Goal: Task Accomplishment & Management: Use online tool/utility

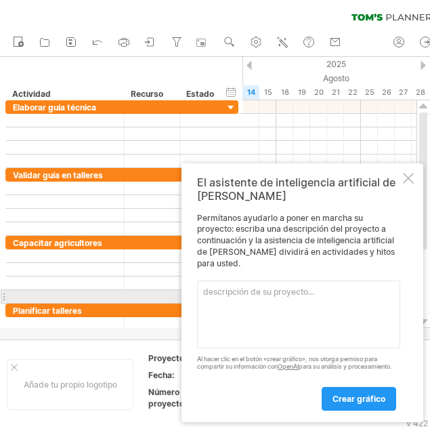
click at [239, 298] on textarea at bounding box center [298, 315] width 203 height 68
paste textarea "Actividad Responsable Inicio Fin Duración ([PERSON_NAME]) Elaborar guía técnica…"
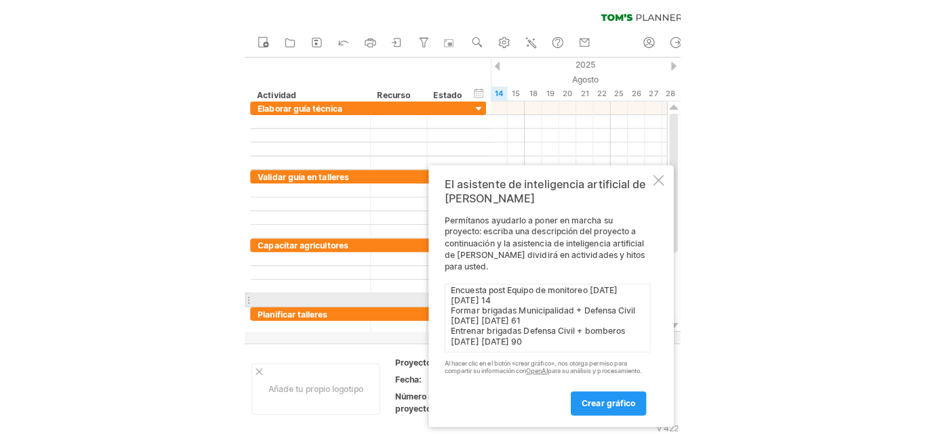
scroll to position [199, 0]
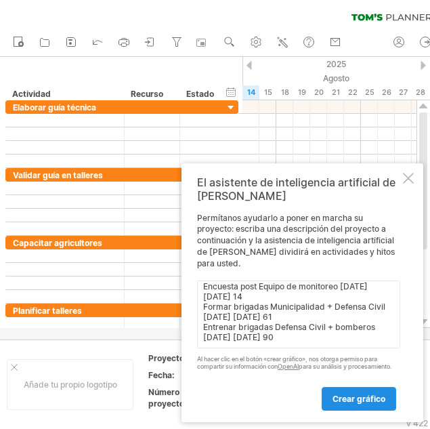
type textarea "Actividad Responsable Inicio Fin Duración ([PERSON_NAME]) Elaborar guía técnica…"
click at [358, 394] on font "crear gráfico" at bounding box center [359, 399] width 53 height 10
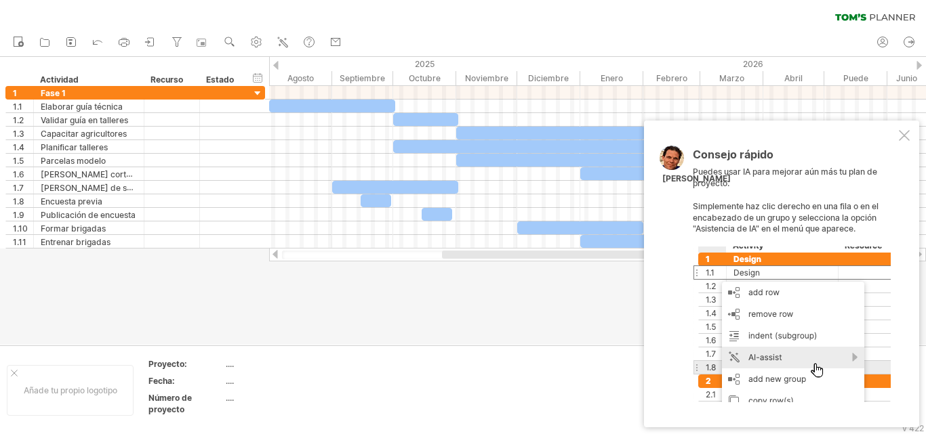
click at [430, 356] on div at bounding box center [792, 325] width 198 height 156
click at [430, 357] on div at bounding box center [792, 325] width 198 height 156
click at [430, 356] on div at bounding box center [792, 325] width 198 height 156
click at [376, 361] on td at bounding box center [402, 390] width 107 height 64
click at [203, 282] on div at bounding box center [463, 201] width 926 height 288
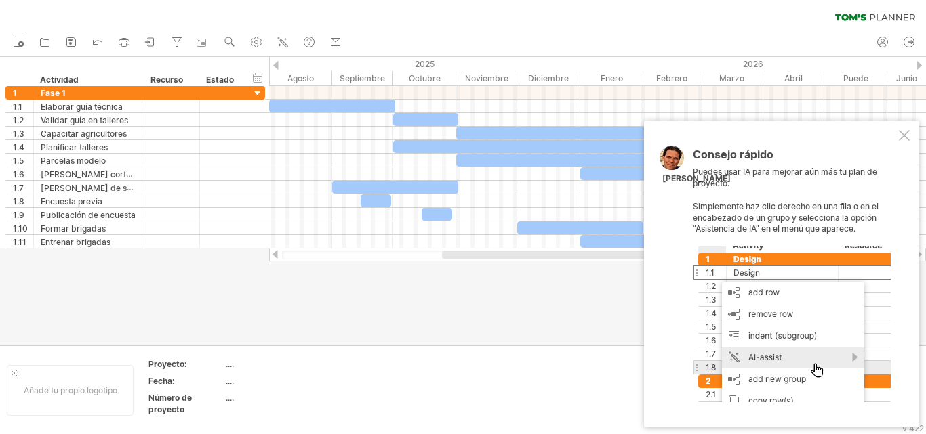
click at [430, 363] on div at bounding box center [792, 325] width 198 height 156
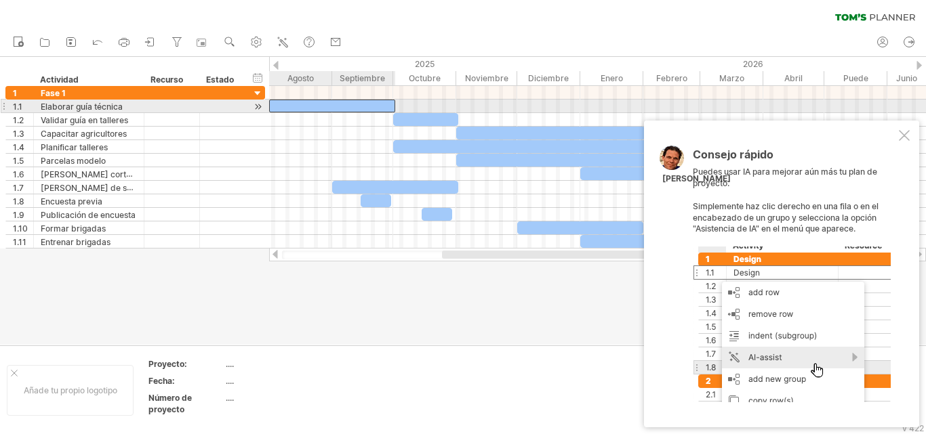
click at [358, 106] on div at bounding box center [332, 106] width 126 height 13
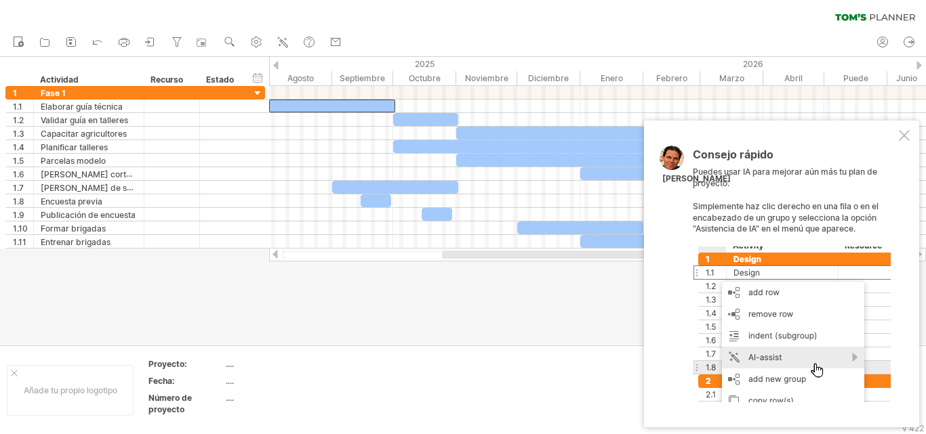
click at [430, 339] on div at bounding box center [463, 201] width 926 height 288
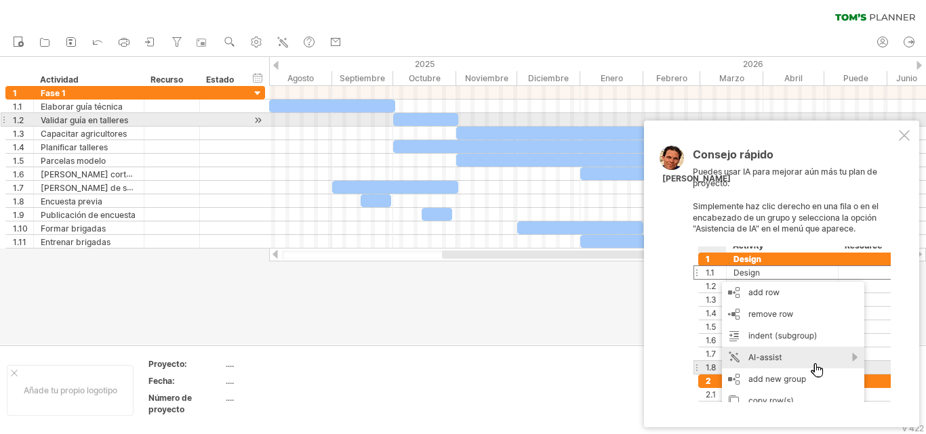
click at [420, 120] on div at bounding box center [425, 119] width 65 height 13
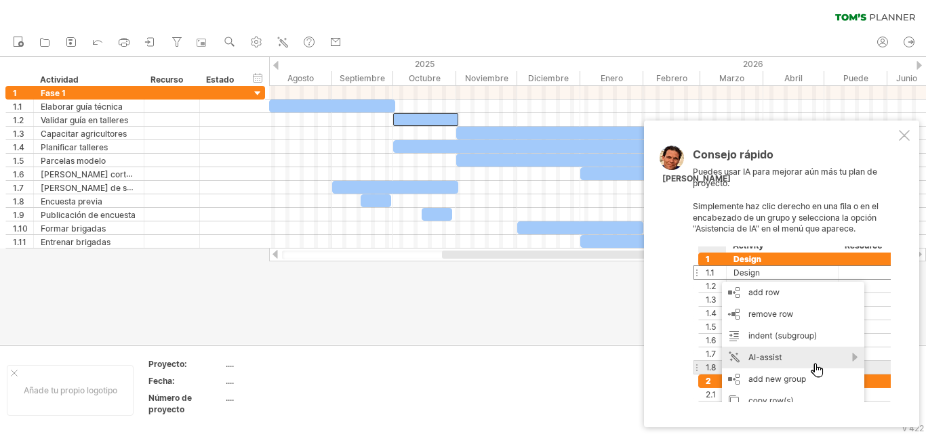
click at [430, 332] on div at bounding box center [792, 325] width 198 height 156
click at [430, 386] on div at bounding box center [792, 325] width 198 height 156
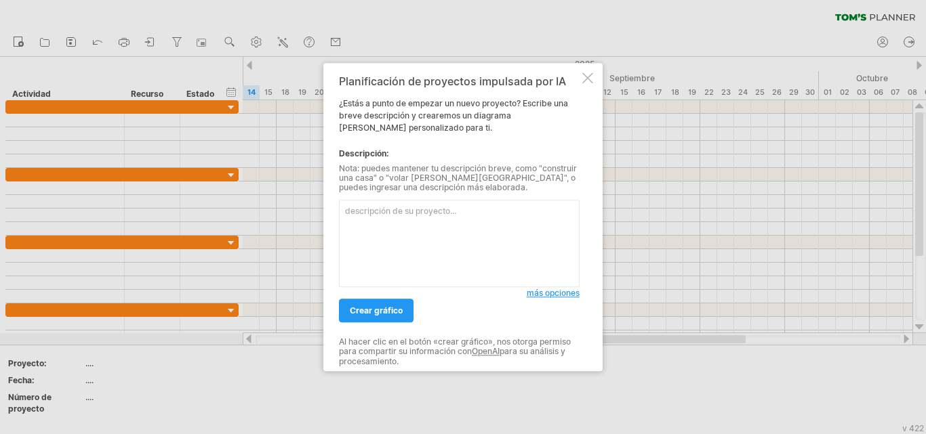
click at [389, 224] on textarea at bounding box center [459, 243] width 241 height 87
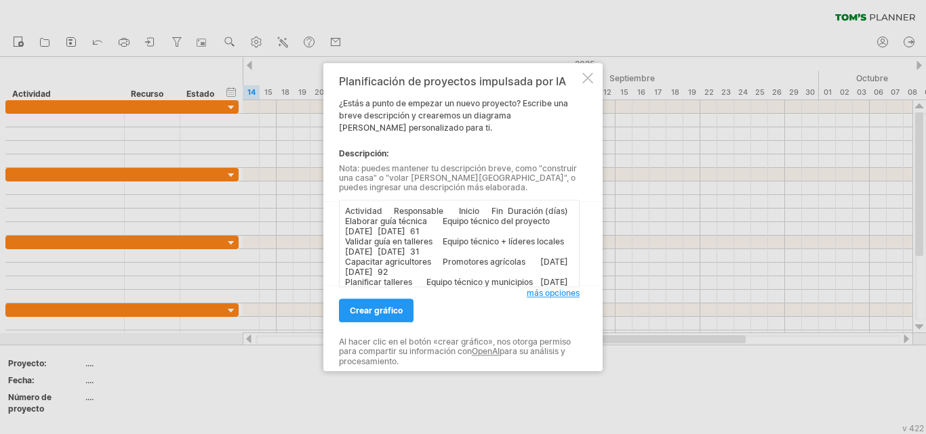
scroll to position [163, 0]
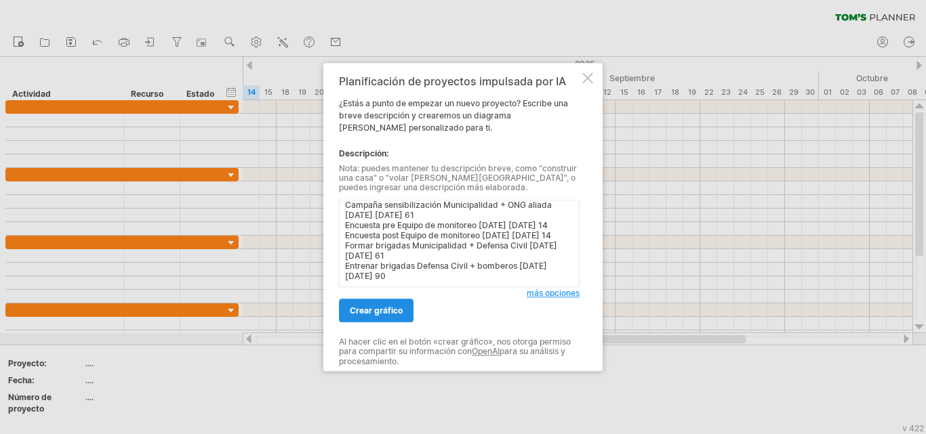
type textarea "Actividad Responsable Inicio Fin Duración ([PERSON_NAME]) Elaborar guía técnica…"
click at [373, 306] on font "crear gráfico" at bounding box center [376, 311] width 53 height 10
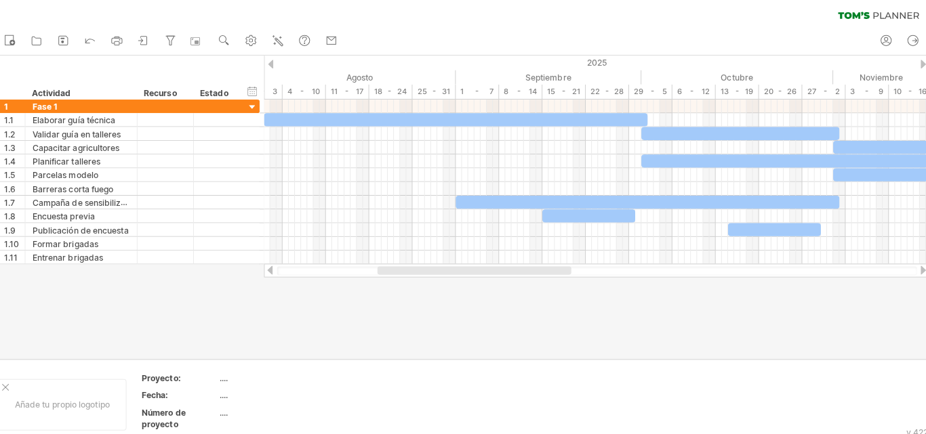
click at [920, 63] on div at bounding box center [918, 65] width 5 height 9
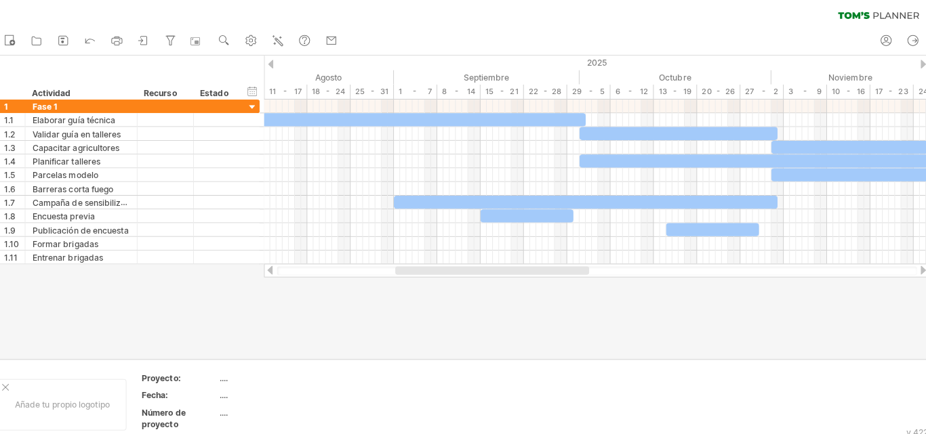
click at [920, 63] on div at bounding box center [918, 65] width 5 height 9
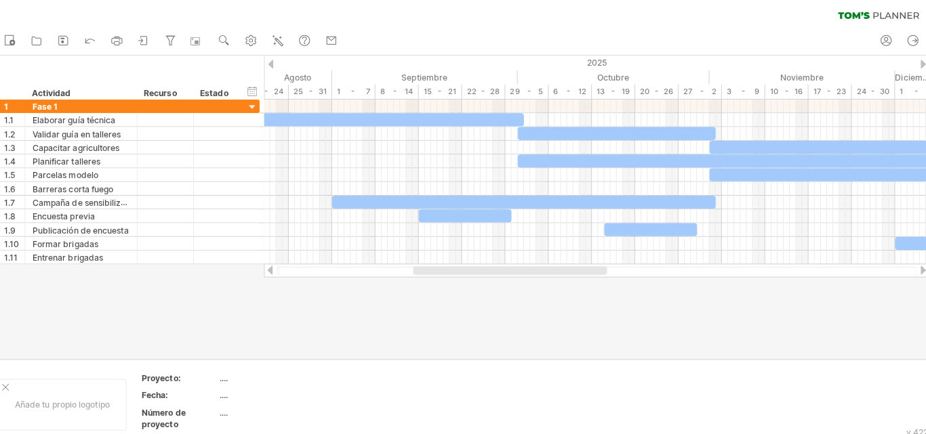
click at [920, 63] on div at bounding box center [918, 65] width 5 height 9
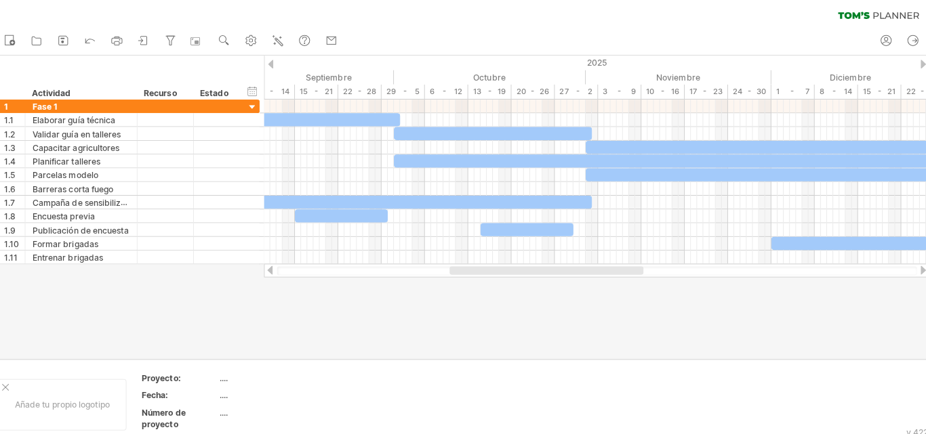
click at [920, 63] on div at bounding box center [918, 65] width 5 height 9
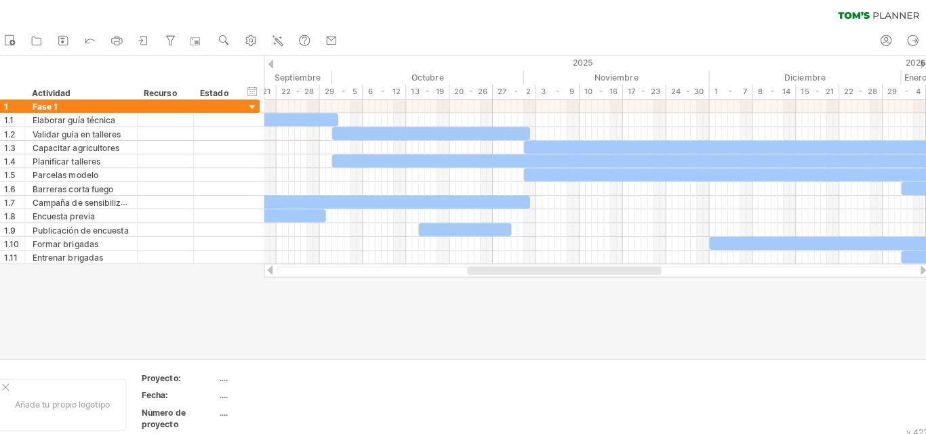
click at [920, 63] on div at bounding box center [918, 65] width 5 height 9
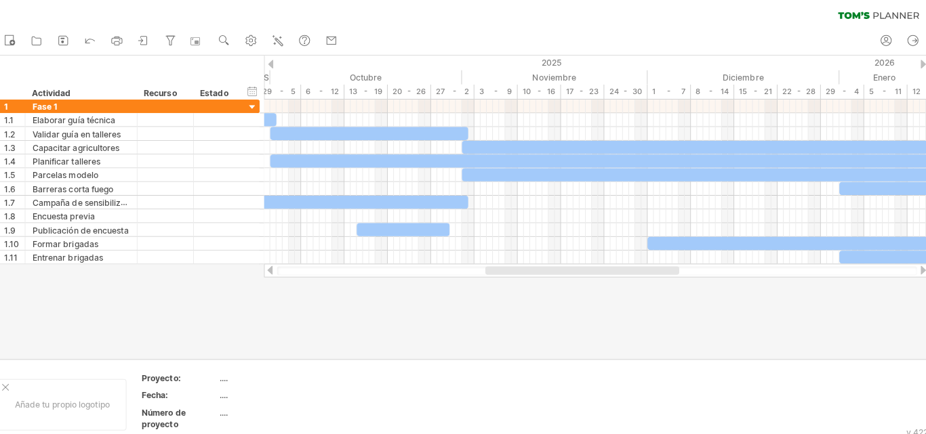
click at [920, 63] on div at bounding box center [918, 65] width 5 height 9
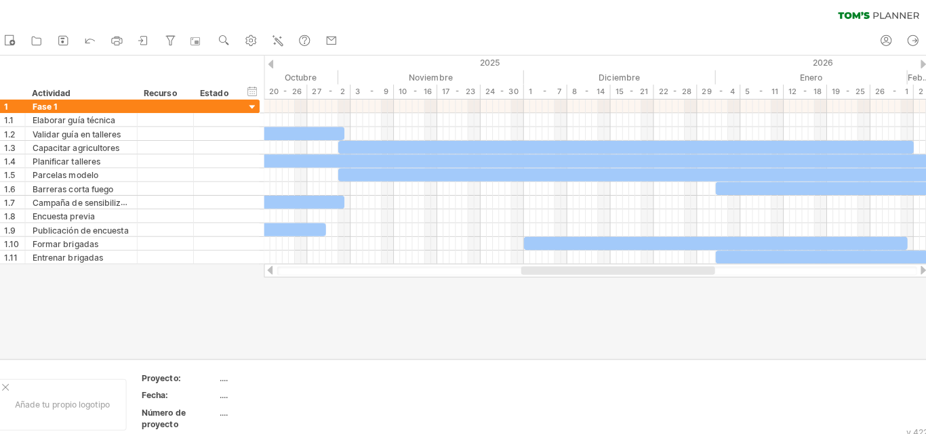
click at [920, 63] on div at bounding box center [918, 65] width 5 height 9
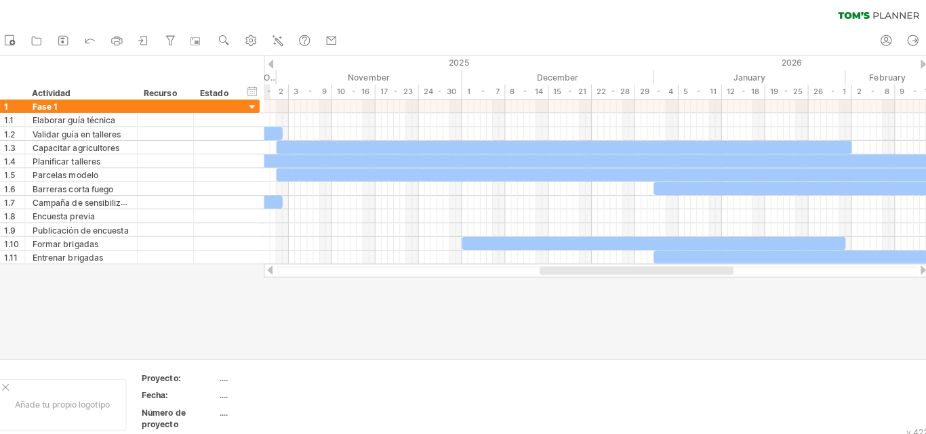
click at [920, 63] on div at bounding box center [918, 65] width 5 height 9
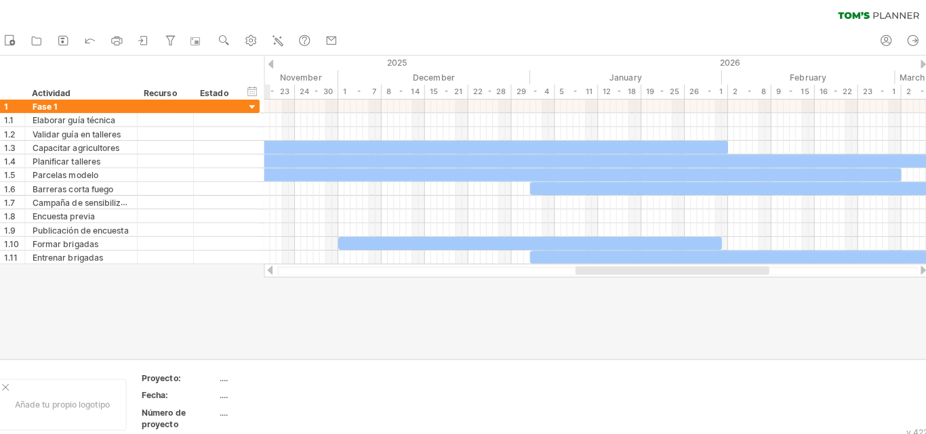
click at [920, 63] on div at bounding box center [918, 65] width 5 height 9
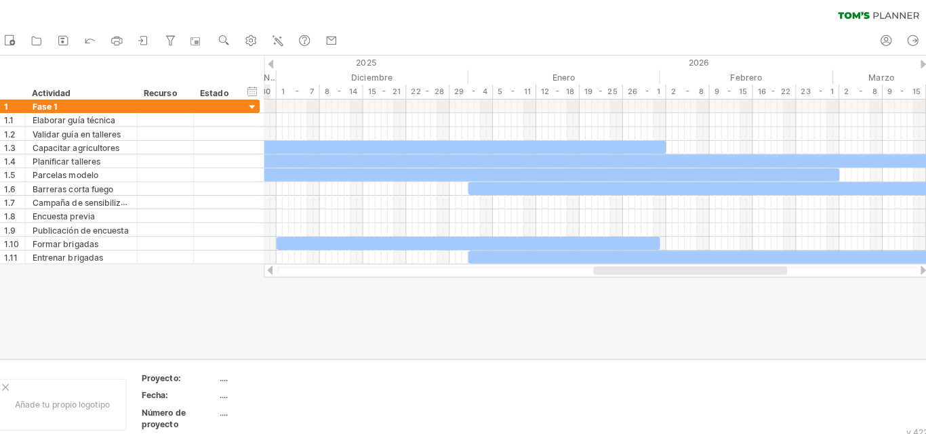
click at [920, 63] on div at bounding box center [918, 65] width 5 height 9
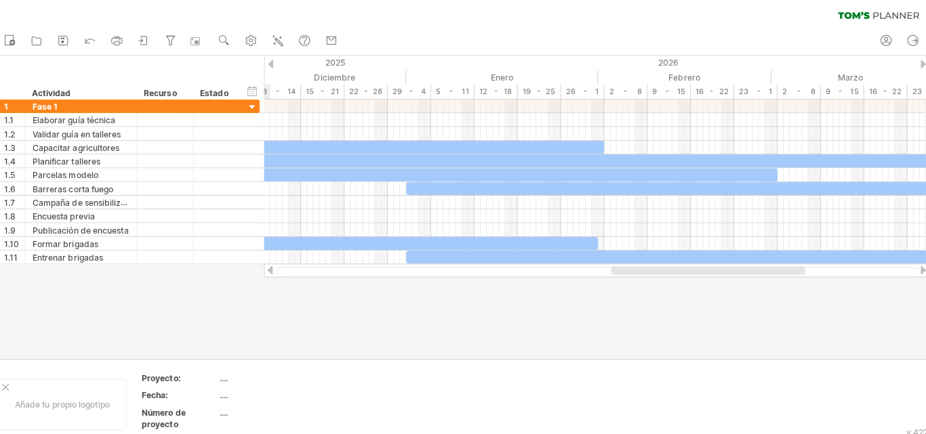
click at [276, 62] on div at bounding box center [275, 65] width 5 height 9
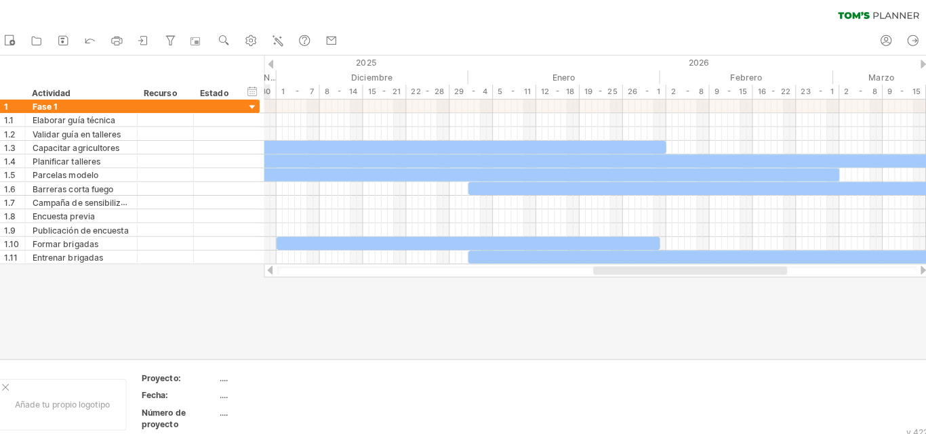
click at [276, 62] on div at bounding box center [275, 65] width 5 height 9
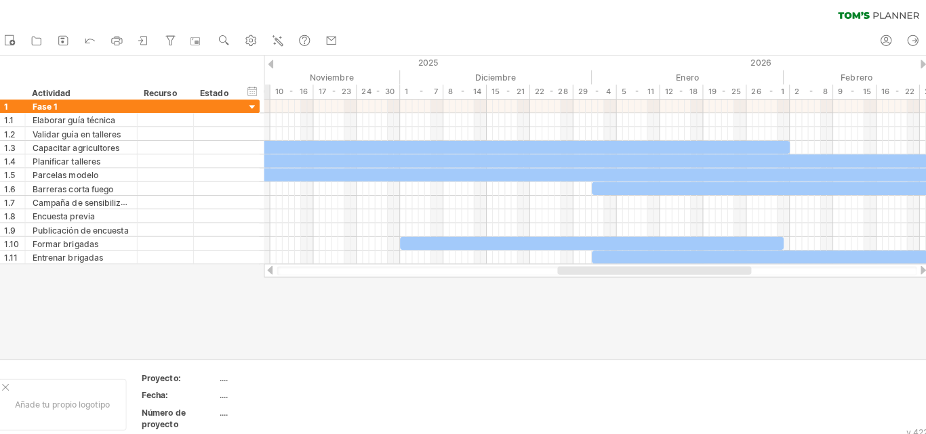
click at [276, 62] on div at bounding box center [275, 65] width 5 height 9
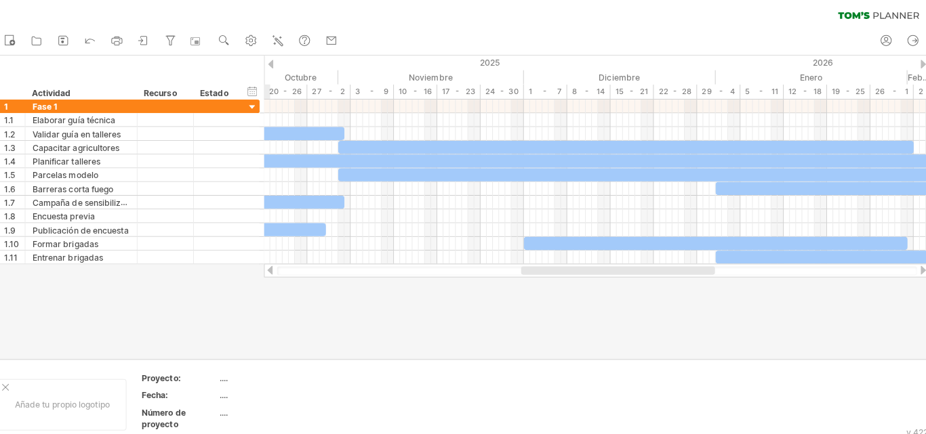
click at [276, 62] on div at bounding box center [275, 65] width 5 height 9
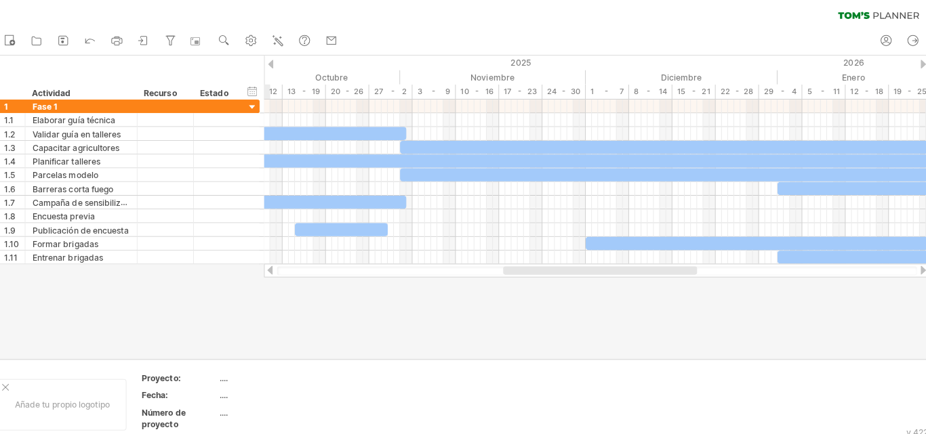
click at [276, 62] on div at bounding box center [275, 65] width 5 height 9
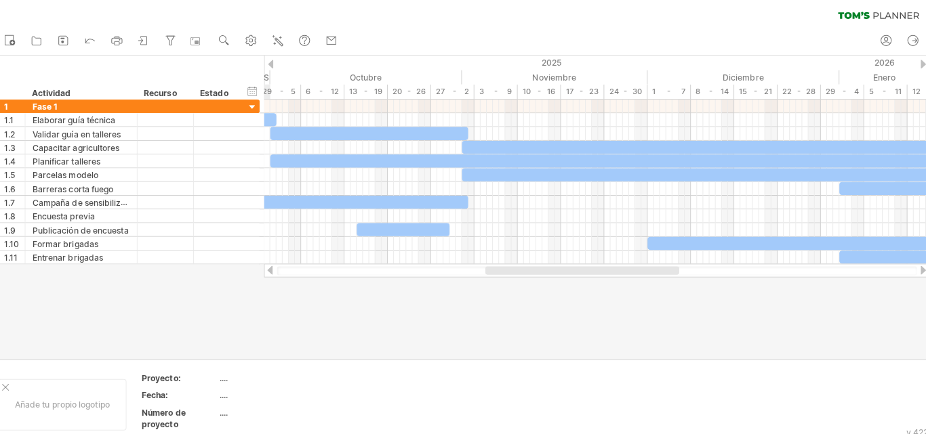
click at [276, 62] on div at bounding box center [275, 65] width 5 height 9
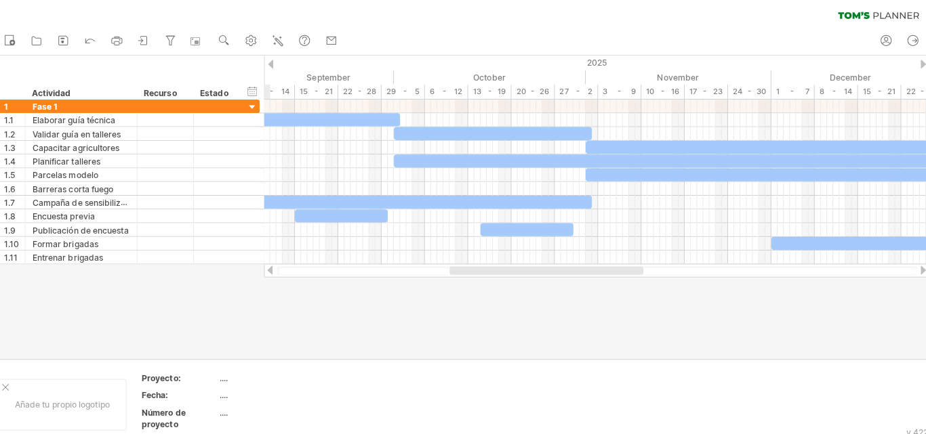
click at [276, 62] on div at bounding box center [275, 65] width 5 height 9
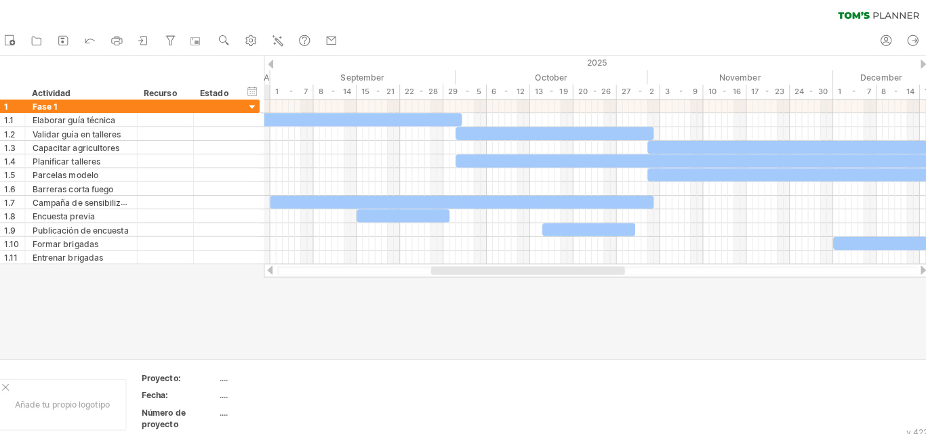
click at [276, 62] on div at bounding box center [275, 65] width 5 height 9
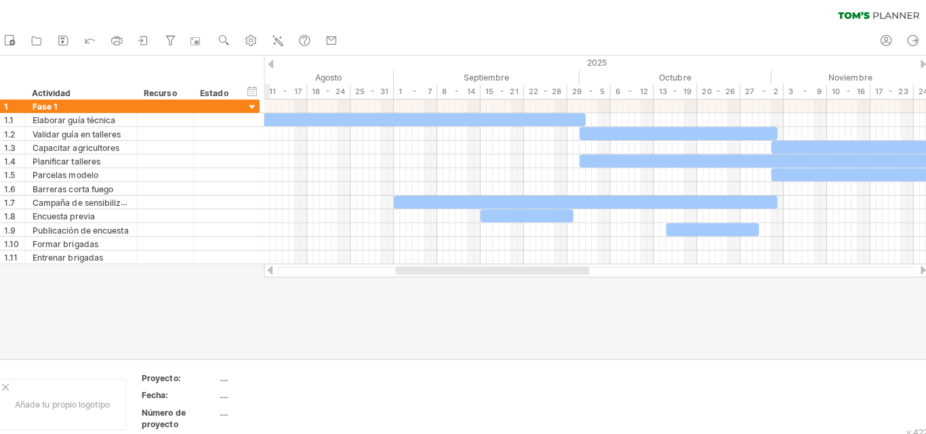
click at [276, 62] on div at bounding box center [275, 65] width 5 height 9
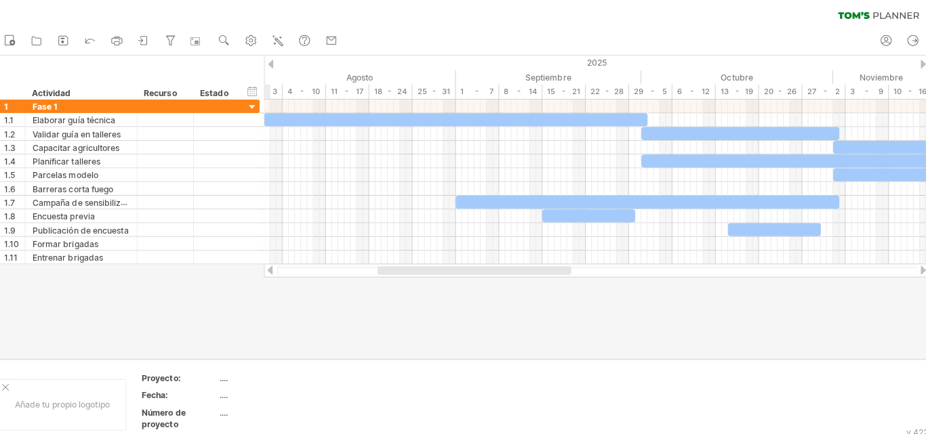
click at [276, 62] on div at bounding box center [275, 65] width 5 height 9
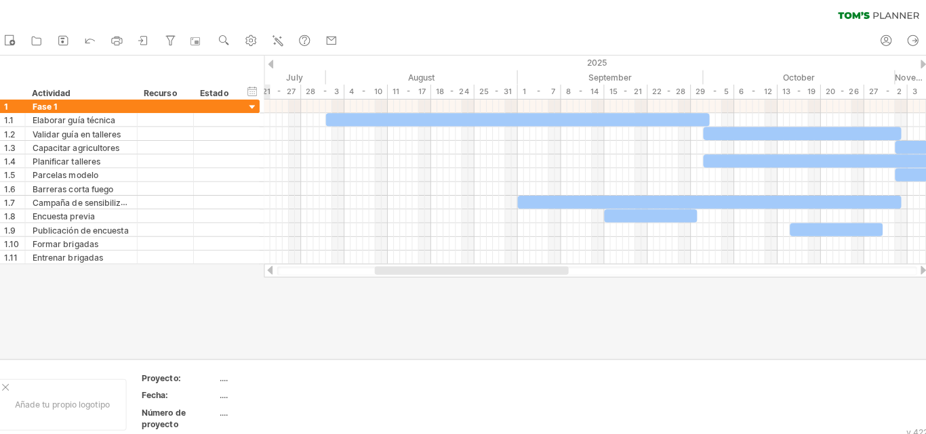
click at [276, 62] on div at bounding box center [275, 65] width 5 height 9
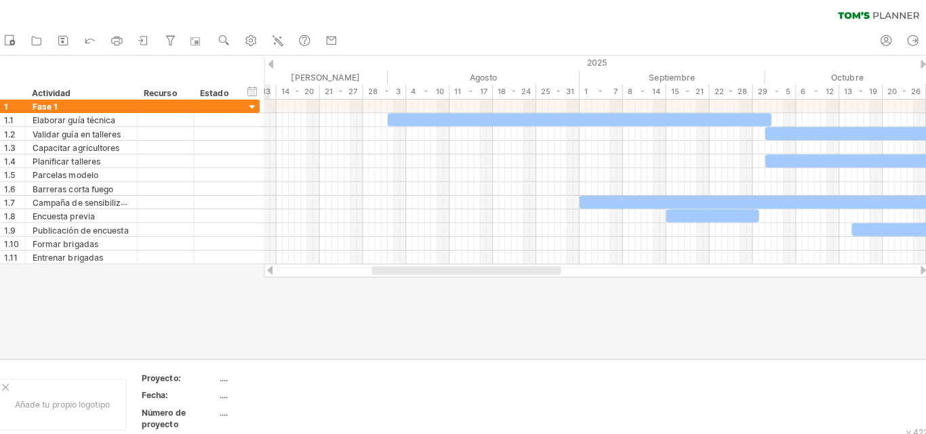
click at [276, 62] on div at bounding box center [275, 65] width 5 height 9
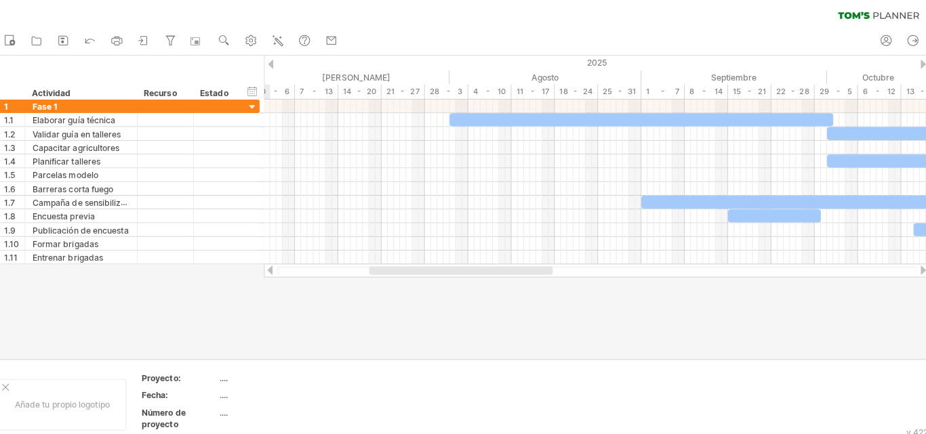
click at [276, 62] on div at bounding box center [275, 65] width 5 height 9
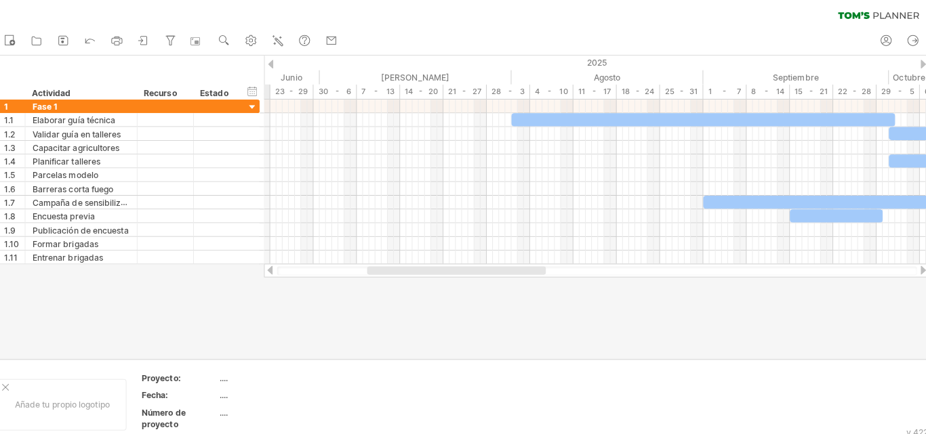
click at [276, 62] on div at bounding box center [275, 65] width 5 height 9
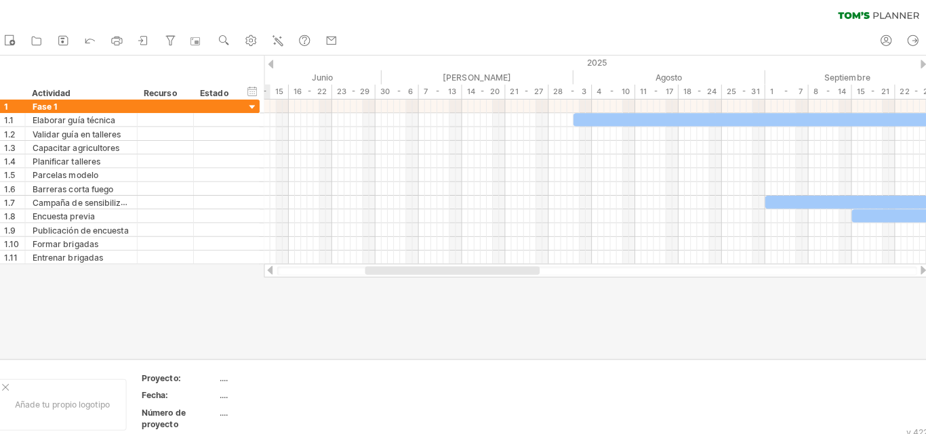
click at [920, 61] on div at bounding box center [918, 65] width 5 height 9
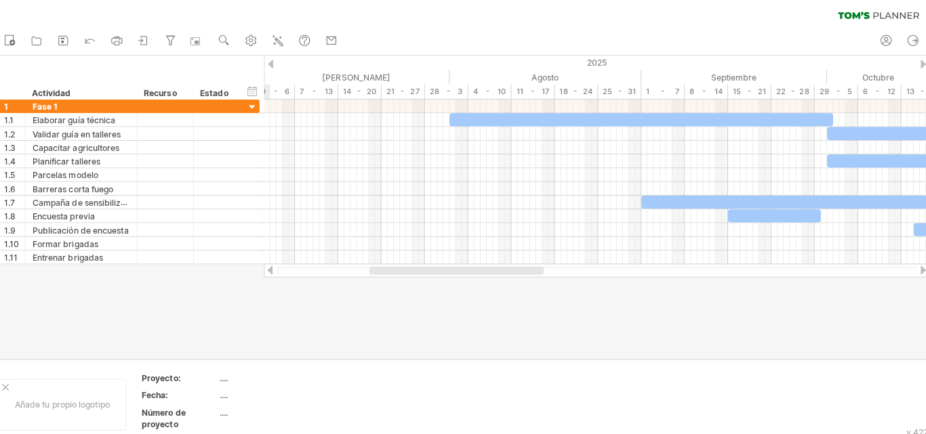
click at [920, 61] on div at bounding box center [918, 65] width 5 height 9
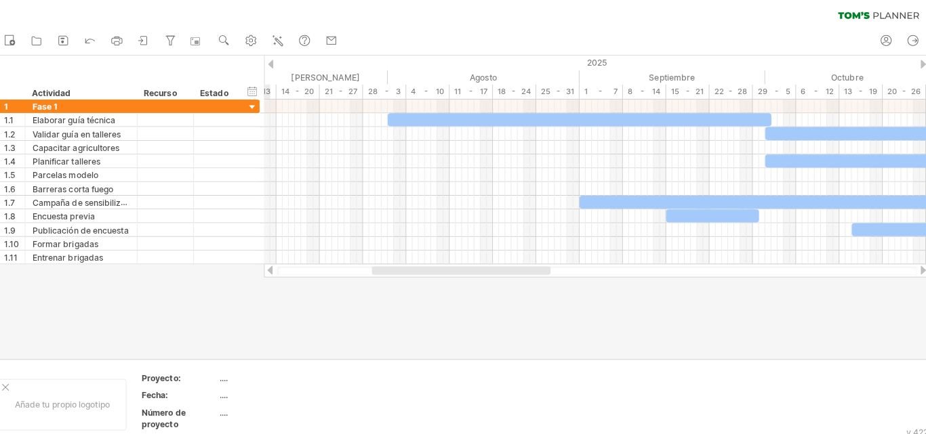
click at [920, 61] on div at bounding box center [918, 65] width 5 height 9
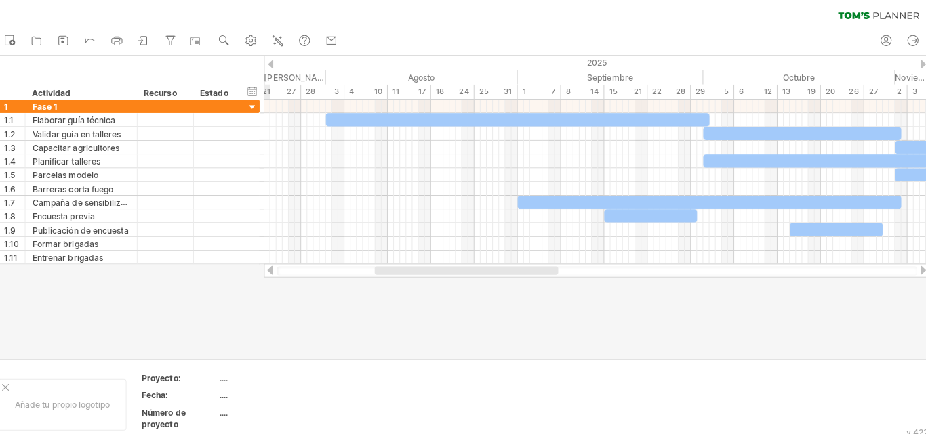
click at [920, 61] on div at bounding box center [918, 65] width 5 height 9
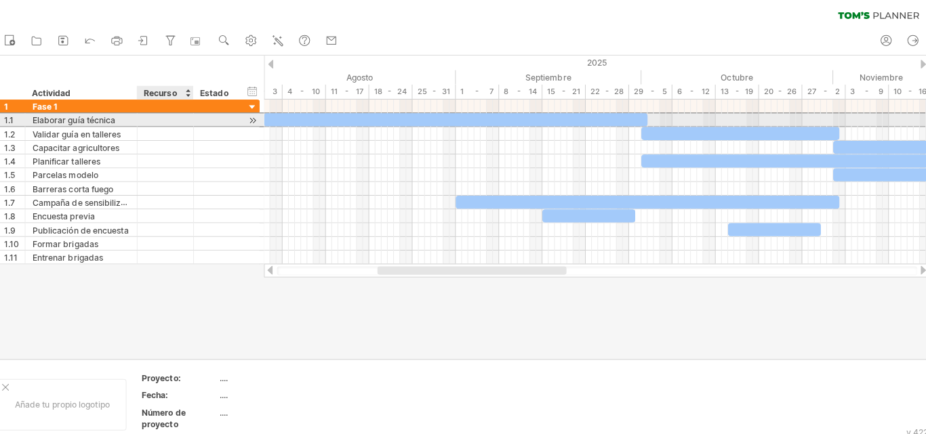
click at [166, 118] on div at bounding box center [171, 120] width 41 height 13
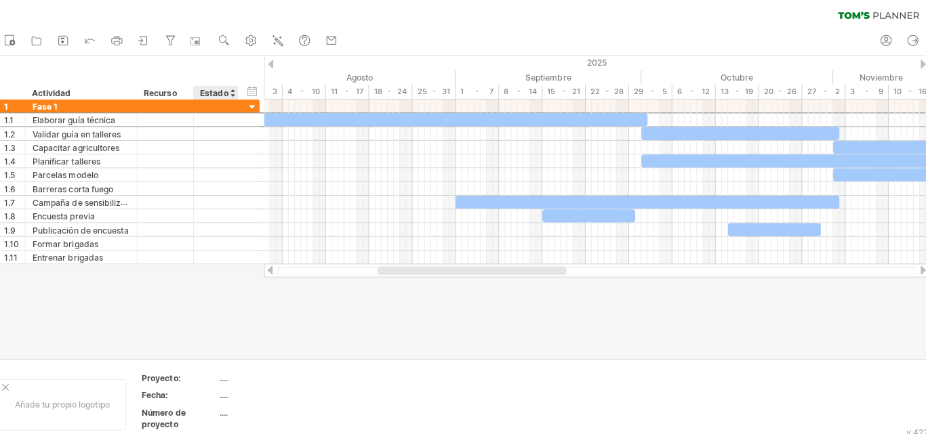
click at [226, 91] on font "Estado" at bounding box center [220, 94] width 28 height 10
click at [194, 96] on div at bounding box center [193, 94] width 5 height 14
click at [194, 90] on div at bounding box center [193, 94] width 5 height 14
click at [210, 306] on div at bounding box center [463, 207] width 926 height 300
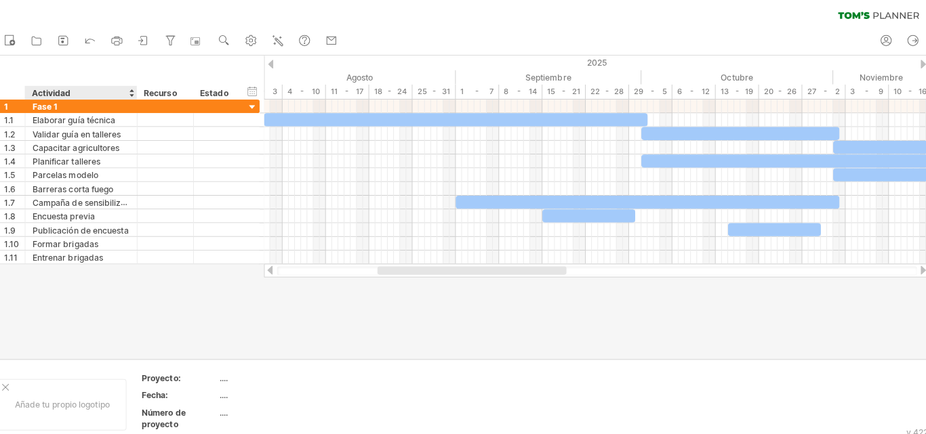
click at [88, 298] on div at bounding box center [463, 207] width 926 height 300
click at [257, 41] on use at bounding box center [256, 42] width 14 height 14
select select "*"
select select "**"
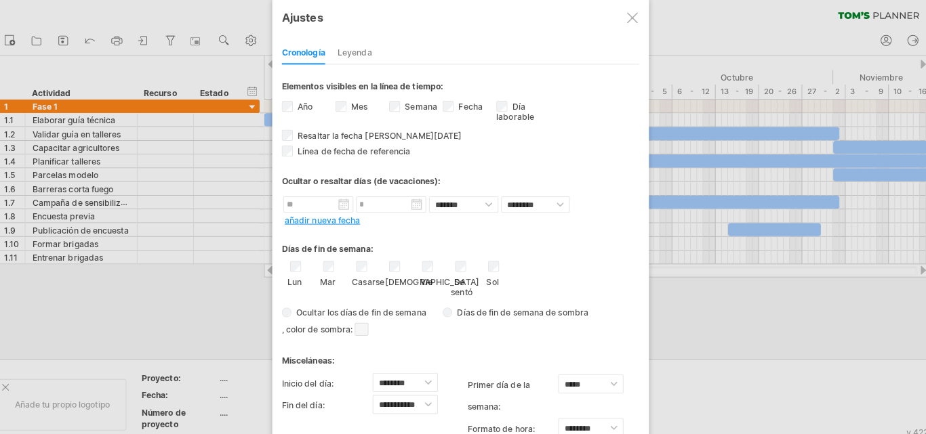
click at [346, 54] on font "Leyenda" at bounding box center [359, 54] width 34 height 10
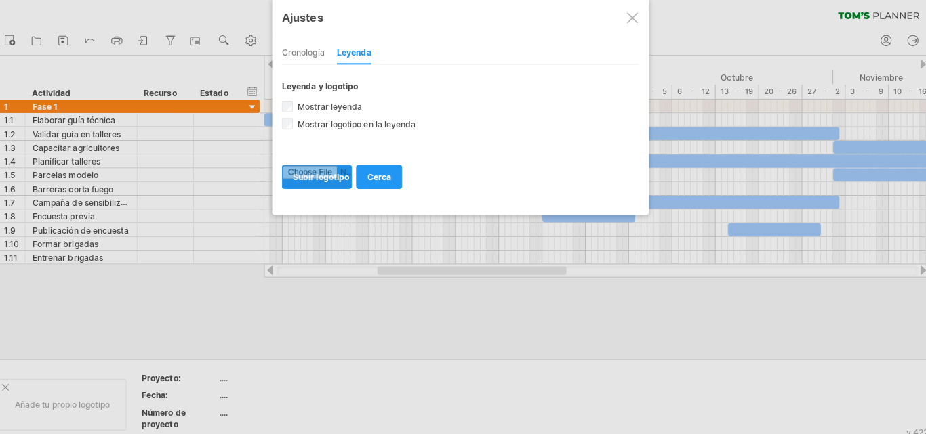
click at [329, 176] on input "file" at bounding box center [321, 176] width 68 height 22
click at [632, 20] on div at bounding box center [632, 19] width 11 height 11
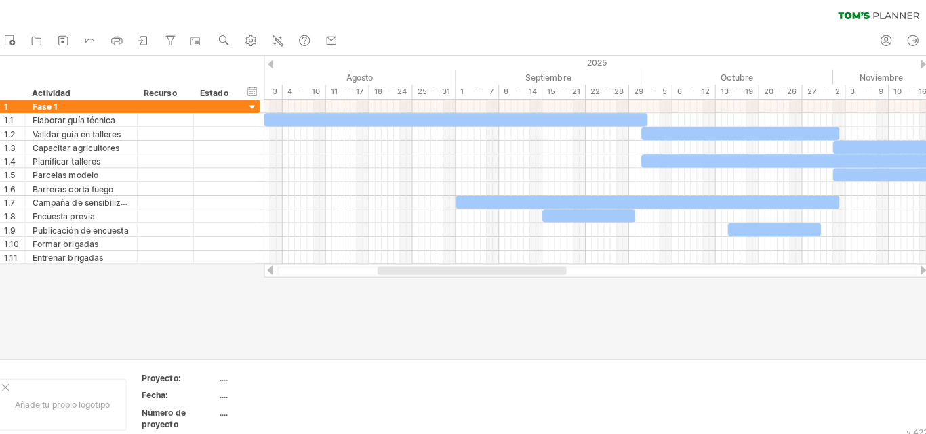
click at [461, 335] on div at bounding box center [463, 207] width 926 height 300
click at [264, 44] on link "ajustes" at bounding box center [257, 43] width 20 height 18
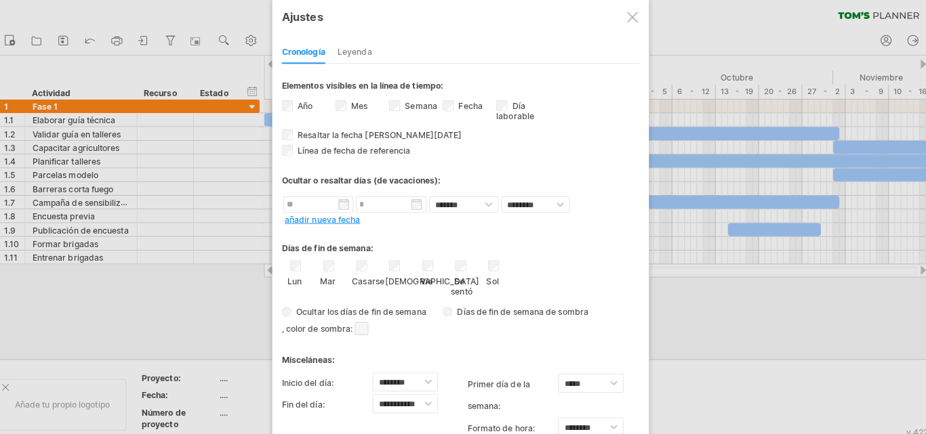
click at [701, 262] on div at bounding box center [463, 217] width 926 height 434
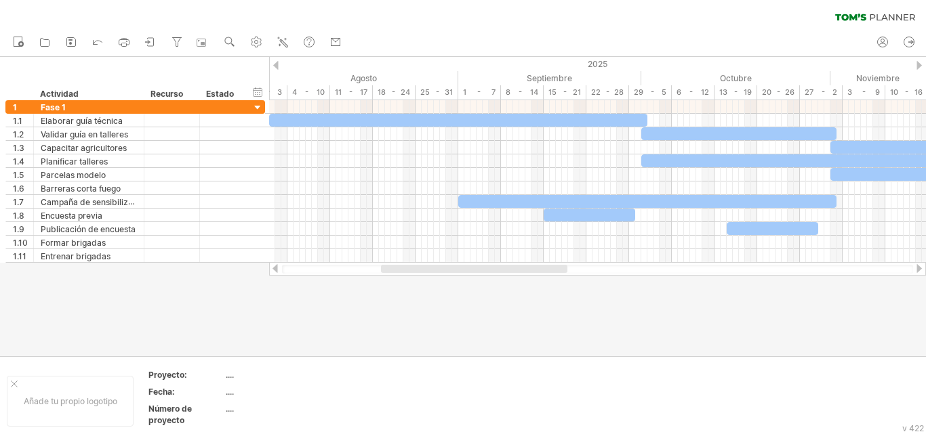
click at [920, 65] on div at bounding box center [918, 65] width 5 height 9
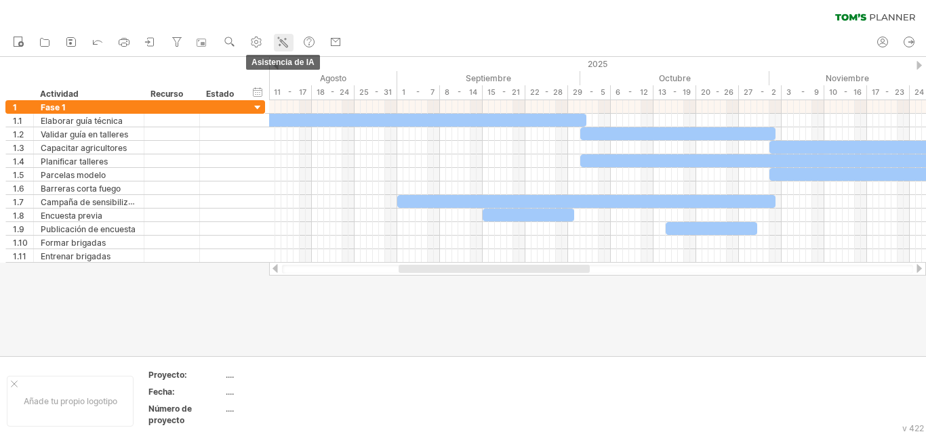
click at [286, 40] on icon at bounding box center [283, 42] width 14 height 14
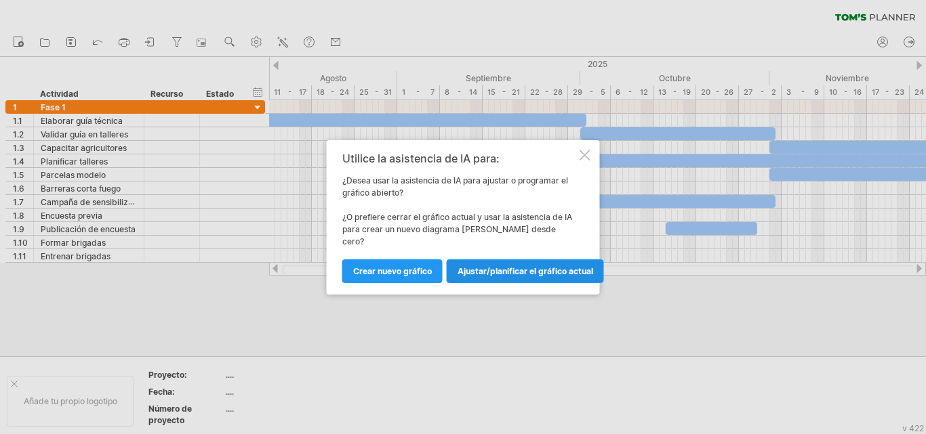
click at [507, 266] on font "Ajustar/planificar el gráfico actual" at bounding box center [525, 271] width 136 height 10
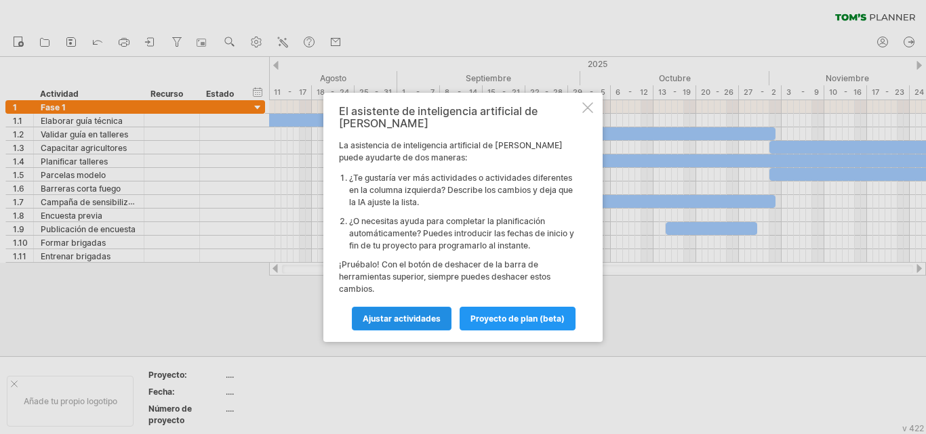
click at [392, 314] on font "Ajustar actividades" at bounding box center [402, 319] width 78 height 10
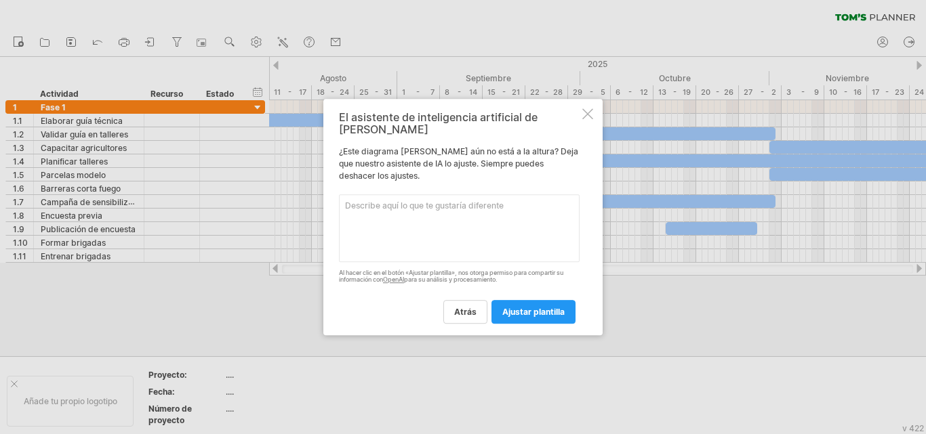
click at [398, 209] on textarea at bounding box center [459, 228] width 241 height 68
type textarea "en las fechas organiza pir semanas para que no se tan grande la tabla"
click at [539, 307] on font "ajustar plantilla" at bounding box center [533, 312] width 62 height 10
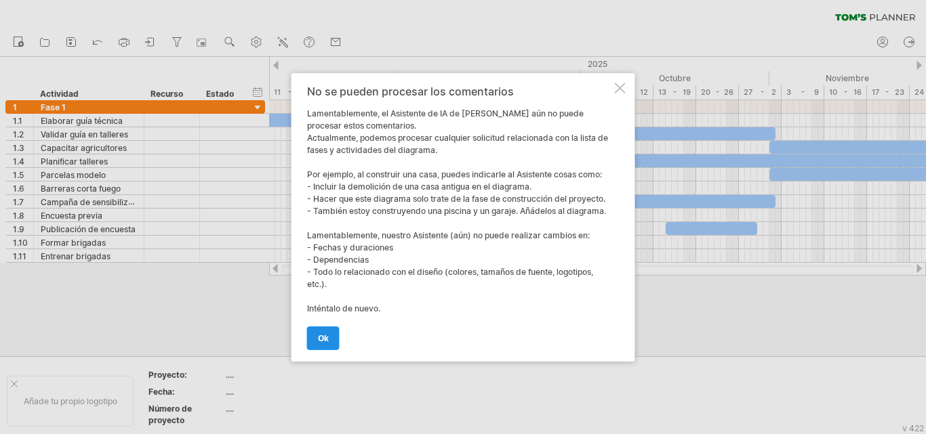
click at [327, 342] on font "OK" at bounding box center [323, 338] width 11 height 10
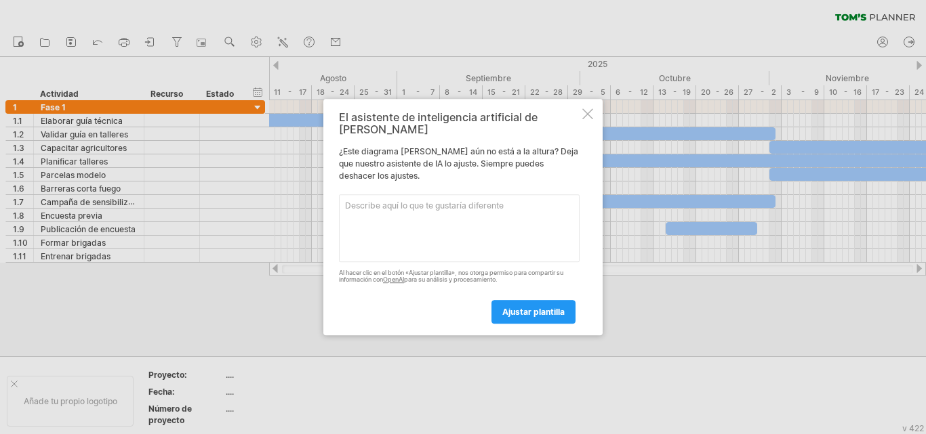
click at [399, 196] on textarea at bounding box center [459, 228] width 241 height 68
type textarea "c"
type textarea "pon diferentes colores para cada actividad"
click at [545, 307] on font "ajustar plantilla" at bounding box center [533, 312] width 62 height 10
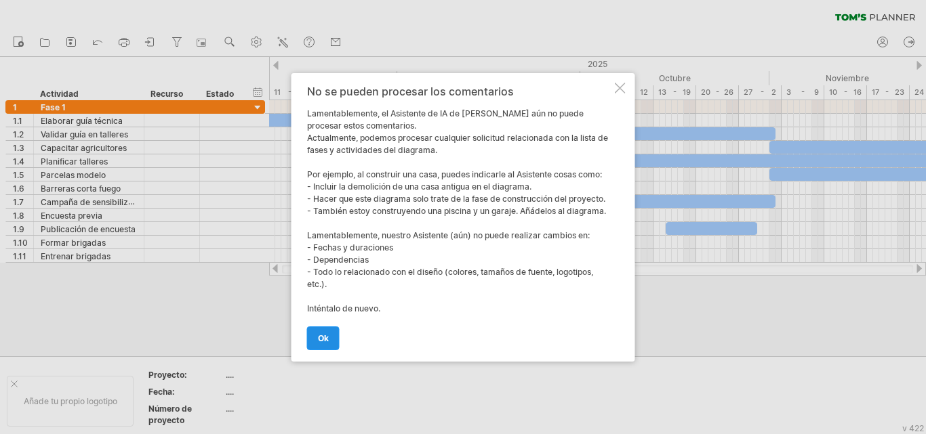
click at [335, 337] on link "OK" at bounding box center [323, 339] width 33 height 24
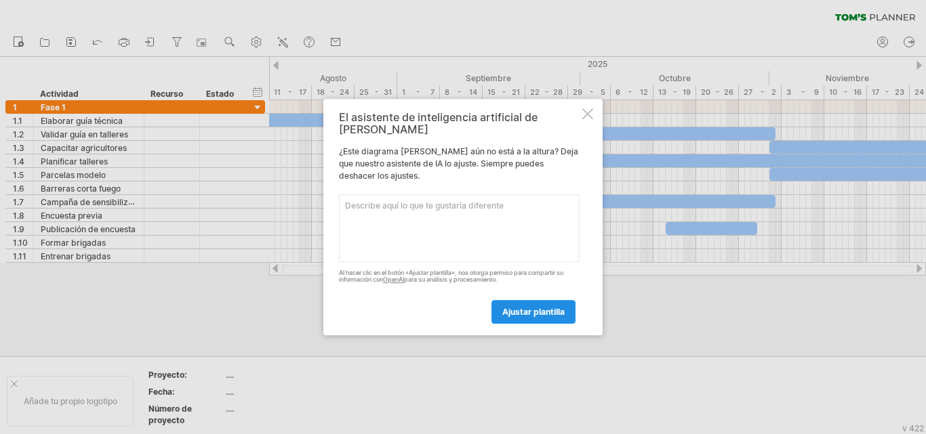
click at [525, 307] on font "ajustar plantilla" at bounding box center [533, 312] width 62 height 10
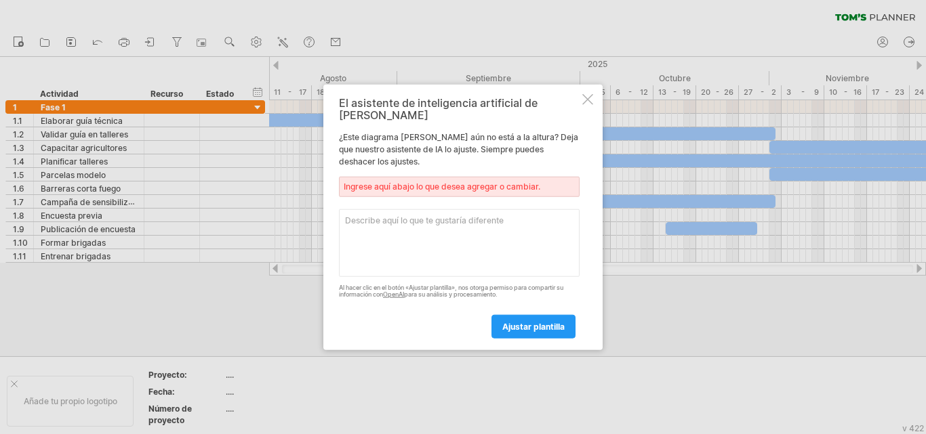
click at [586, 104] on div at bounding box center [587, 99] width 11 height 11
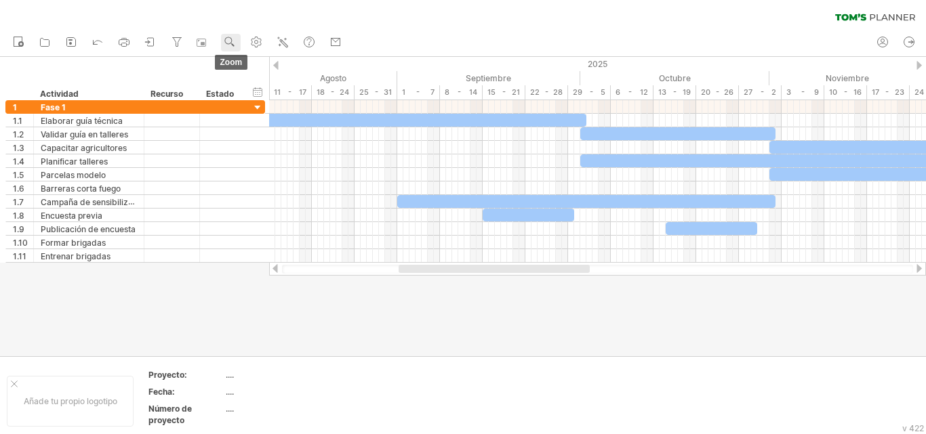
click at [231, 44] on use at bounding box center [230, 42] width 14 height 14
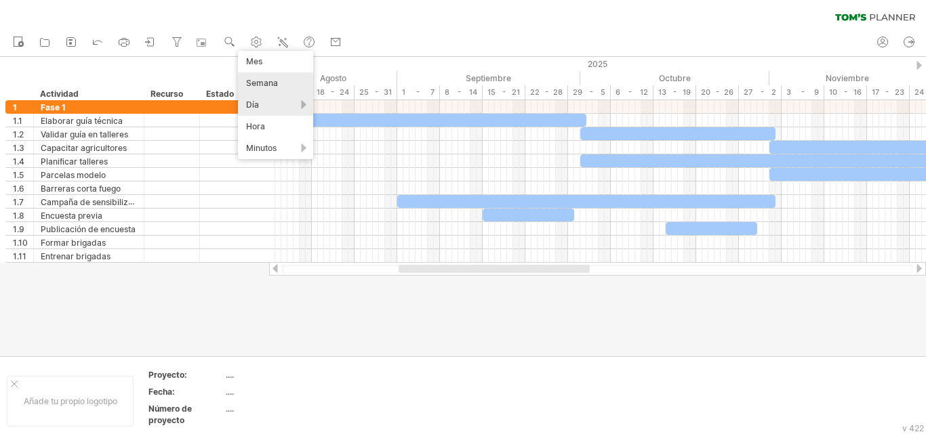
click at [263, 86] on font "Semana" at bounding box center [262, 83] width 32 height 10
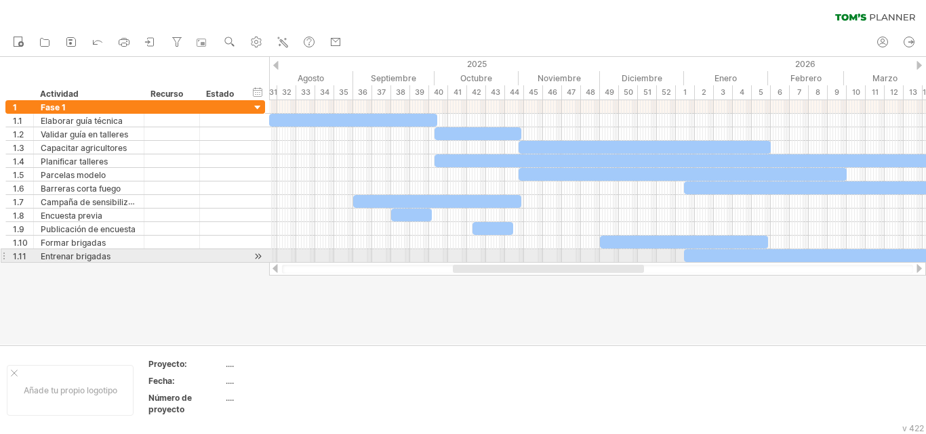
drag, startPoint x: 502, startPoint y: 268, endPoint x: 494, endPoint y: 262, distance: 10.6
click at [494, 262] on div "Intentando acceder a plan.tomsplanner.com Conectado de nuevo... 0% borrar filtro" at bounding box center [463, 217] width 926 height 434
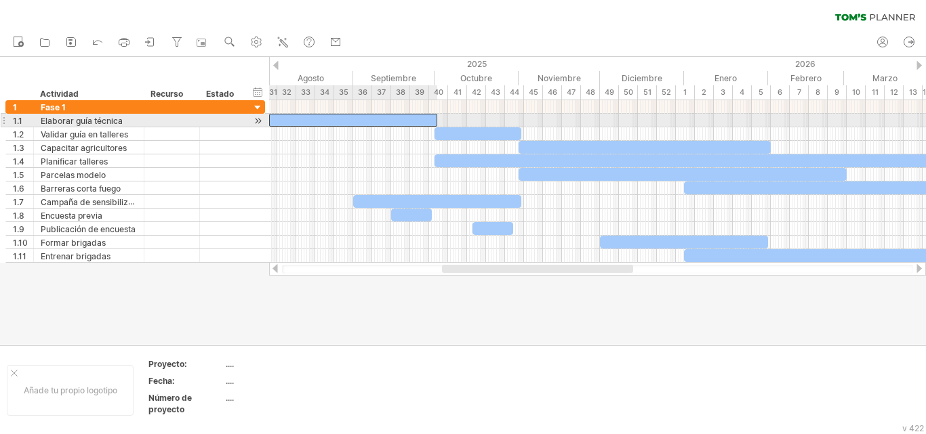
click at [380, 125] on div at bounding box center [353, 120] width 168 height 13
click at [428, 118] on div at bounding box center [353, 120] width 168 height 13
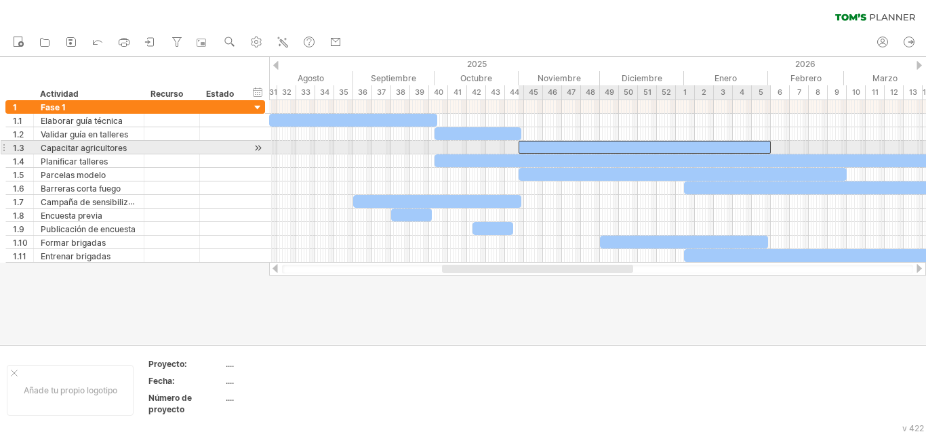
click at [636, 142] on div at bounding box center [644, 147] width 252 height 13
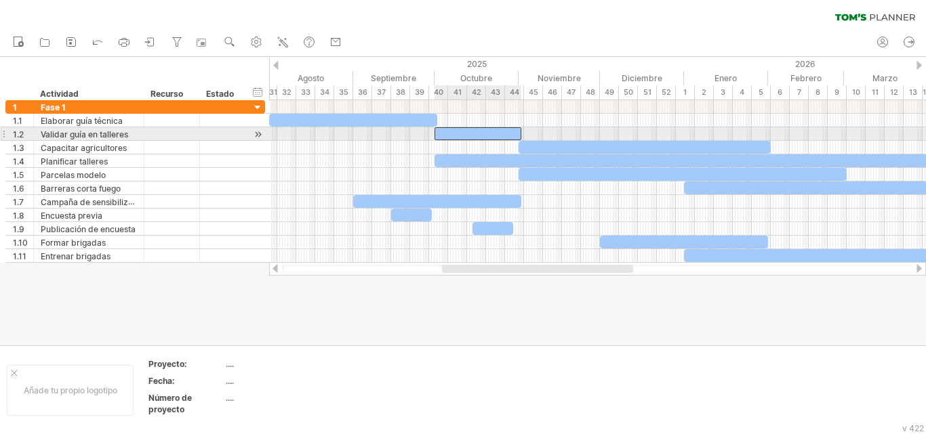
click at [477, 131] on div at bounding box center [477, 133] width 87 height 13
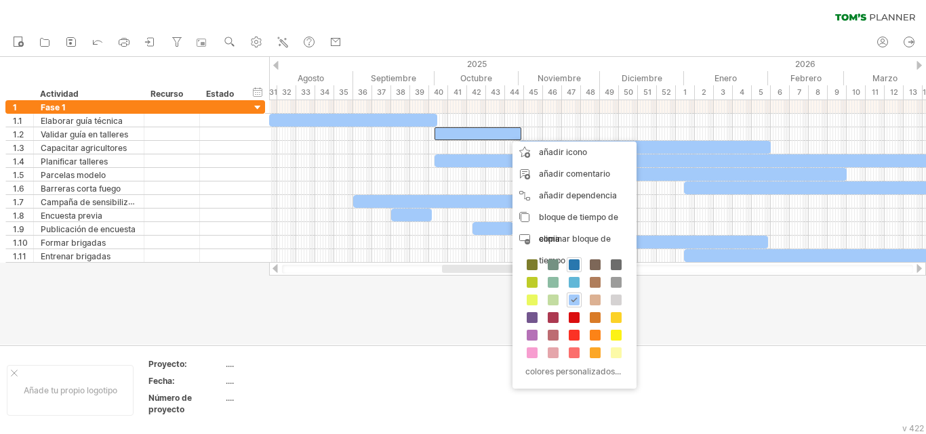
click at [576, 264] on span at bounding box center [574, 265] width 11 height 11
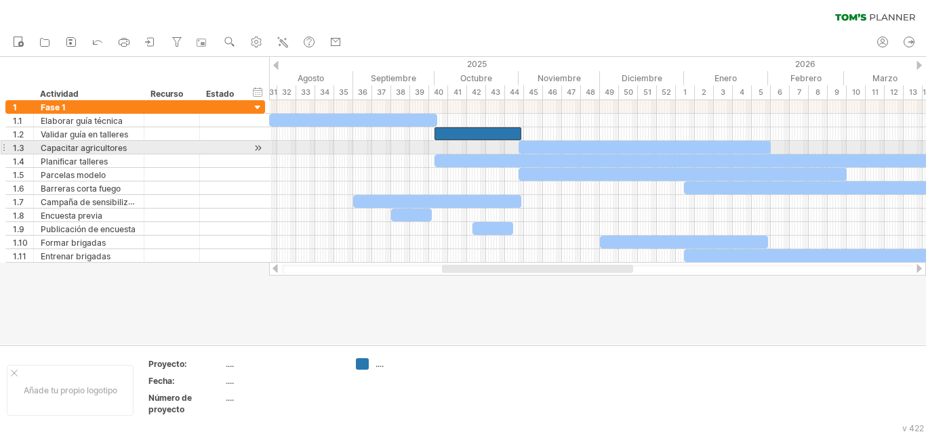
click at [590, 145] on div at bounding box center [644, 147] width 252 height 13
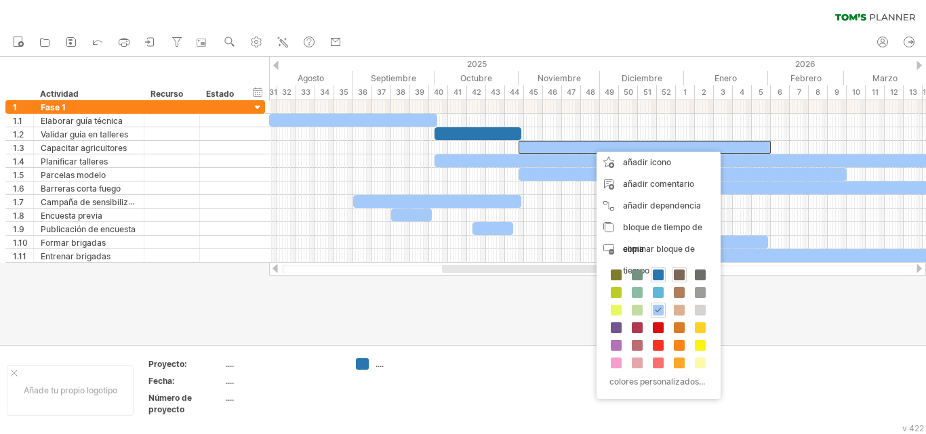
click at [680, 272] on span at bounding box center [679, 275] width 11 height 11
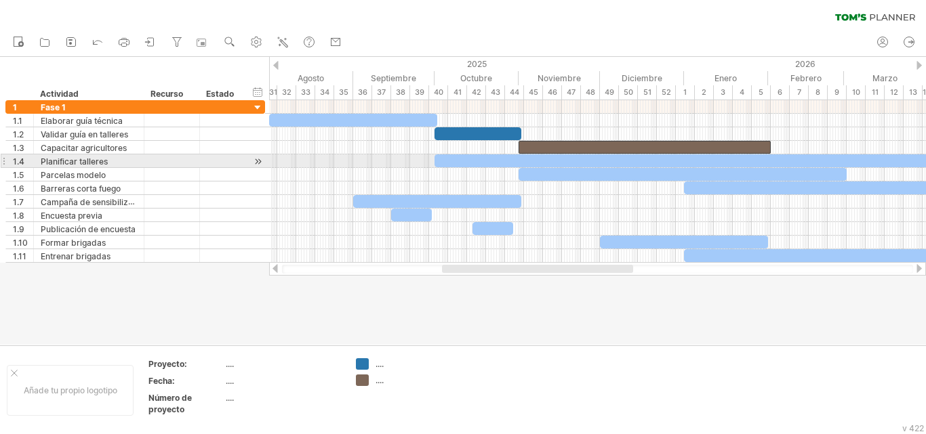
click at [682, 161] on div at bounding box center [682, 161] width 496 height 13
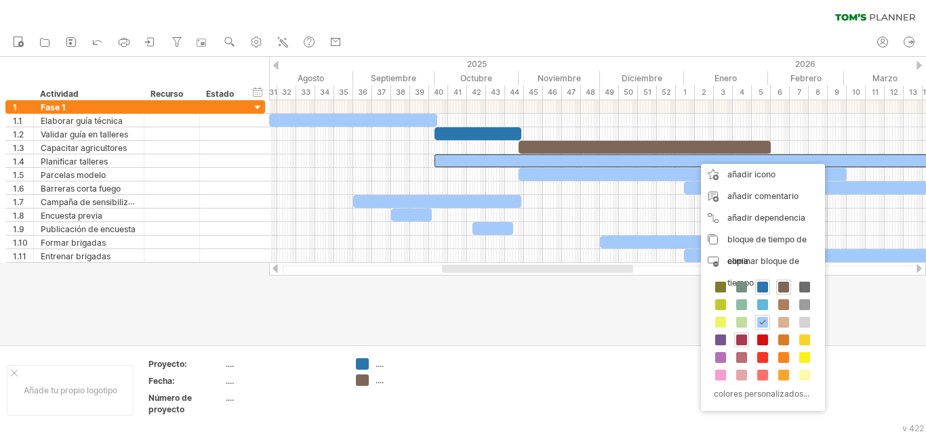
click at [737, 340] on span at bounding box center [741, 340] width 11 height 11
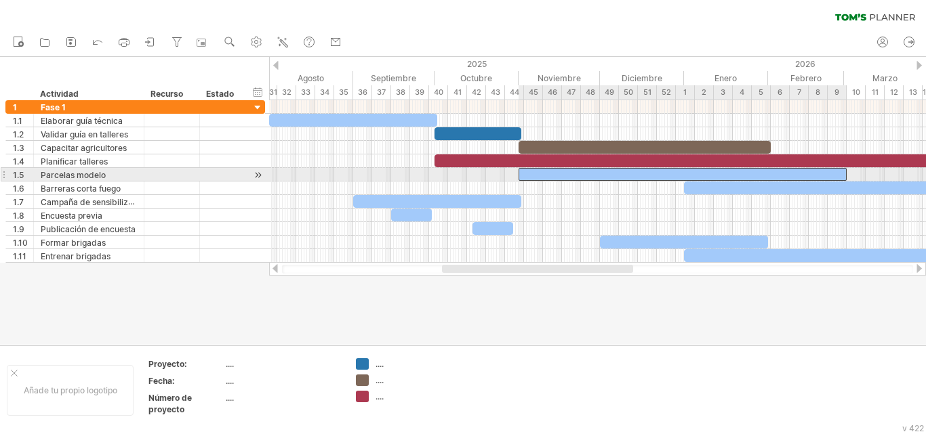
click at [699, 173] on div at bounding box center [682, 174] width 328 height 13
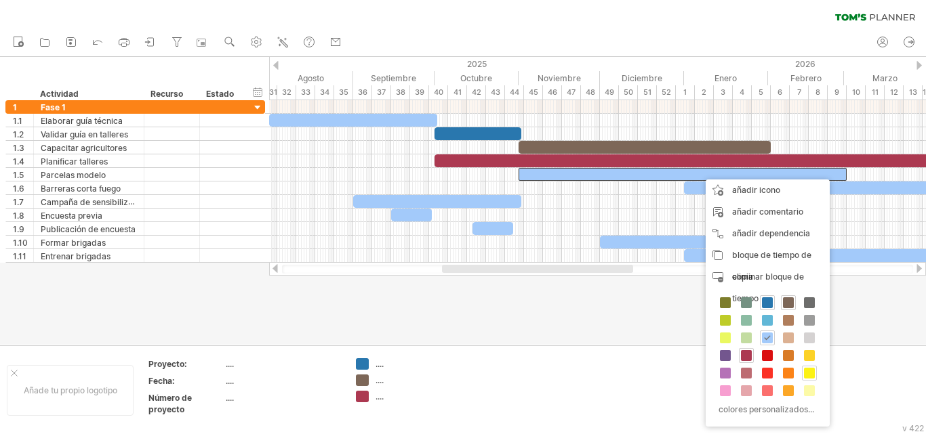
click at [807, 373] on span at bounding box center [809, 373] width 11 height 11
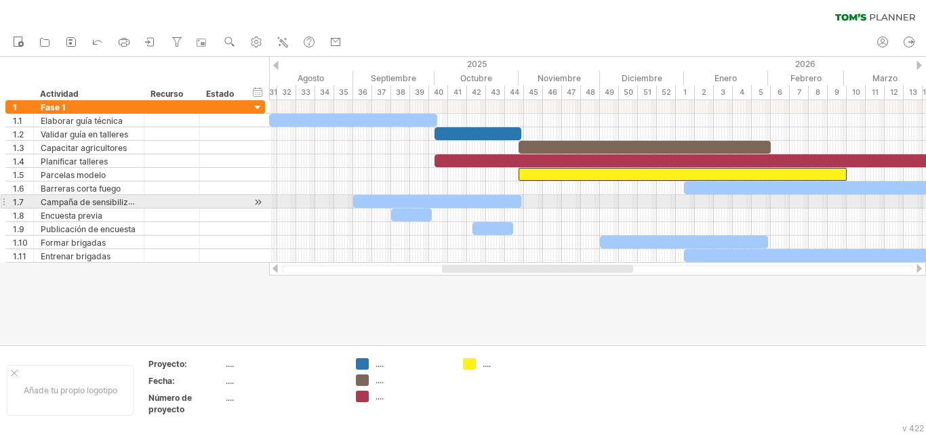
click at [710, 195] on div at bounding box center [597, 202] width 657 height 14
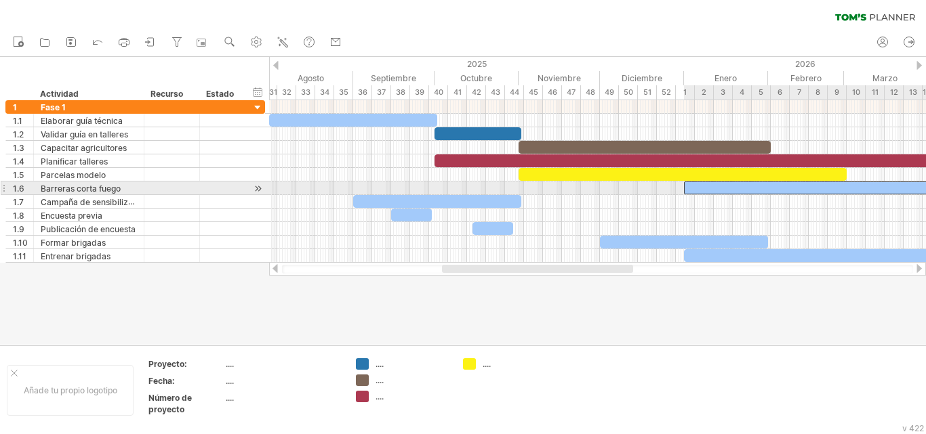
click at [719, 186] on div at bounding box center [807, 188] width 247 height 13
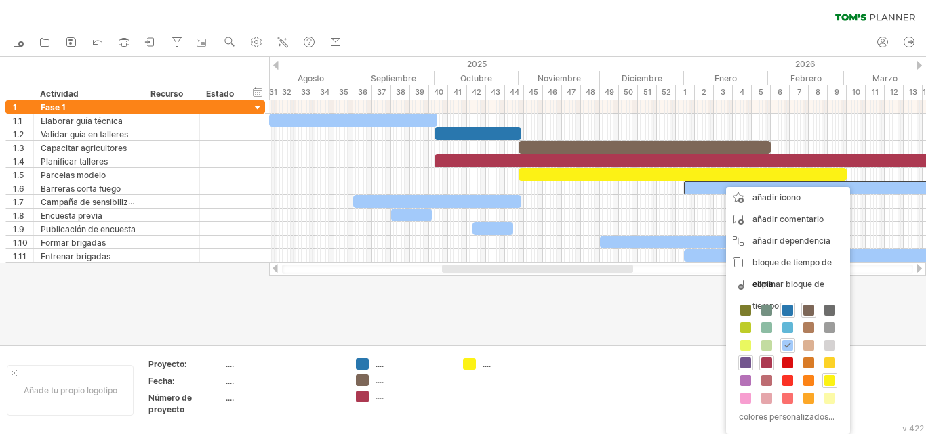
click at [744, 363] on span at bounding box center [745, 363] width 11 height 11
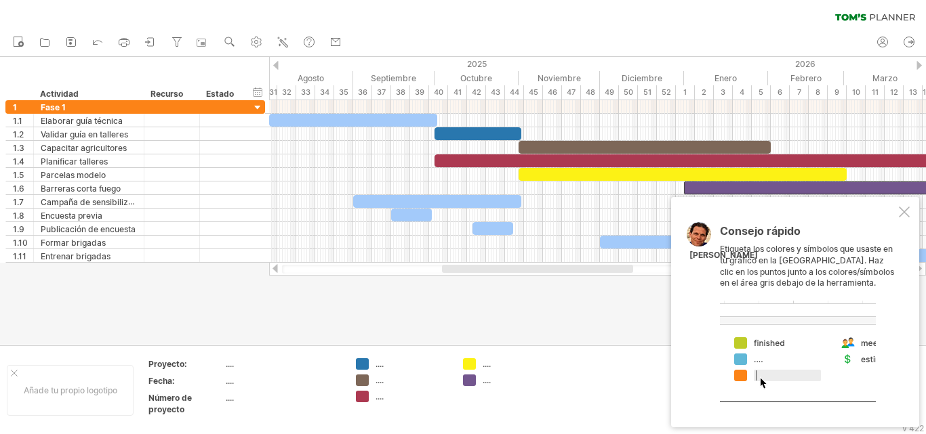
click at [378, 364] on font "...." at bounding box center [379, 364] width 8 height 10
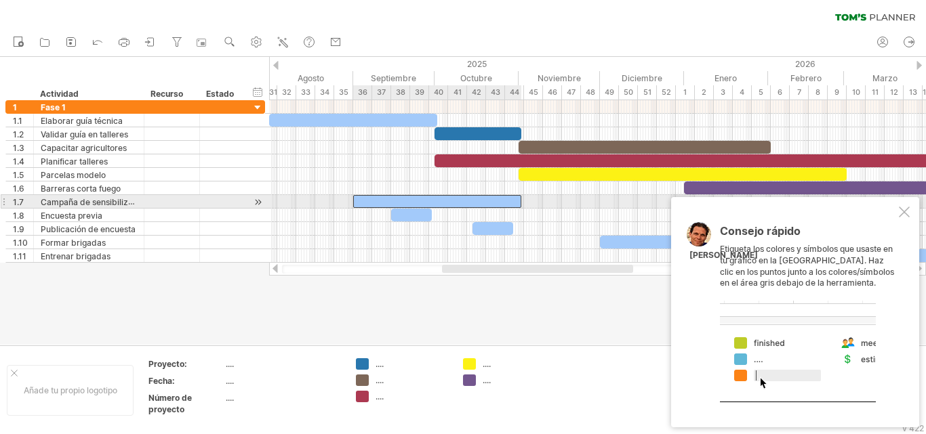
click at [451, 201] on div at bounding box center [437, 201] width 168 height 13
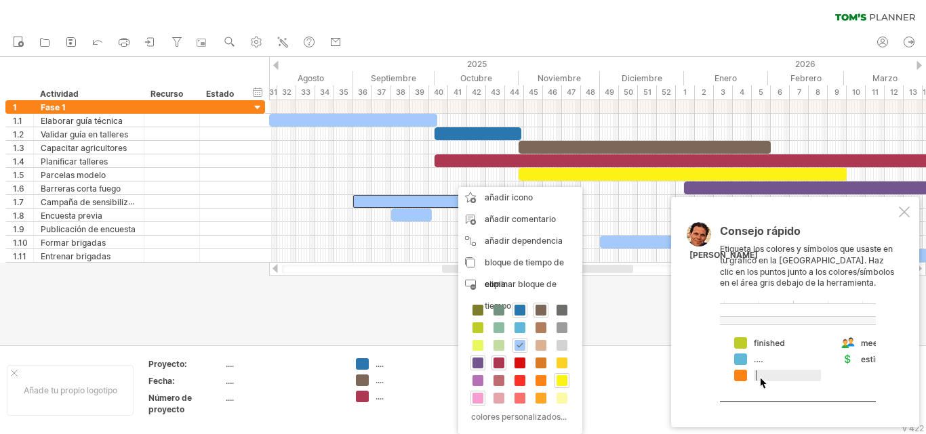
click at [478, 397] on span at bounding box center [477, 398] width 11 height 11
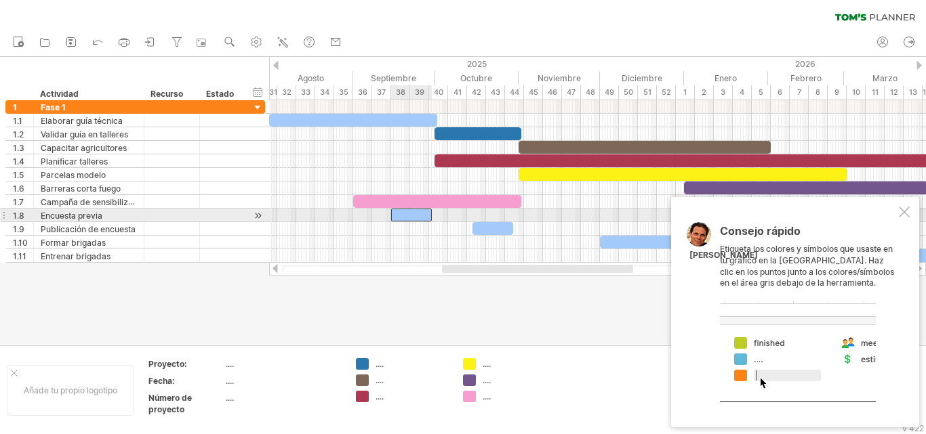
click at [417, 213] on div at bounding box center [411, 215] width 41 height 13
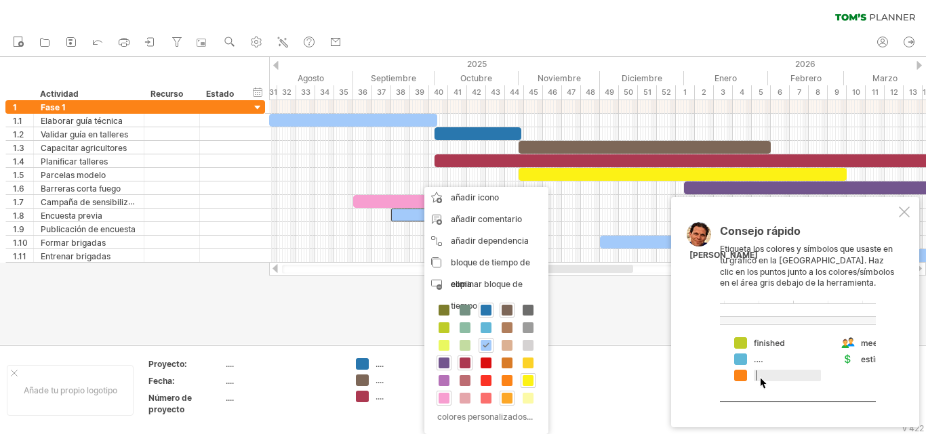
click at [504, 396] on span at bounding box center [506, 398] width 11 height 11
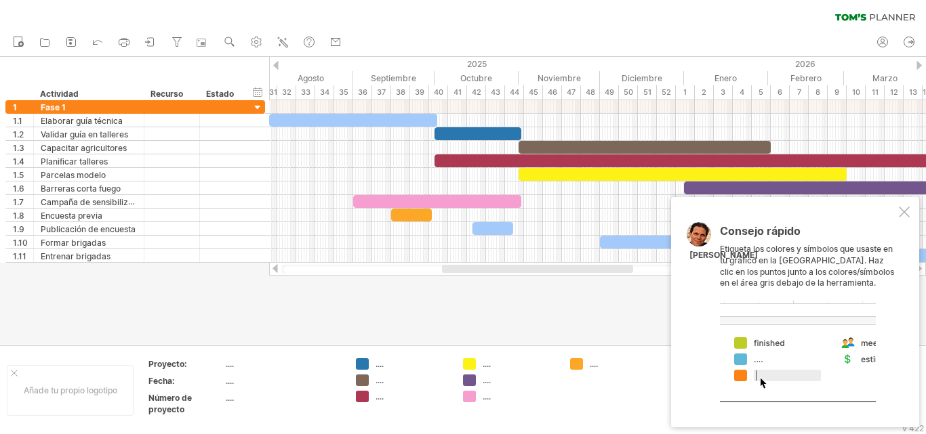
click at [553, 295] on div at bounding box center [463, 201] width 926 height 288
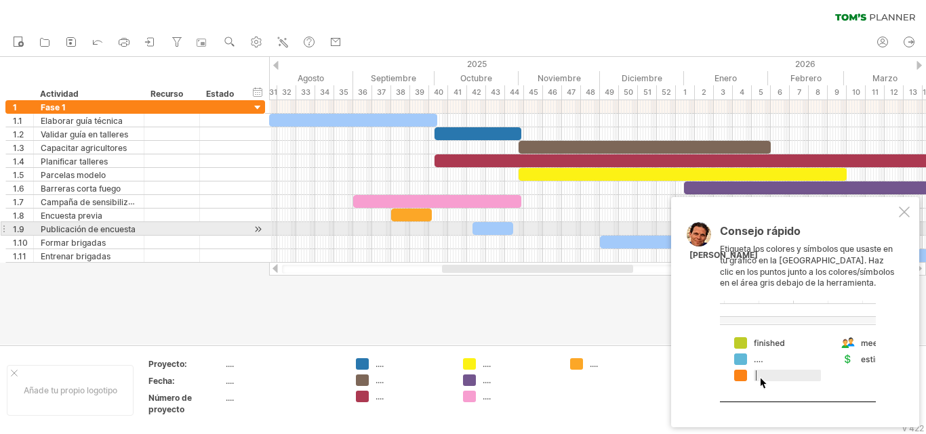
click at [495, 225] on div at bounding box center [492, 228] width 41 height 13
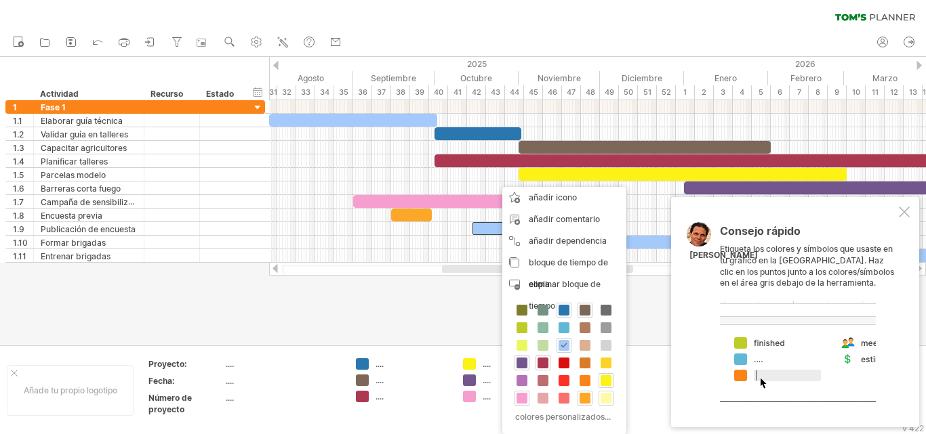
click at [602, 398] on span at bounding box center [605, 398] width 11 height 11
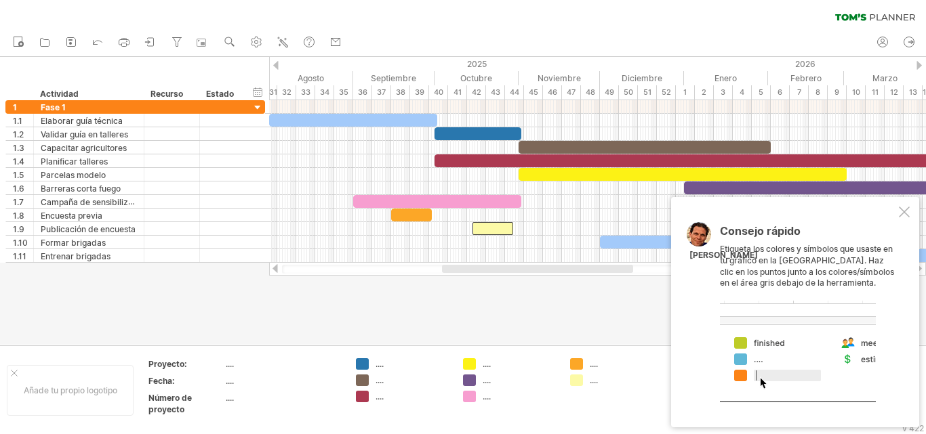
click at [581, 284] on div at bounding box center [463, 201] width 926 height 288
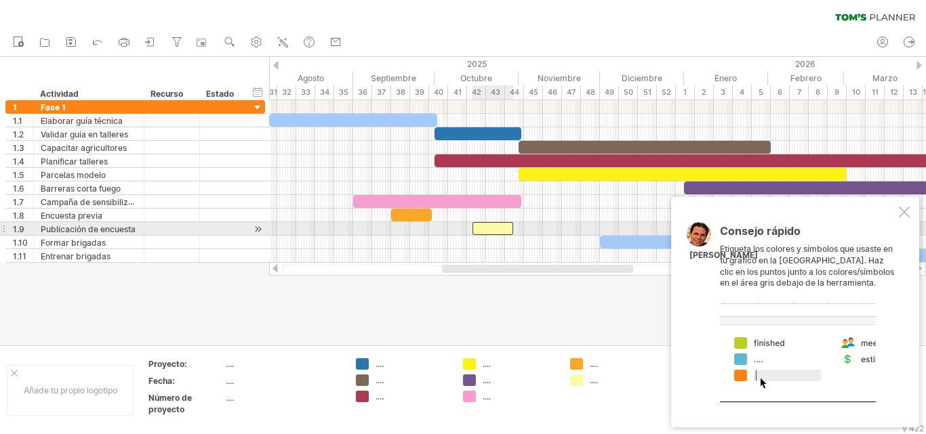
click at [478, 226] on div at bounding box center [492, 228] width 41 height 13
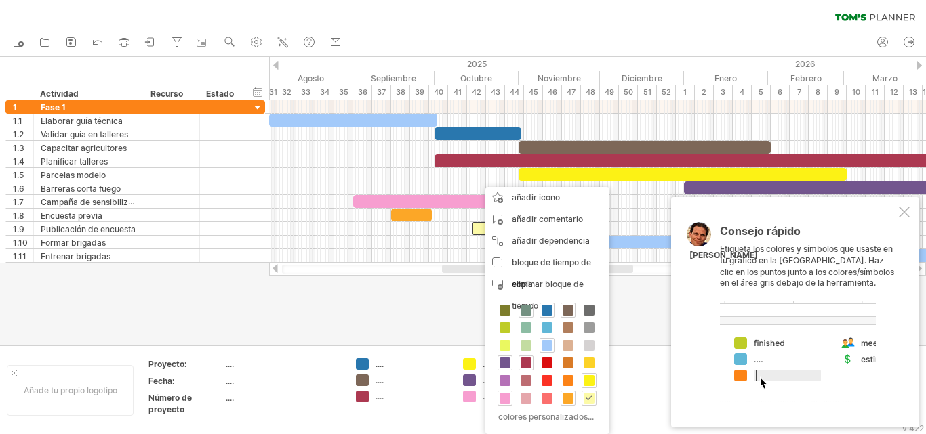
click at [529, 310] on span at bounding box center [525, 310] width 11 height 11
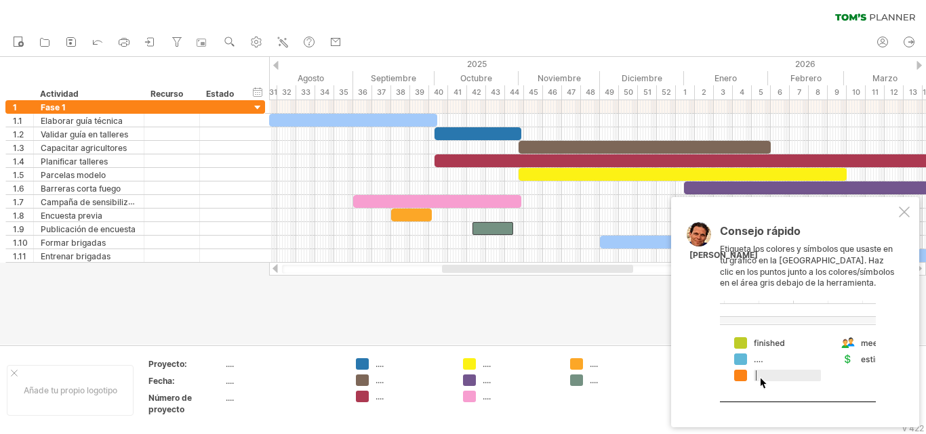
click at [615, 308] on div at bounding box center [463, 201] width 926 height 288
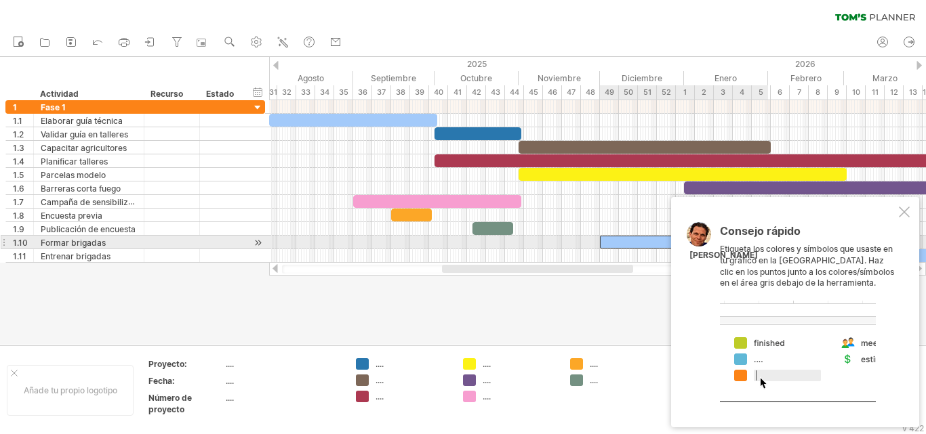
click at [621, 245] on div at bounding box center [684, 242] width 168 height 13
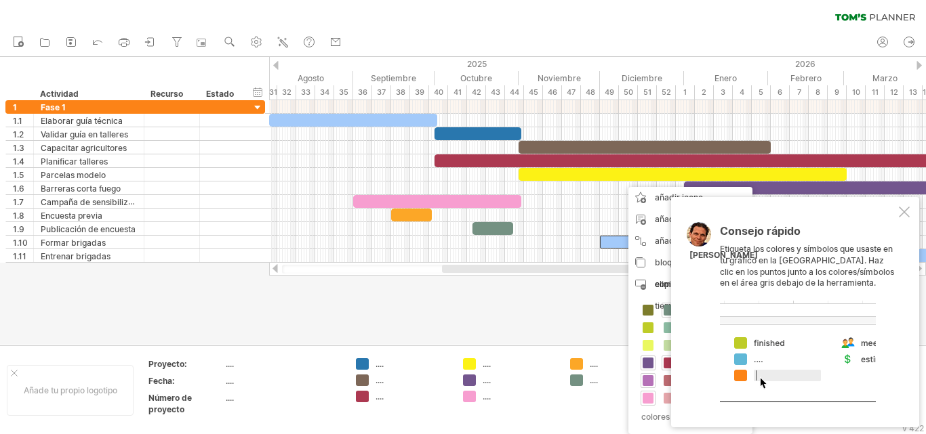
click at [645, 380] on span at bounding box center [647, 380] width 11 height 11
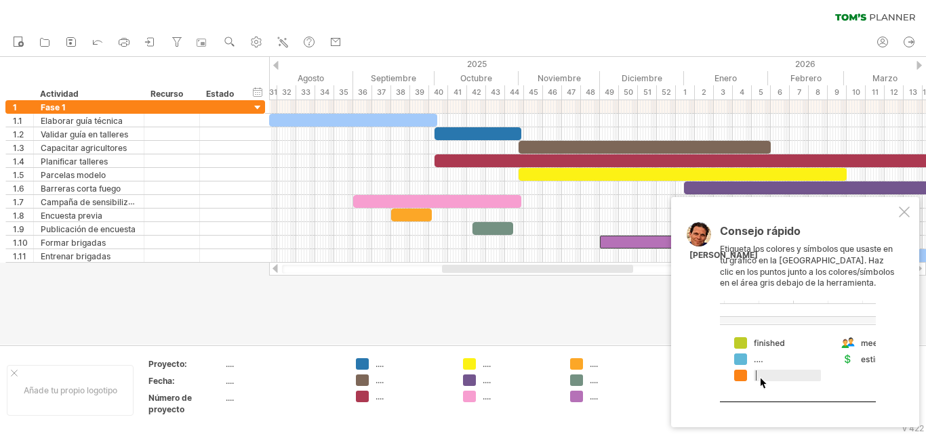
click at [566, 344] on div at bounding box center [463, 201] width 926 height 288
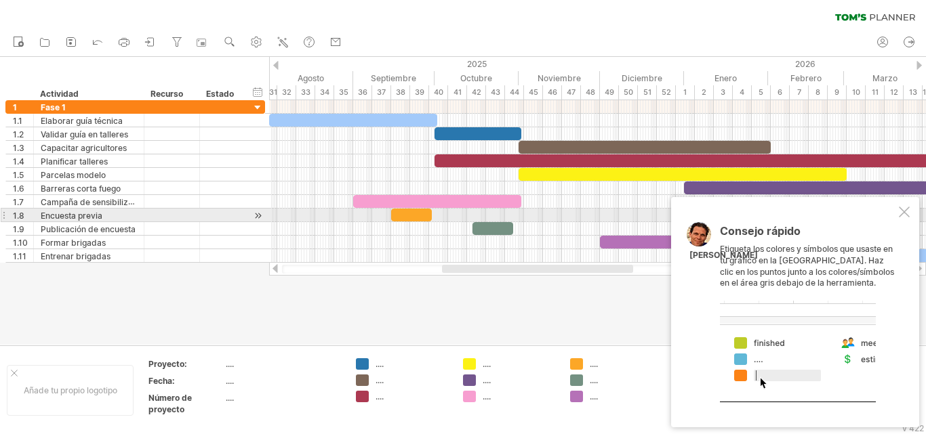
click at [902, 216] on div at bounding box center [904, 212] width 11 height 11
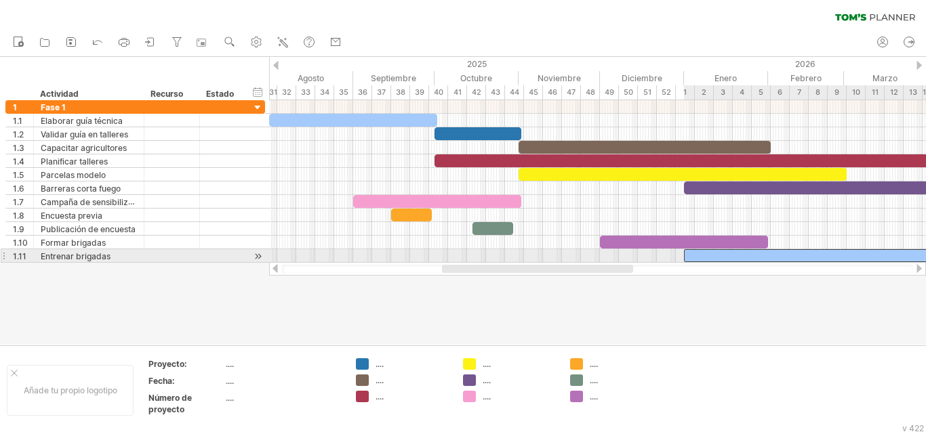
click at [776, 253] on div at bounding box center [807, 255] width 247 height 13
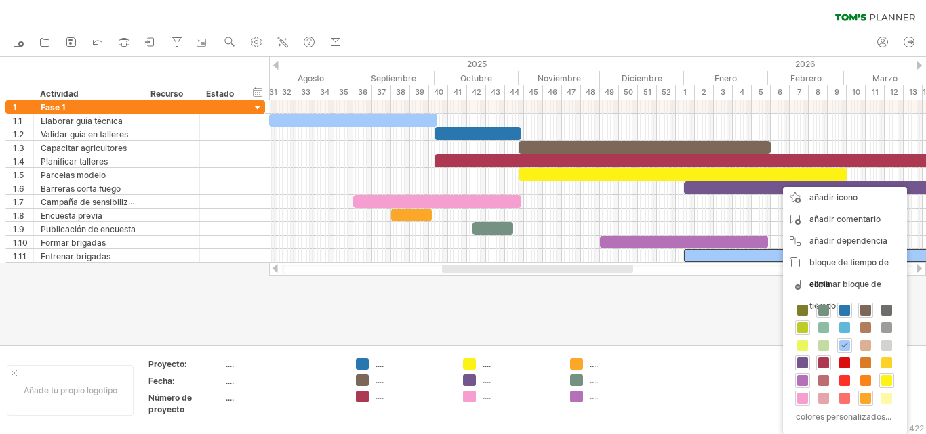
click at [801, 327] on span at bounding box center [802, 328] width 11 height 11
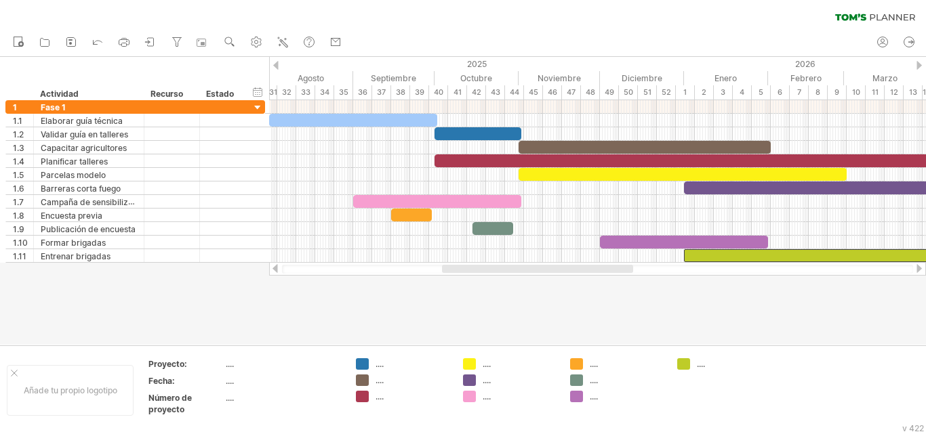
click at [739, 307] on div at bounding box center [463, 201] width 926 height 288
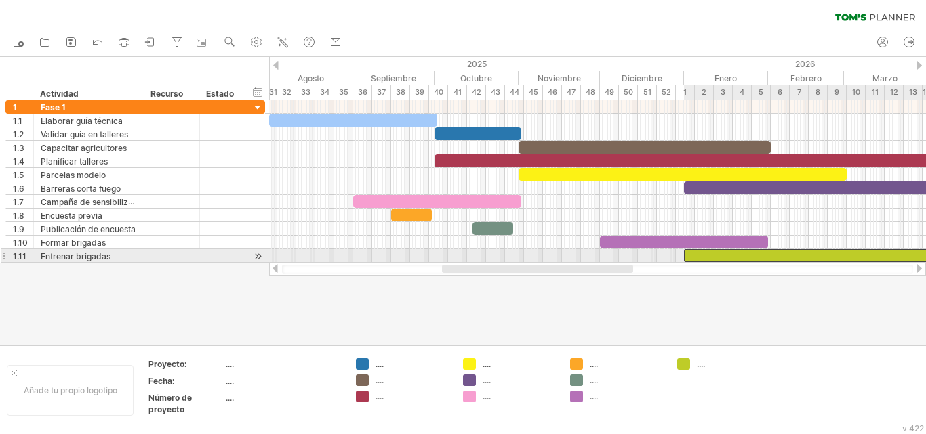
click at [716, 252] on div at bounding box center [807, 255] width 247 height 13
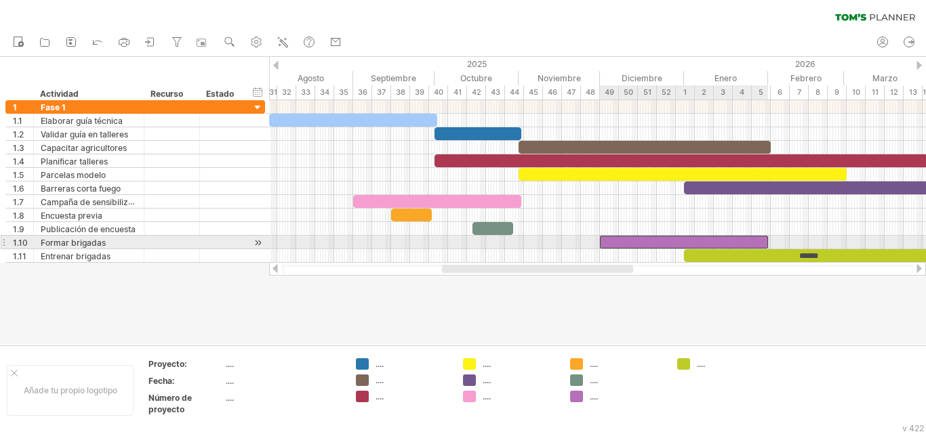
click at [644, 240] on div at bounding box center [684, 242] width 168 height 13
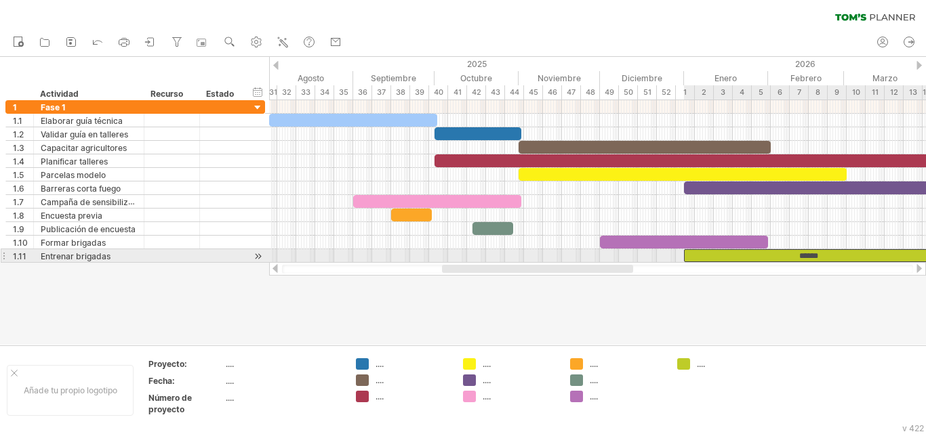
click at [826, 257] on div "******" at bounding box center [807, 255] width 247 height 13
click at [799, 257] on font "******" at bounding box center [808, 256] width 19 height 8
click at [804, 256] on font "******" at bounding box center [808, 256] width 19 height 8
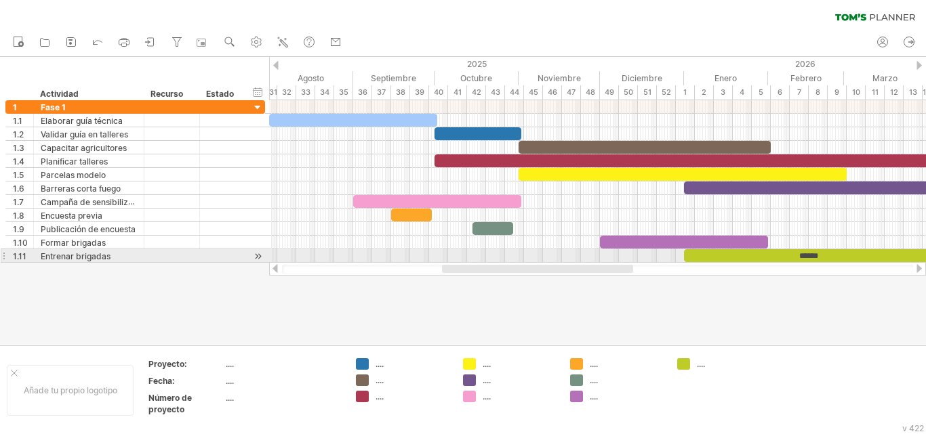
click at [804, 256] on font "******" at bounding box center [808, 256] width 19 height 8
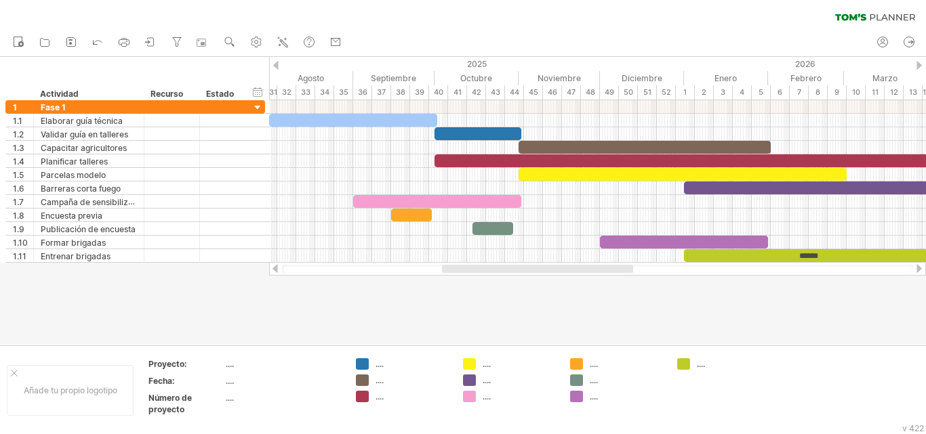
click at [712, 341] on div at bounding box center [463, 201] width 926 height 288
click at [93, 38] on icon at bounding box center [98, 42] width 14 height 14
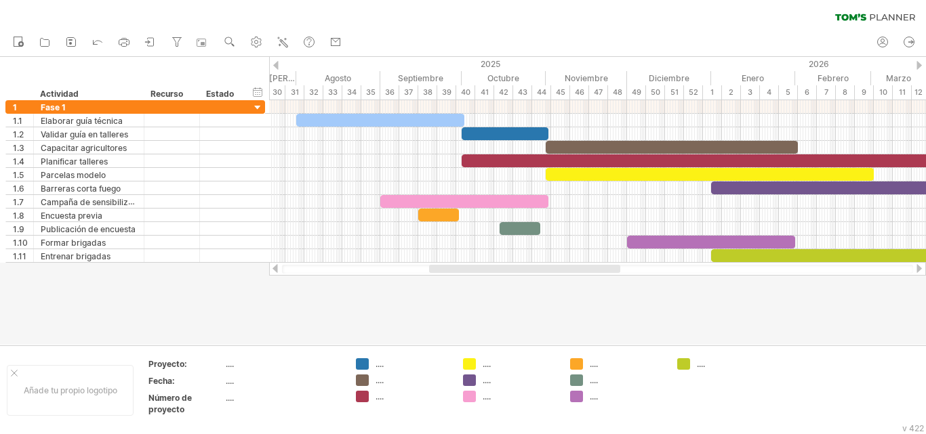
drag, startPoint x: 577, startPoint y: 267, endPoint x: 566, endPoint y: 274, distance: 13.7
click at [566, 274] on div at bounding box center [597, 269] width 657 height 14
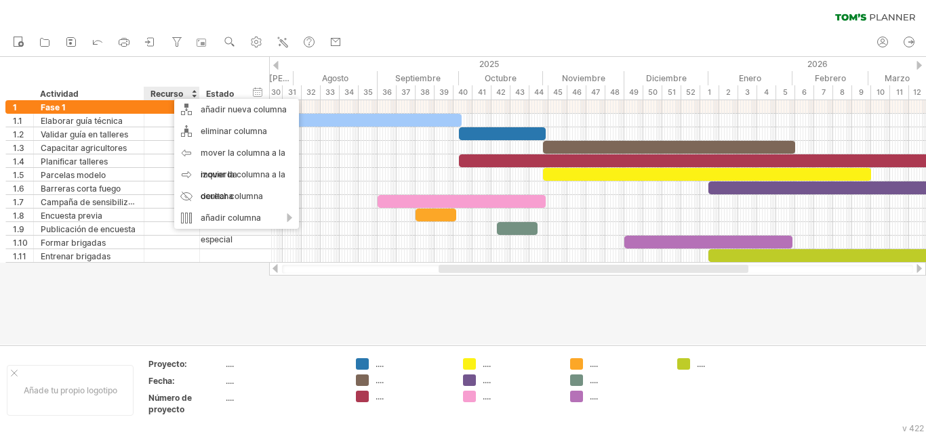
click at [228, 89] on font "Estado" at bounding box center [220, 94] width 28 height 10
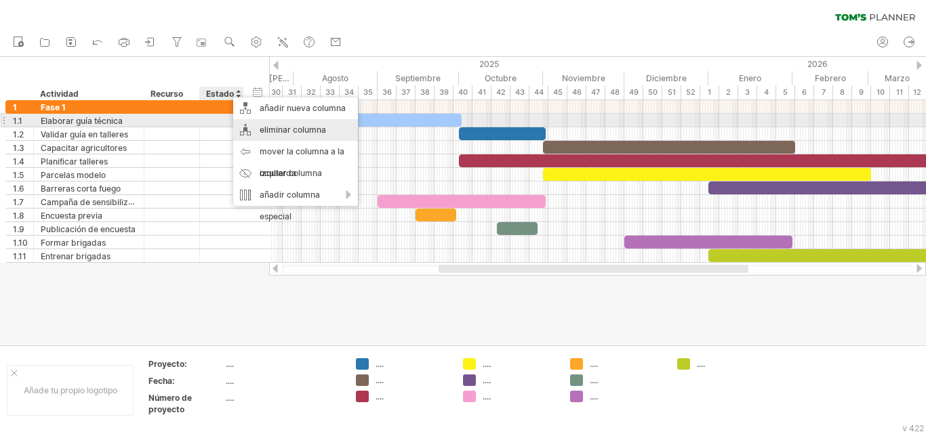
click at [282, 125] on font "eliminar columna" at bounding box center [293, 130] width 66 height 10
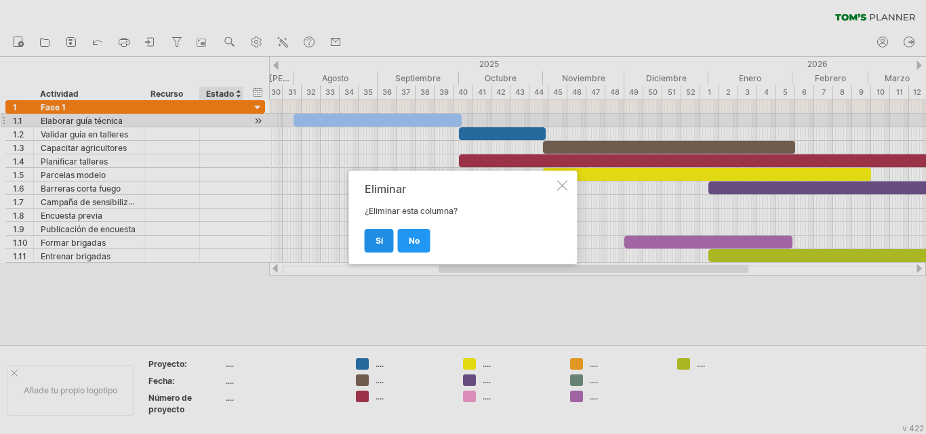
click at [373, 231] on link "Sí" at bounding box center [379, 241] width 29 height 24
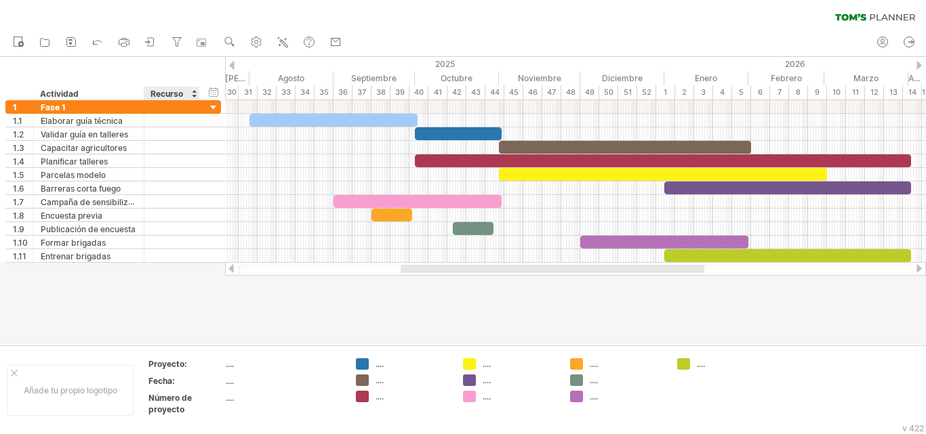
click at [173, 94] on font "Recurso" at bounding box center [166, 94] width 33 height 10
click at [168, 88] on font "Recurso" at bounding box center [166, 93] width 33 height 10
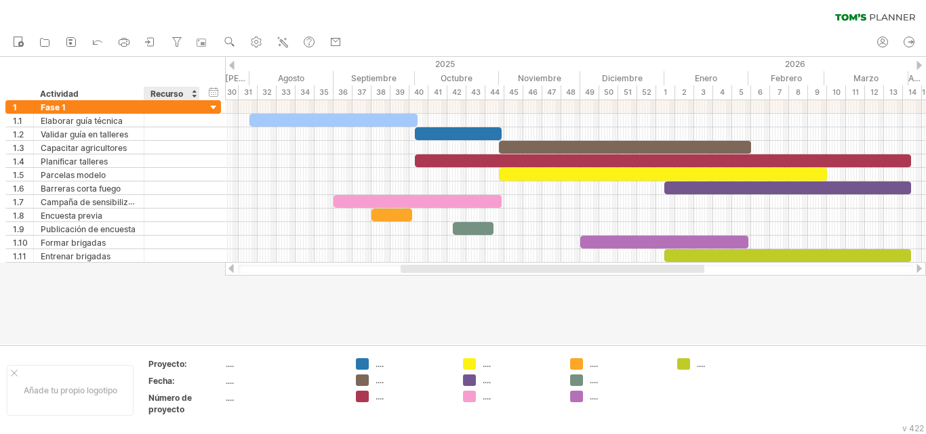
click at [170, 91] on font "Recurso" at bounding box center [166, 94] width 33 height 10
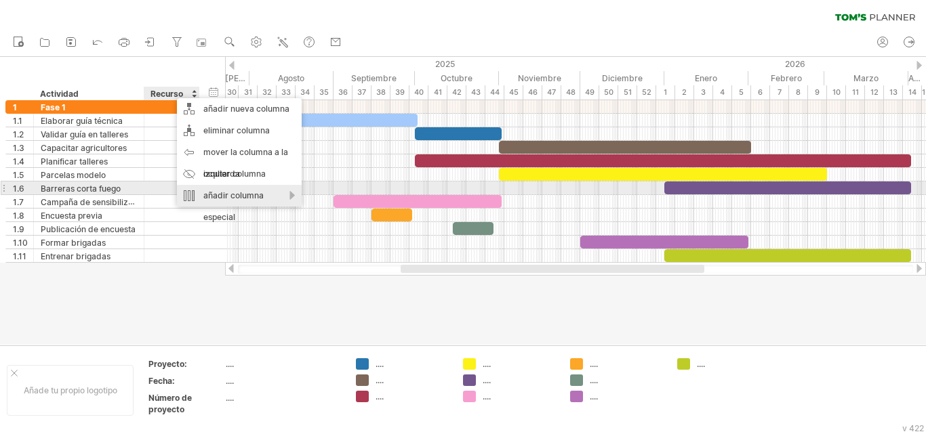
click at [222, 194] on font "añadir columna especial" at bounding box center [233, 206] width 60 height 32
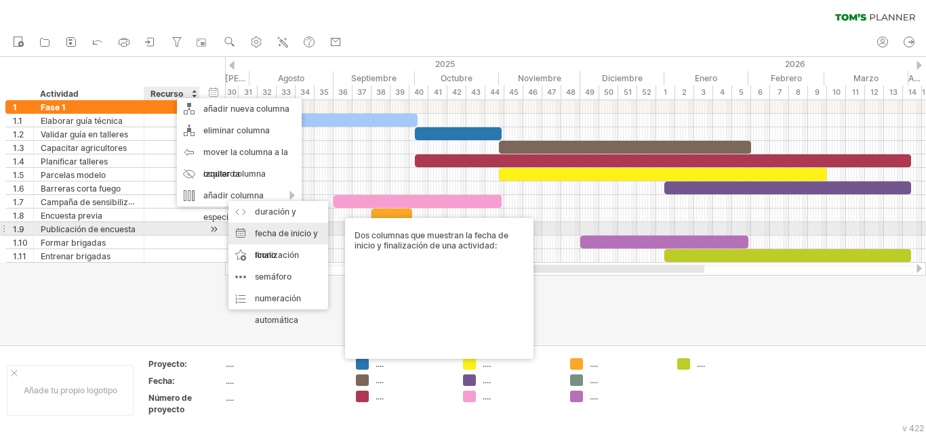
click at [266, 232] on font "fecha de inicio y finalización" at bounding box center [286, 244] width 63 height 32
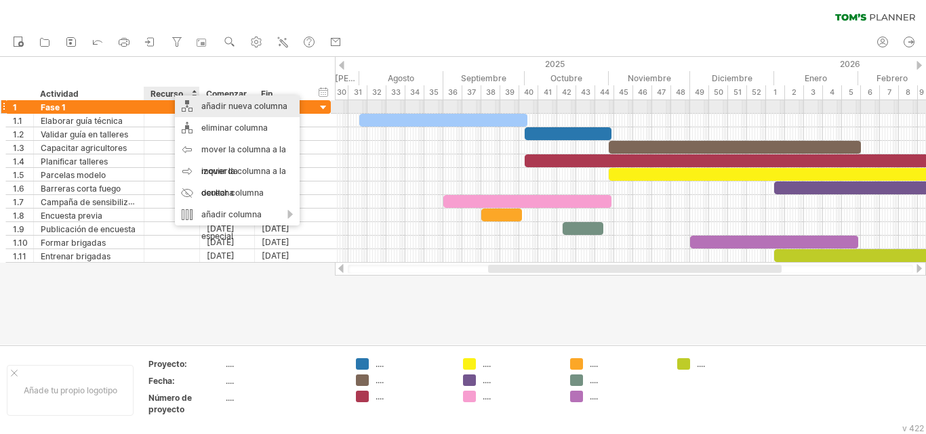
click at [253, 106] on font "añadir nueva columna" at bounding box center [244, 106] width 86 height 10
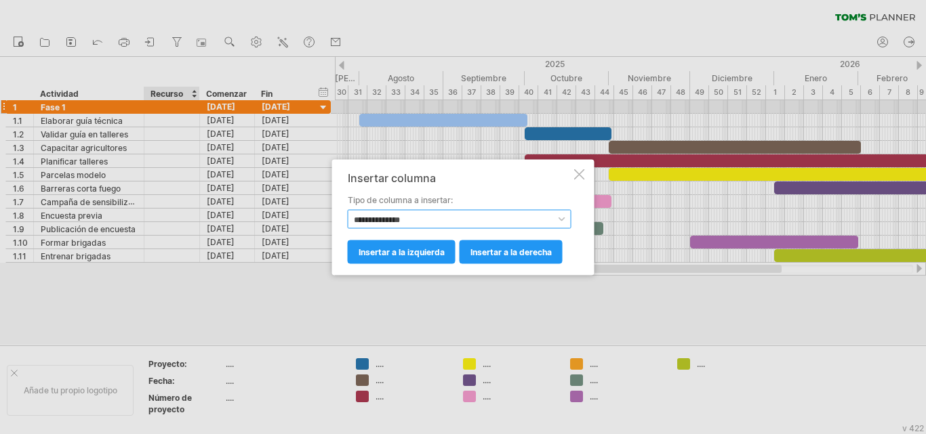
click at [421, 216] on select "**********" at bounding box center [460, 218] width 224 height 19
click at [398, 222] on select "**********" at bounding box center [460, 218] width 224 height 19
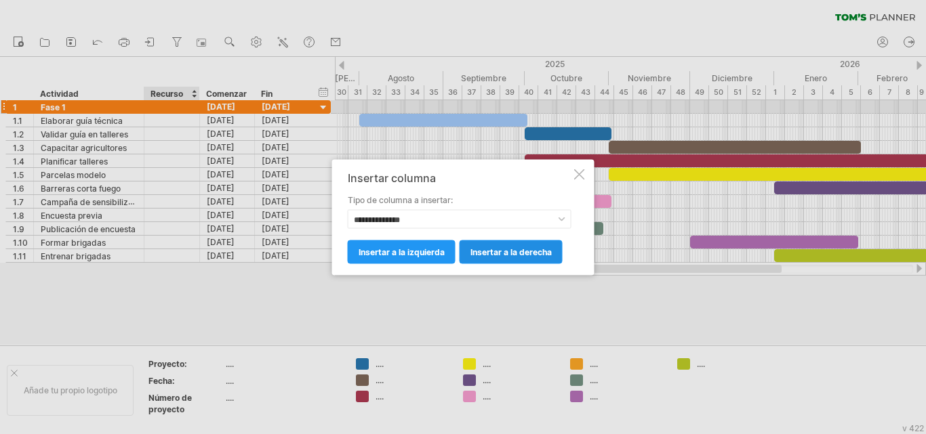
click at [472, 250] on font "insertar a la derecha" at bounding box center [510, 252] width 81 height 10
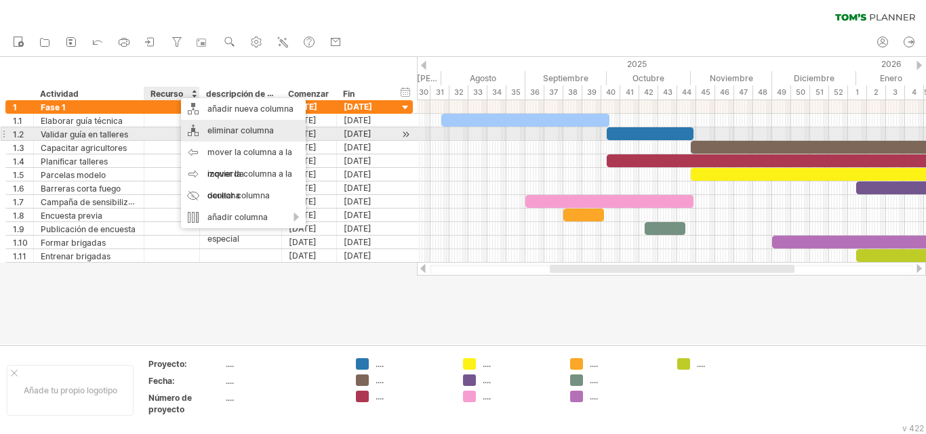
click at [226, 133] on font "eliminar columna" at bounding box center [240, 130] width 66 height 10
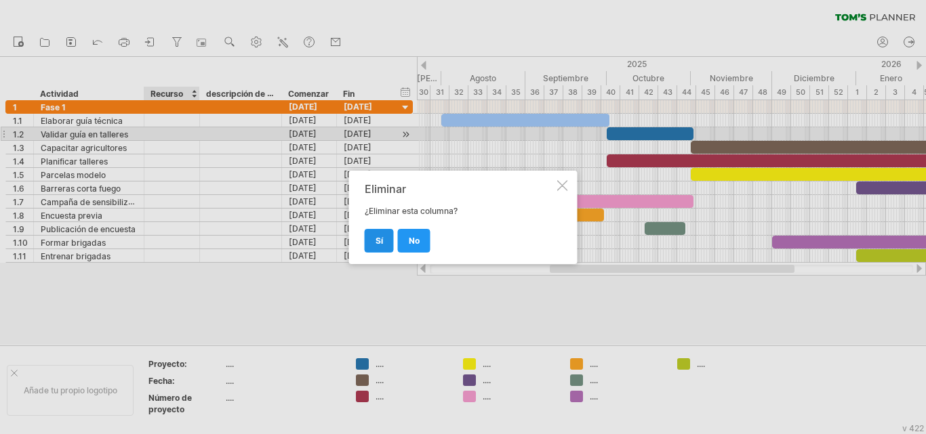
click at [373, 241] on link "Sí" at bounding box center [379, 241] width 29 height 24
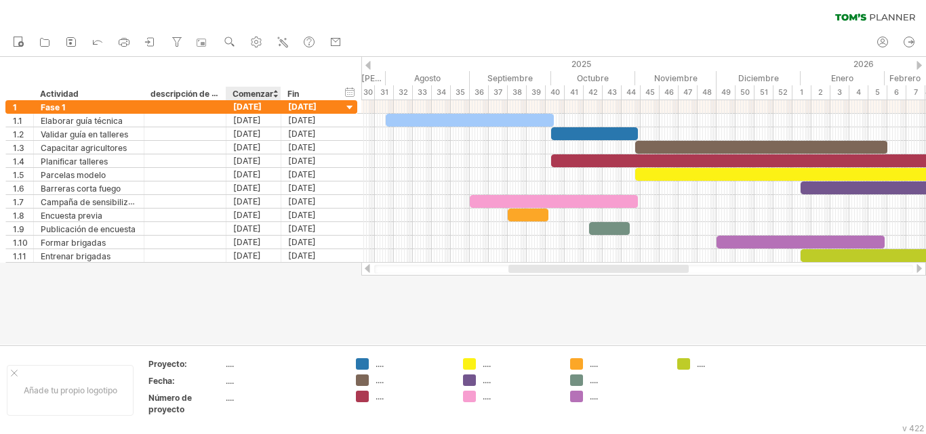
click at [251, 301] on div at bounding box center [463, 201] width 926 height 288
click at [166, 91] on font "descripción de la columna" at bounding box center [201, 93] width 103 height 11
click at [233, 75] on div "**********" at bounding box center [180, 78] width 361 height 43
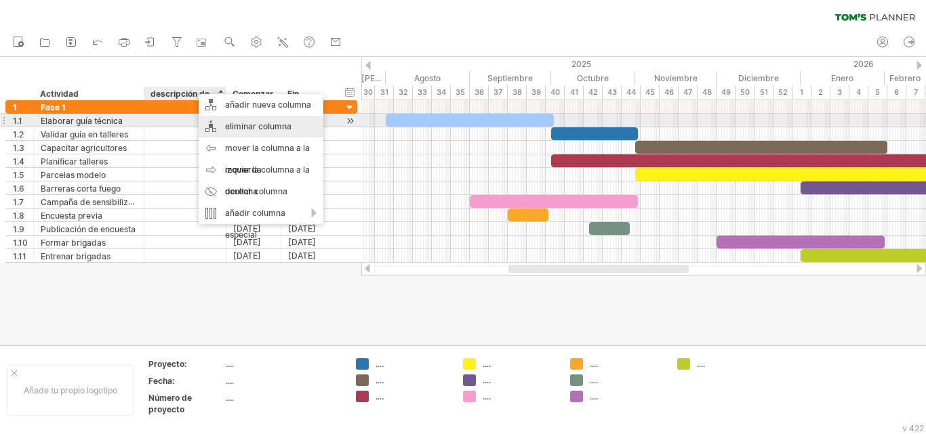
click at [252, 127] on font "eliminar columna" at bounding box center [258, 126] width 66 height 10
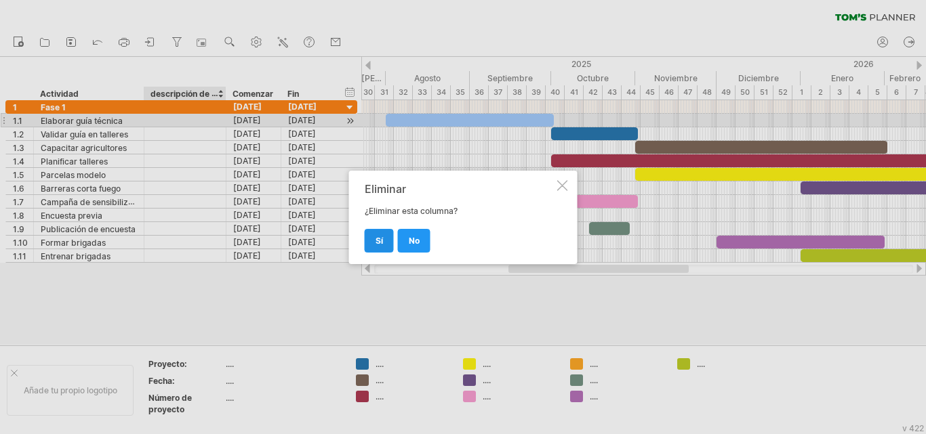
click at [375, 239] on font "Sí" at bounding box center [378, 241] width 7 height 10
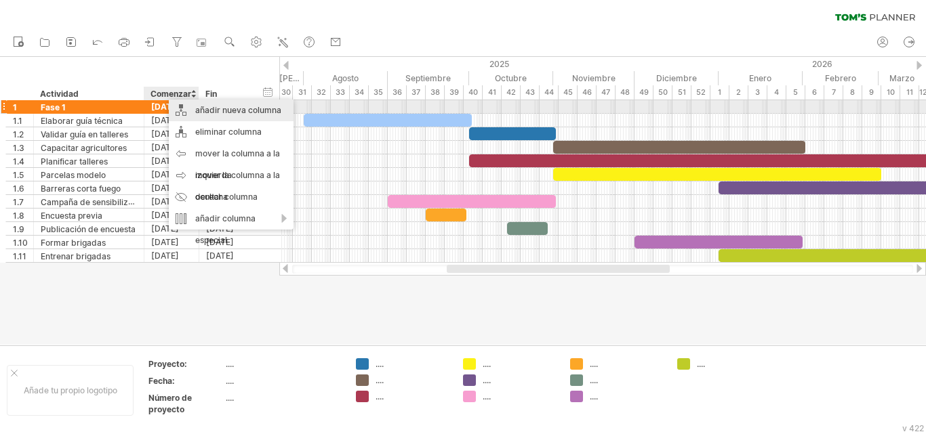
click at [211, 110] on font "añadir nueva columna" at bounding box center [238, 110] width 86 height 10
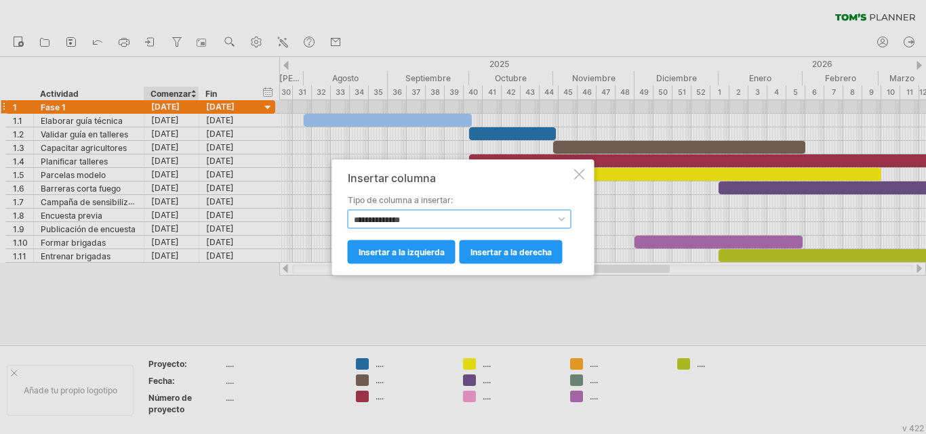
click at [409, 215] on select "**********" at bounding box center [460, 218] width 224 height 19
select select "********"
click at [348, 209] on select "**********" at bounding box center [460, 218] width 224 height 19
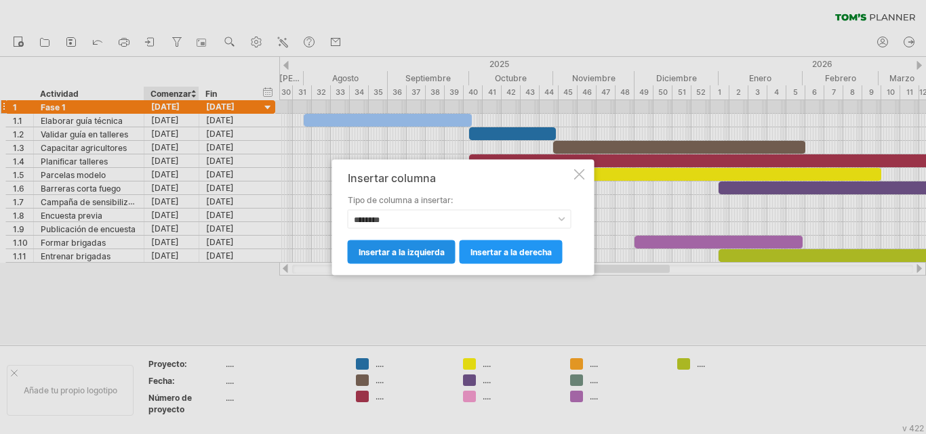
click at [401, 251] on font "insertar a la izquierda" at bounding box center [401, 252] width 86 height 10
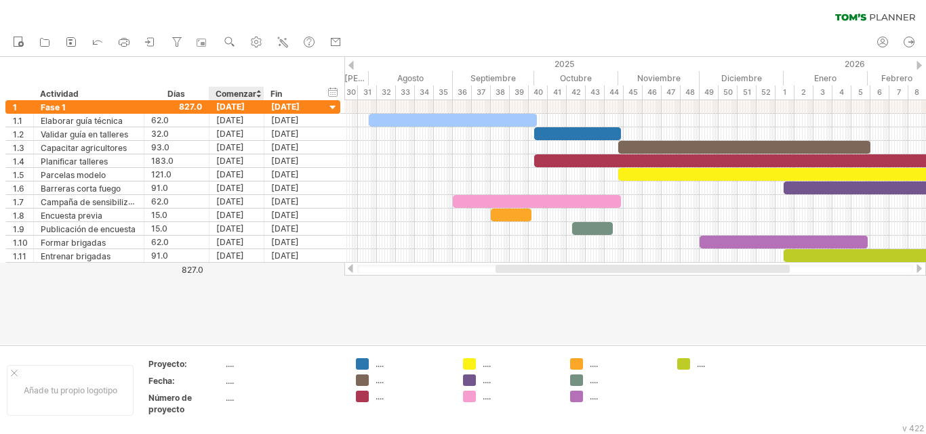
click at [249, 299] on div at bounding box center [463, 201] width 926 height 288
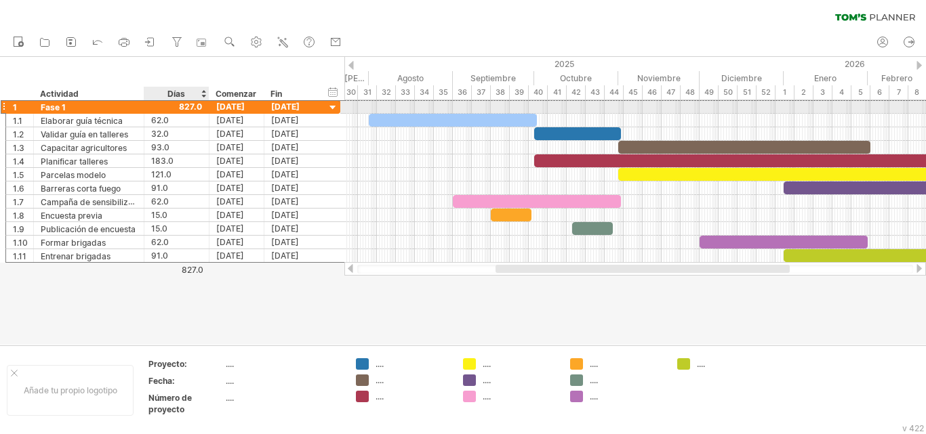
click at [190, 106] on div at bounding box center [176, 106] width 51 height 13
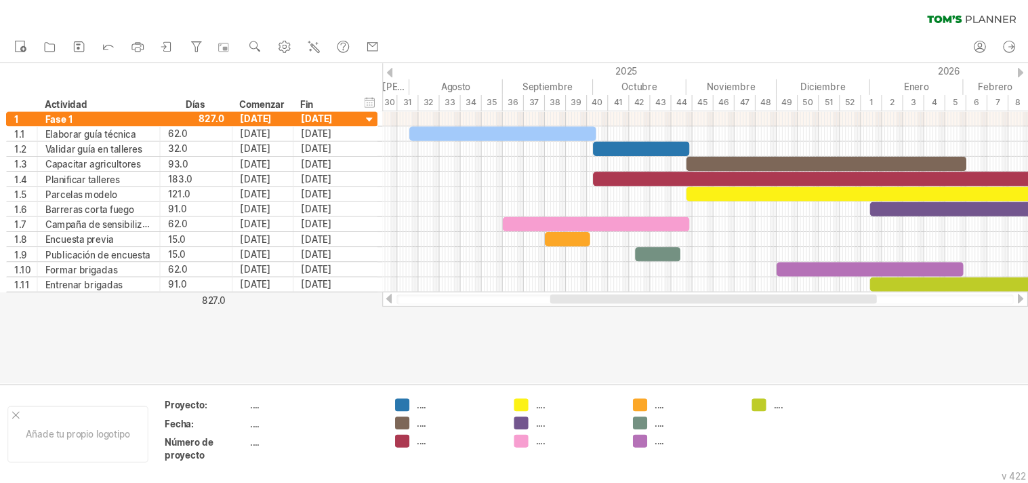
scroll to position [0, 0]
click at [247, 41] on ul "nuevo" at bounding box center [177, 42] width 342 height 28
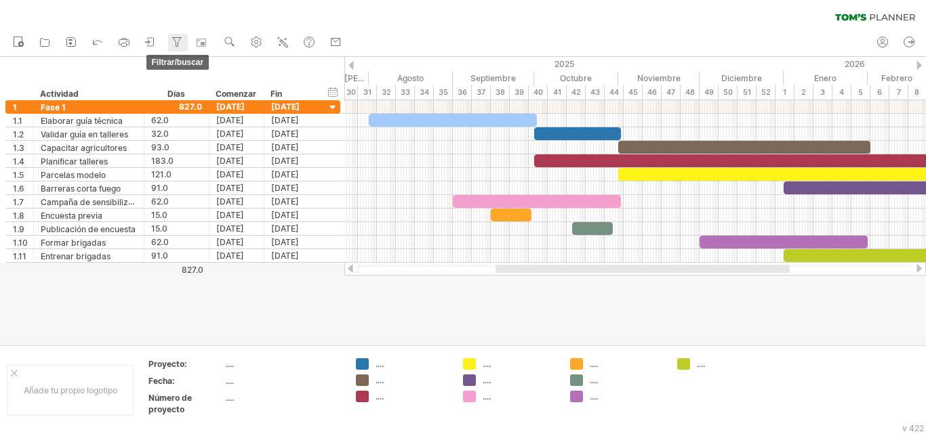
click at [171, 39] on icon at bounding box center [177, 42] width 14 height 14
type input "**********"
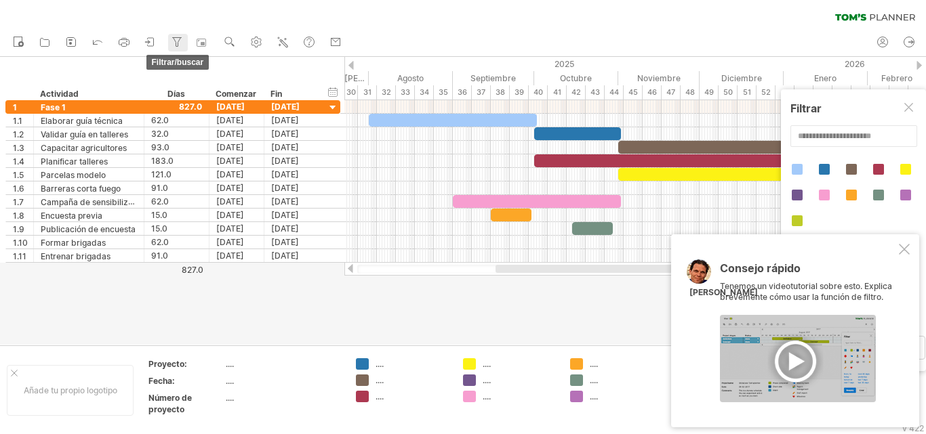
click at [171, 39] on icon at bounding box center [177, 42] width 14 height 14
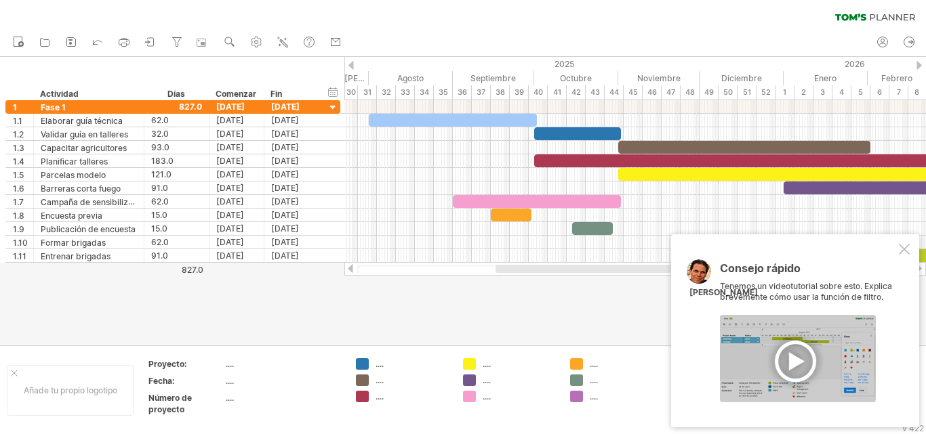
click at [549, 330] on div at bounding box center [463, 201] width 926 height 288
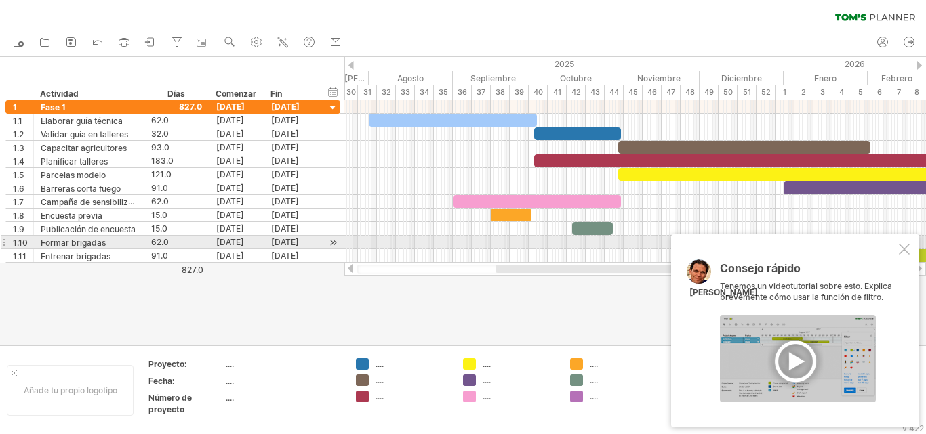
click at [900, 246] on div at bounding box center [904, 249] width 11 height 11
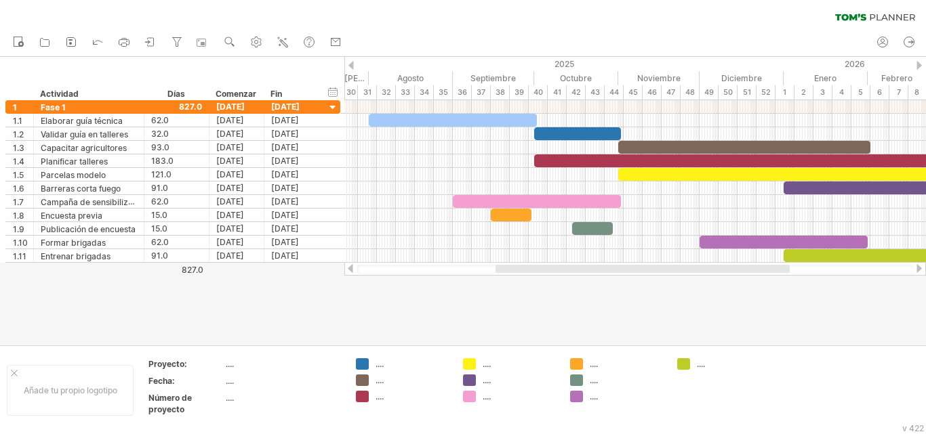
click at [165, 37] on ul "nuevo" at bounding box center [177, 42] width 342 height 28
click at [182, 44] on icon at bounding box center [177, 42] width 14 height 14
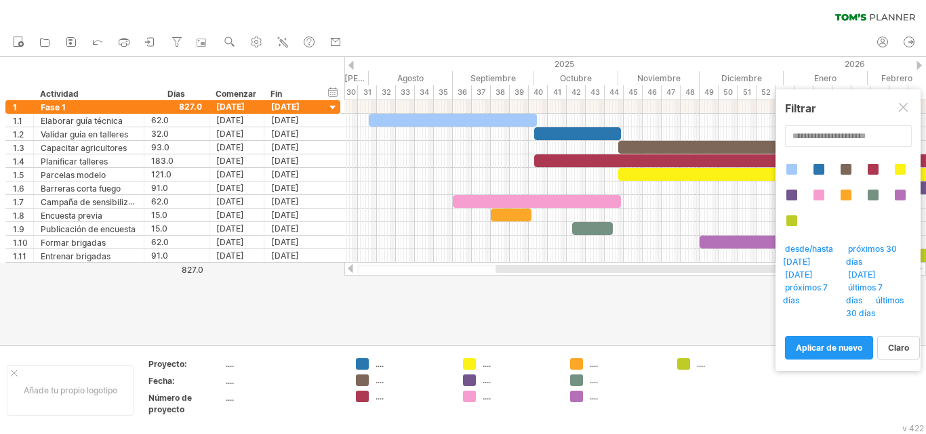
click at [456, 310] on div at bounding box center [463, 201] width 926 height 288
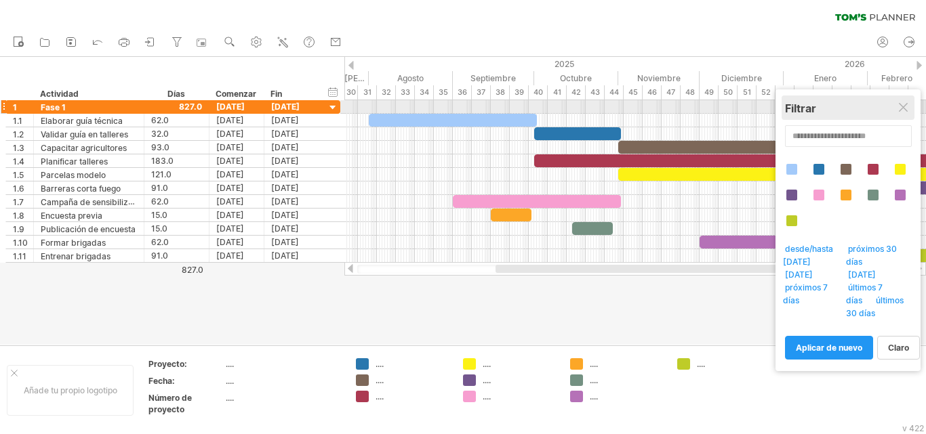
click at [904, 102] on div "Filtrar" at bounding box center [848, 109] width 126 height 14
click at [902, 114] on div "Filtrar" at bounding box center [848, 109] width 126 height 14
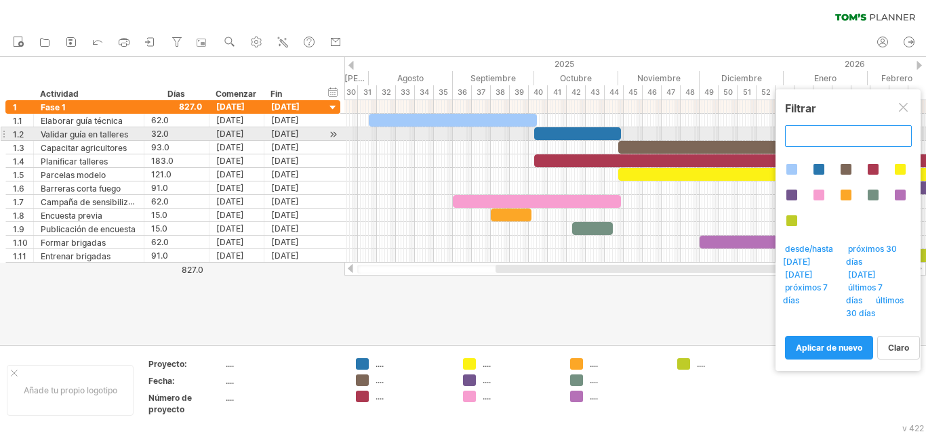
click at [821, 134] on input "text" at bounding box center [848, 136] width 127 height 22
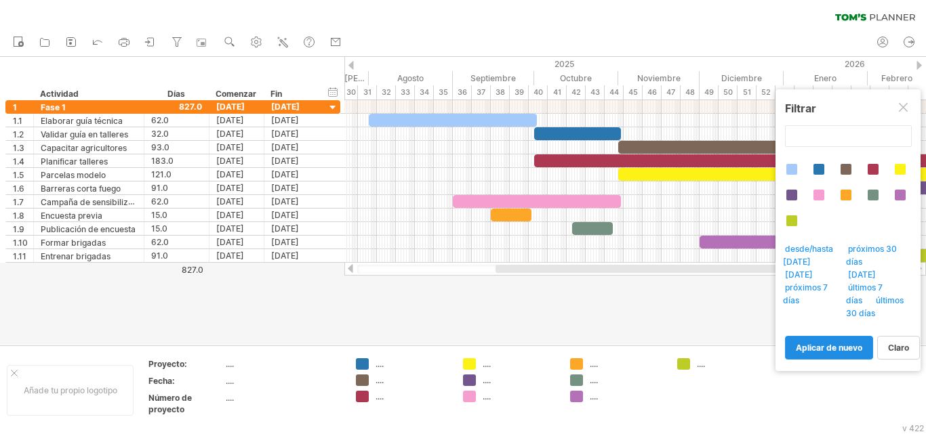
type input "**********"
click at [832, 343] on font "aplicar de nuevo" at bounding box center [829, 348] width 66 height 10
click at [836, 343] on font "aplicar de nuevo" at bounding box center [829, 348] width 66 height 10
click at [426, 289] on div at bounding box center [463, 201] width 926 height 288
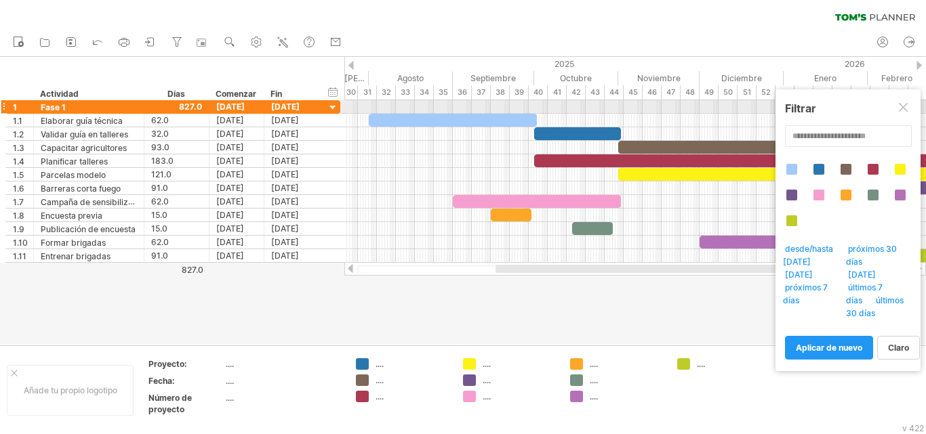
click at [905, 108] on div at bounding box center [904, 108] width 11 height 11
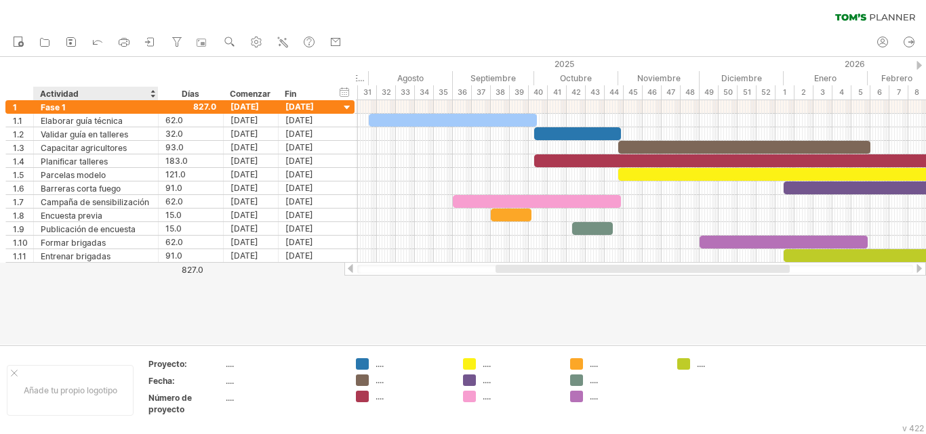
drag, startPoint x: 142, startPoint y: 100, endPoint x: 157, endPoint y: 98, distance: 14.3
click at [157, 98] on div at bounding box center [157, 94] width 5 height 14
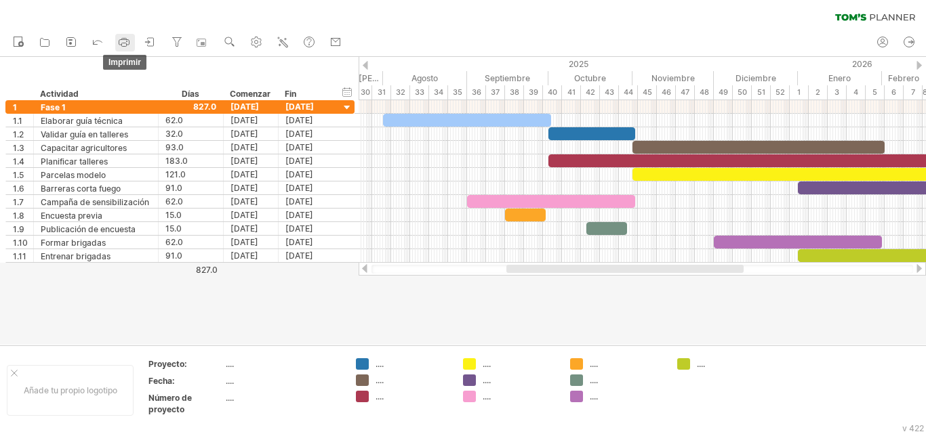
click at [127, 41] on icon at bounding box center [124, 42] width 14 height 14
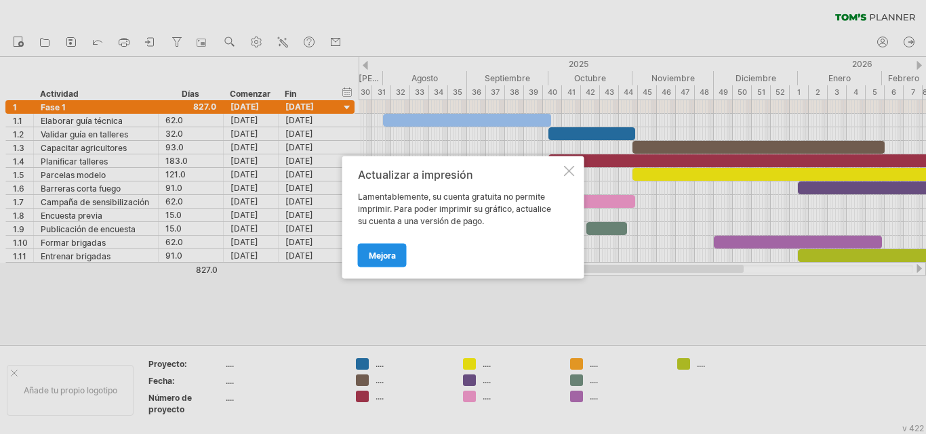
click at [390, 250] on font "Mejora" at bounding box center [382, 255] width 27 height 10
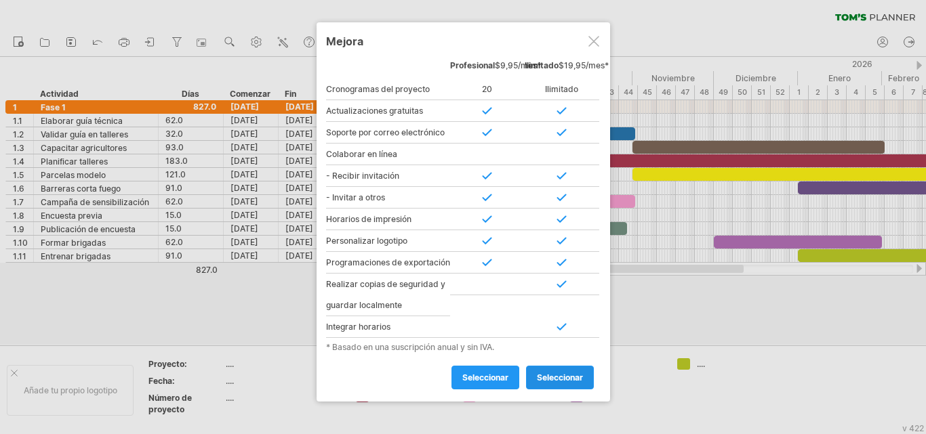
click at [553, 380] on link "seleccionar" at bounding box center [560, 378] width 68 height 24
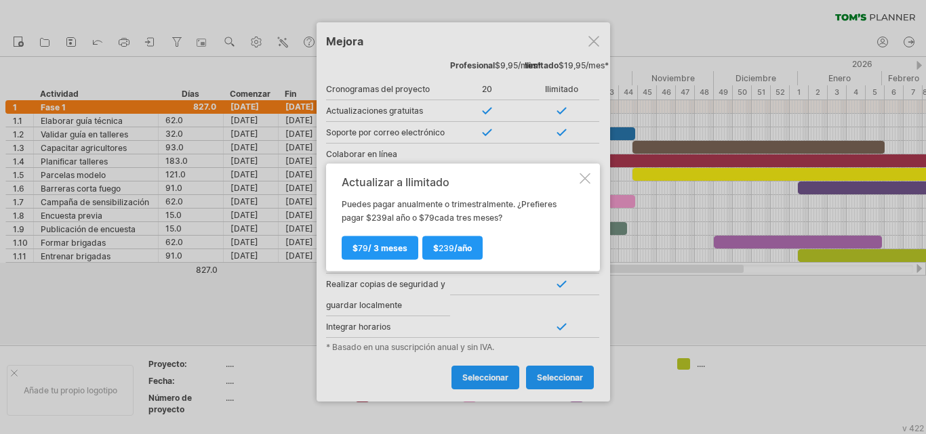
click at [584, 179] on div at bounding box center [584, 178] width 11 height 11
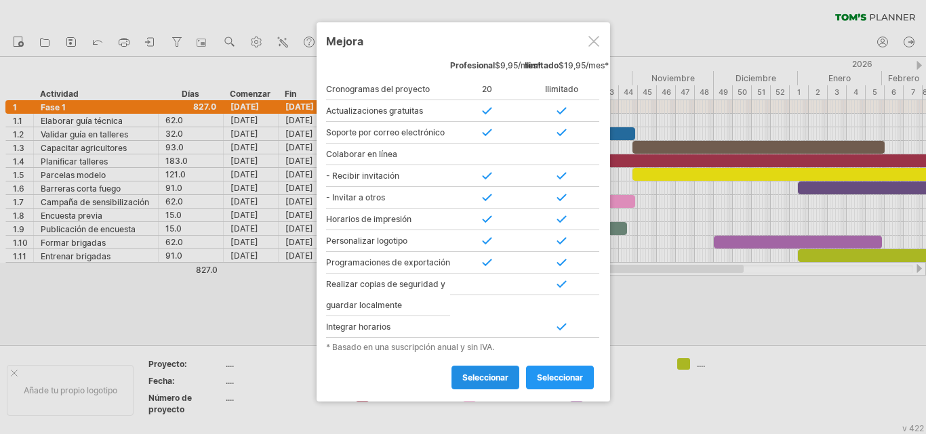
click at [482, 382] on link "seleccionar" at bounding box center [485, 378] width 68 height 24
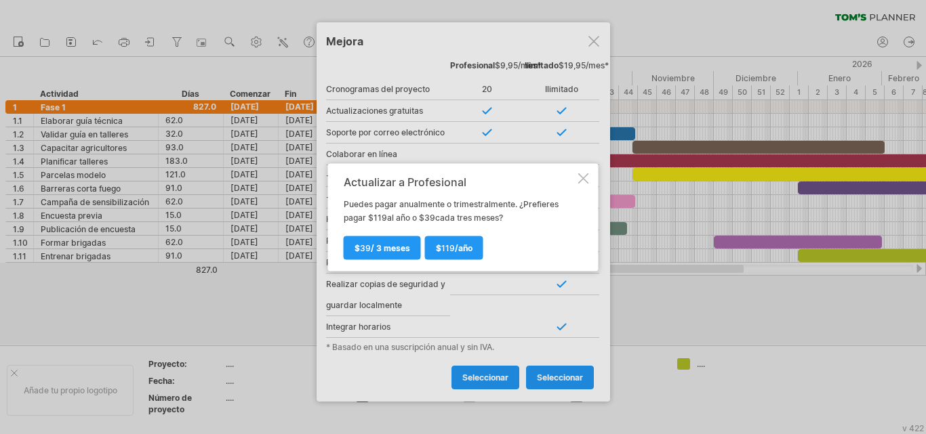
click at [605, 49] on div at bounding box center [463, 217] width 926 height 434
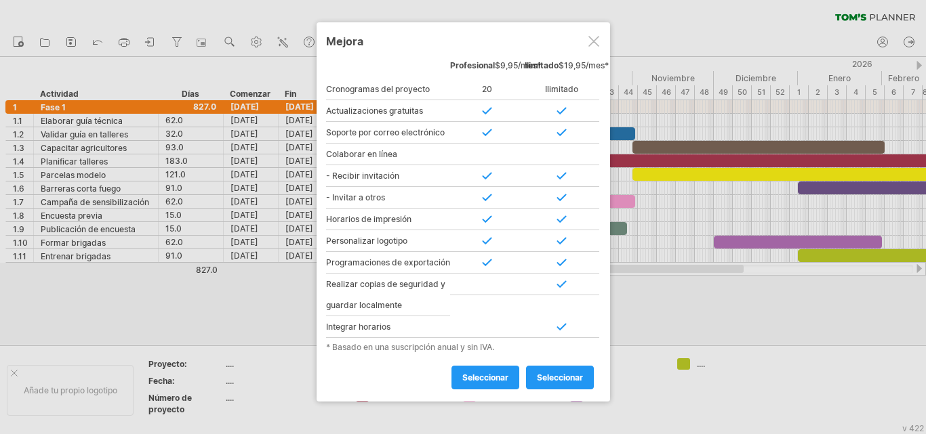
click at [598, 44] on div at bounding box center [593, 41] width 11 height 11
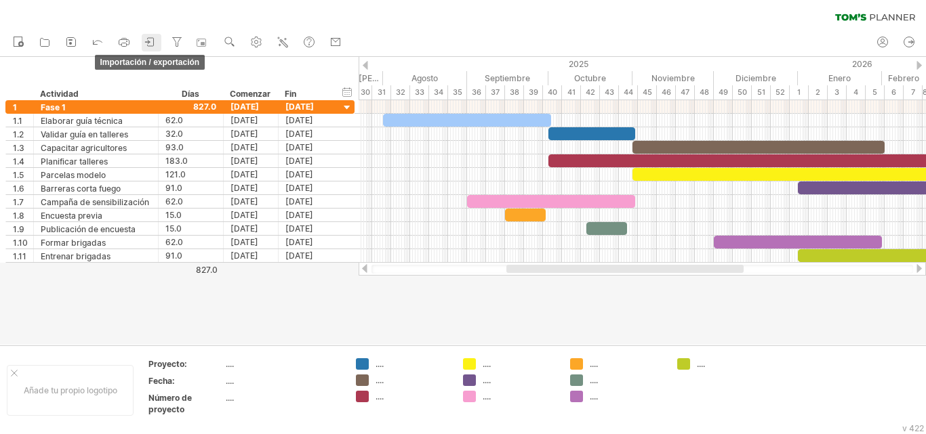
click at [148, 41] on icon at bounding box center [151, 42] width 14 height 14
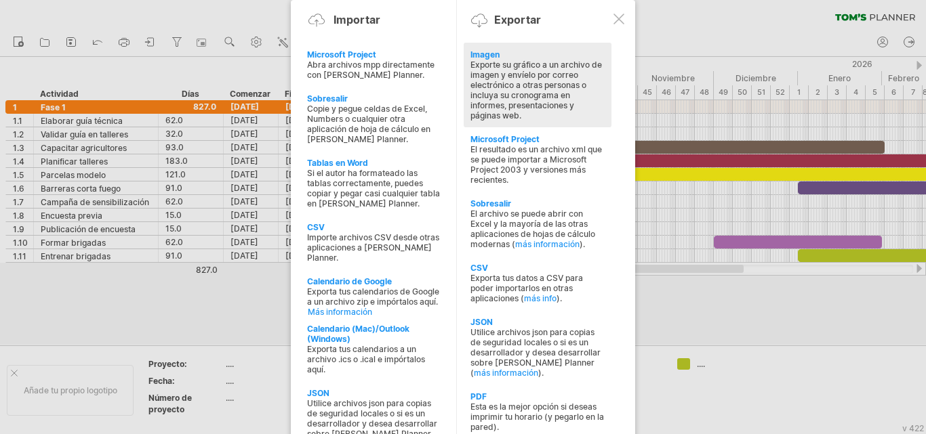
click at [501, 60] on font "Exporte su gráfico a un archivo de imagen y envíelo por correo electrónico a ot…" at bounding box center [535, 90] width 131 height 61
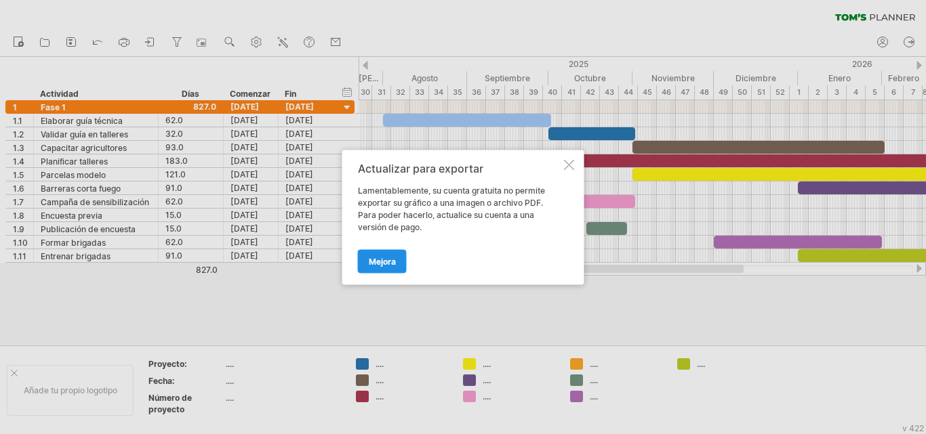
click at [384, 256] on font "Mejora" at bounding box center [382, 261] width 27 height 10
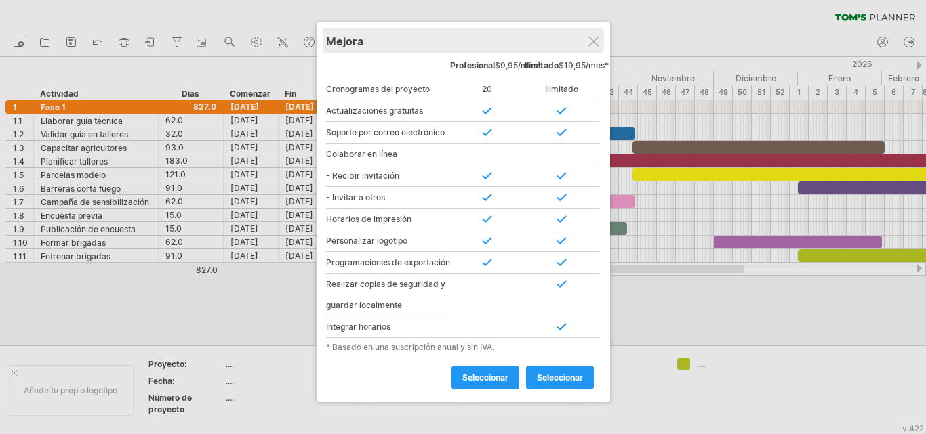
click at [584, 38] on div "Mejora" at bounding box center [463, 40] width 274 height 24
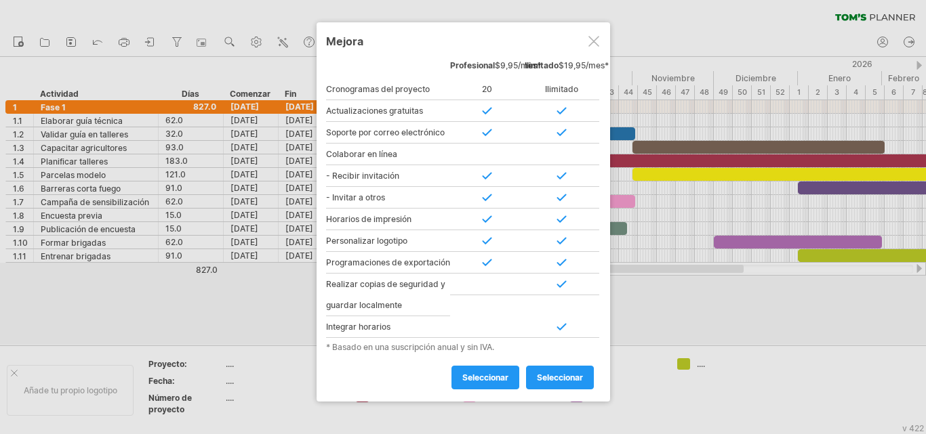
click at [596, 42] on div at bounding box center [593, 41] width 11 height 11
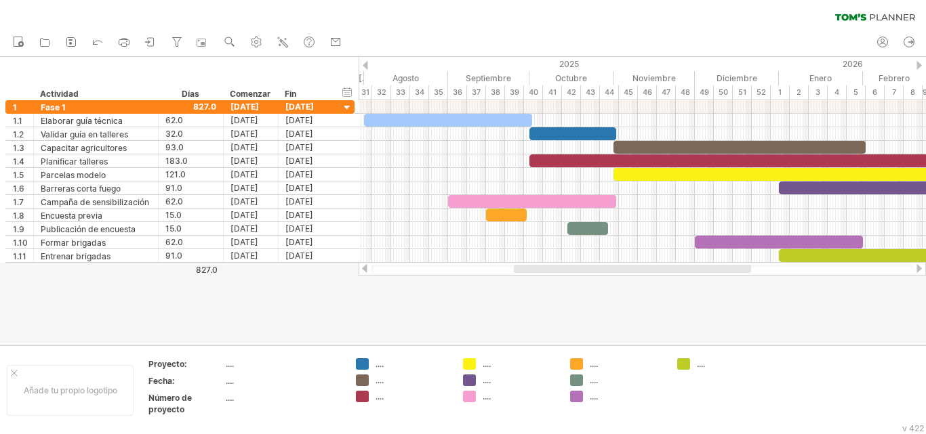
drag, startPoint x: 547, startPoint y: 268, endPoint x: 554, endPoint y: 274, distance: 10.1
click at [554, 274] on div at bounding box center [641, 269] width 567 height 14
click at [229, 40] on use at bounding box center [230, 42] width 14 height 14
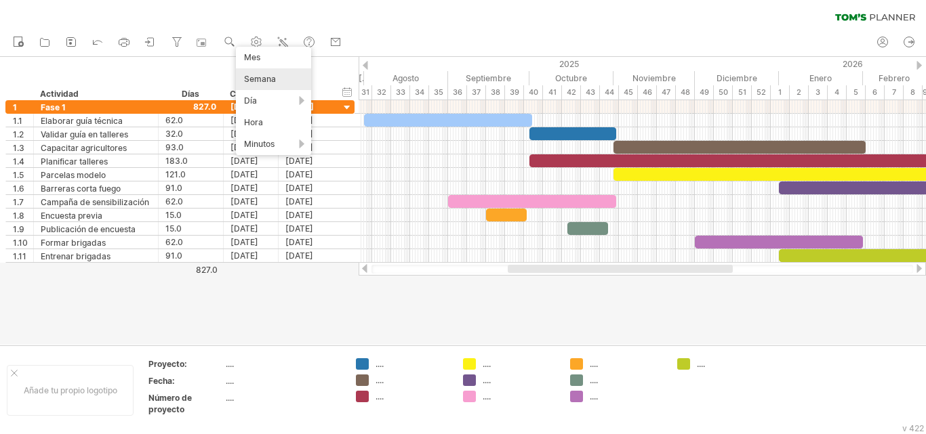
click at [274, 81] on font "Semana" at bounding box center [260, 79] width 32 height 10
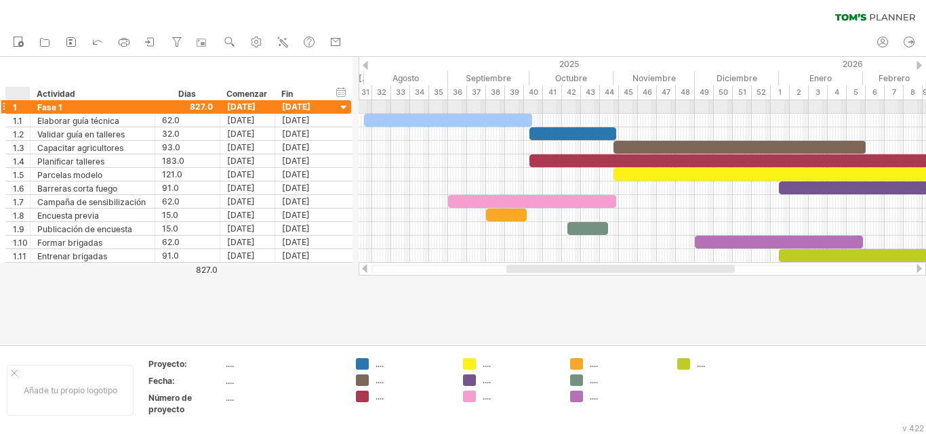
click at [28, 106] on div at bounding box center [28, 107] width 7 height 14
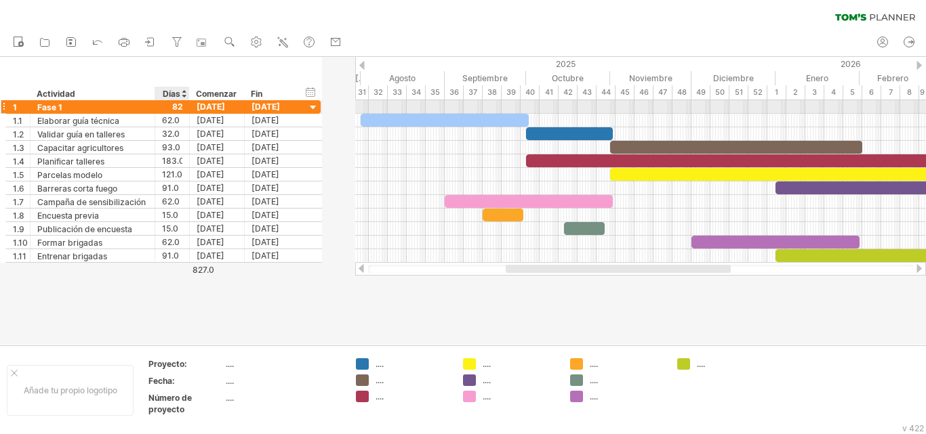
drag, startPoint x: 217, startPoint y: 106, endPoint x: 186, endPoint y: 106, distance: 30.5
click at [186, 106] on div at bounding box center [187, 107] width 7 height 14
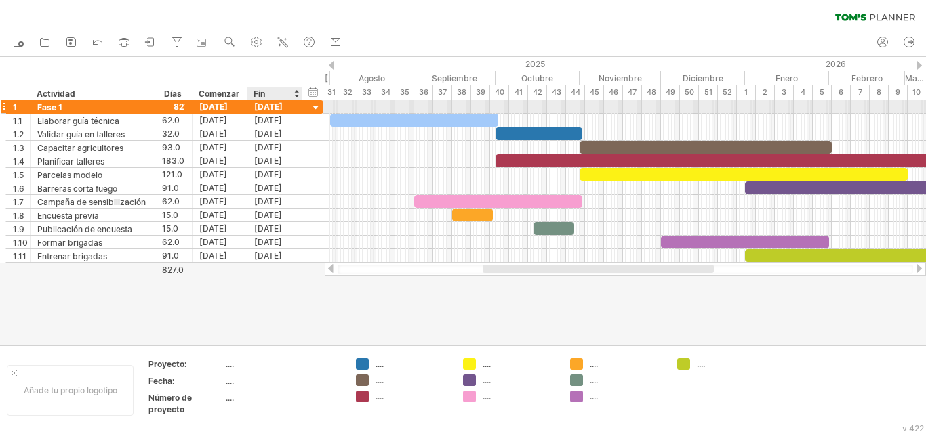
click at [323, 107] on div at bounding box center [323, 106] width 4 height 13
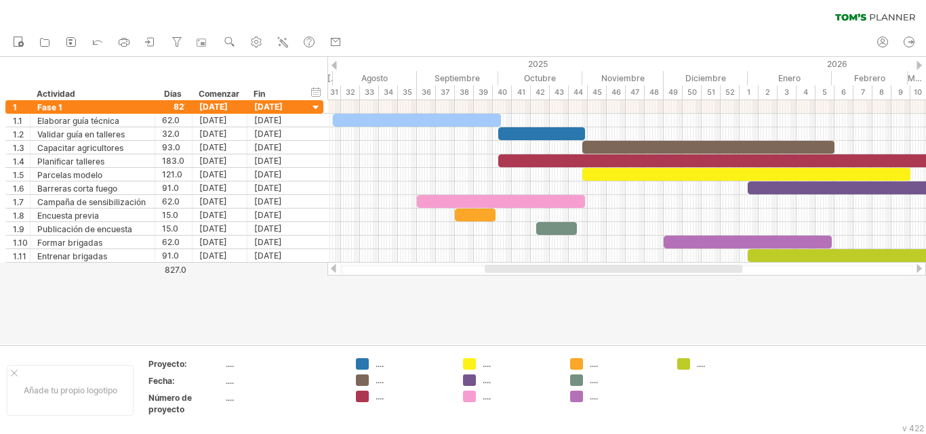
click at [366, 323] on div at bounding box center [463, 201] width 926 height 288
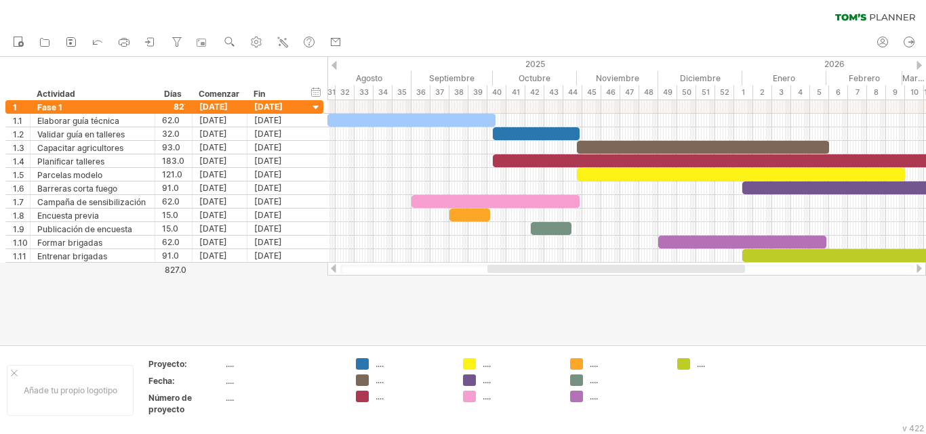
click at [573, 267] on div at bounding box center [616, 269] width 258 height 8
click at [574, 266] on div at bounding box center [614, 269] width 255 height 8
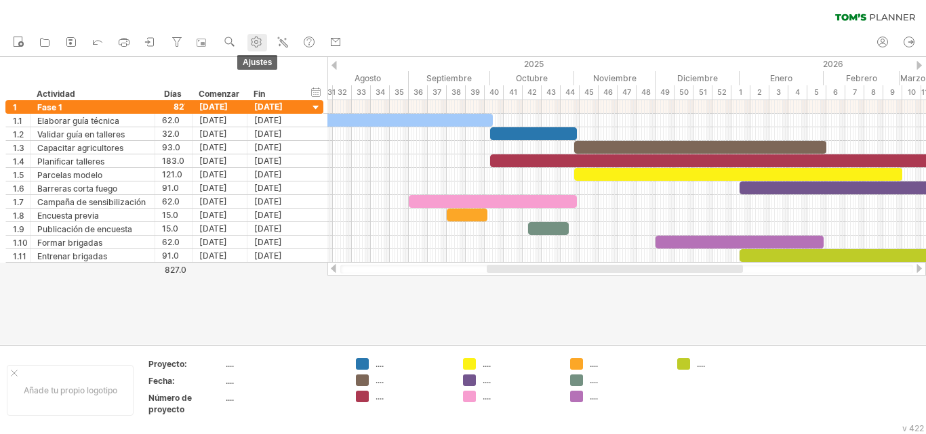
click at [260, 45] on use at bounding box center [256, 42] width 14 height 14
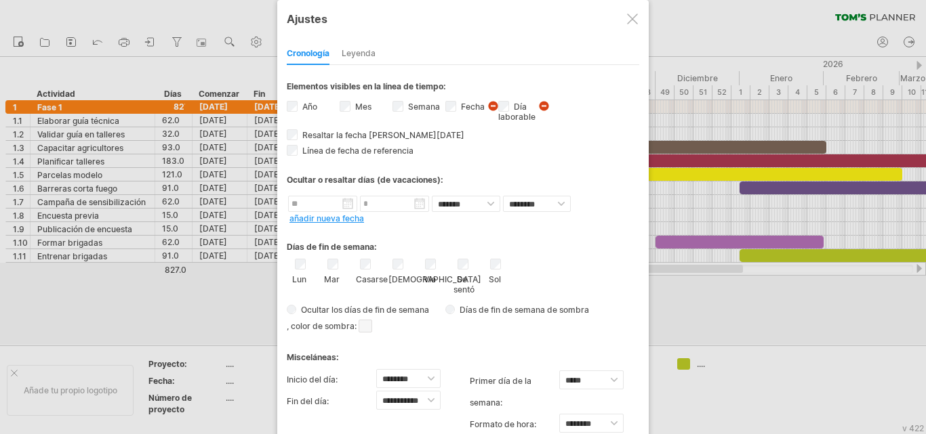
click at [356, 51] on font "Leyenda" at bounding box center [359, 53] width 34 height 10
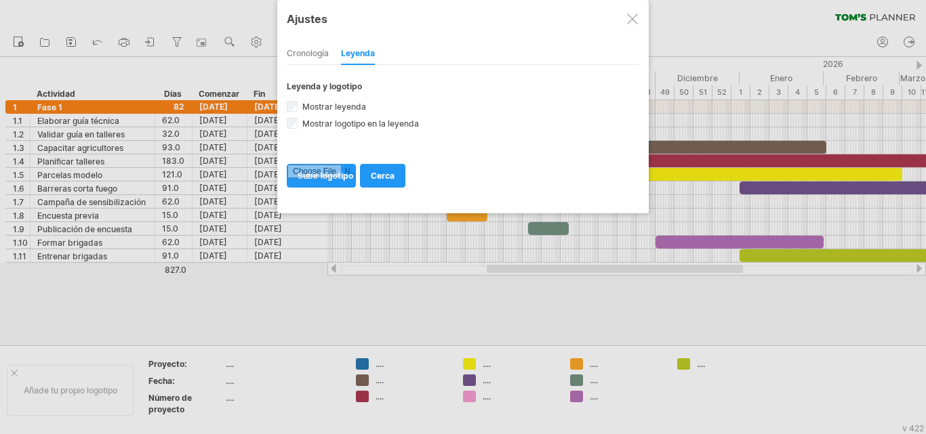
click at [637, 18] on div at bounding box center [632, 19] width 11 height 11
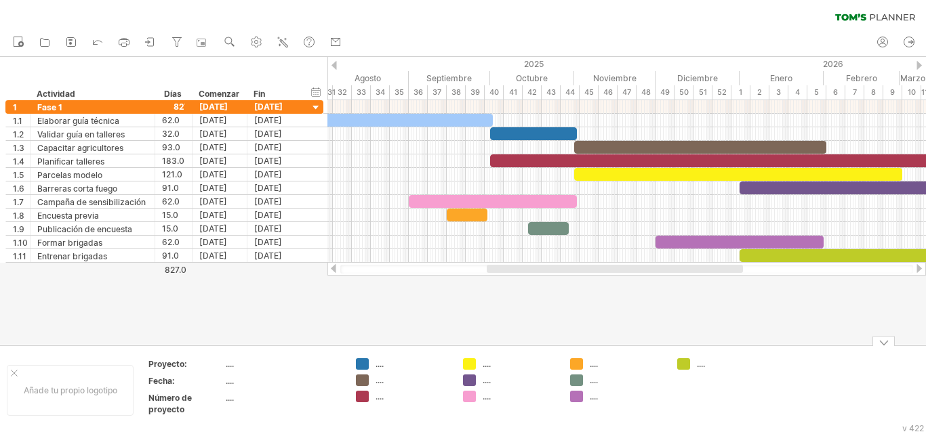
click at [380, 369] on font "...." at bounding box center [379, 364] width 8 height 10
click at [363, 361] on div "Intentando acceder a plan.tomsplanner.com Conectado de nuevo... 0% borrar filtro" at bounding box center [463, 217] width 926 height 434
click at [374, 364] on div "...." at bounding box center [403, 364] width 94 height 12
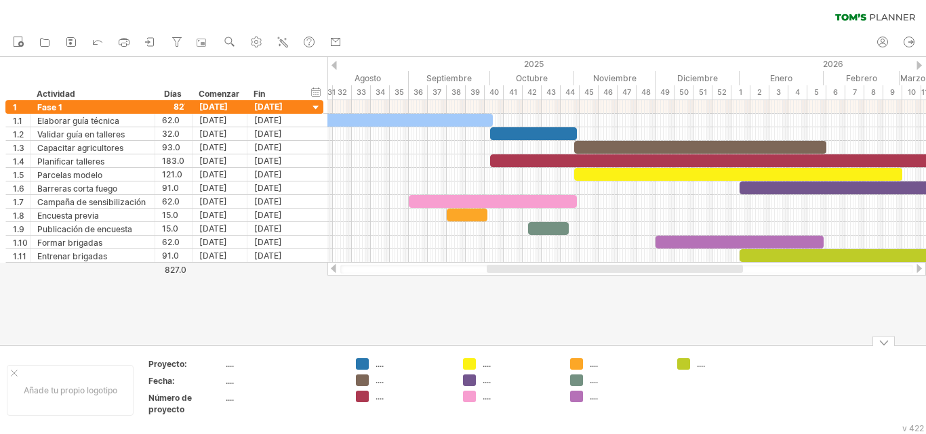
click at [374, 364] on div "...." at bounding box center [403, 364] width 94 height 12
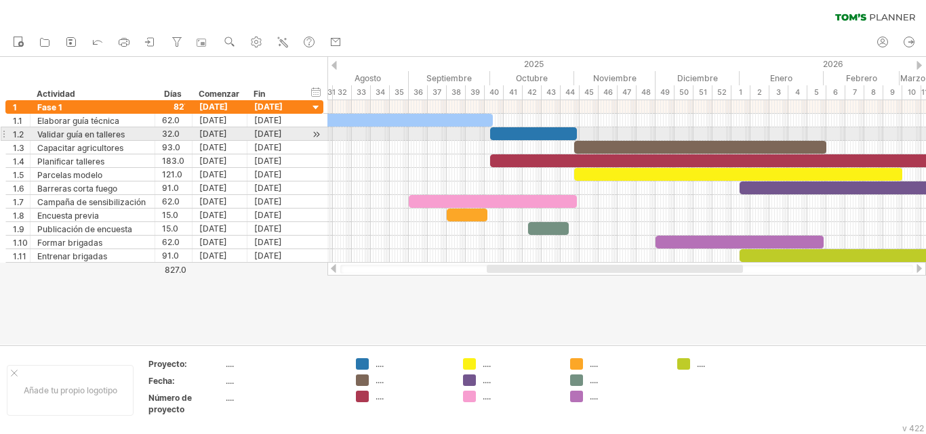
click at [526, 138] on div at bounding box center [533, 133] width 87 height 13
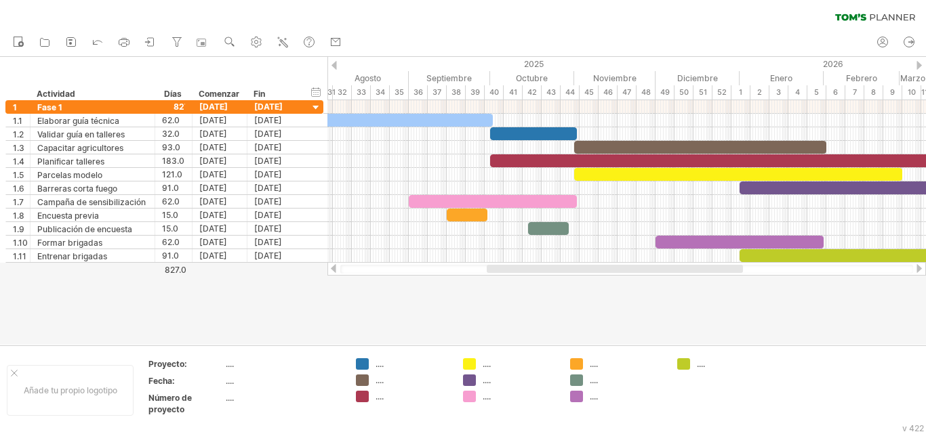
click at [520, 320] on div at bounding box center [463, 201] width 926 height 288
click at [49, 43] on icon at bounding box center [45, 42] width 14 height 14
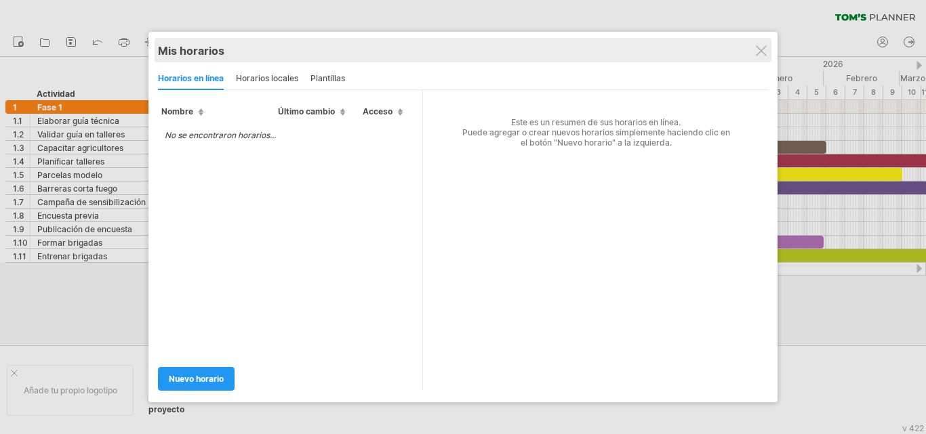
click at [766, 49] on div "Mis horarios" at bounding box center [463, 51] width 610 height 14
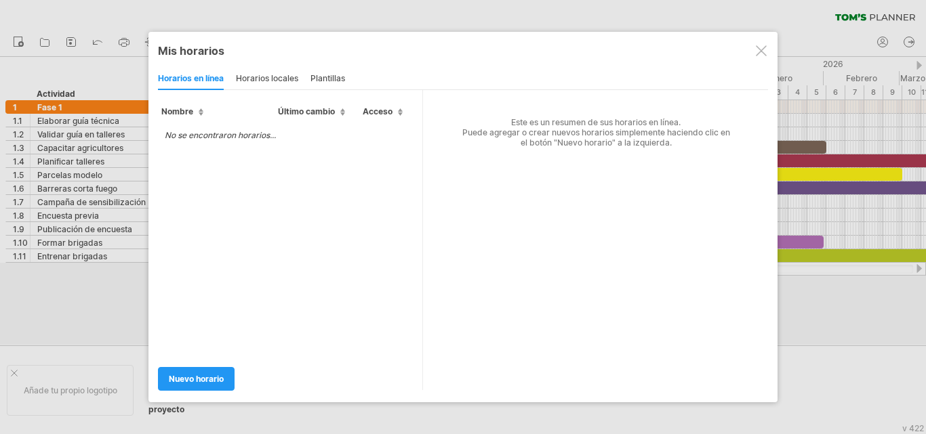
click at [757, 48] on div at bounding box center [761, 50] width 11 height 11
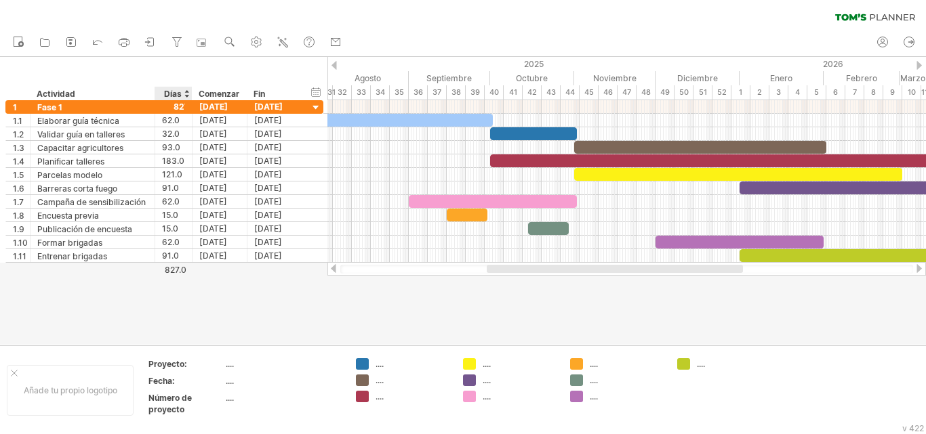
click at [177, 270] on font "827.0" at bounding box center [176, 270] width 22 height 10
click at [531, 304] on div at bounding box center [463, 201] width 926 height 288
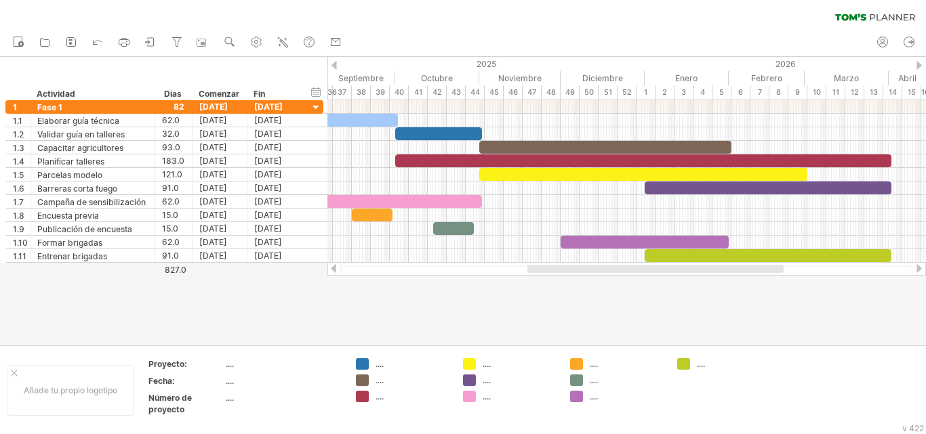
drag, startPoint x: 570, startPoint y: 266, endPoint x: 611, endPoint y: 272, distance: 41.1
click at [611, 272] on div at bounding box center [655, 269] width 256 height 8
click at [643, 75] on div "Diciembre" at bounding box center [602, 78] width 84 height 14
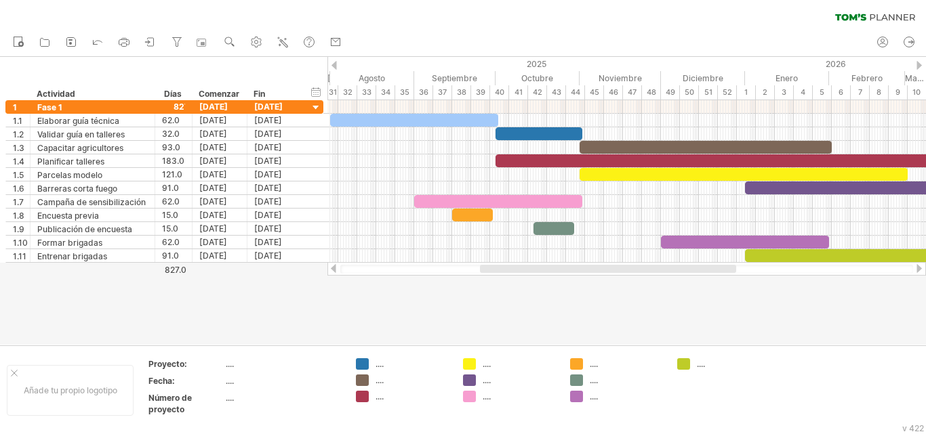
drag, startPoint x: 600, startPoint y: 265, endPoint x: 558, endPoint y: 266, distance: 42.0
click at [558, 266] on div at bounding box center [608, 269] width 256 height 8
click at [75, 39] on icon at bounding box center [71, 42] width 9 height 9
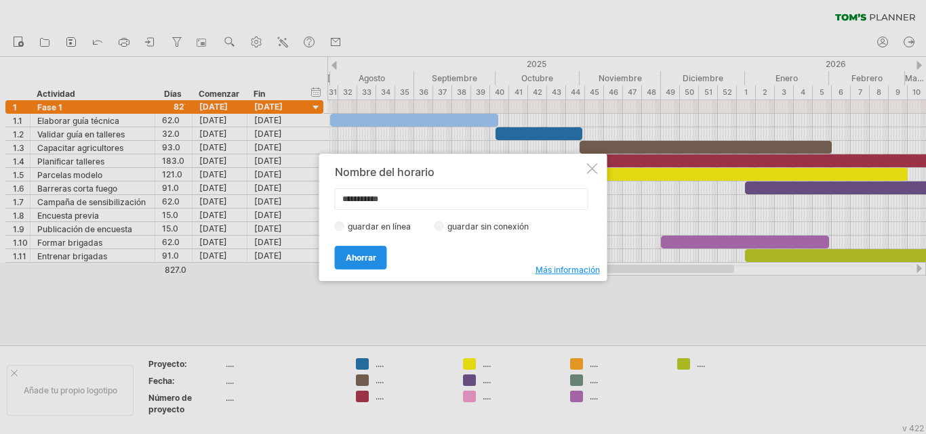
click at [354, 260] on font "Ahorrar" at bounding box center [361, 258] width 30 height 10
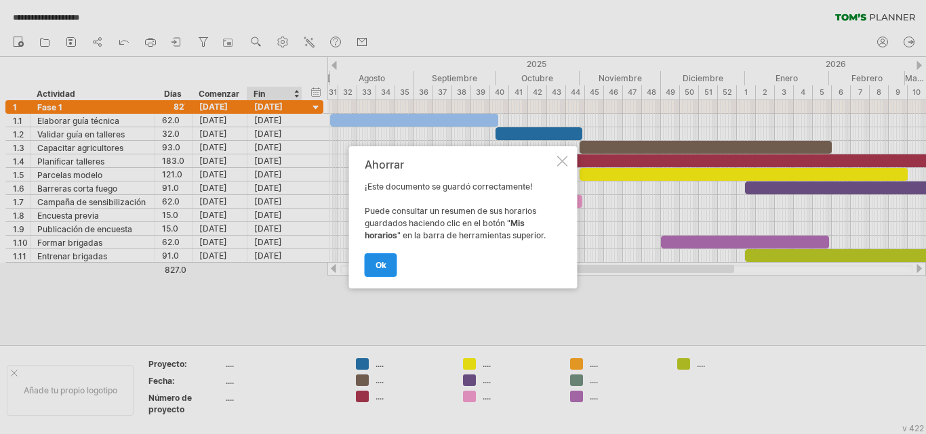
click at [390, 262] on link "OK" at bounding box center [381, 265] width 33 height 24
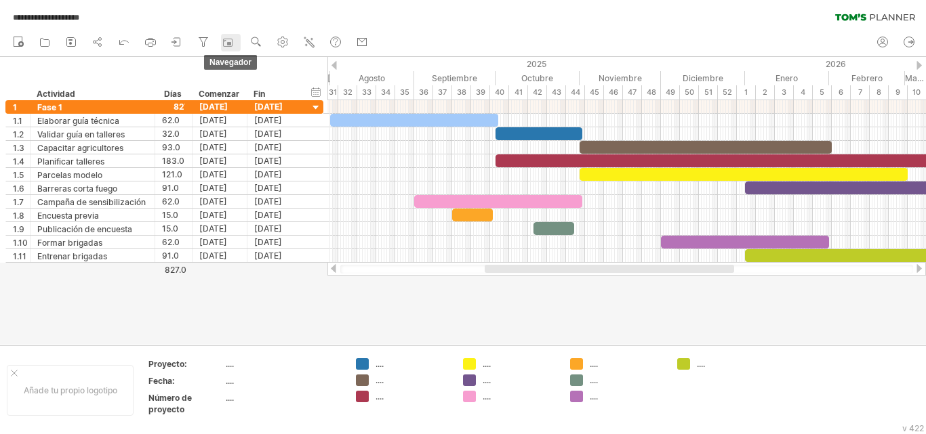
click at [231, 42] on rect at bounding box center [229, 43] width 4 height 3
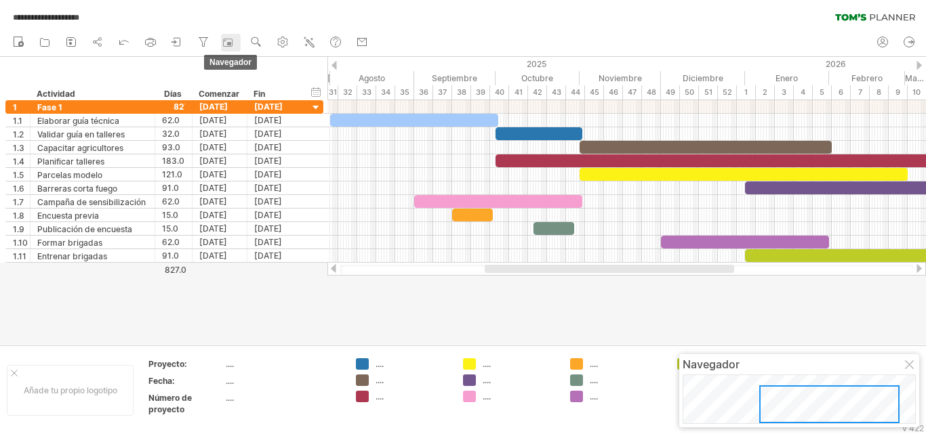
click at [231, 42] on rect at bounding box center [229, 43] width 4 height 3
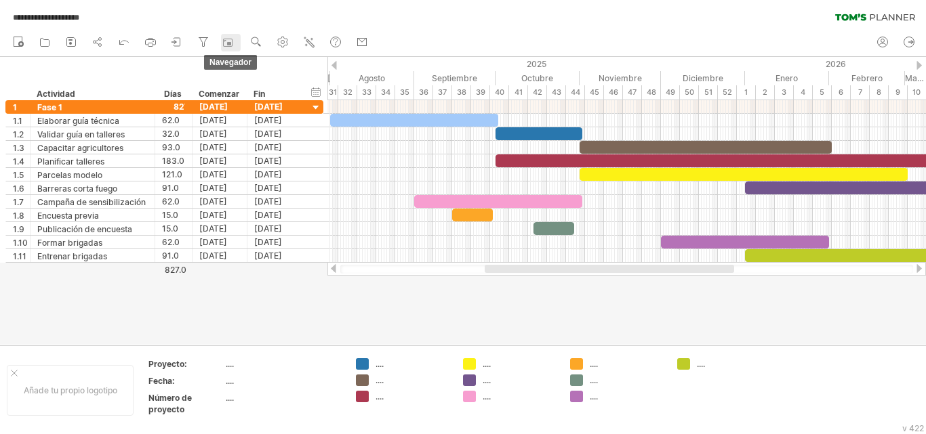
click at [231, 42] on rect at bounding box center [229, 43] width 4 height 3
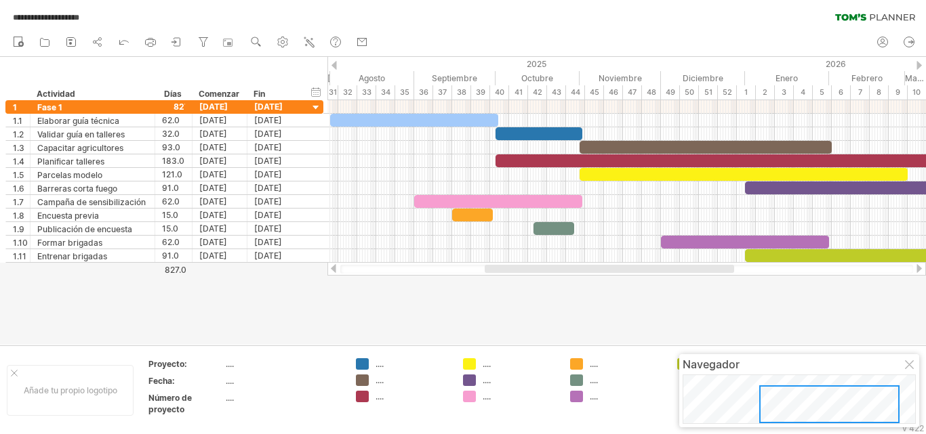
click at [784, 401] on div at bounding box center [829, 405] width 140 height 38
click at [781, 368] on div "Navegador" at bounding box center [798, 365] width 233 height 14
click at [796, 365] on div "Navegador" at bounding box center [798, 365] width 233 height 14
click at [805, 392] on div at bounding box center [829, 405] width 140 height 38
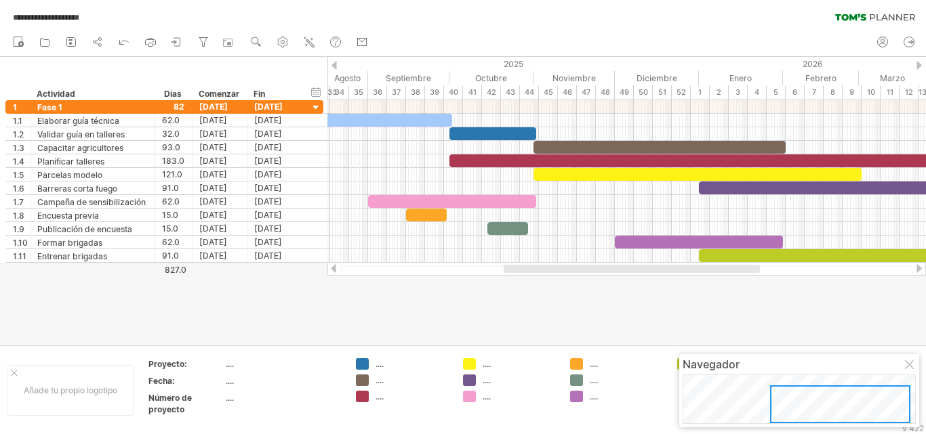
click at [779, 413] on div at bounding box center [840, 405] width 140 height 38
click at [909, 367] on div at bounding box center [910, 366] width 11 height 11
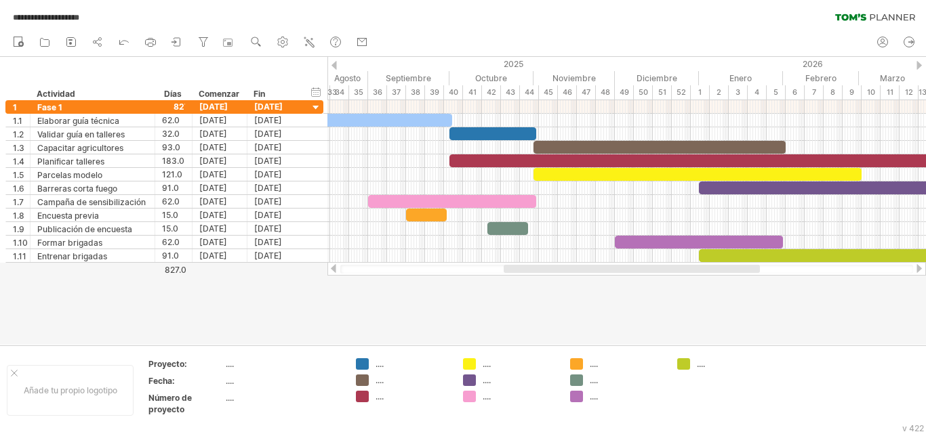
click at [591, 312] on div at bounding box center [463, 201] width 926 height 288
click at [886, 340] on div at bounding box center [883, 341] width 22 height 10
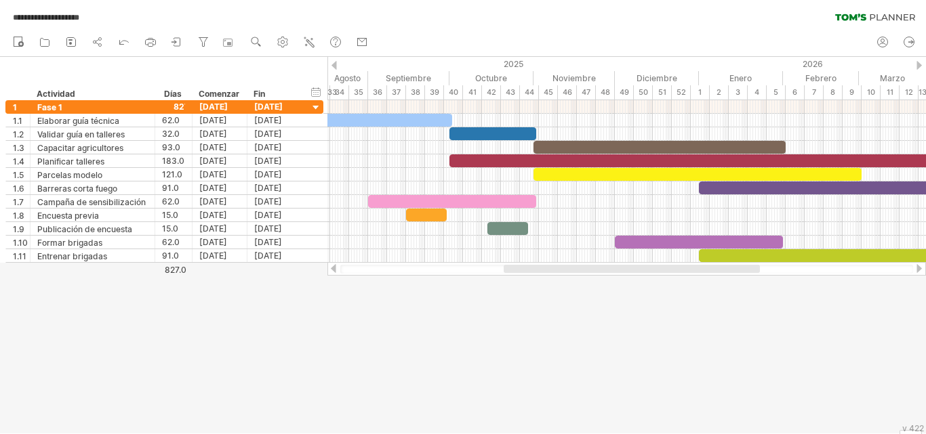
click at [515, 271] on div at bounding box center [632, 269] width 256 height 8
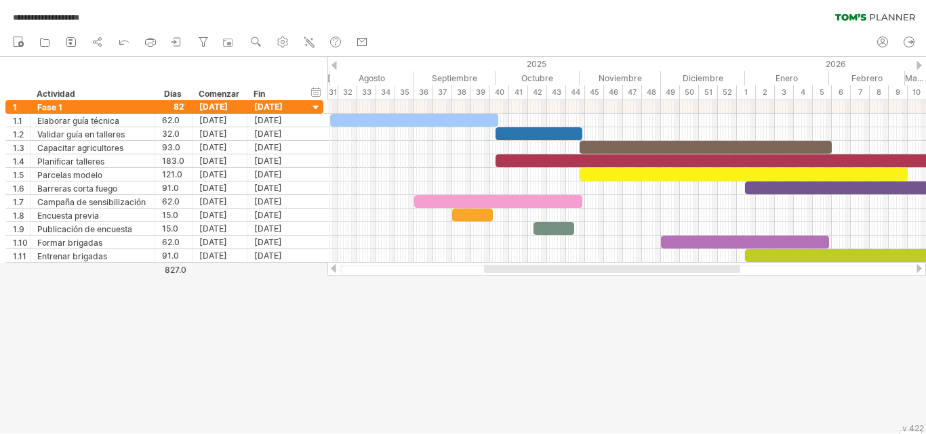
drag, startPoint x: 520, startPoint y: 267, endPoint x: 500, endPoint y: 267, distance: 19.7
click at [500, 267] on div at bounding box center [612, 269] width 256 height 8
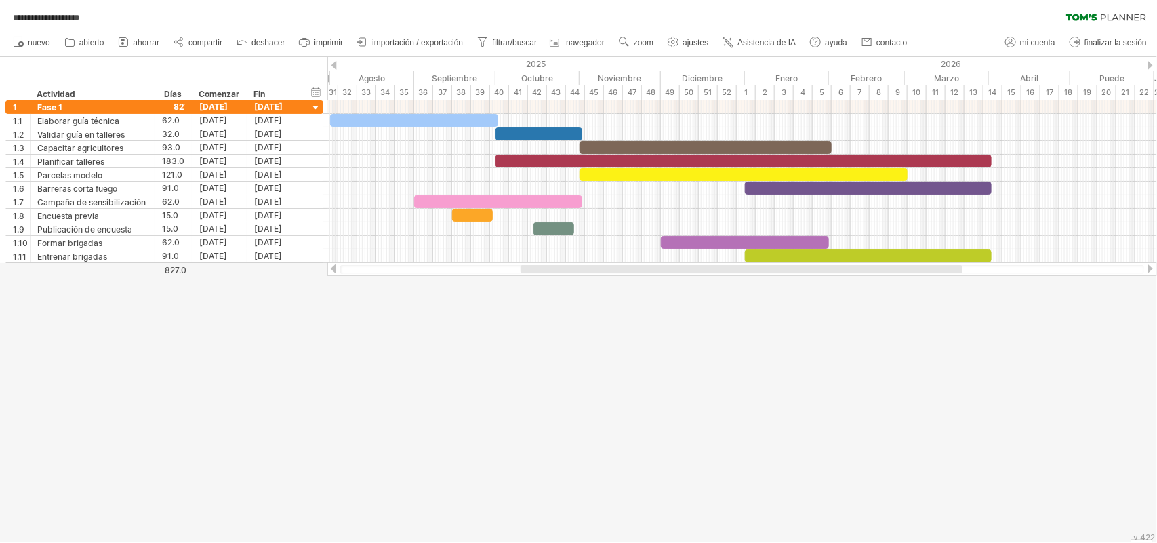
drag, startPoint x: 737, startPoint y: 8, endPoint x: 674, endPoint y: 329, distance: 327.4
click at [674, 329] on div at bounding box center [578, 299] width 1157 height 485
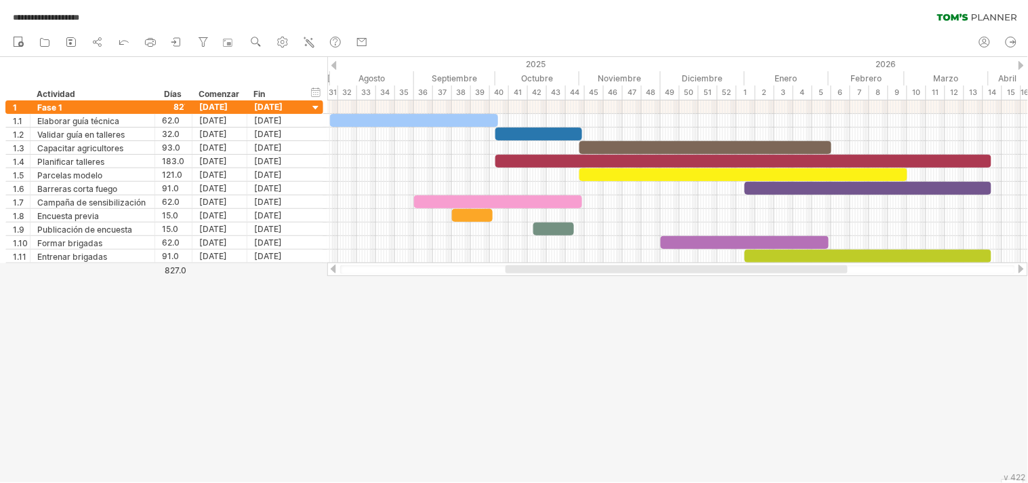
drag, startPoint x: 1015, startPoint y: 0, endPoint x: 594, endPoint y: 334, distance: 536.8
click at [594, 334] on div at bounding box center [514, 269] width 1028 height 425
click at [688, 377] on div at bounding box center [514, 269] width 1028 height 425
click at [205, 39] on icon at bounding box center [204, 42] width 14 height 14
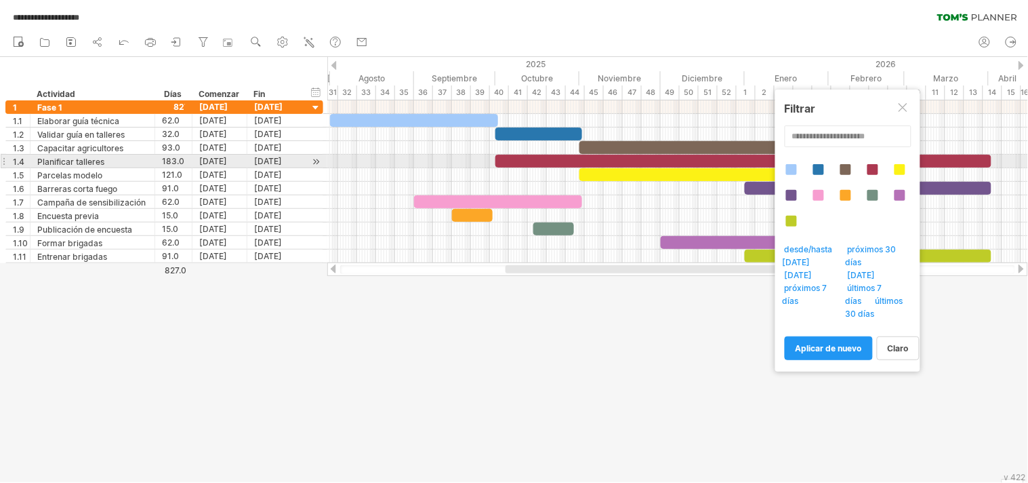
click at [790, 167] on div at bounding box center [791, 169] width 11 height 11
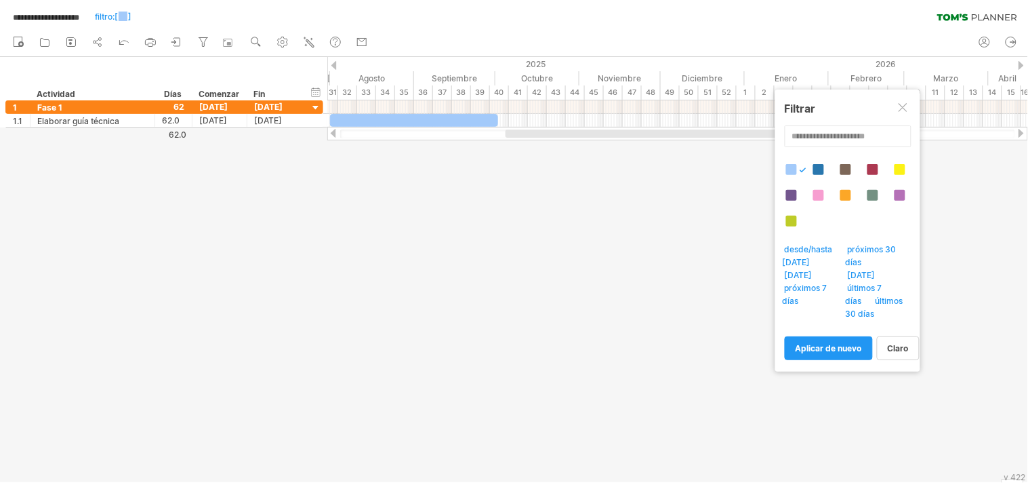
click at [815, 167] on div at bounding box center [818, 169] width 11 height 11
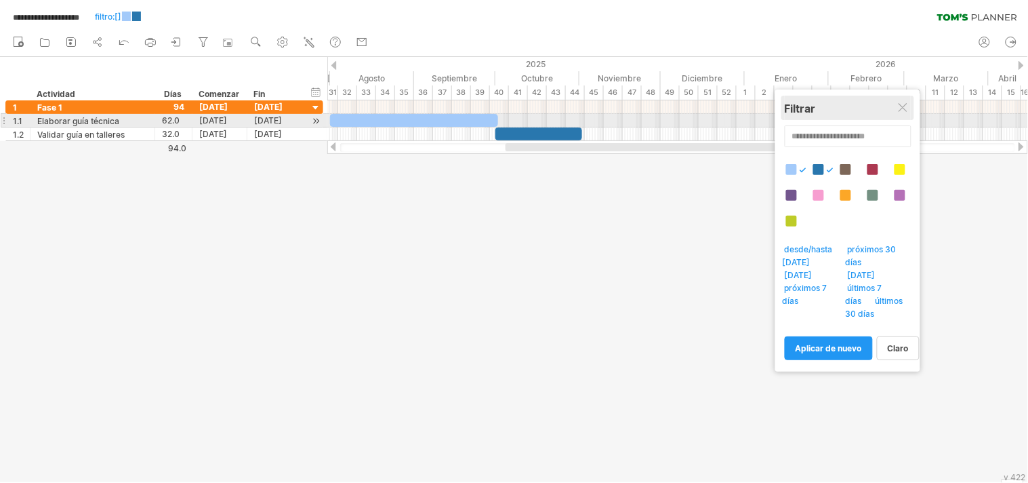
click at [900, 117] on div "Filtrar" at bounding box center [848, 108] width 126 height 24
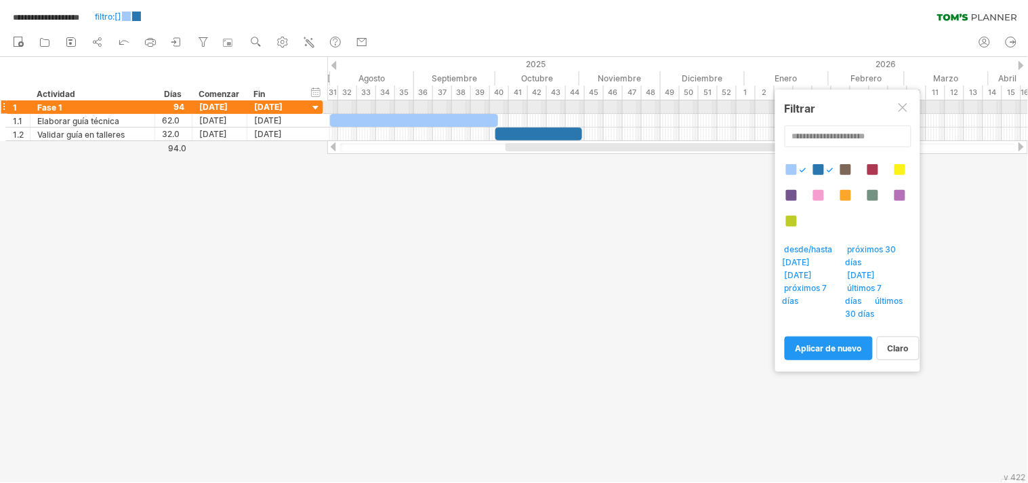
click at [903, 110] on div at bounding box center [904, 108] width 11 height 11
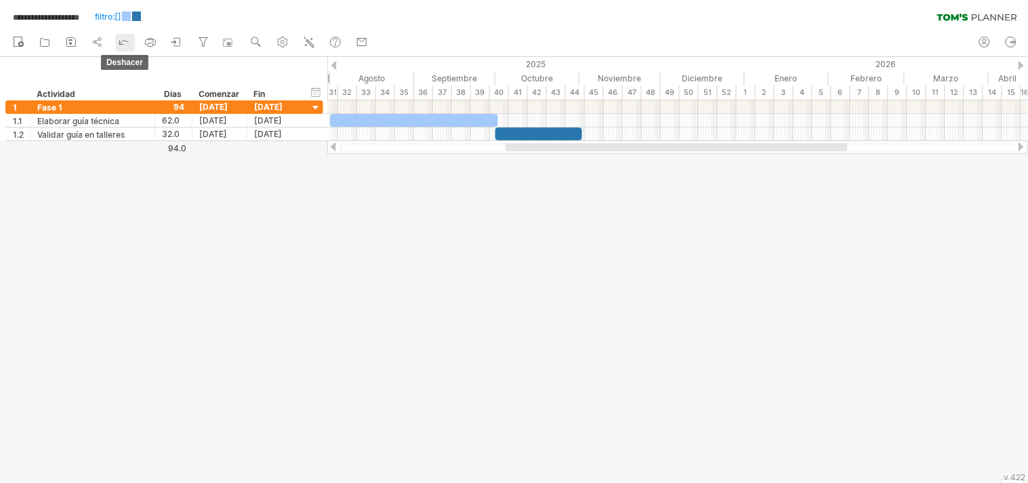
click at [125, 34] on link "deshacer" at bounding box center [125, 43] width 20 height 18
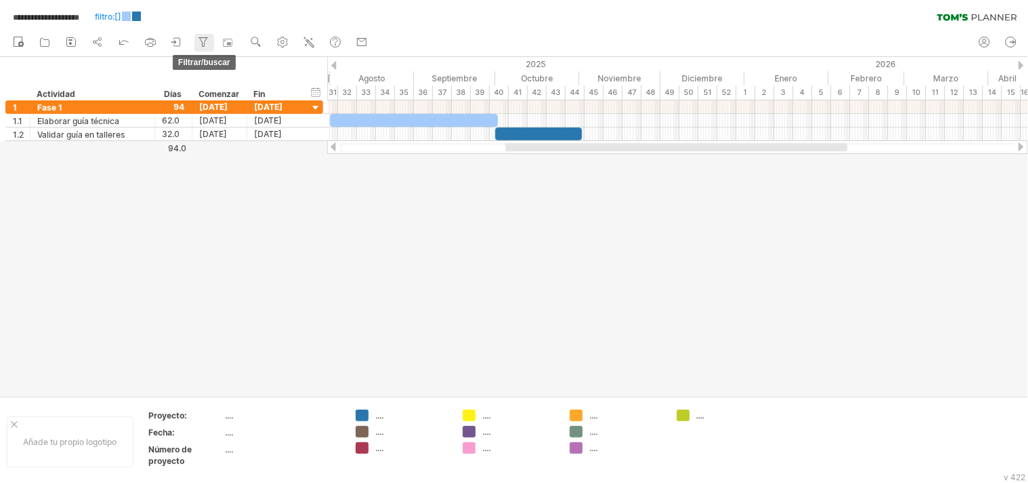
click at [201, 38] on icon at bounding box center [204, 42] width 14 height 14
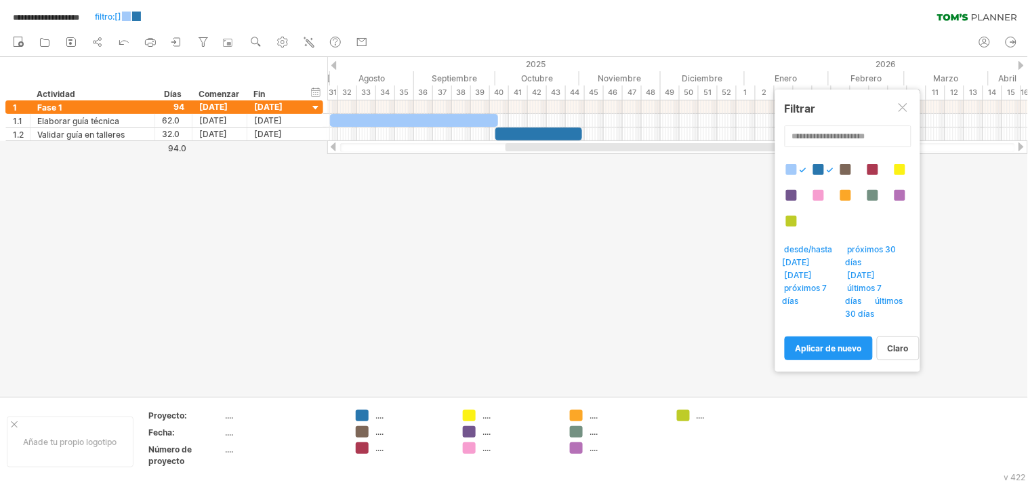
click at [796, 166] on div at bounding box center [791, 169] width 11 height 11
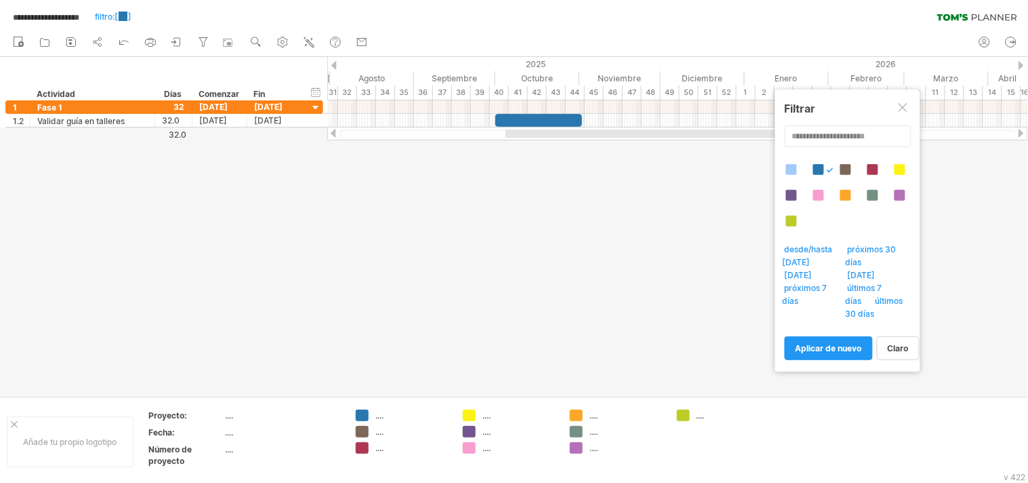
click at [827, 165] on div at bounding box center [853, 202] width 136 height 77
click at [827, 167] on div at bounding box center [830, 169] width 7 height 5
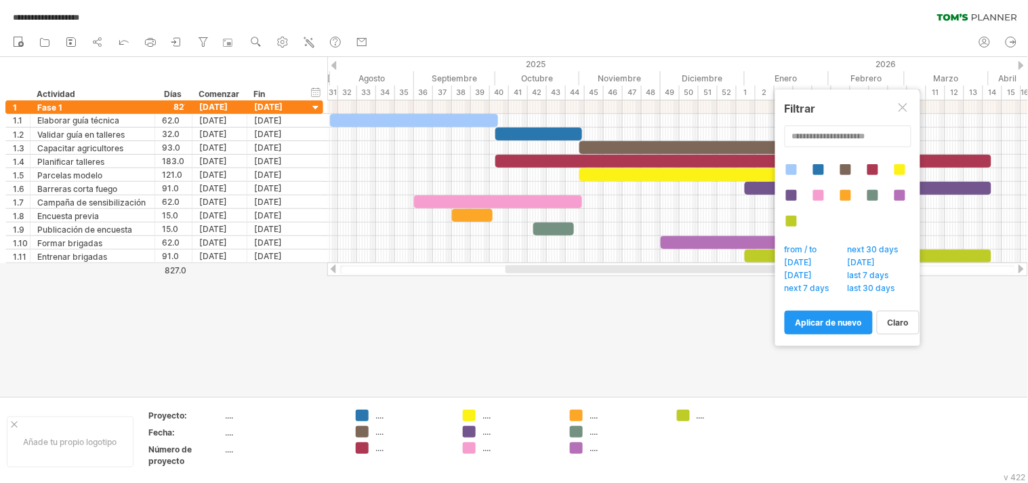
click at [827, 166] on div at bounding box center [853, 202] width 136 height 77
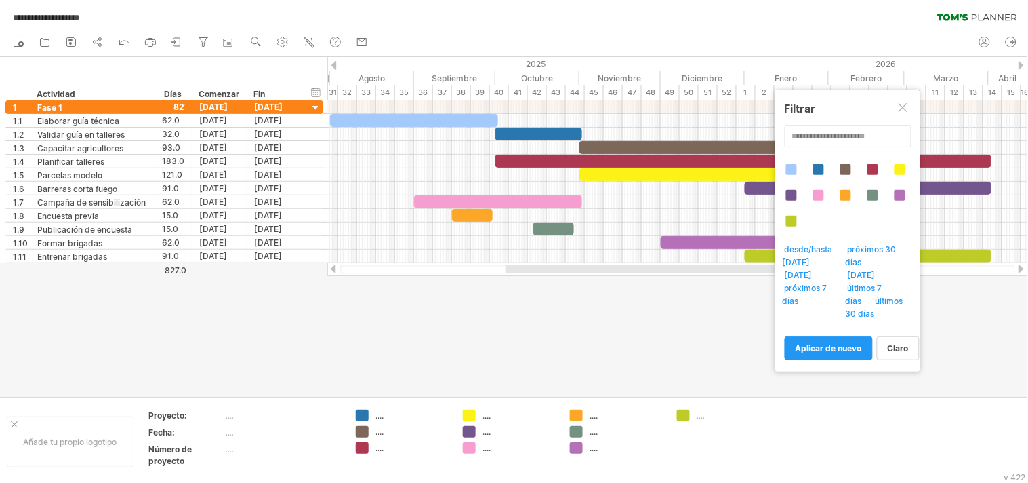
click at [719, 313] on div at bounding box center [514, 226] width 1028 height 339
click at [925, 326] on div at bounding box center [514, 226] width 1028 height 339
click at [897, 111] on div "Filtrar" at bounding box center [848, 109] width 126 height 14
click at [903, 111] on div at bounding box center [904, 108] width 11 height 11
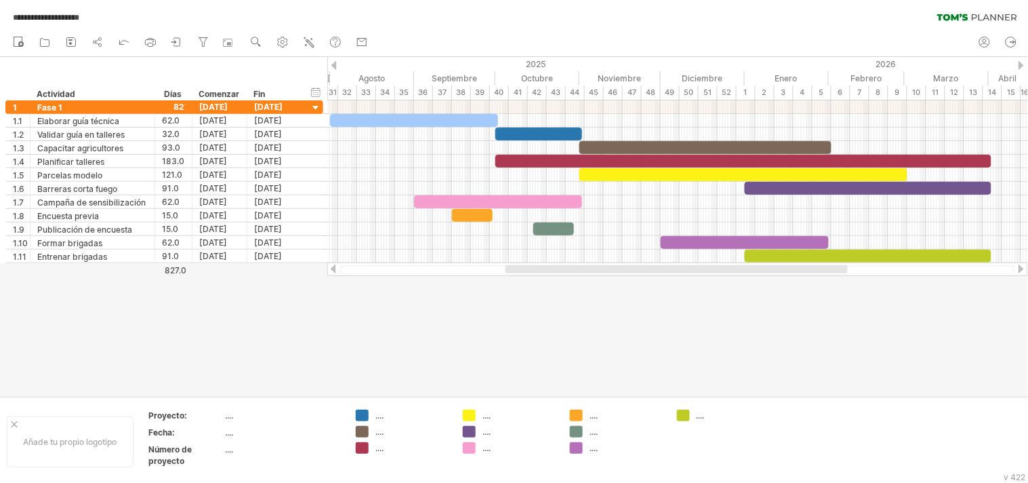
click at [514, 334] on div at bounding box center [514, 226] width 1028 height 339
click at [493, 30] on div "nuevo" at bounding box center [514, 42] width 1028 height 28
click at [777, 341] on div at bounding box center [514, 226] width 1028 height 339
click at [60, 106] on font "Fase 1" at bounding box center [49, 107] width 25 height 10
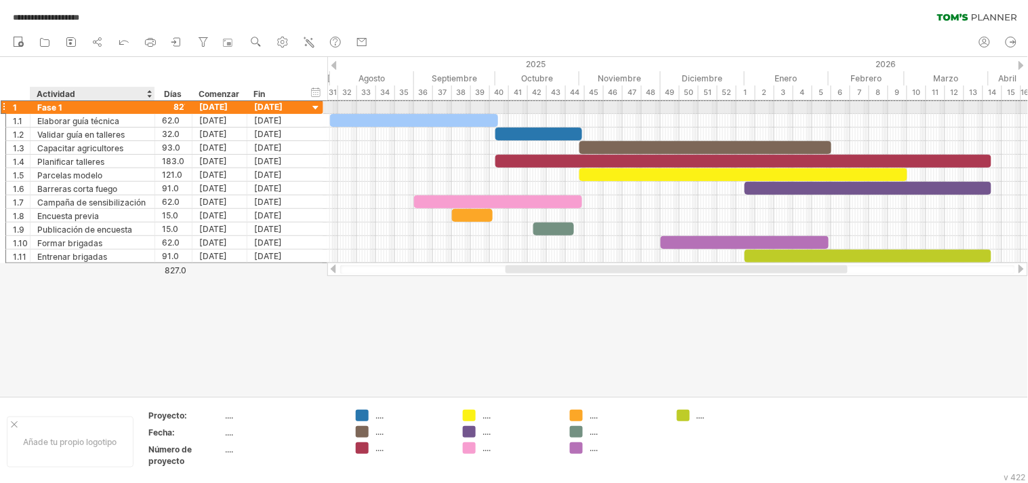
click at [90, 104] on div "Fase 1" at bounding box center [92, 106] width 110 height 13
click at [0, 0] on input "*******" at bounding box center [0, 0] width 0 height 0
type input "*"
paste input "**********"
type input "*"
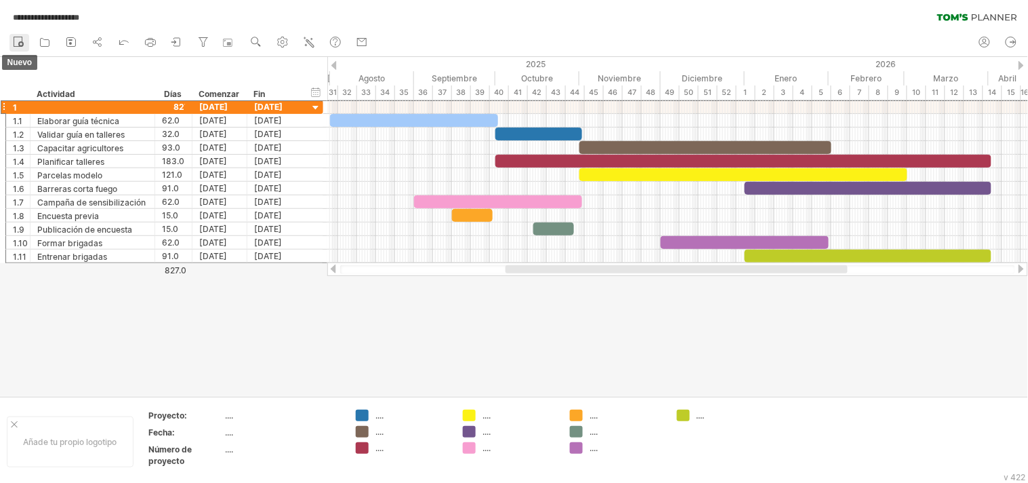
click at [16, 43] on icon at bounding box center [19, 42] width 14 height 14
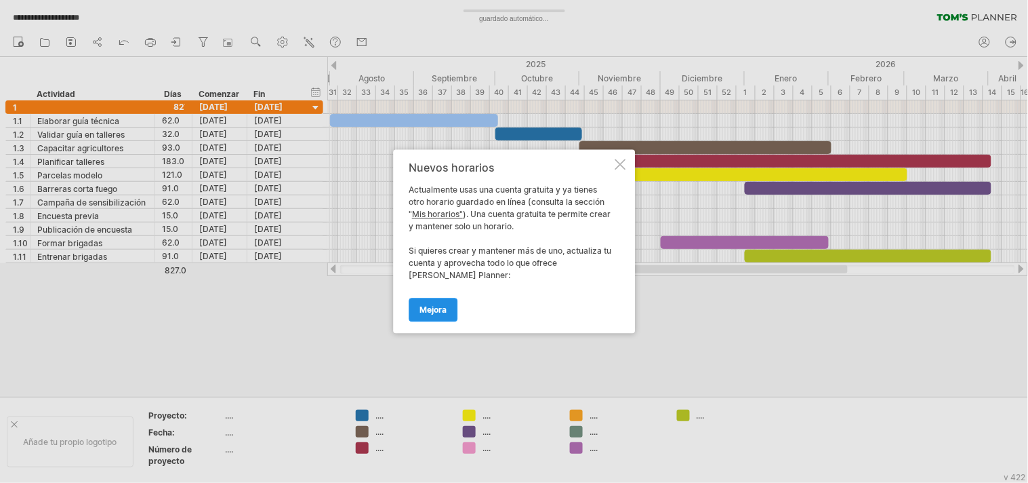
click at [422, 300] on link "Mejora" at bounding box center [433, 310] width 49 height 24
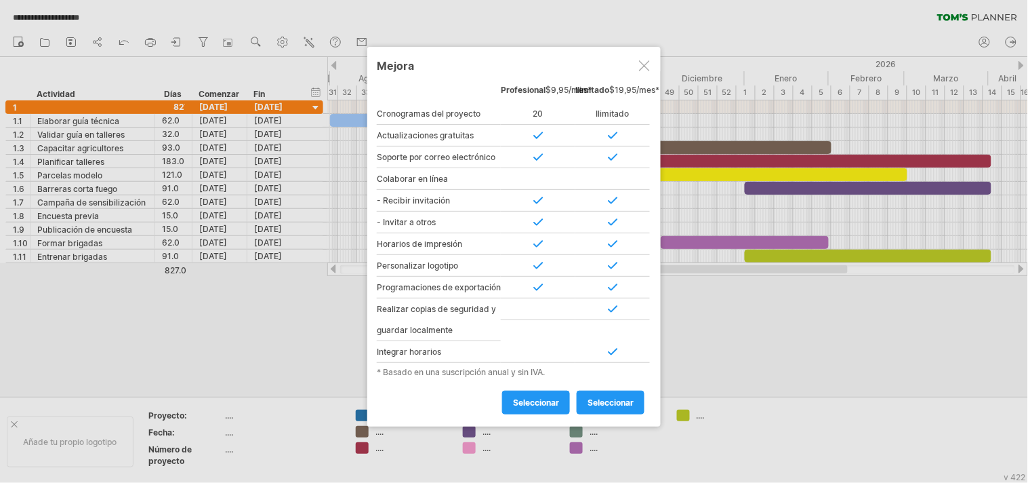
click at [422, 292] on font "Programaciones de exportación" at bounding box center [439, 287] width 124 height 10
click at [647, 57] on div "Mejora" at bounding box center [514, 65] width 274 height 24
click at [640, 62] on div at bounding box center [644, 65] width 11 height 11
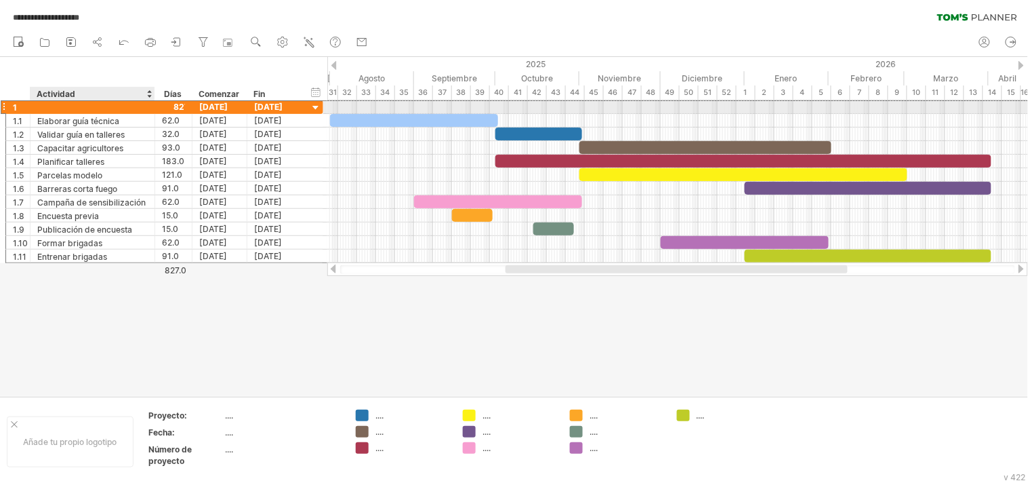
click at [86, 110] on div at bounding box center [92, 106] width 110 height 13
click at [146, 89] on div "Actividad" at bounding box center [92, 94] width 110 height 14
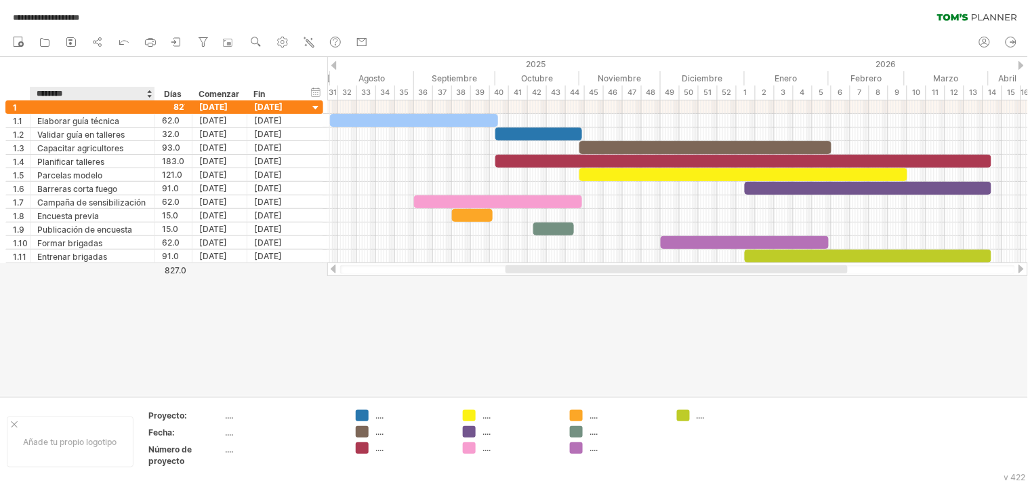
click at [152, 313] on div at bounding box center [514, 226] width 1028 height 339
click at [315, 91] on div "ocultar inicio/fin/duración mostrar inicio/fin/duración" at bounding box center [316, 92] width 13 height 14
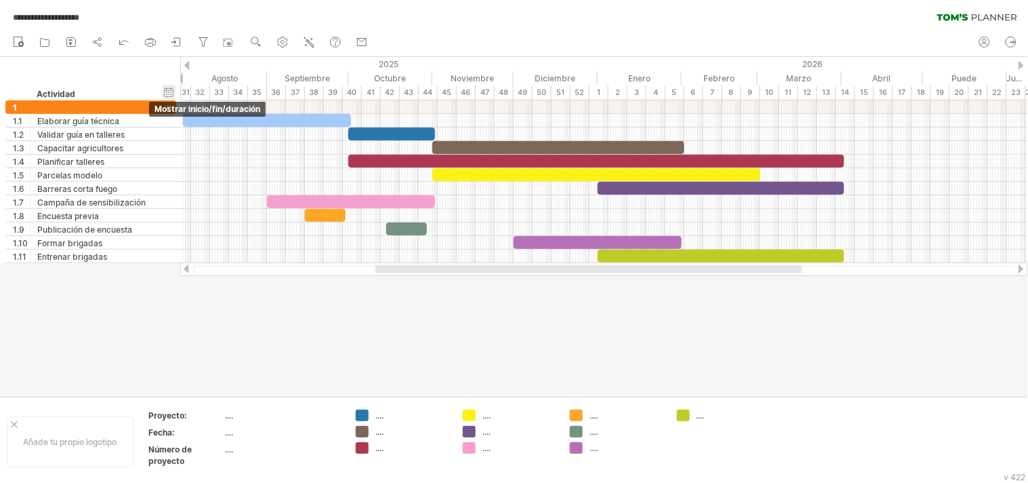
click at [170, 88] on div "ocultar inicio/fin/duración mostrar inicio/fin/duración" at bounding box center [169, 92] width 13 height 14
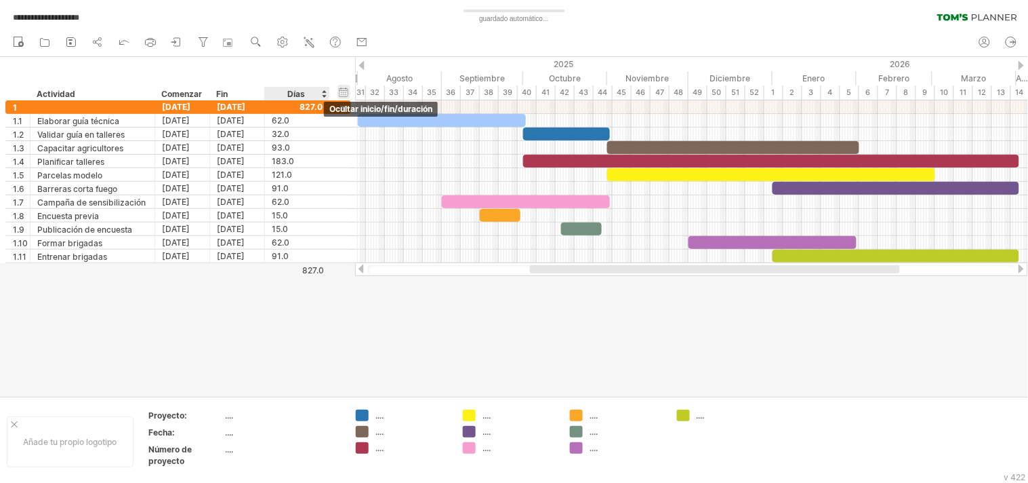
click at [342, 91] on div "ocultar inicio/fin/duración mostrar inicio/fin/duración" at bounding box center [343, 92] width 13 height 14
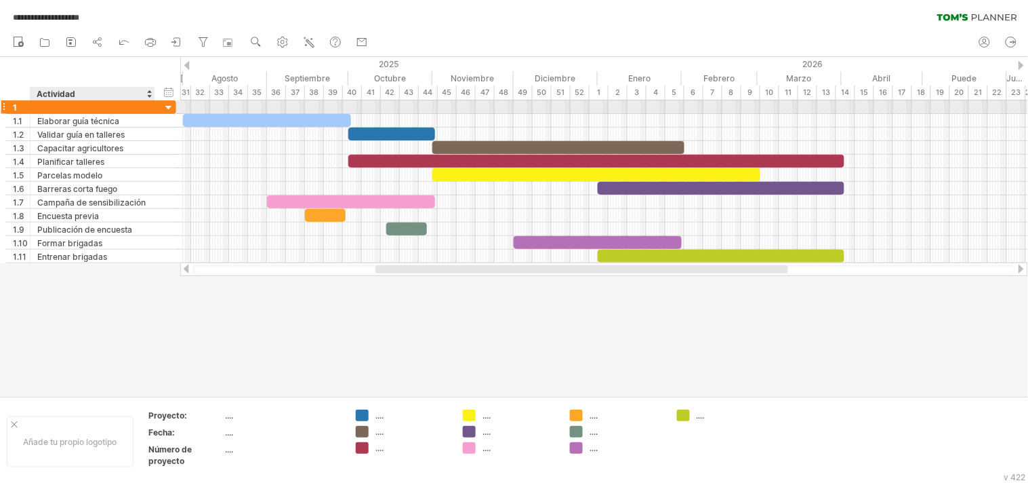
click at [167, 106] on div at bounding box center [169, 108] width 13 height 13
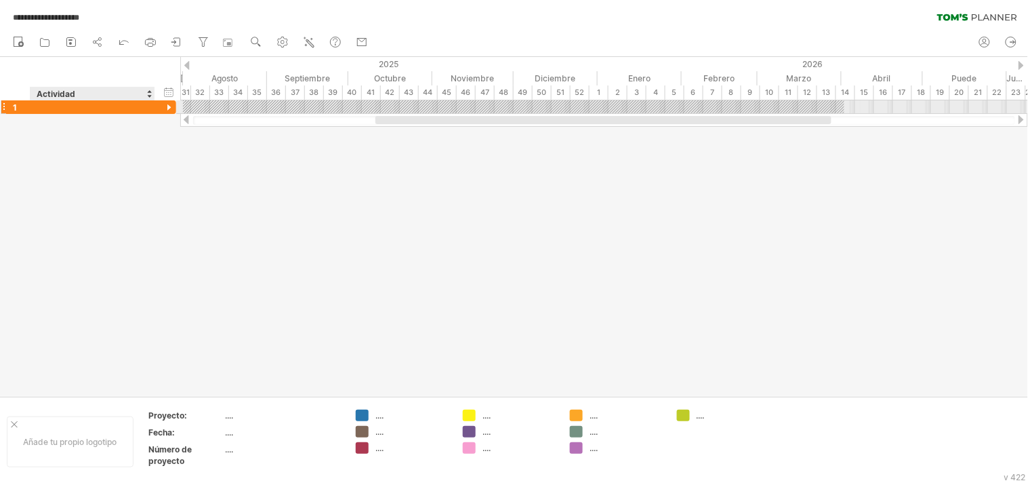
click at [167, 106] on div at bounding box center [169, 108] width 13 height 13
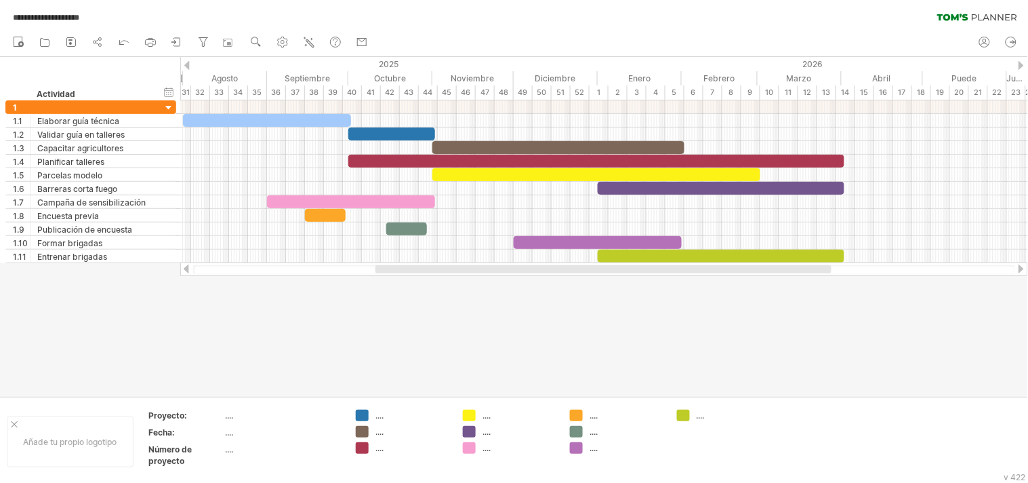
click at [427, 340] on div at bounding box center [514, 226] width 1028 height 339
click at [488, 301] on div at bounding box center [514, 226] width 1028 height 339
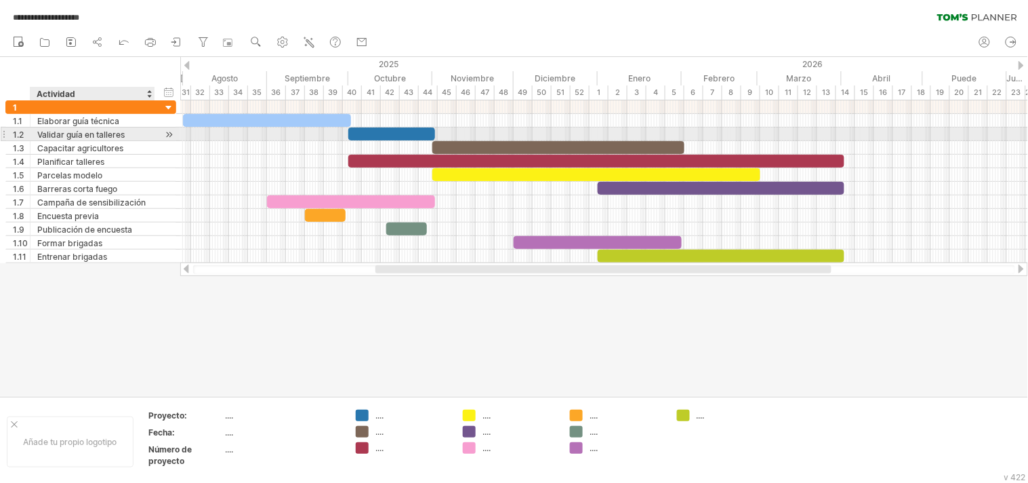
click at [59, 134] on font "Validar guía en talleres" at bounding box center [80, 134] width 87 height 10
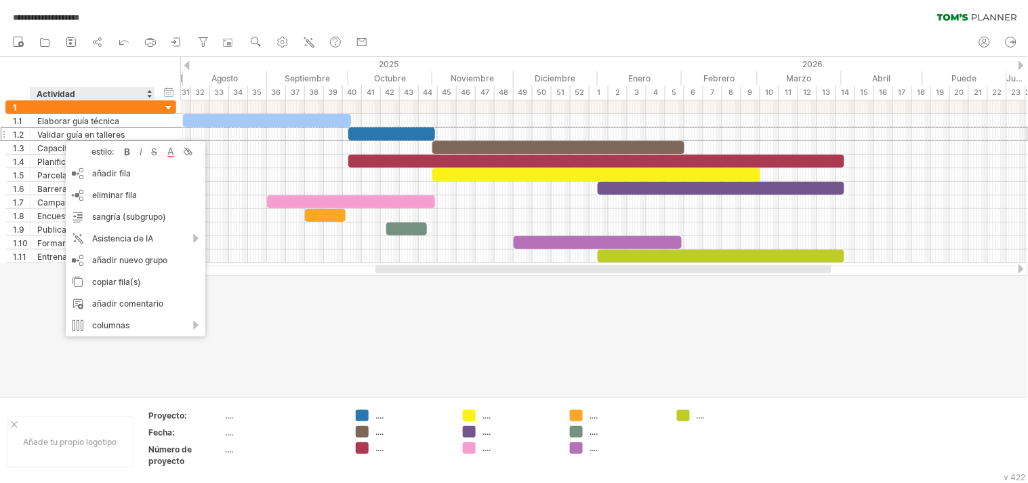
click at [144, 363] on div at bounding box center [514, 226] width 1028 height 339
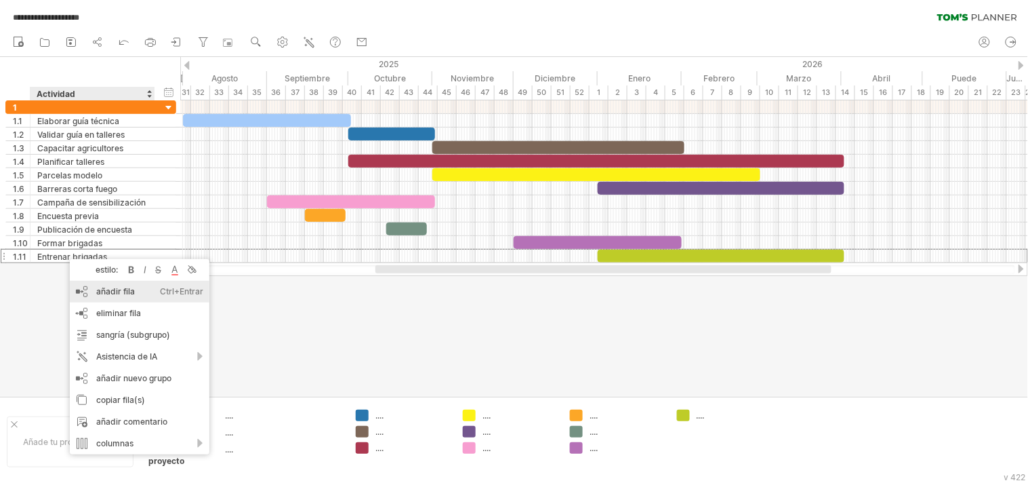
click at [106, 287] on font "añadir fila" at bounding box center [115, 291] width 39 height 10
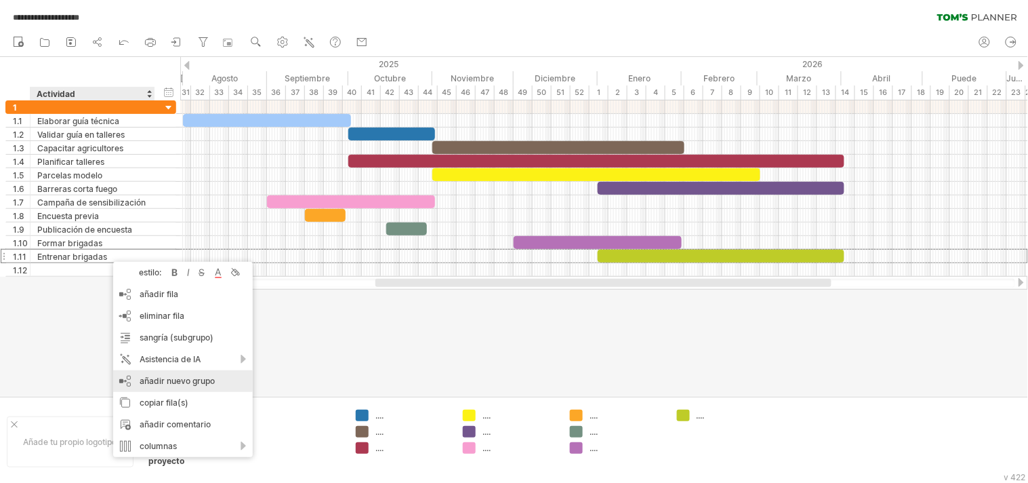
click at [175, 377] on font "añadir nuevo grupo" at bounding box center [177, 380] width 75 height 10
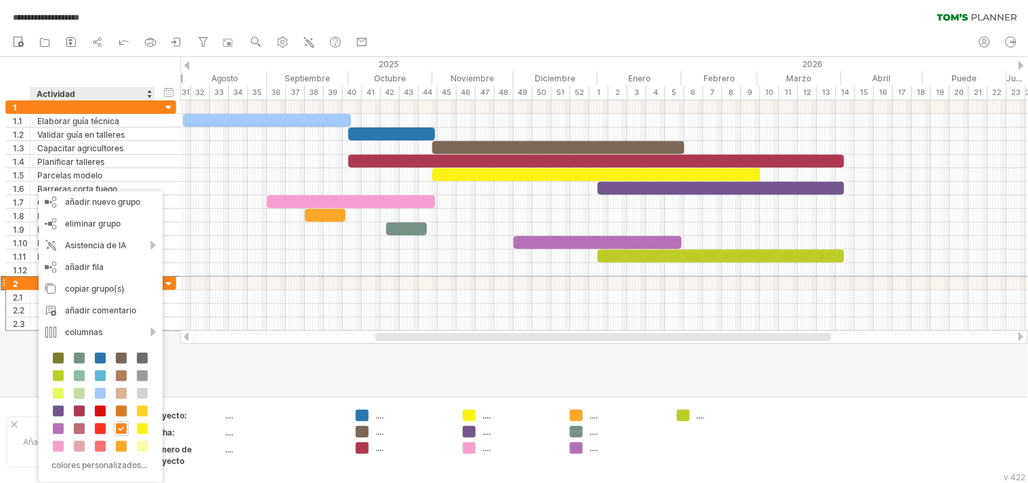
click at [234, 361] on div at bounding box center [514, 226] width 1028 height 339
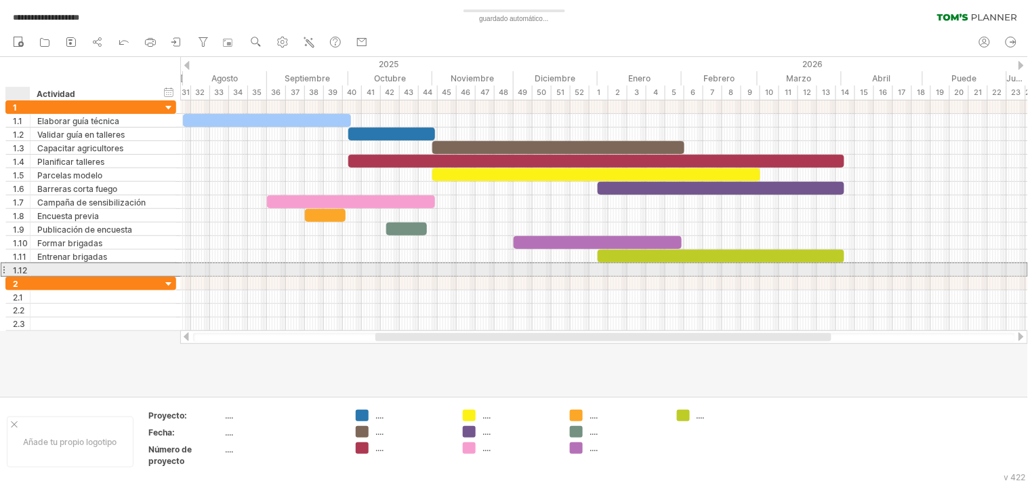
click at [9, 268] on div "1.12" at bounding box center [18, 269] width 24 height 13
click at [5, 268] on div at bounding box center [3, 269] width 5 height 14
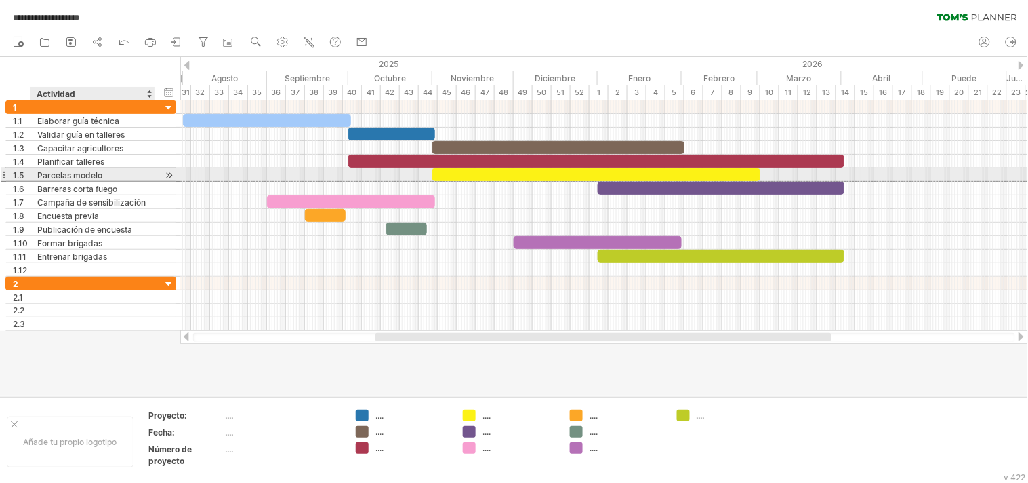
drag, startPoint x: 14, startPoint y: 171, endPoint x: 80, endPoint y: 175, distance: 66.5
click at [80, 175] on div "**********" at bounding box center [90, 174] width 171 height 14
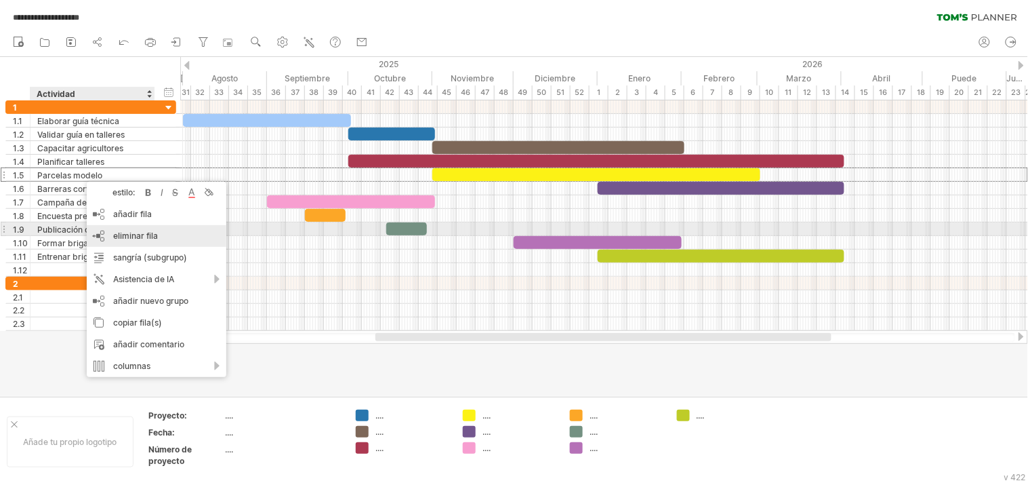
click at [146, 232] on font "eliminar fila" at bounding box center [135, 235] width 45 height 10
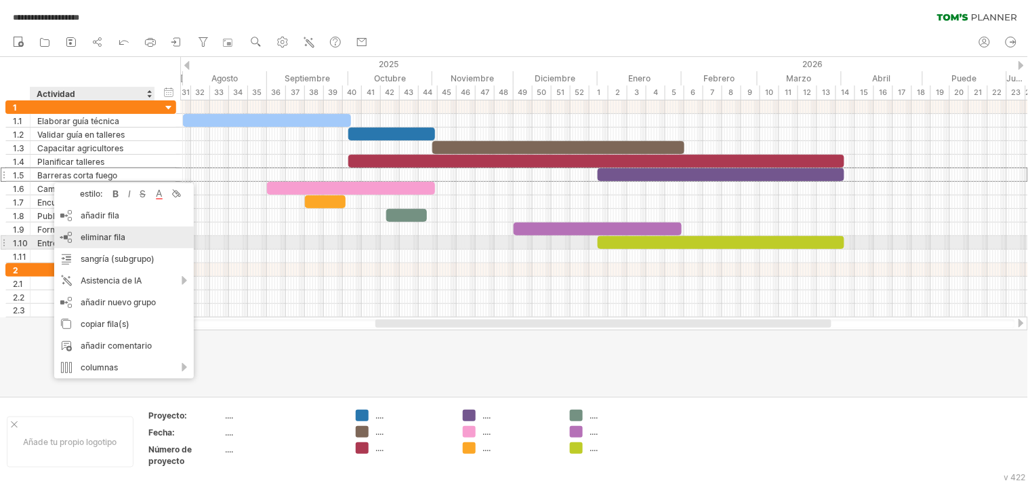
click at [95, 236] on font "eliminar fila" at bounding box center [103, 237] width 45 height 10
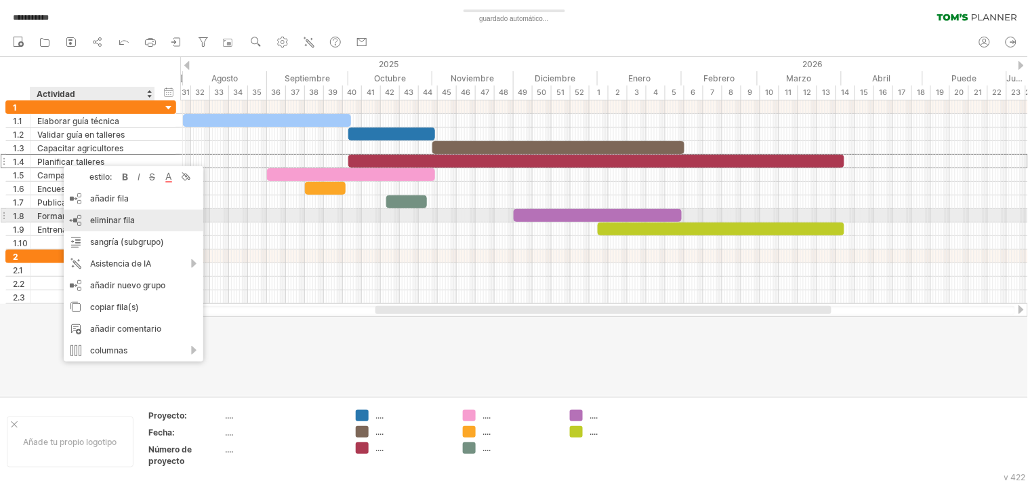
click at [118, 216] on font "eliminar fila" at bounding box center [112, 220] width 45 height 10
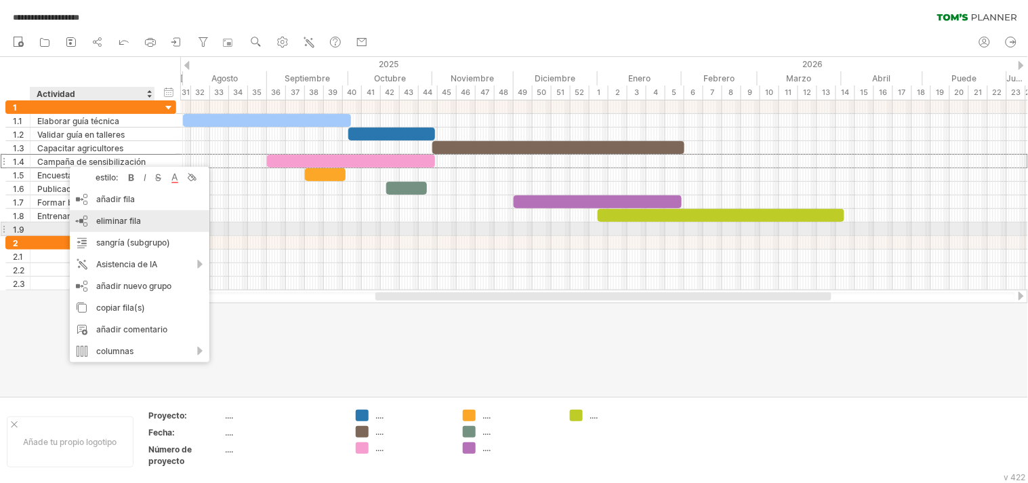
click at [113, 224] on font "eliminar fila" at bounding box center [118, 221] width 45 height 10
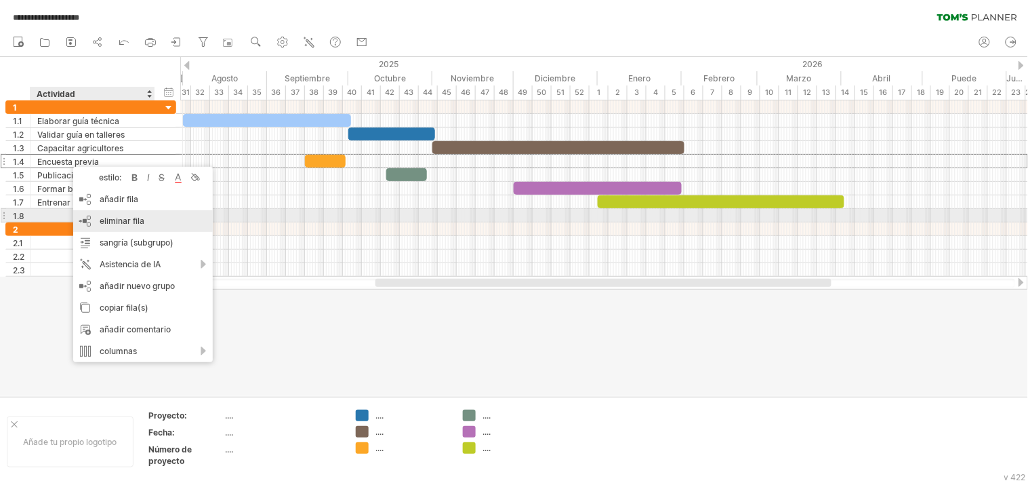
click at [123, 218] on font "eliminar fila" at bounding box center [122, 221] width 45 height 10
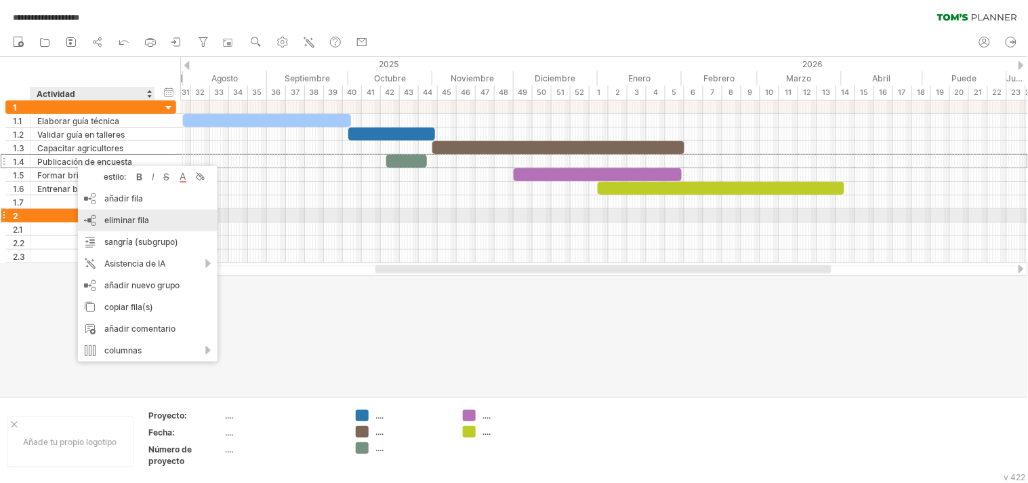
click at [123, 220] on font "eliminar fila" at bounding box center [126, 220] width 45 height 10
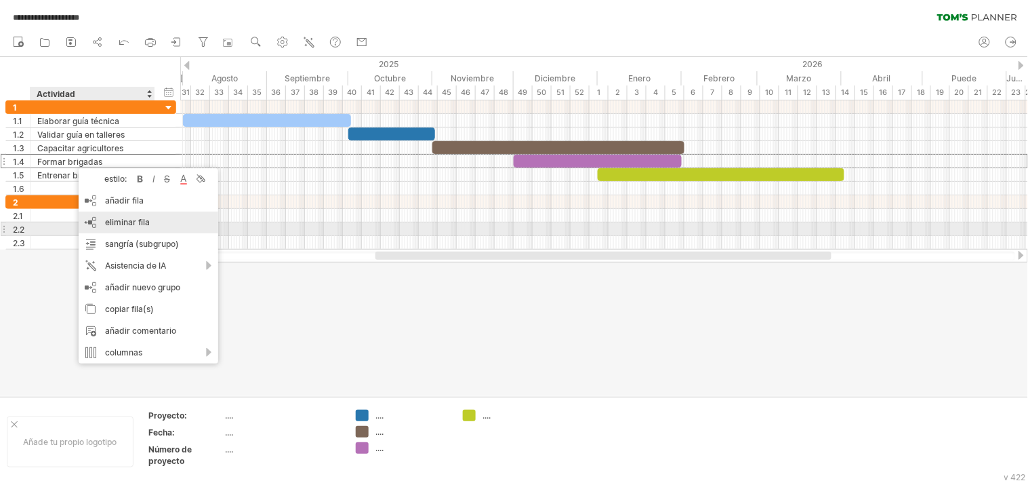
click at [134, 227] on div "eliminar fila eliminar filas seleccionadas" at bounding box center [149, 222] width 140 height 22
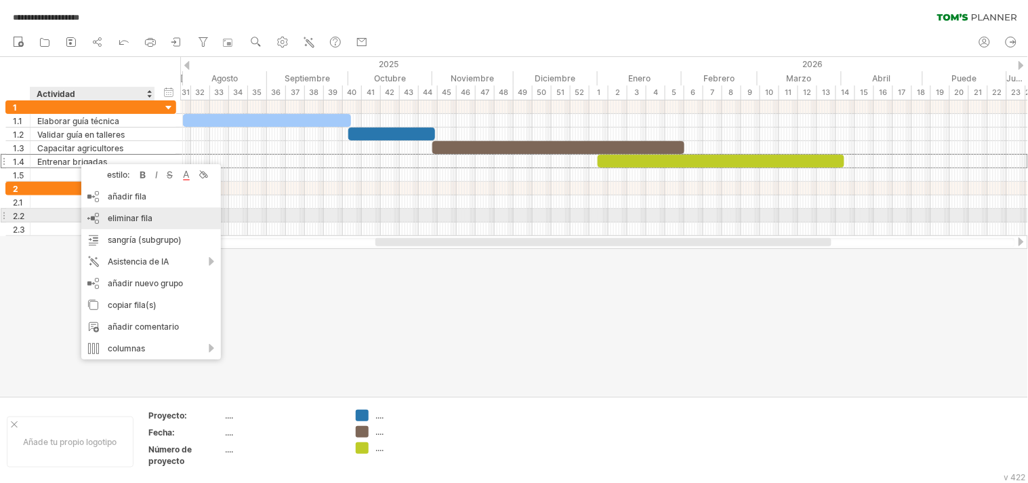
click at [134, 222] on font "eliminar fila" at bounding box center [130, 218] width 45 height 10
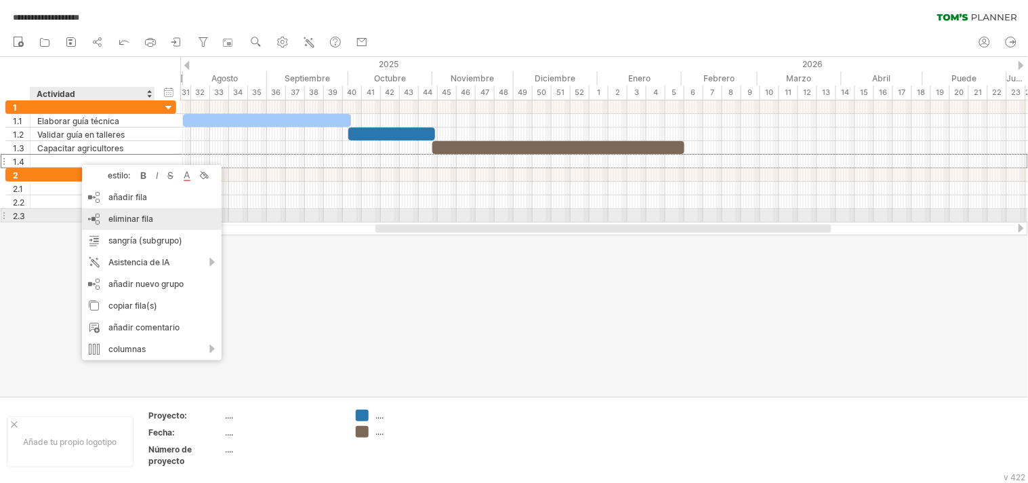
click at [140, 211] on div "eliminar fila eliminar filas seleccionadas" at bounding box center [152, 219] width 140 height 22
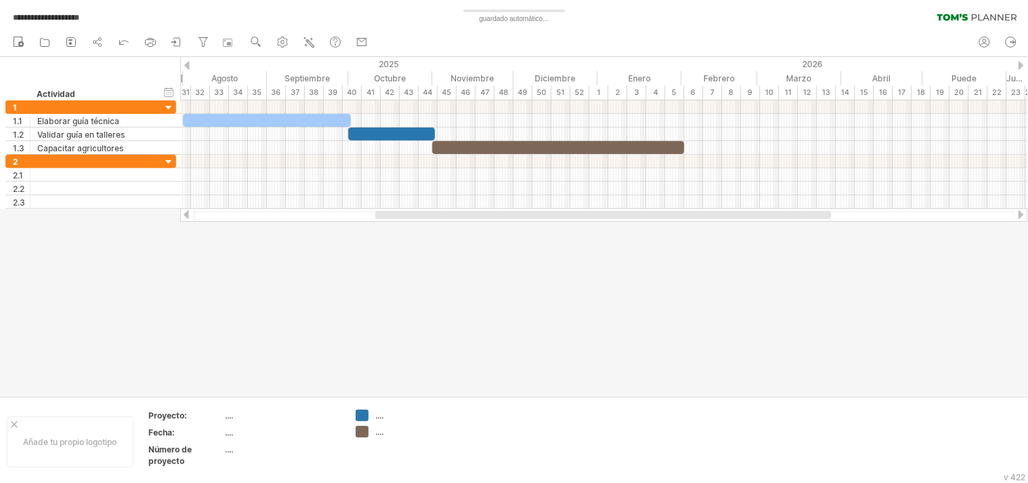
click at [260, 258] on div at bounding box center [514, 226] width 1028 height 339
click at [88, 106] on div at bounding box center [92, 106] width 110 height 13
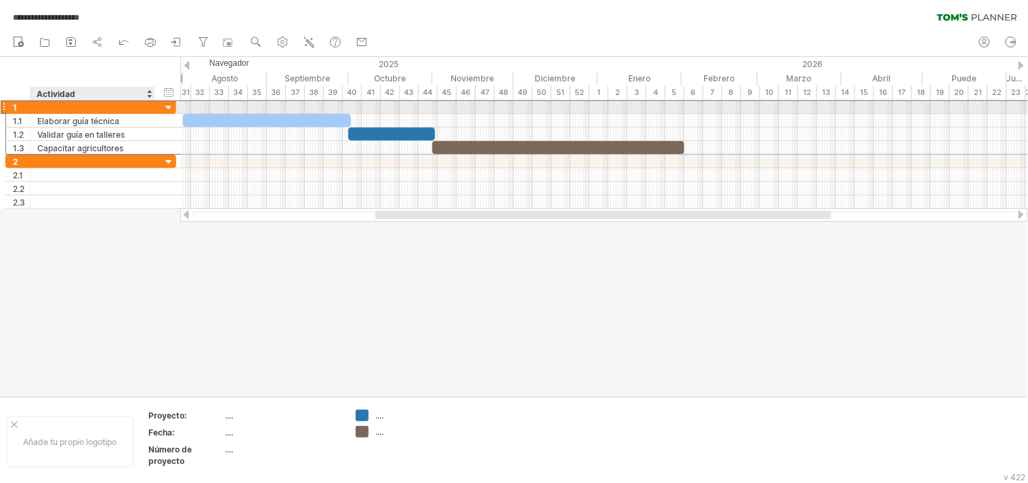
click at [39, 108] on div at bounding box center [92, 106] width 110 height 13
paste input "**********"
type input "**********"
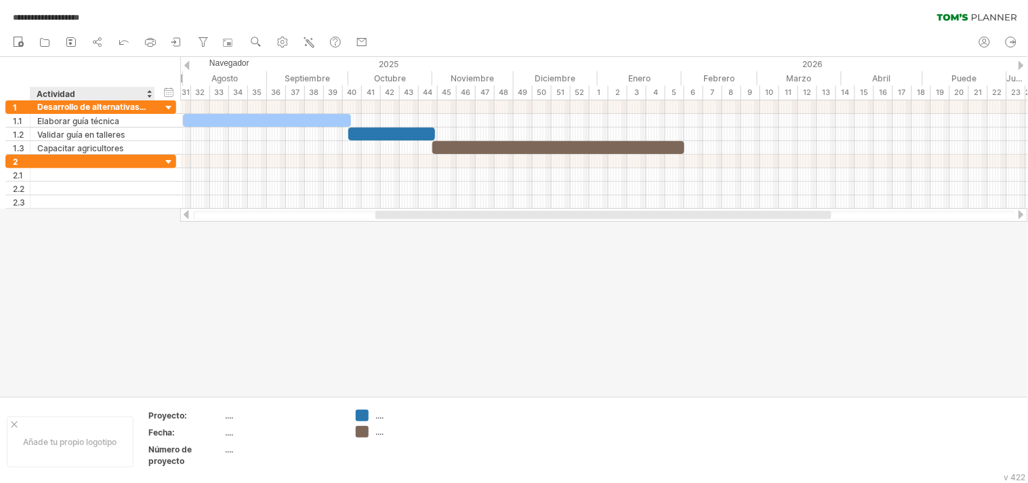
click at [106, 308] on div at bounding box center [514, 226] width 1028 height 339
click at [170, 104] on div at bounding box center [169, 108] width 13 height 13
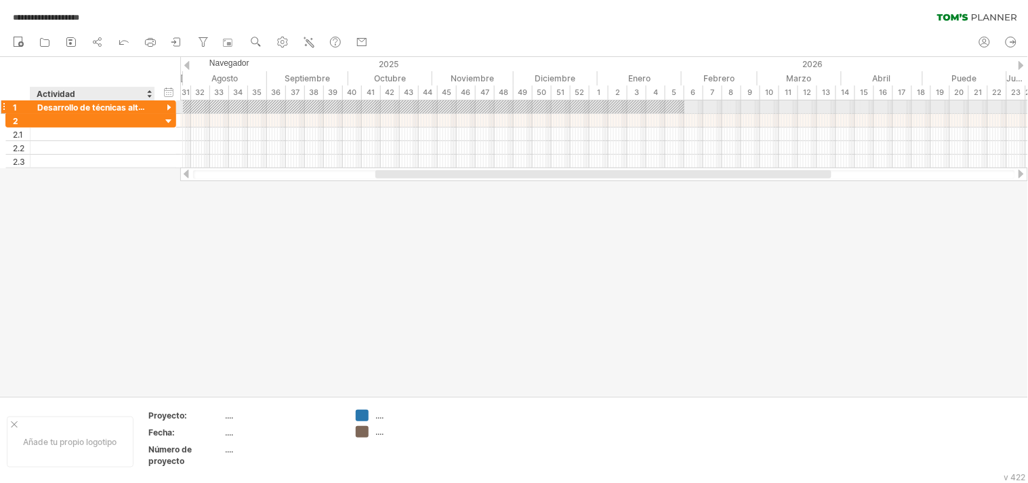
click at [170, 104] on div at bounding box center [169, 108] width 13 height 13
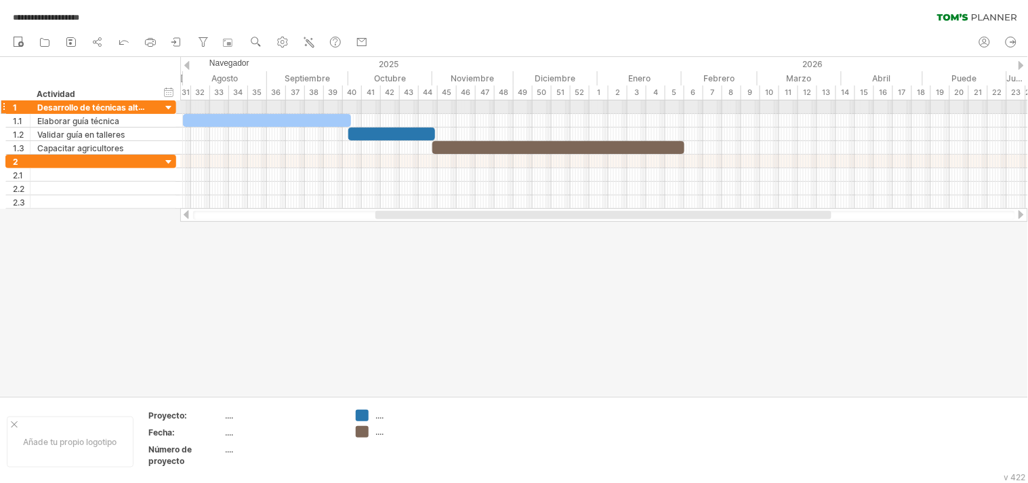
click at [3, 109] on div at bounding box center [3, 107] width 5 height 14
click at [160, 307] on div at bounding box center [514, 226] width 1028 height 339
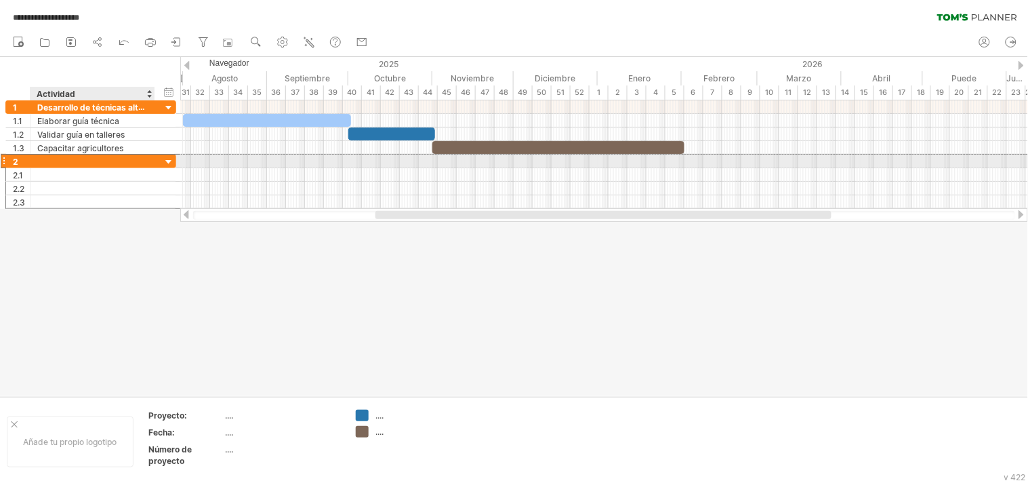
click at [104, 159] on div at bounding box center [92, 161] width 110 height 13
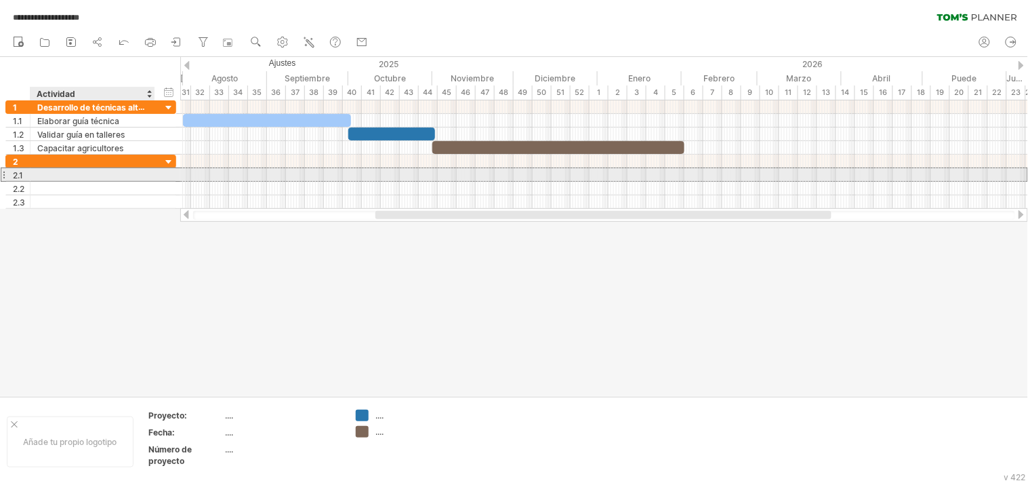
click at [45, 174] on div at bounding box center [92, 174] width 110 height 13
paste input "**********"
type input "**********"
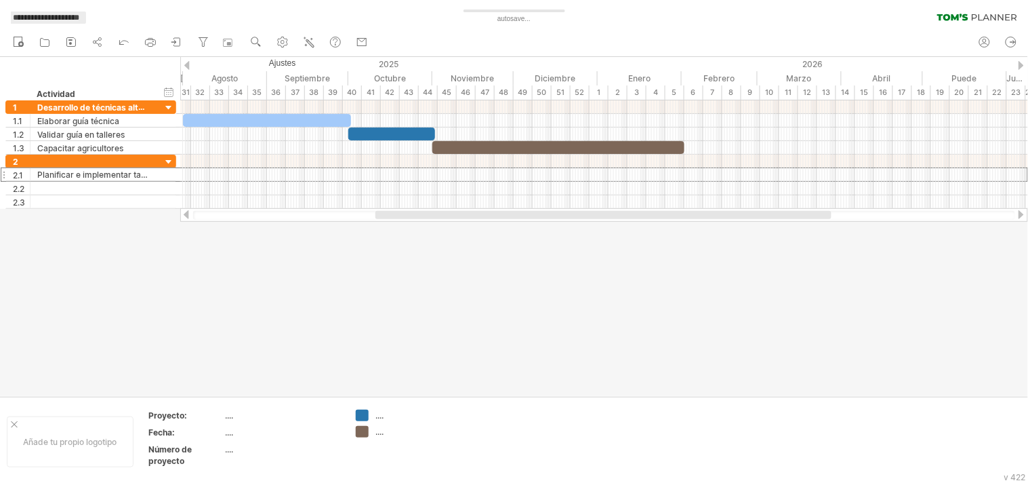
scroll to position [0, 0]
click at [243, 249] on div at bounding box center [514, 226] width 1028 height 339
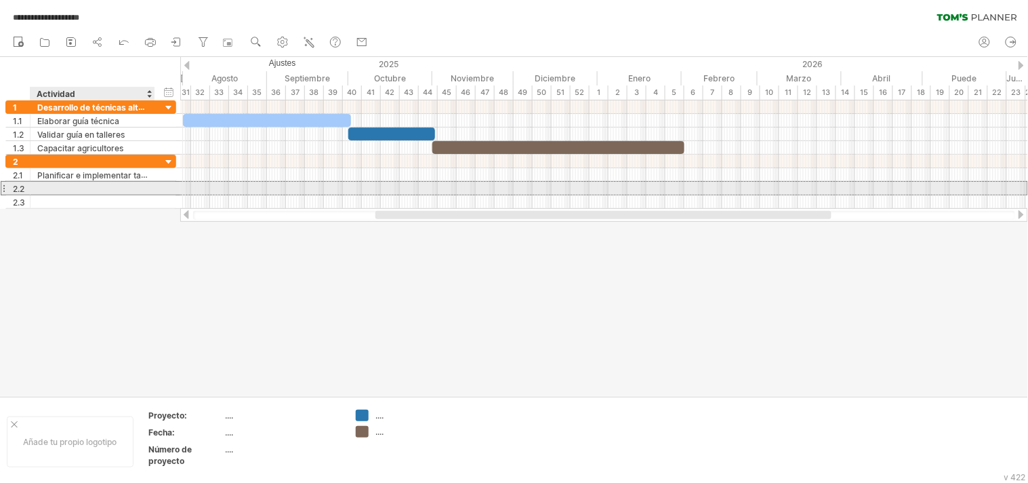
click at [63, 187] on div at bounding box center [92, 188] width 110 height 13
paste input "**********"
type input "**********"
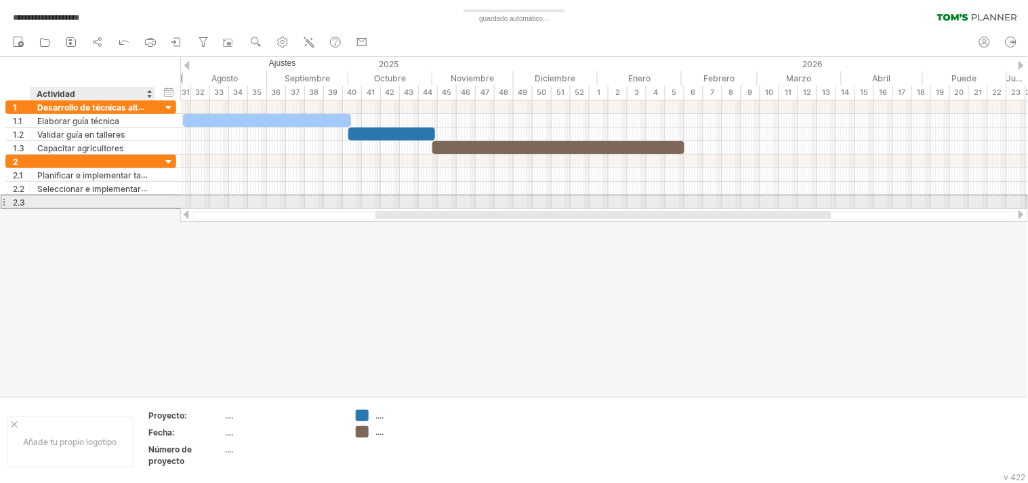
click at [66, 198] on div at bounding box center [92, 201] width 110 height 13
paste input "**********"
type input "**********"
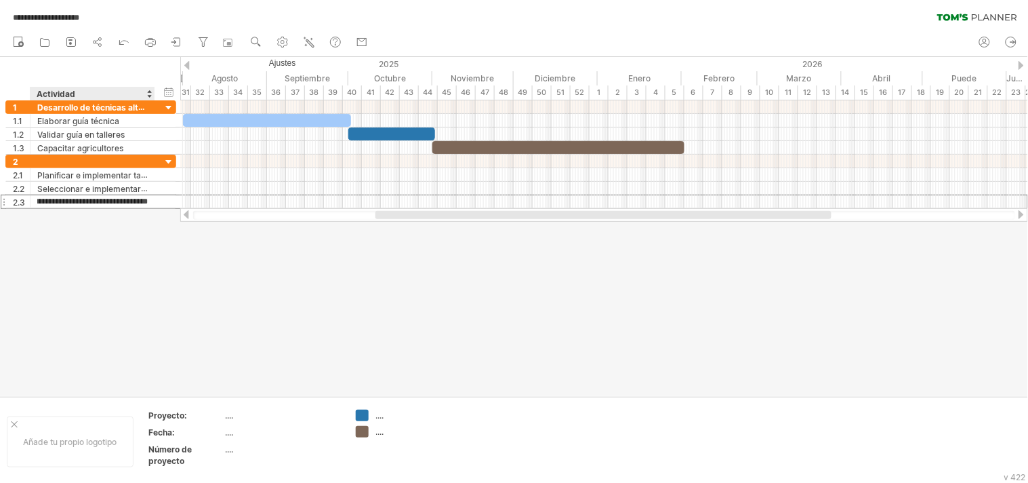
scroll to position [0, 0]
click at [134, 243] on div at bounding box center [514, 226] width 1028 height 339
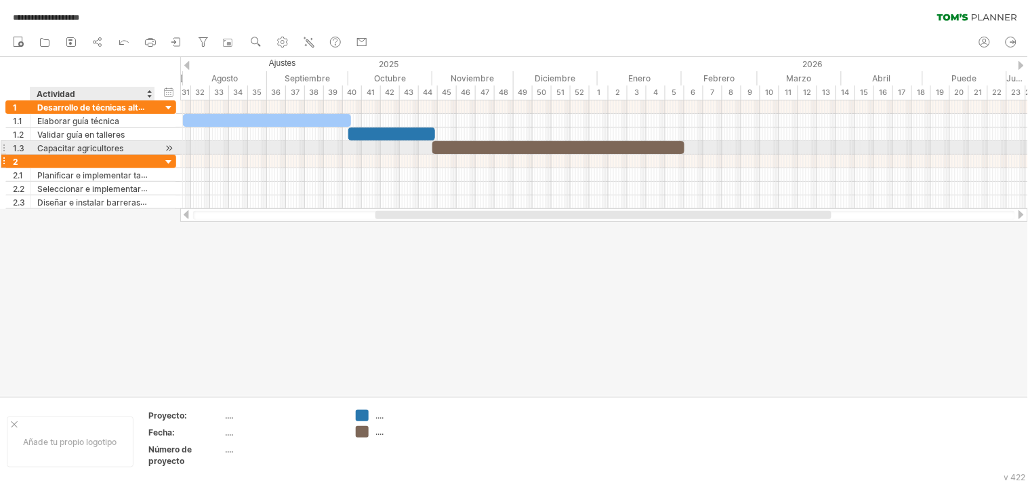
click at [75, 155] on div at bounding box center [92, 161] width 110 height 13
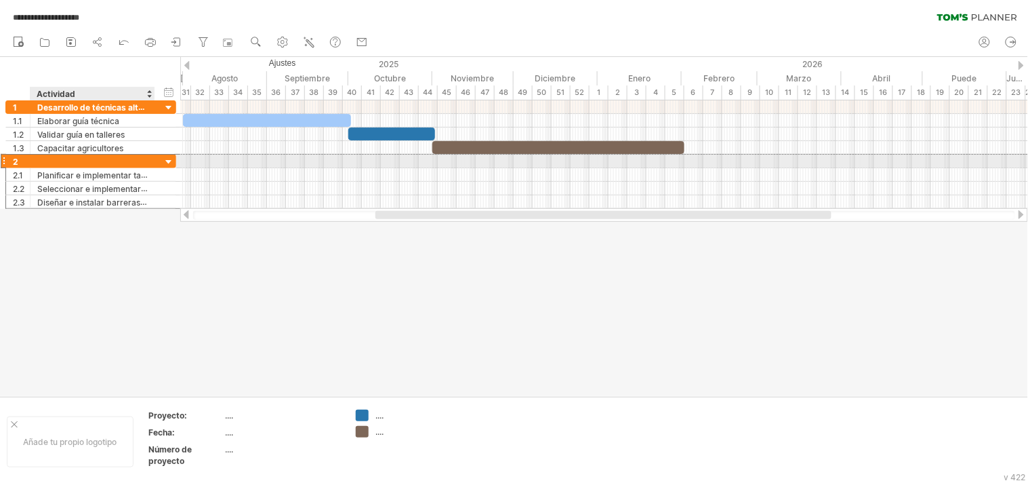
click at [65, 159] on div at bounding box center [92, 161] width 110 height 13
click at [65, 159] on input "text" at bounding box center [92, 161] width 110 height 13
paste input "**********"
type input "**********"
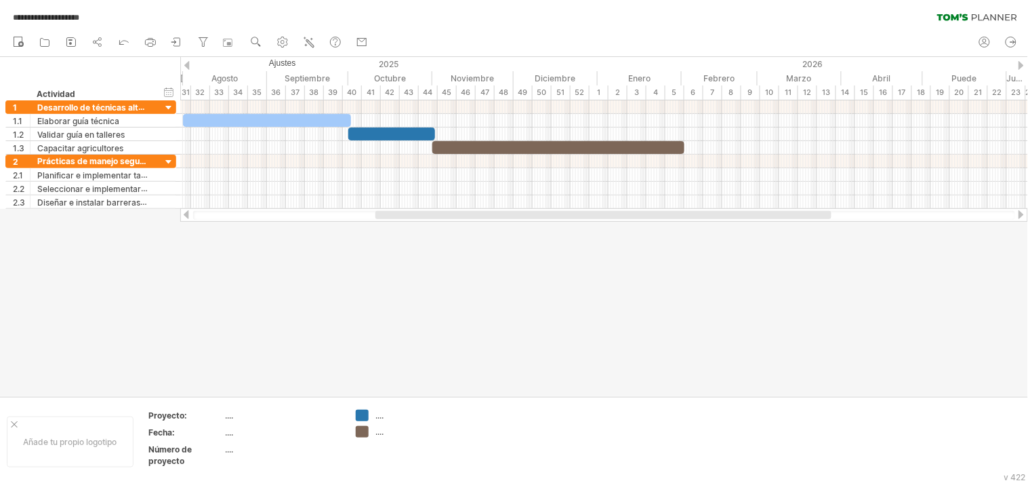
click at [279, 317] on div at bounding box center [514, 226] width 1028 height 339
click at [470, 293] on div at bounding box center [514, 226] width 1028 height 339
click at [171, 91] on div "ocultar inicio/fin/duración mostrar inicio/fin/duración" at bounding box center [169, 92] width 13 height 14
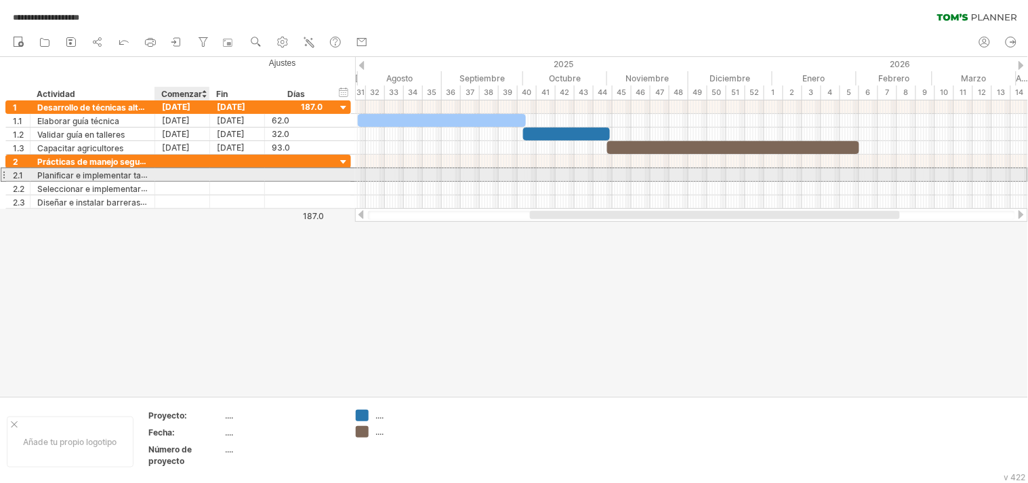
click at [164, 173] on div at bounding box center [182, 174] width 55 height 13
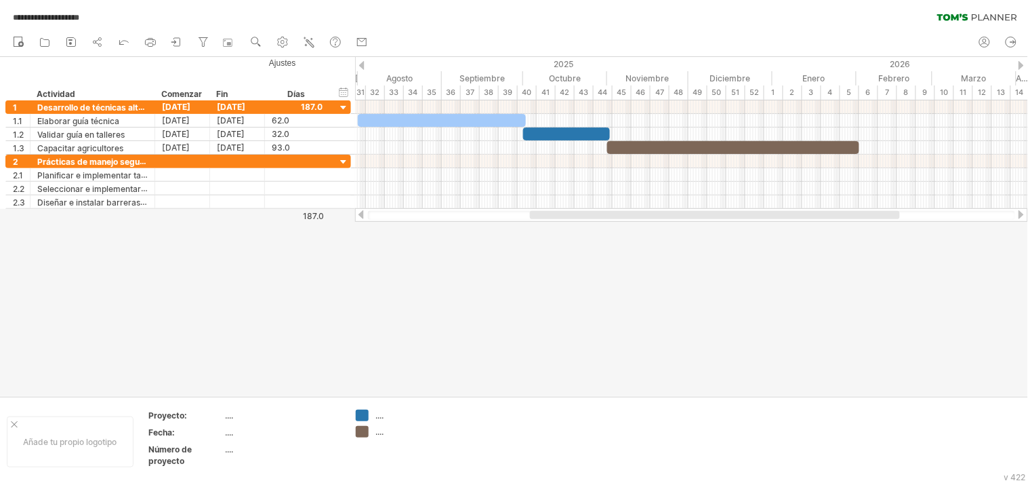
click at [483, 304] on div at bounding box center [514, 226] width 1028 height 339
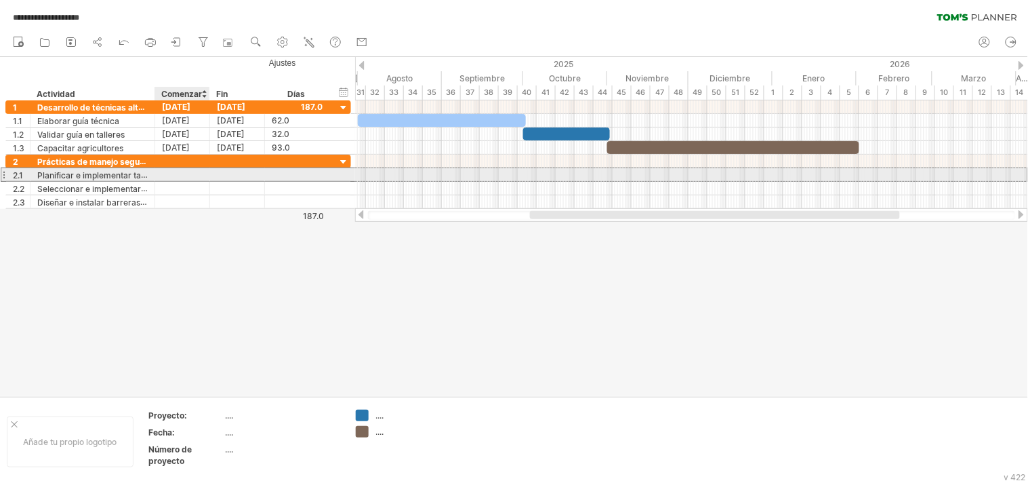
click at [184, 174] on div at bounding box center [182, 174] width 55 height 13
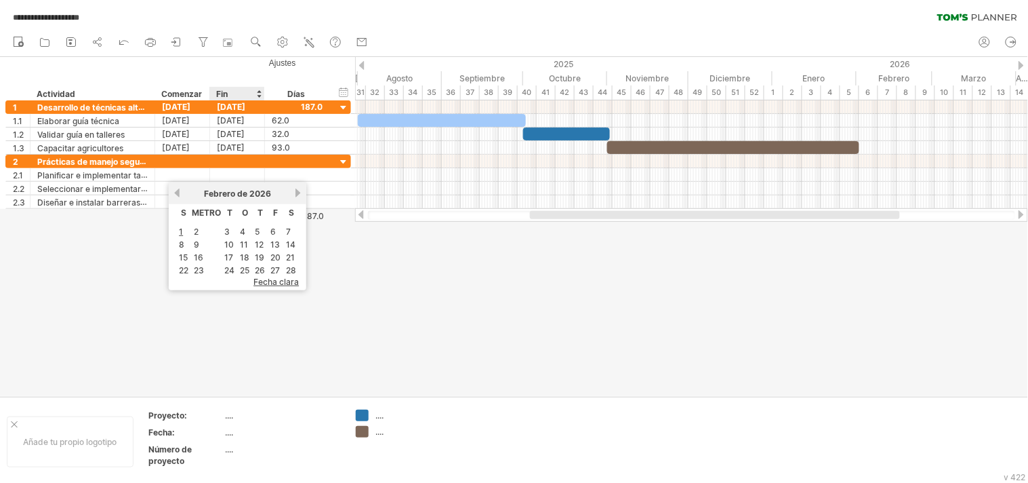
click at [262, 276] on font "fecha clara" at bounding box center [275, 281] width 45 height 10
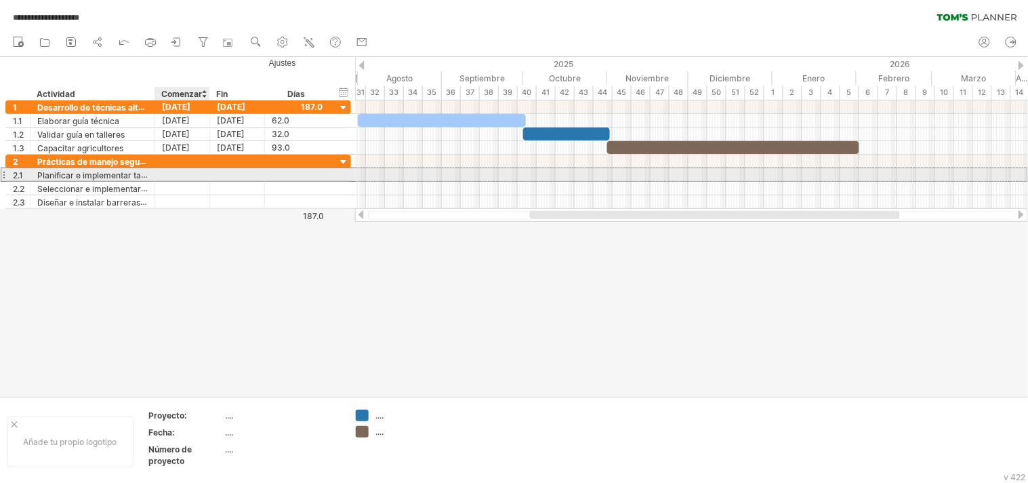
click at [188, 173] on div at bounding box center [182, 174] width 55 height 13
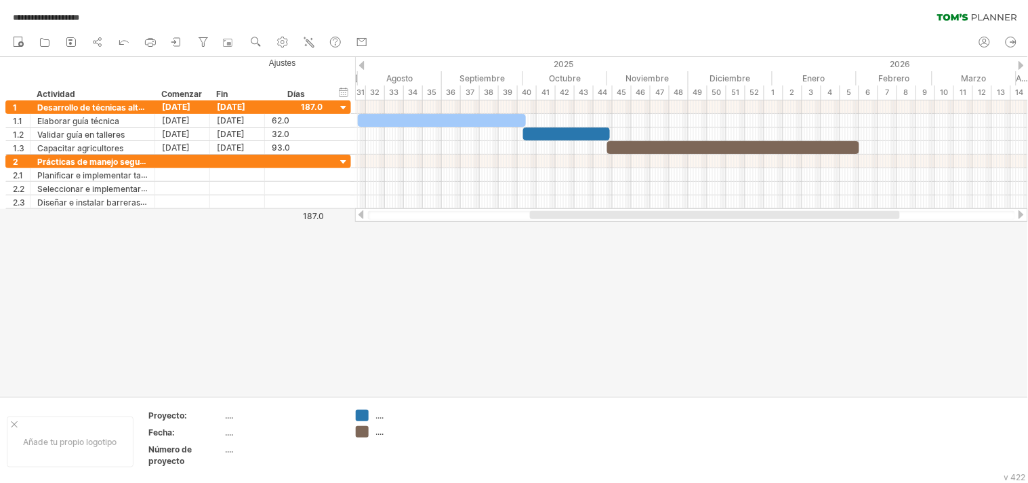
click at [434, 283] on div at bounding box center [514, 226] width 1028 height 339
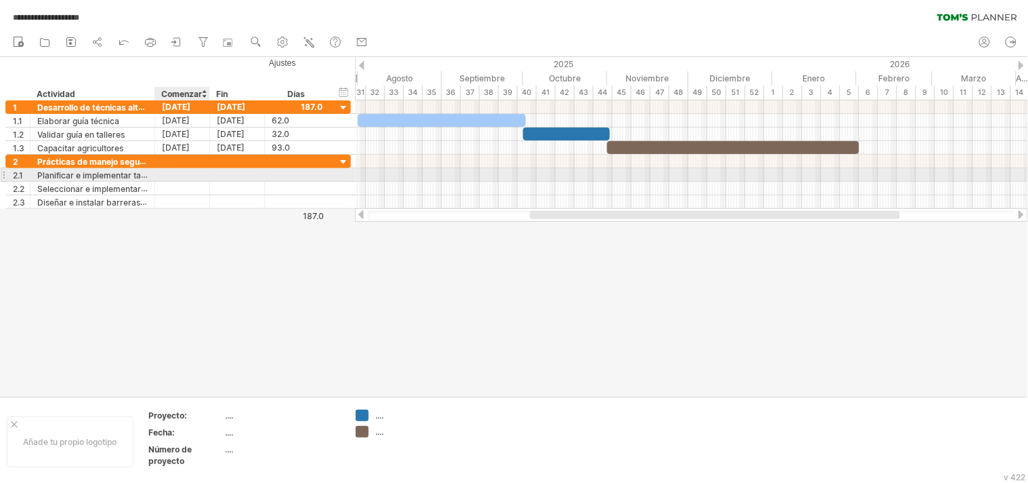
click at [176, 173] on div at bounding box center [182, 174] width 55 height 13
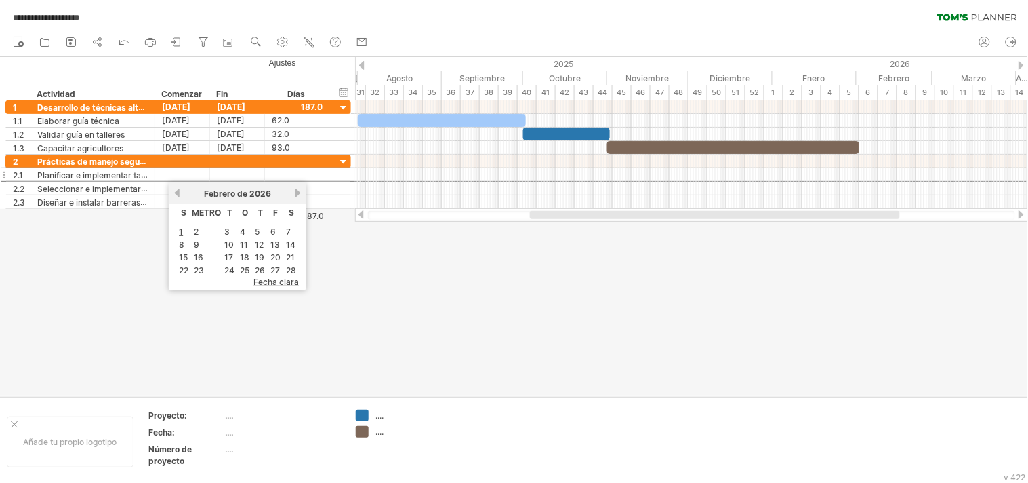
click at [355, 297] on div at bounding box center [514, 226] width 1028 height 339
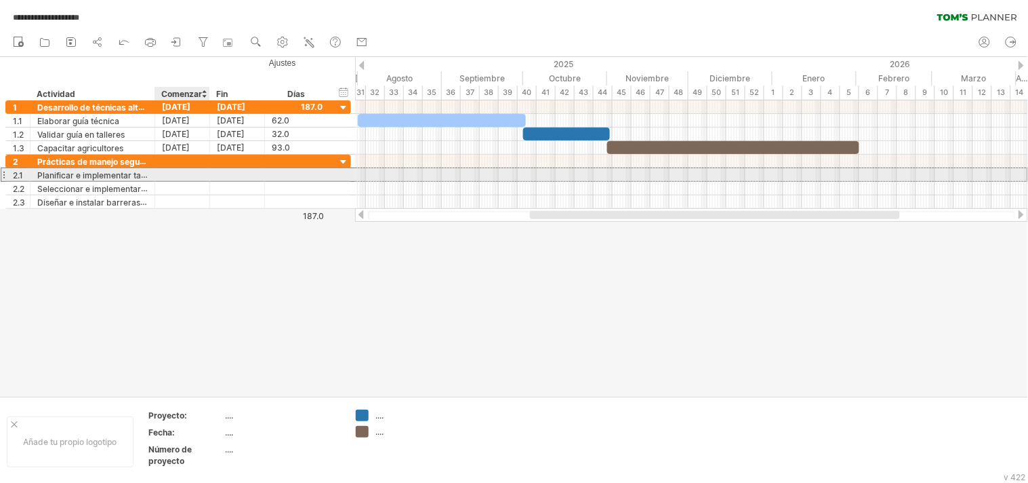
click at [186, 178] on div at bounding box center [182, 174] width 55 height 13
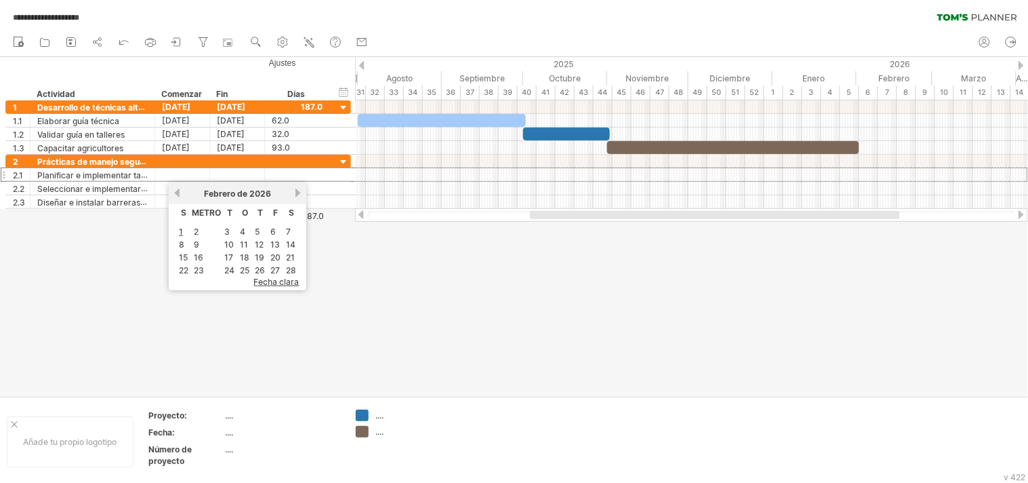
click at [367, 273] on div at bounding box center [514, 226] width 1028 height 339
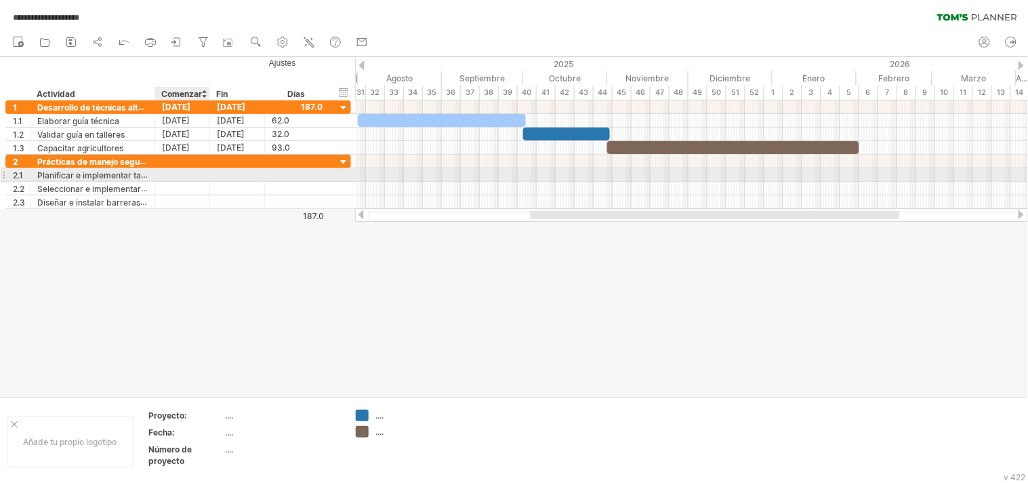
click at [180, 171] on div at bounding box center [182, 174] width 55 height 13
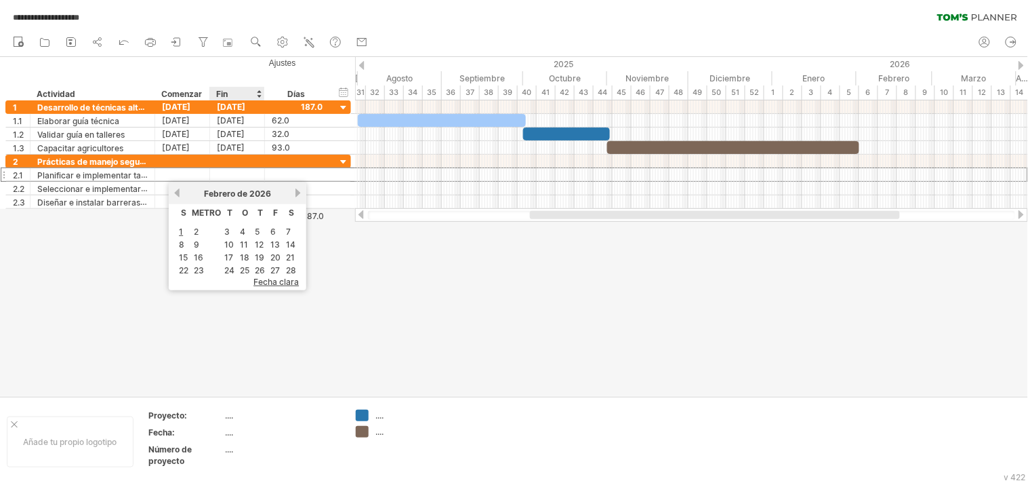
click at [269, 276] on font "fecha clara" at bounding box center [275, 281] width 45 height 10
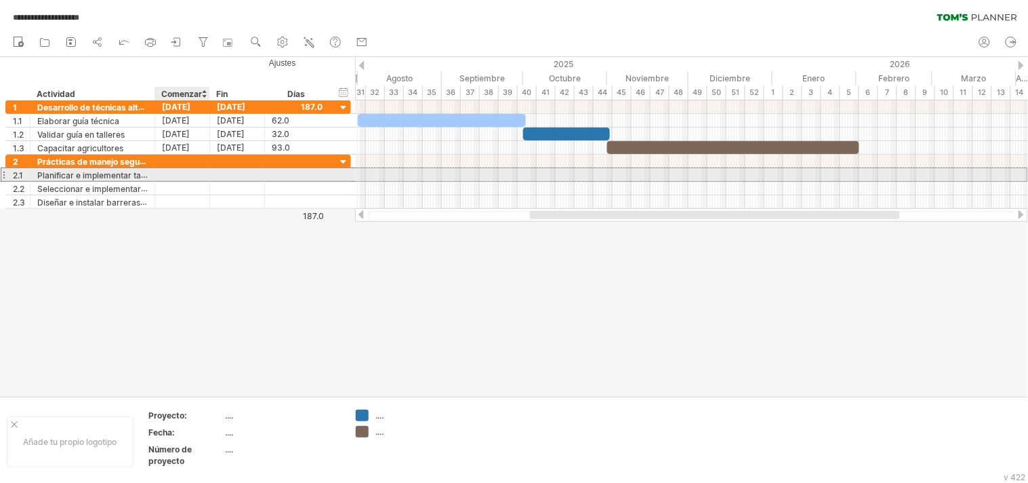
click at [173, 174] on div at bounding box center [182, 174] width 55 height 13
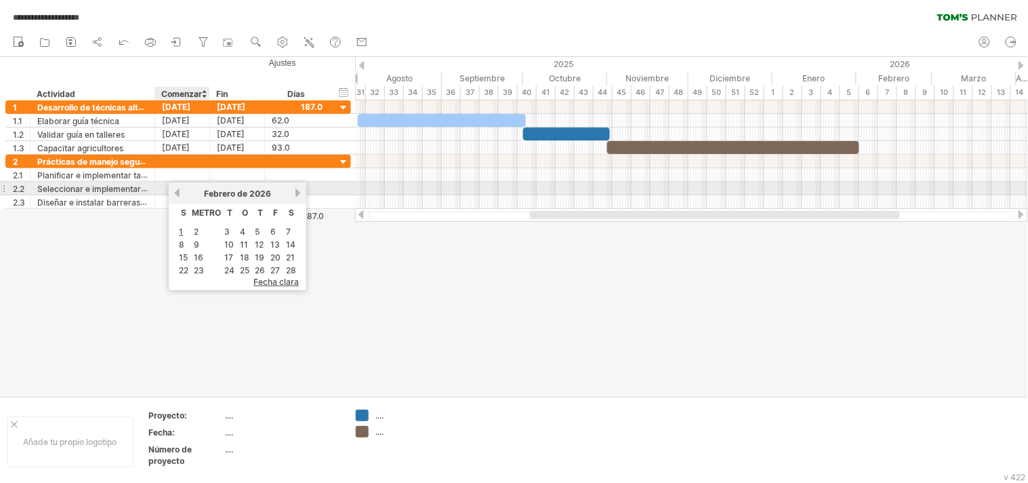
click at [180, 192] on link "anterior" at bounding box center [177, 193] width 10 height 10
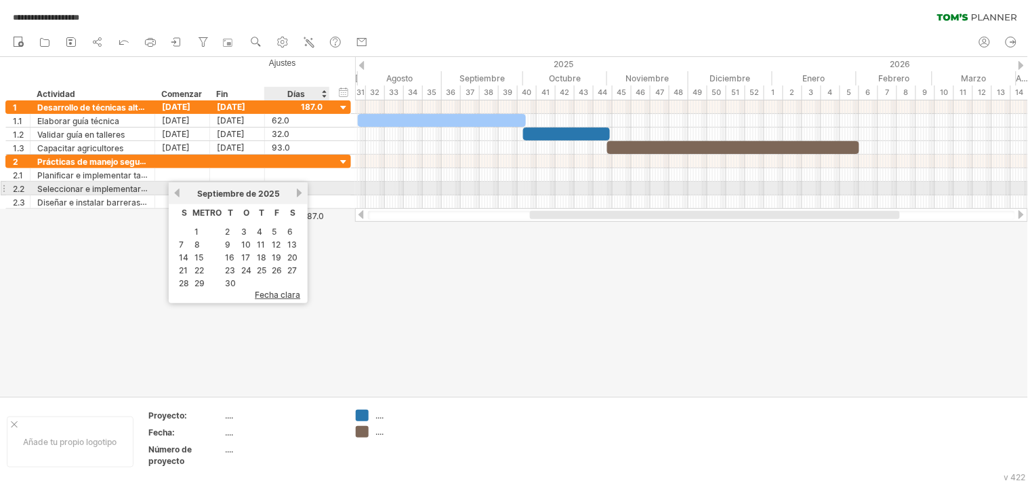
click at [294, 192] on link "próximo" at bounding box center [299, 193] width 10 height 10
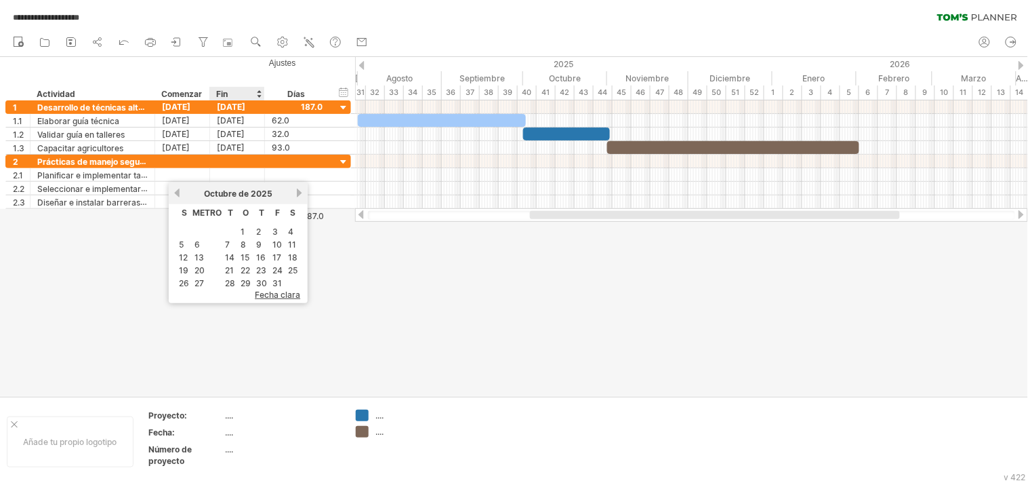
click at [239, 226] on td "1" at bounding box center [246, 232] width 14 height 12
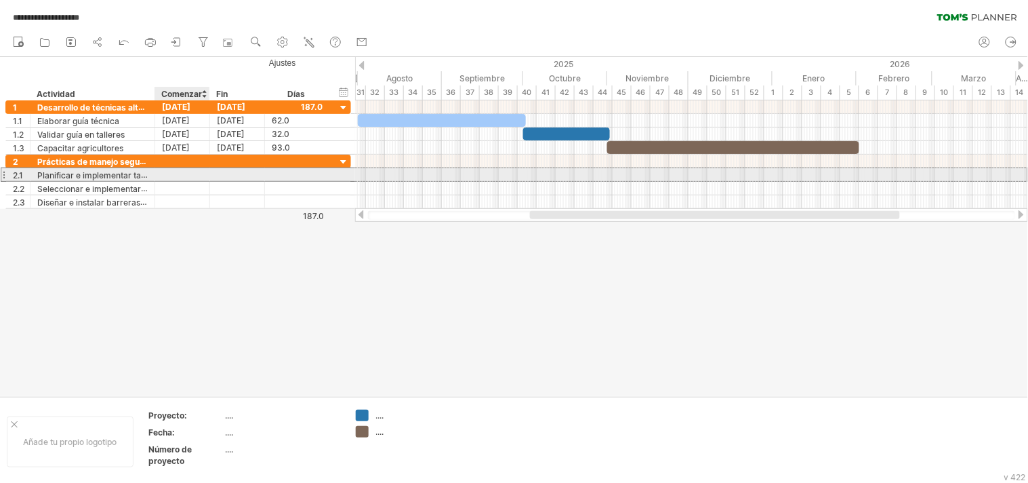
click at [193, 174] on div at bounding box center [182, 174] width 55 height 13
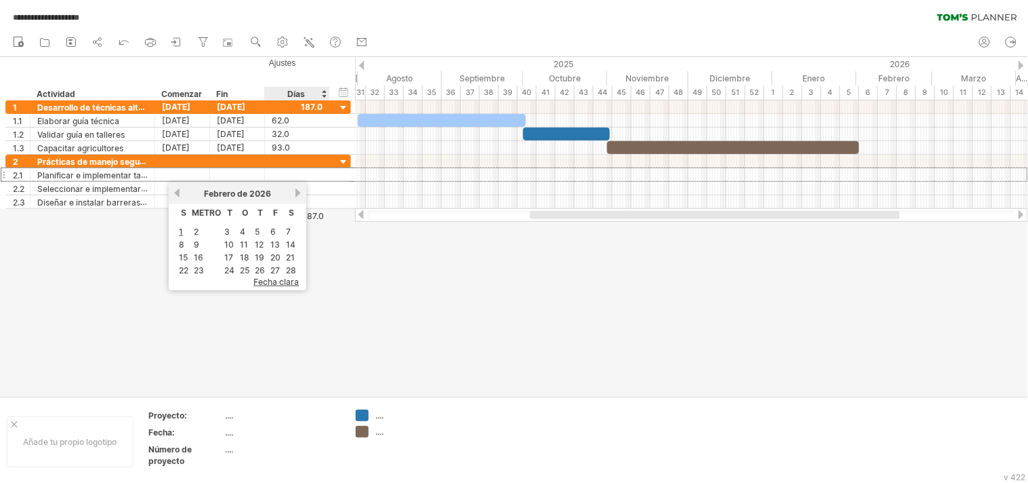
click at [349, 288] on div at bounding box center [514, 226] width 1028 height 339
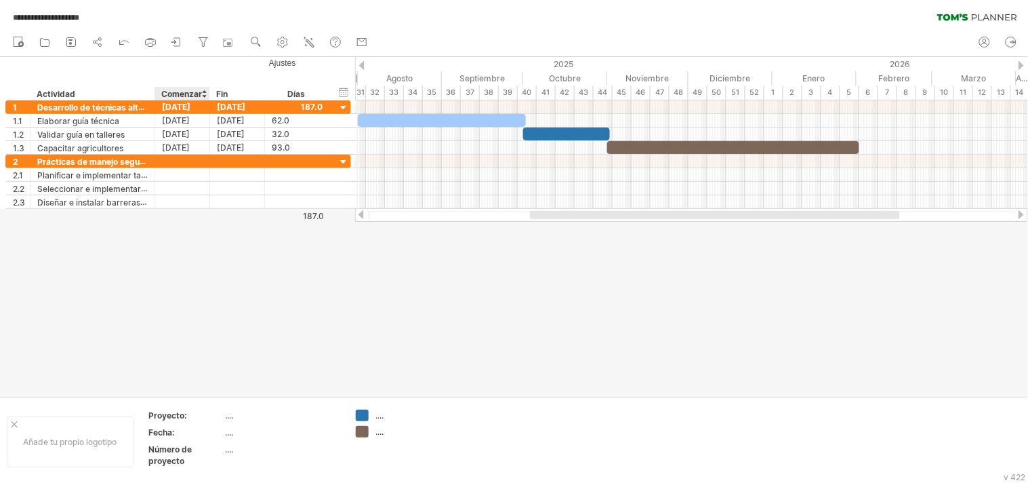
click at [211, 249] on div at bounding box center [514, 226] width 1028 height 339
click at [236, 234] on div at bounding box center [514, 226] width 1028 height 339
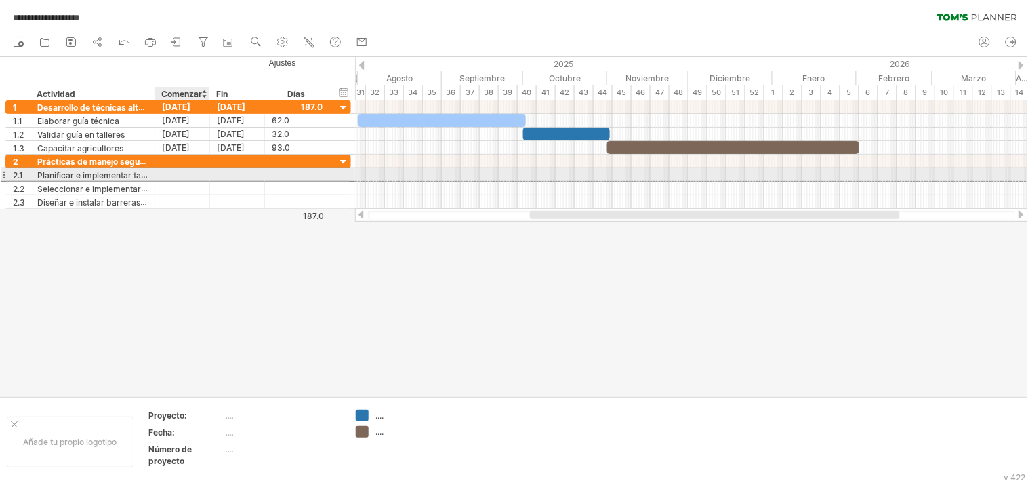
click at [187, 175] on div at bounding box center [182, 174] width 55 height 13
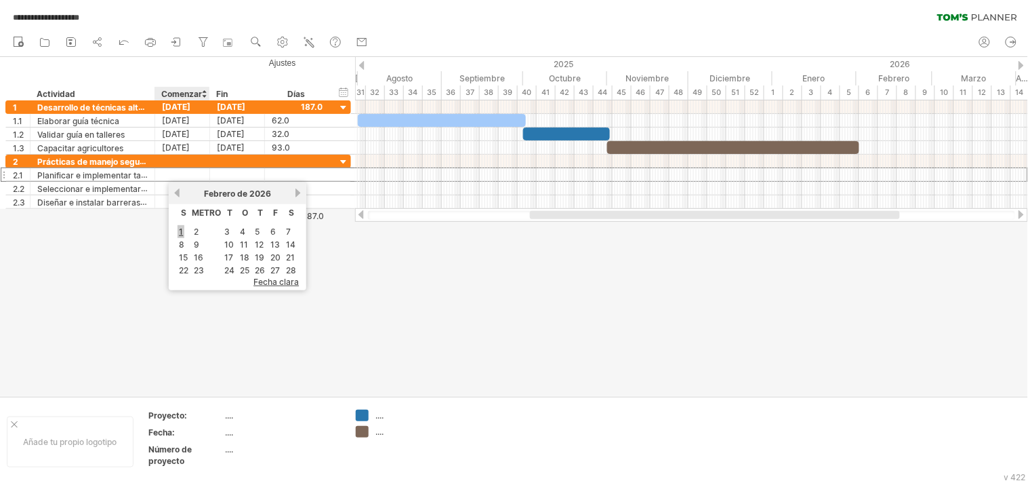
click at [181, 228] on font "1" at bounding box center [181, 231] width 4 height 10
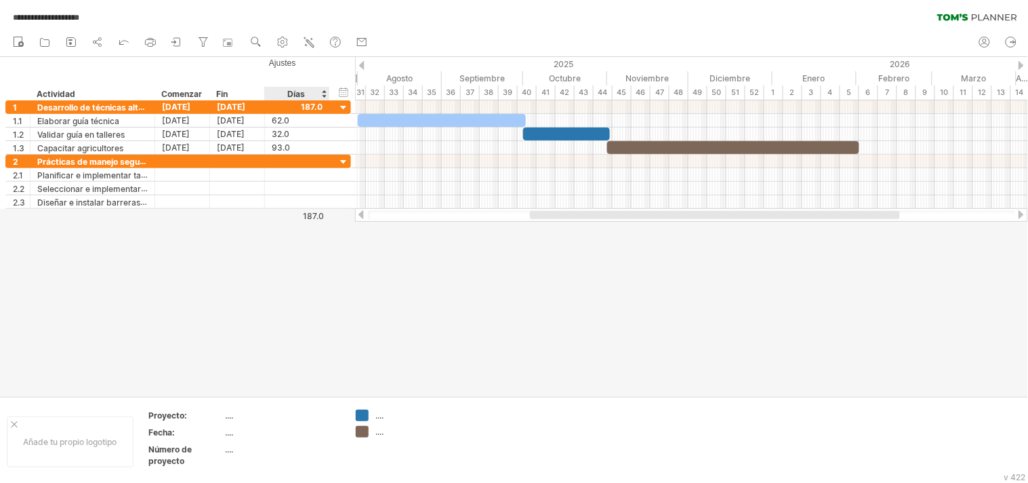
click at [350, 289] on div at bounding box center [514, 226] width 1028 height 339
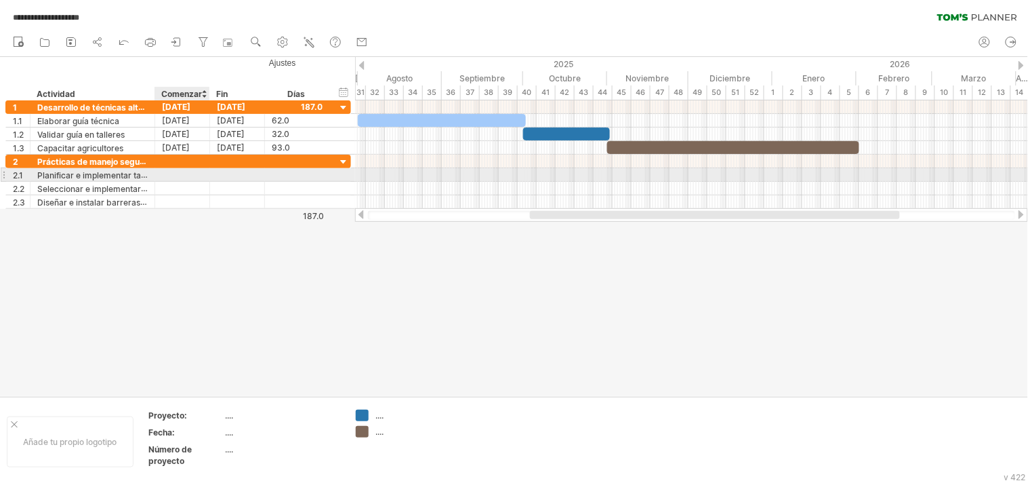
click at [178, 177] on div at bounding box center [182, 174] width 55 height 13
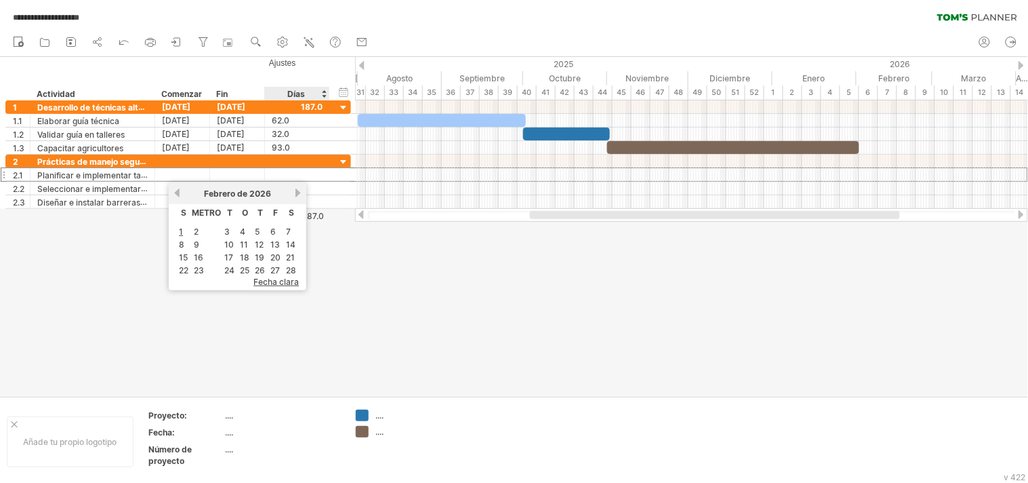
click at [354, 299] on div at bounding box center [514, 226] width 1028 height 339
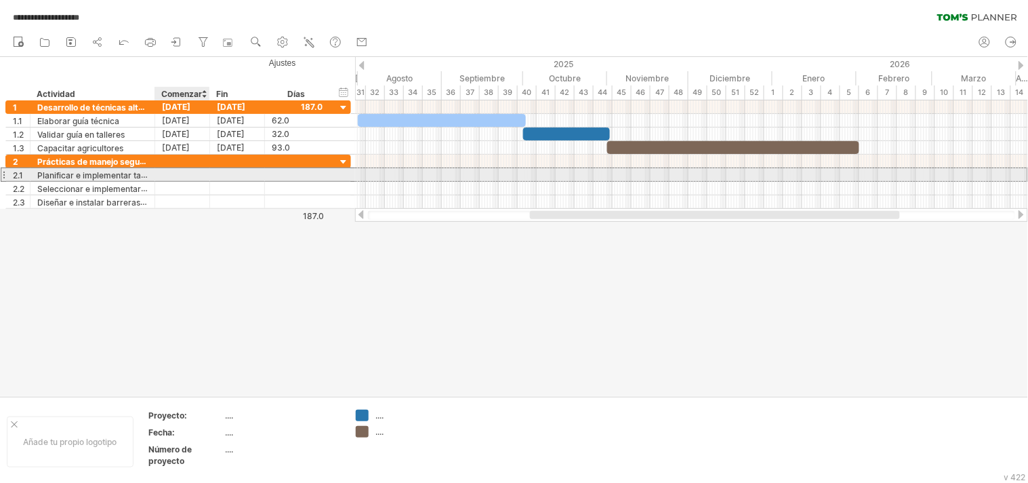
click at [166, 170] on div at bounding box center [182, 174] width 55 height 13
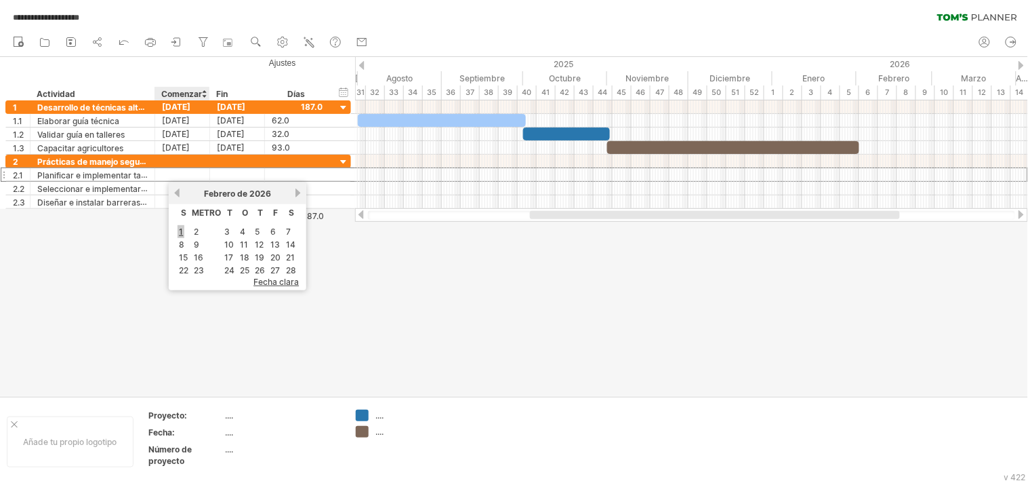
click at [180, 228] on font "1" at bounding box center [181, 231] width 4 height 10
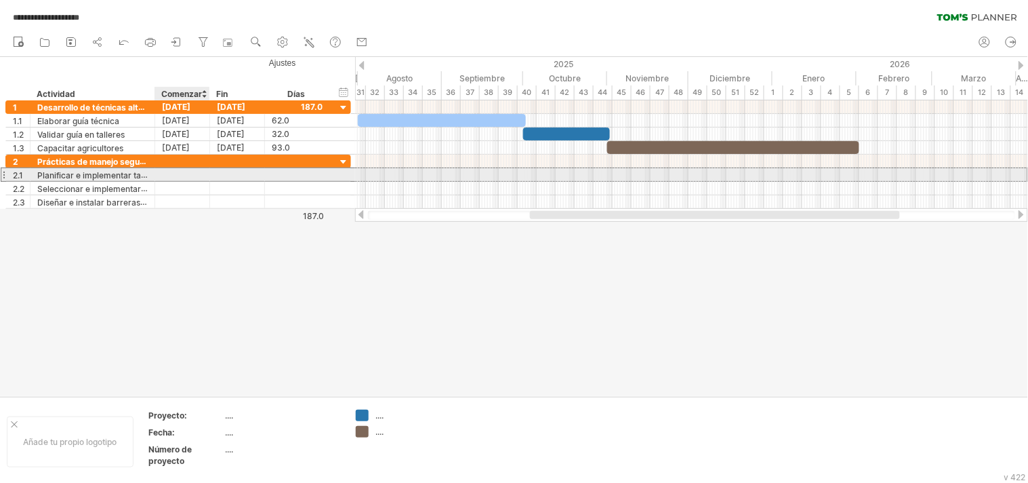
click at [192, 169] on div at bounding box center [182, 174] width 55 height 13
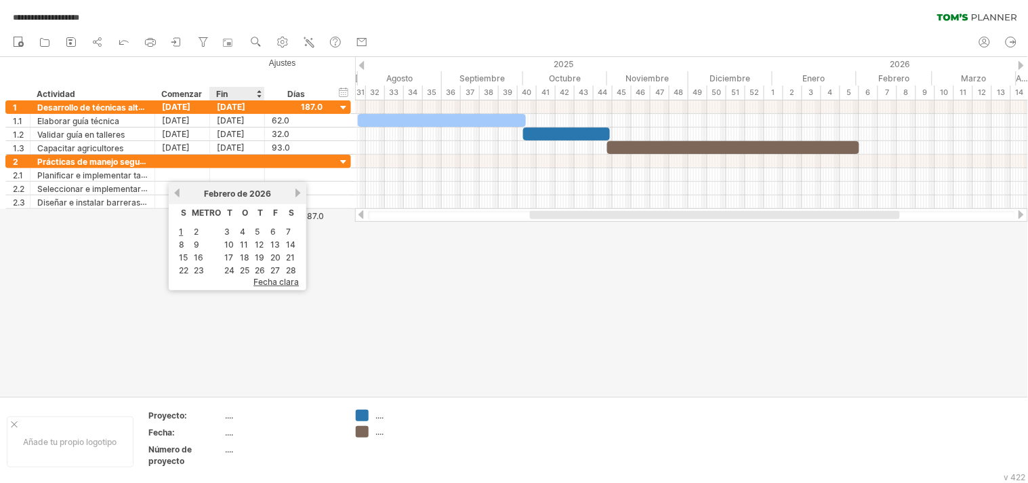
click at [265, 276] on font "fecha clara" at bounding box center [275, 281] width 45 height 10
click at [369, 253] on div at bounding box center [514, 226] width 1028 height 339
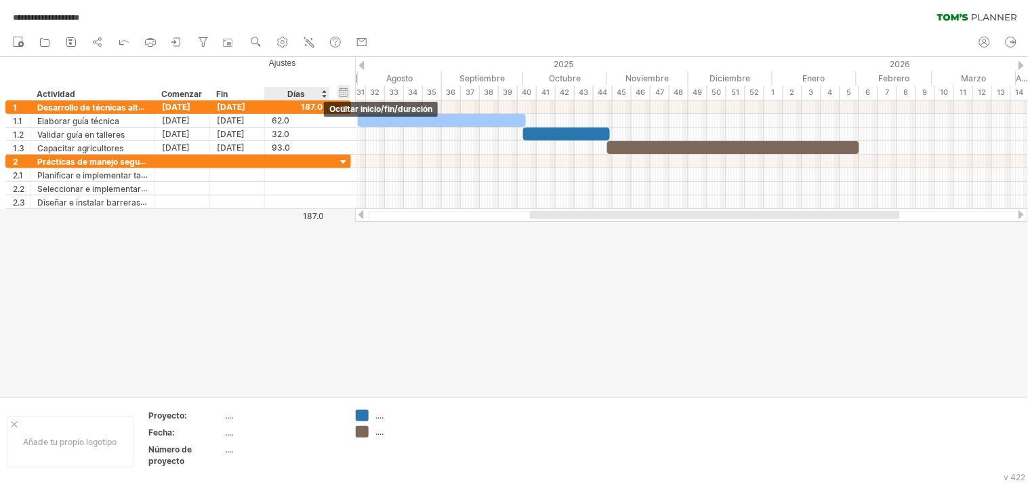
click at [342, 91] on div "ocultar inicio/fin/duración mostrar inicio/fin/duración" at bounding box center [343, 92] width 13 height 14
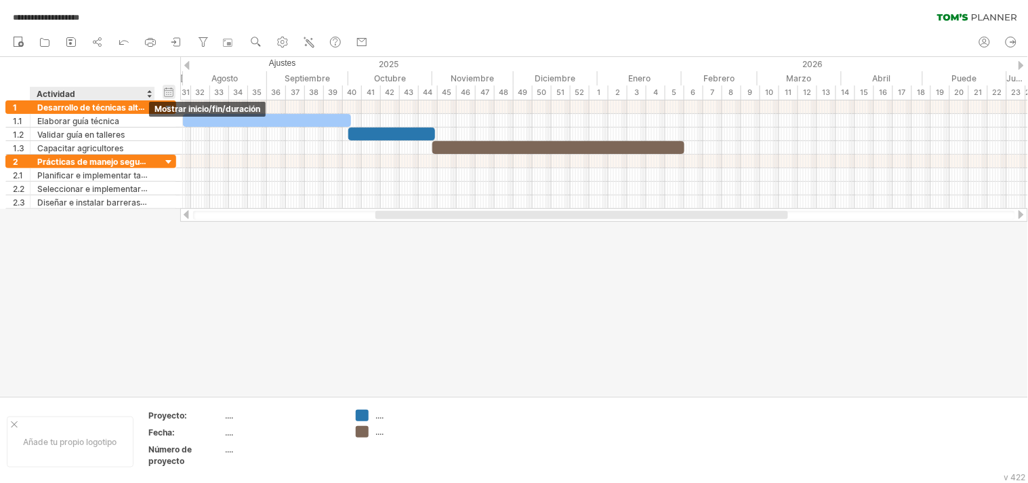
click at [169, 94] on div "ocultar inicio/fin/duración mostrar inicio/fin/duración" at bounding box center [169, 92] width 13 height 14
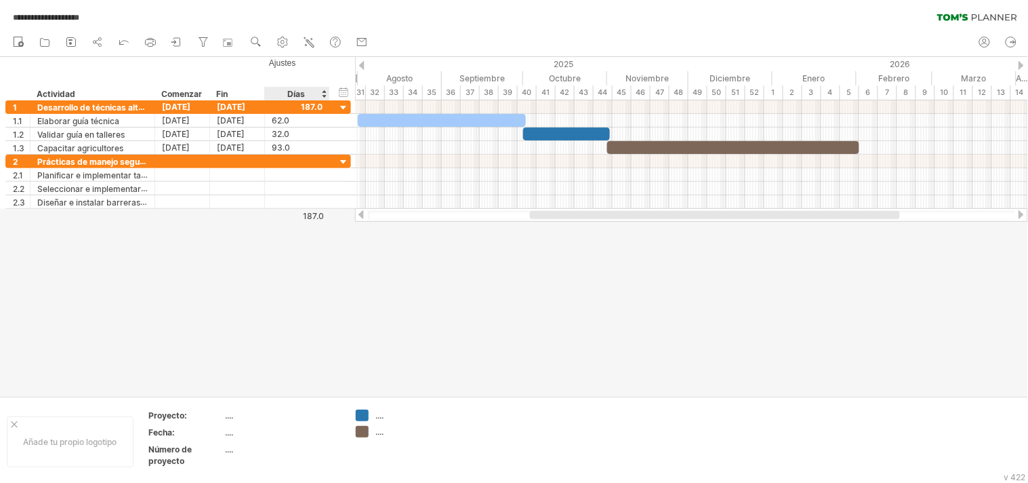
click at [293, 254] on div at bounding box center [514, 226] width 1028 height 339
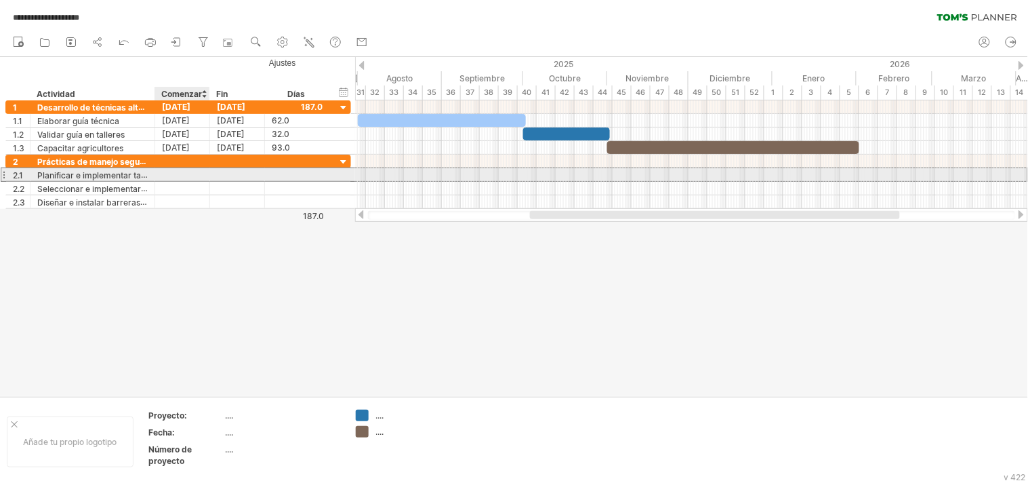
click at [181, 176] on div at bounding box center [182, 174] width 55 height 13
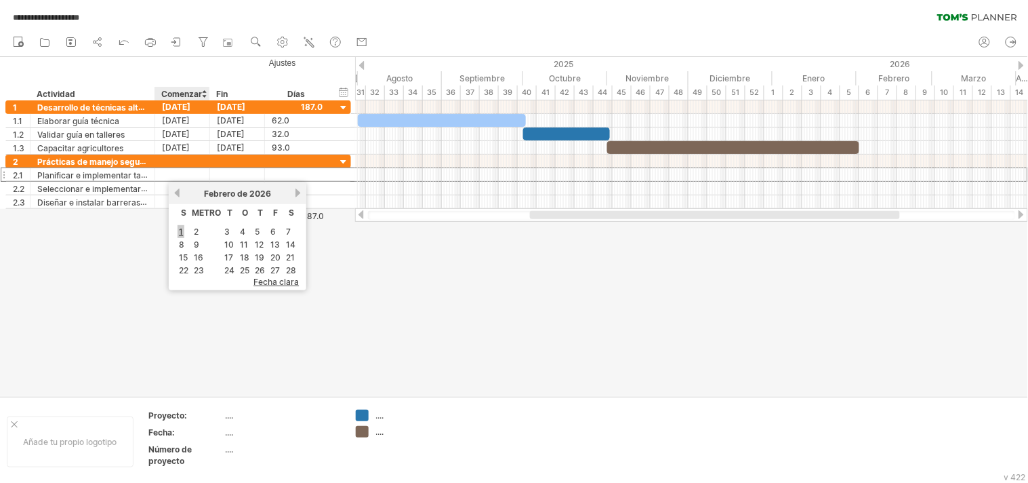
click at [182, 228] on font "1" at bounding box center [181, 231] width 4 height 10
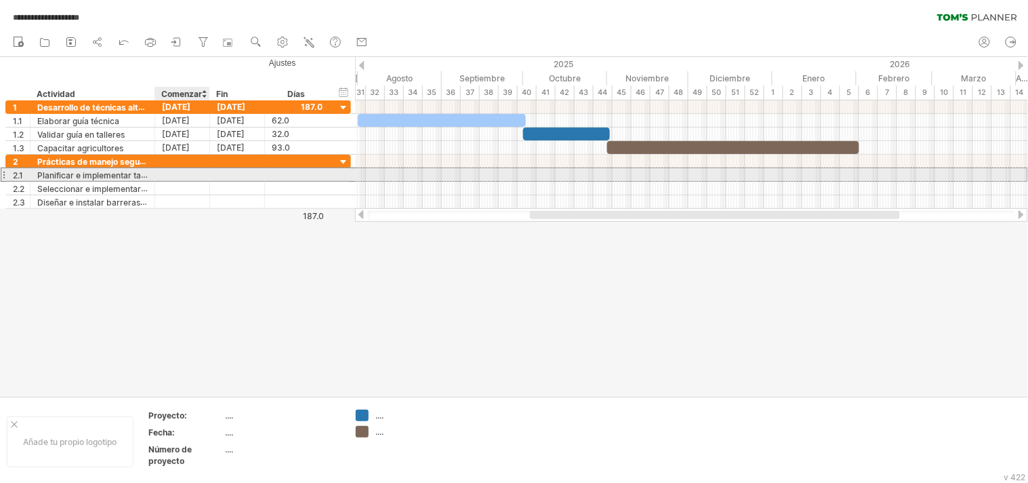
click at [184, 170] on div at bounding box center [182, 174] width 55 height 13
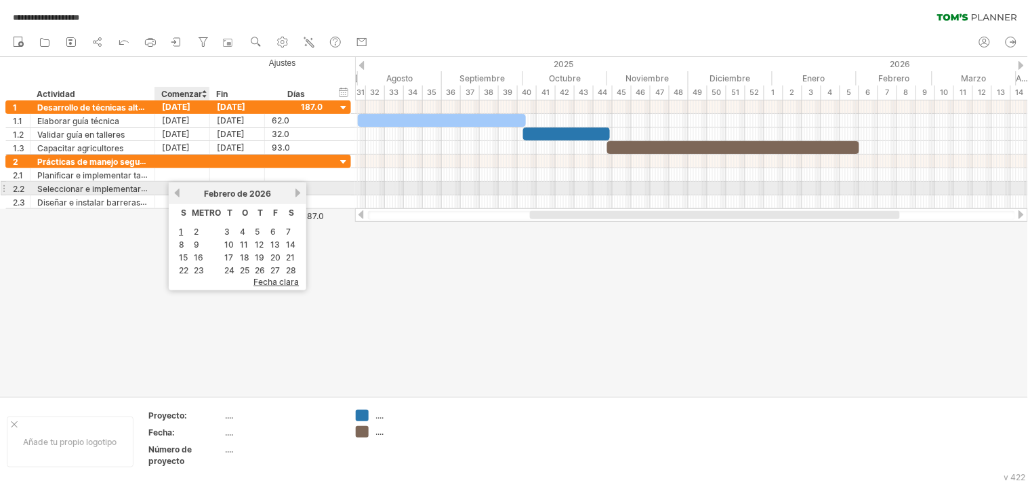
click at [176, 186] on div "anterior próximo Febrero de 2026" at bounding box center [238, 193] width 138 height 22
click at [178, 192] on link "anterior" at bounding box center [177, 193] width 10 height 10
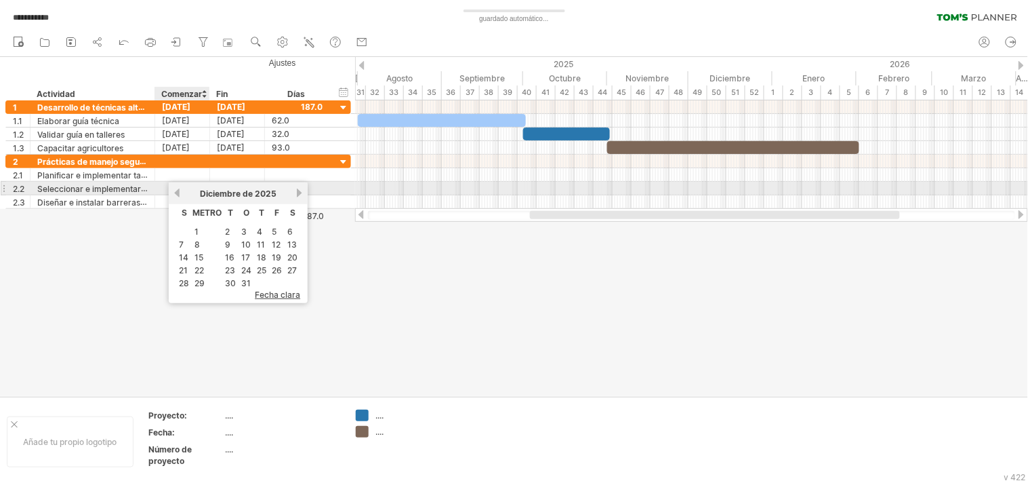
click at [178, 192] on link "anterior" at bounding box center [177, 193] width 10 height 10
click at [180, 191] on link "anterior" at bounding box center [177, 193] width 10 height 10
click at [294, 192] on link "próximo" at bounding box center [299, 193] width 10 height 10
click at [294, 190] on link "próximo" at bounding box center [299, 193] width 10 height 10
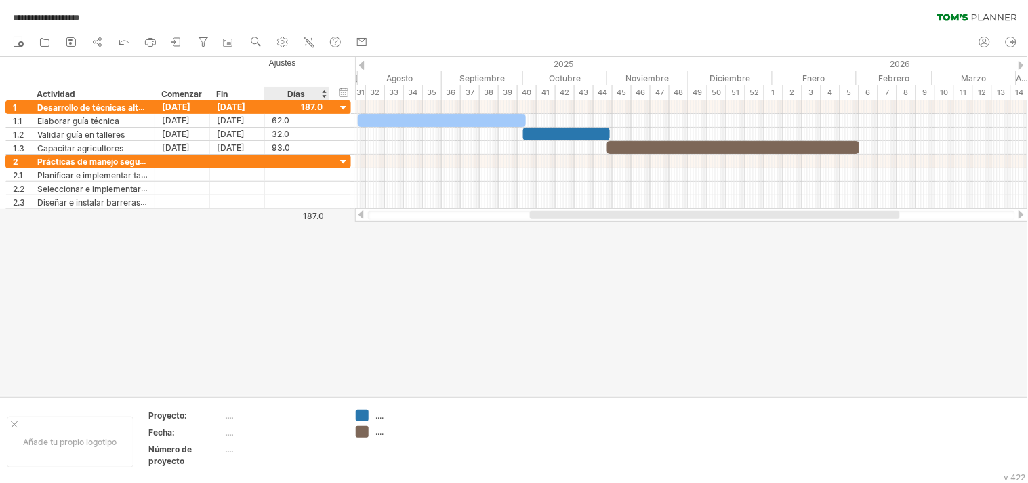
click at [337, 325] on div at bounding box center [514, 226] width 1028 height 339
click at [287, 58] on font "ajustes" at bounding box center [283, 62] width 29 height 9
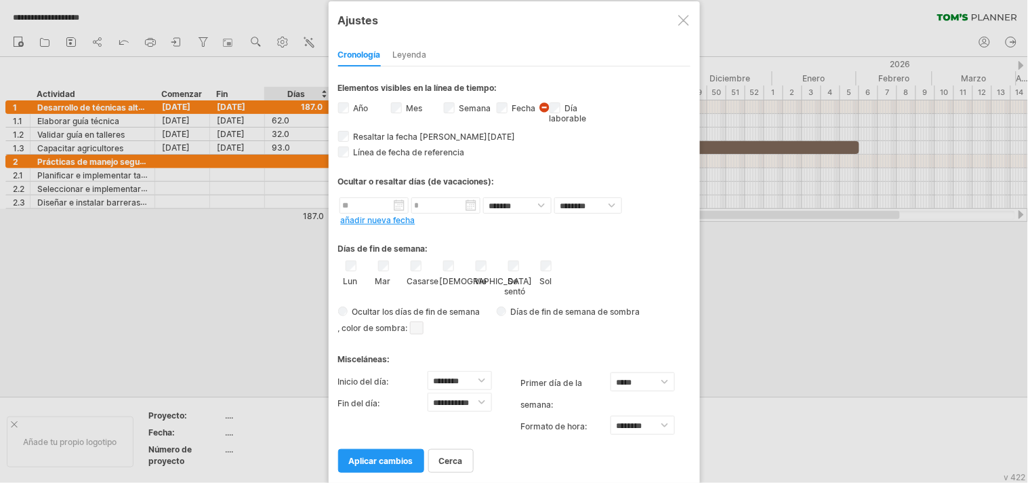
click at [375, 216] on font "añadir nueva fecha" at bounding box center [378, 220] width 75 height 10
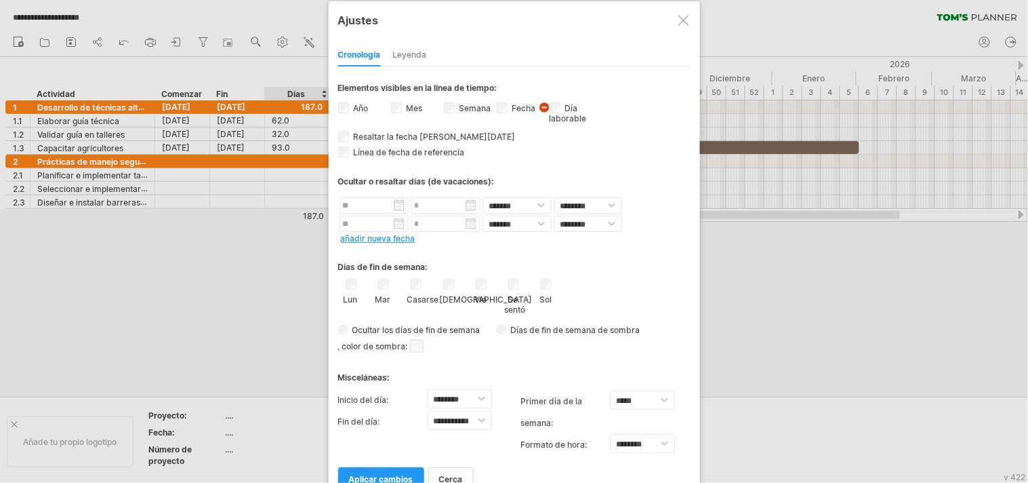
click at [682, 22] on div at bounding box center [683, 20] width 11 height 11
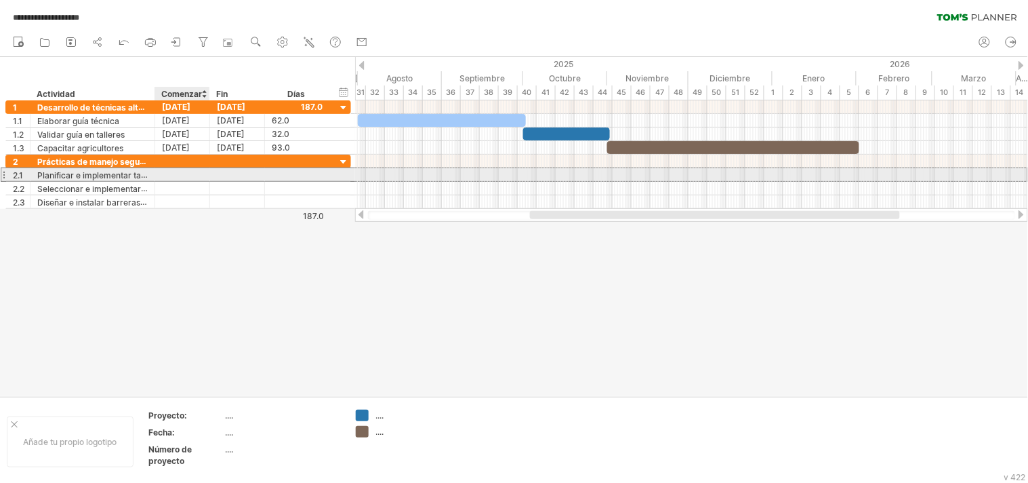
click at [167, 176] on div at bounding box center [182, 174] width 55 height 13
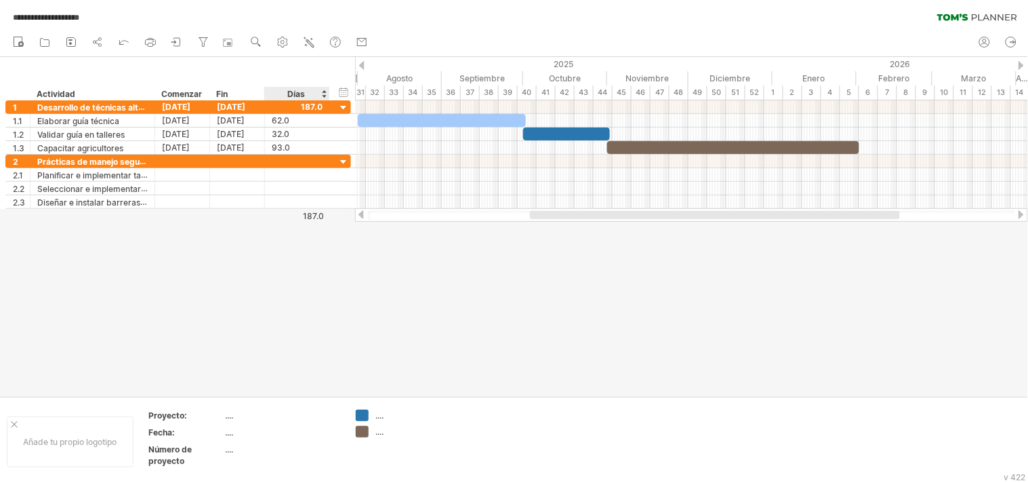
click at [307, 281] on div at bounding box center [514, 226] width 1028 height 339
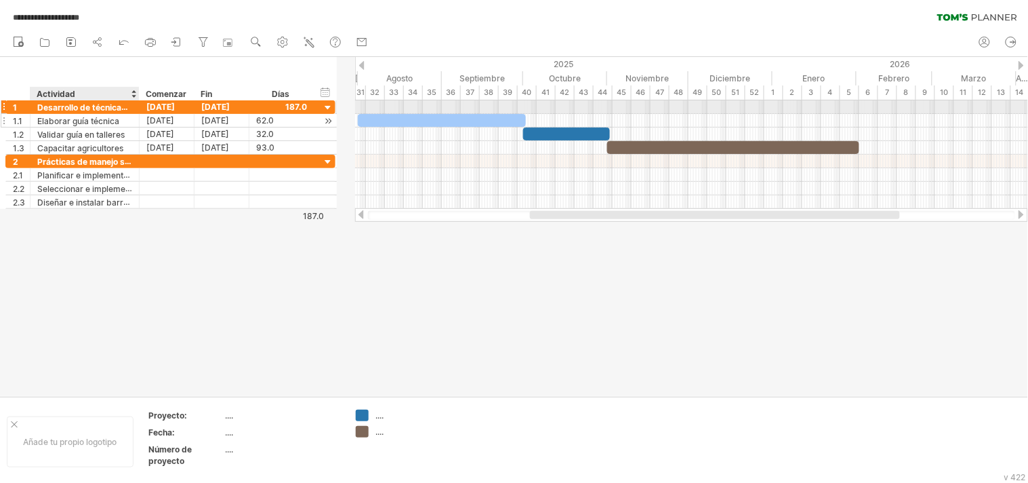
drag, startPoint x: 151, startPoint y: 103, endPoint x: 136, endPoint y: 114, distance: 19.0
click at [136, 114] on div "**********" at bounding box center [170, 127] width 330 height 54
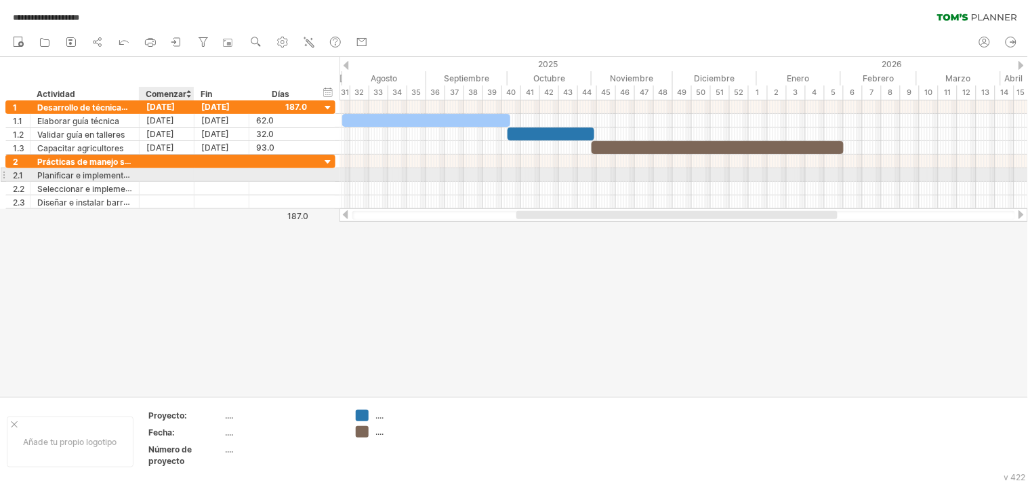
click at [165, 173] on div at bounding box center [167, 174] width 55 height 13
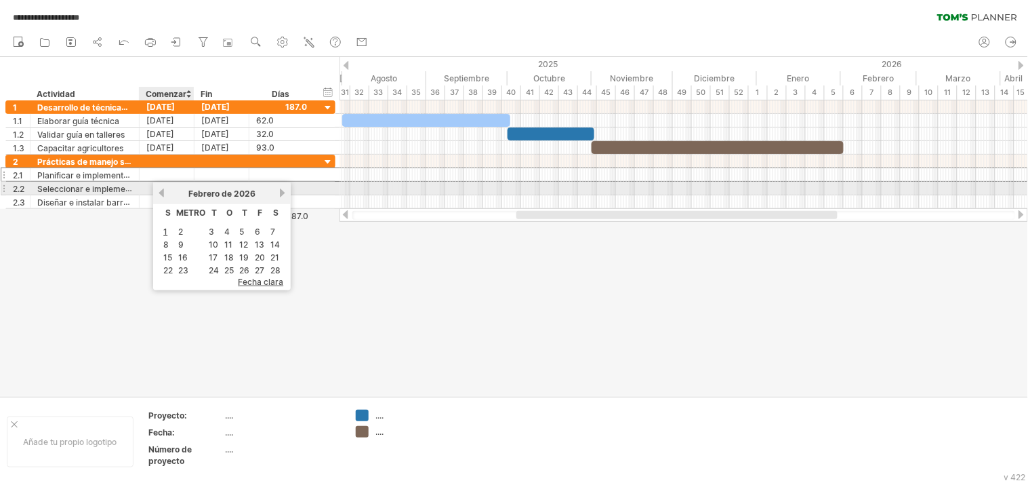
click at [194, 188] on font "Febrero" at bounding box center [203, 193] width 31 height 10
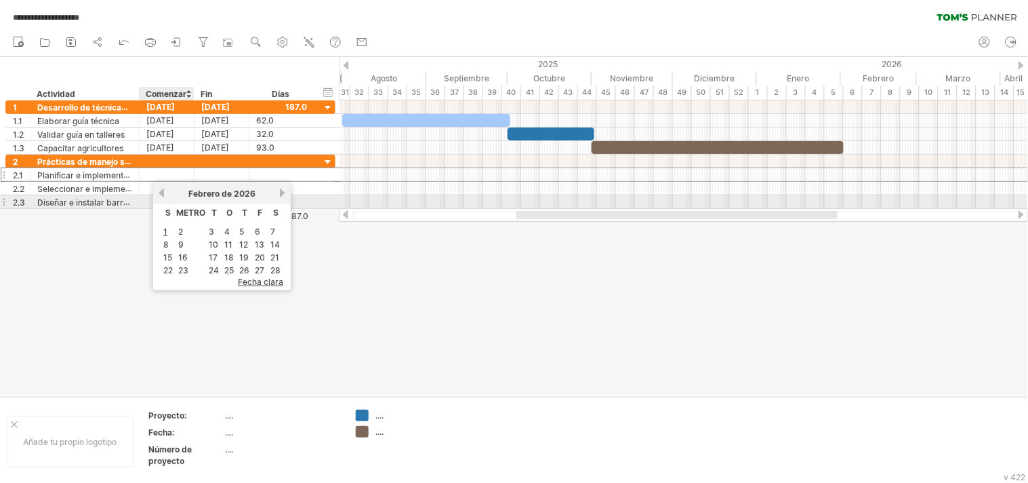
click at [191, 207] on font "METRO" at bounding box center [190, 212] width 29 height 10
drag, startPoint x: 191, startPoint y: 207, endPoint x: 179, endPoint y: 208, distance: 12.2
click at [179, 208] on font "METRO" at bounding box center [190, 212] width 29 height 10
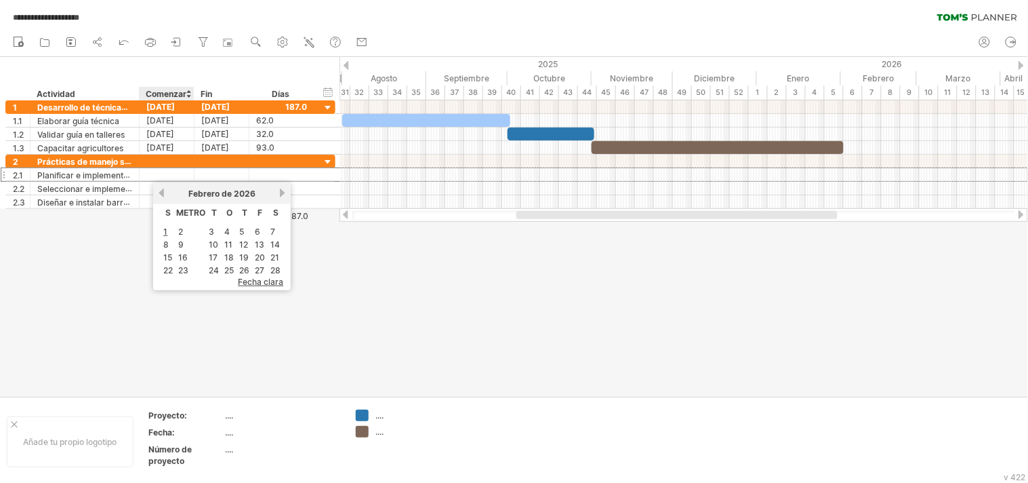
click at [167, 210] on font "S" at bounding box center [167, 212] width 5 height 10
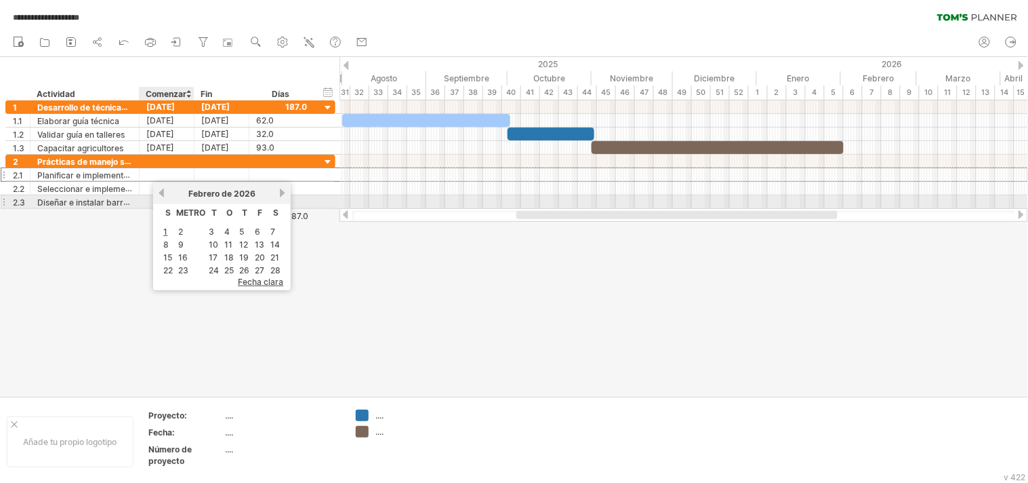
click at [163, 198] on div "anterior próximo Febrero de 2026" at bounding box center [222, 193] width 138 height 22
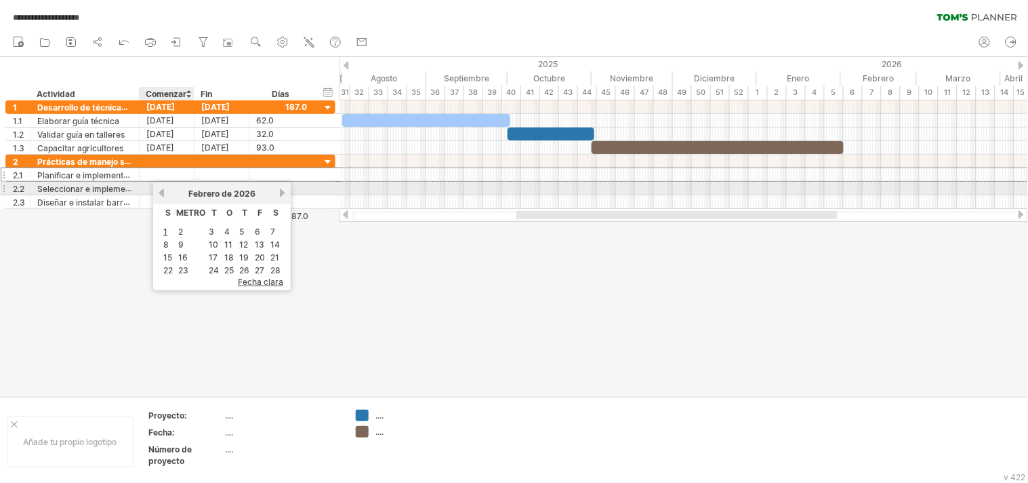
click at [163, 190] on link "anterior" at bounding box center [162, 193] width 10 height 10
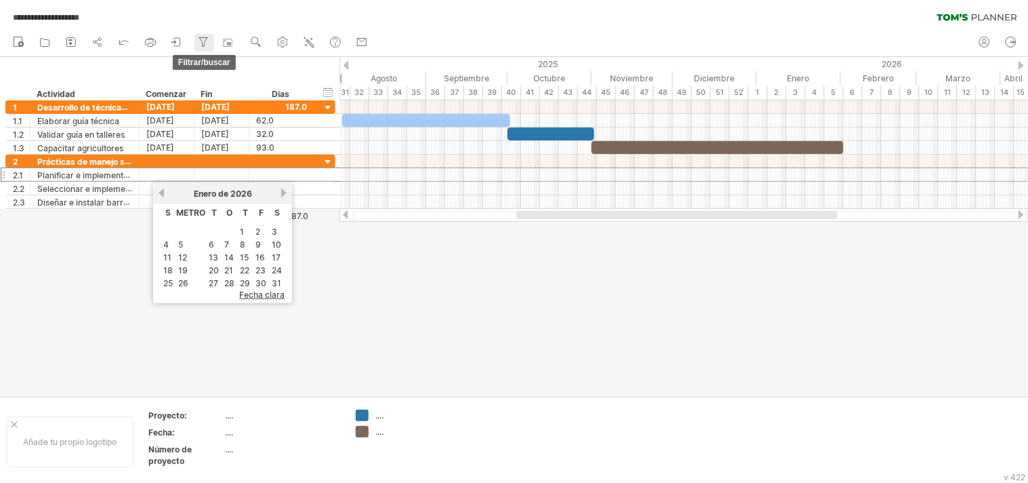
click at [204, 43] on icon at bounding box center [204, 42] width 14 height 14
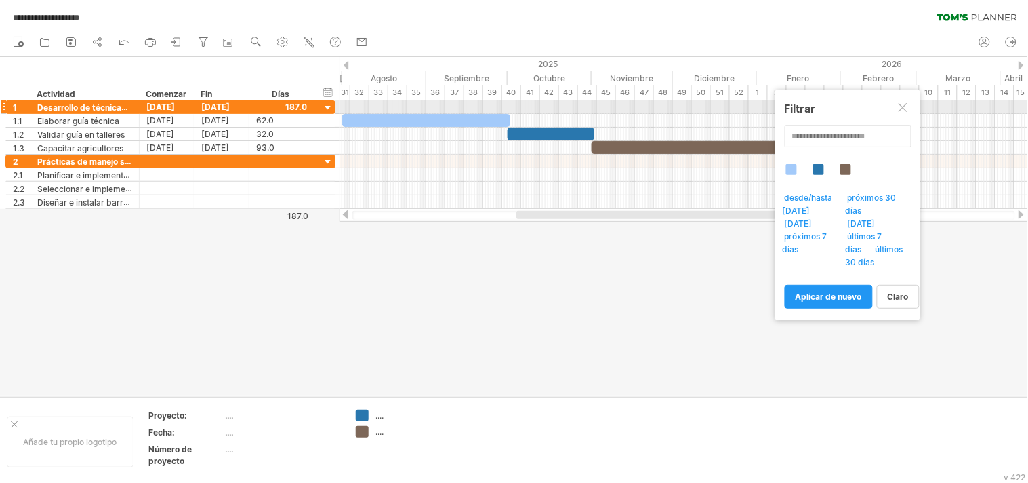
click at [903, 106] on div at bounding box center [904, 108] width 11 height 11
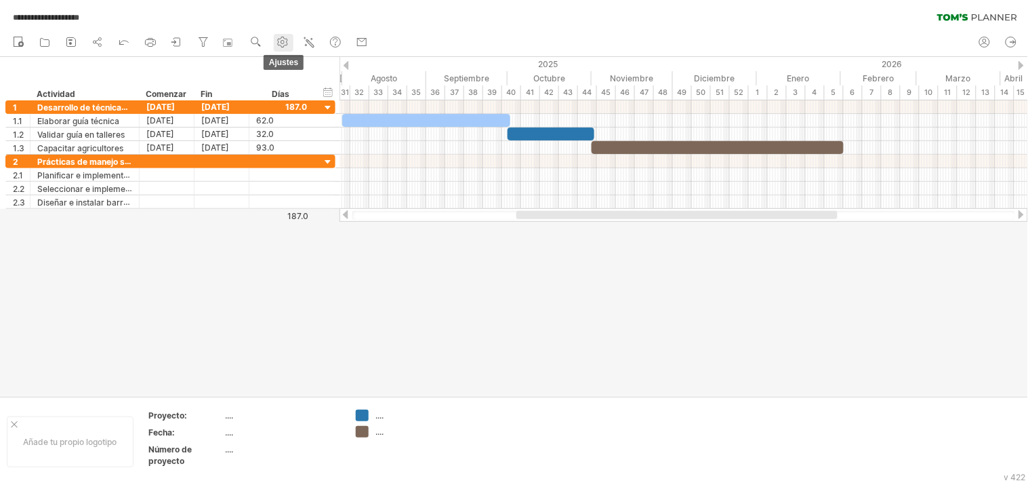
click at [283, 39] on use at bounding box center [283, 42] width 14 height 14
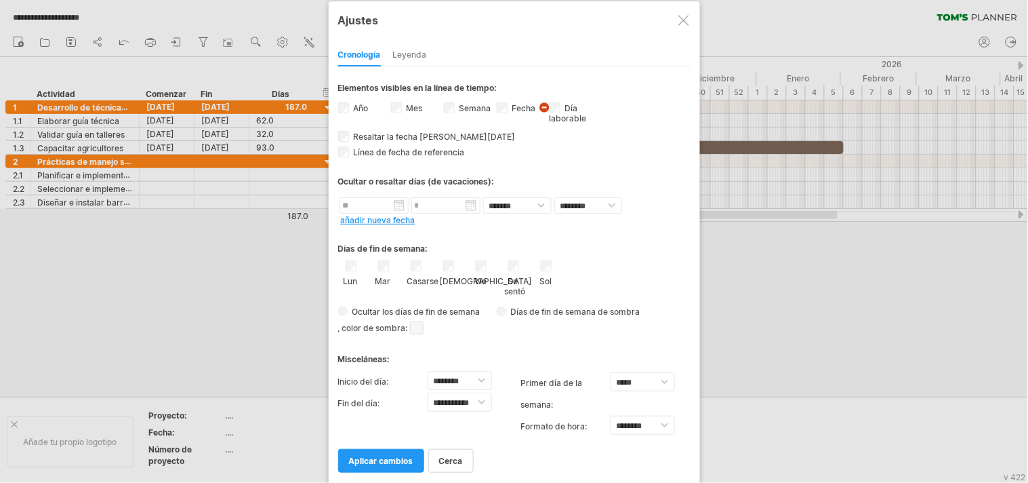
click at [687, 15] on div at bounding box center [683, 20] width 11 height 11
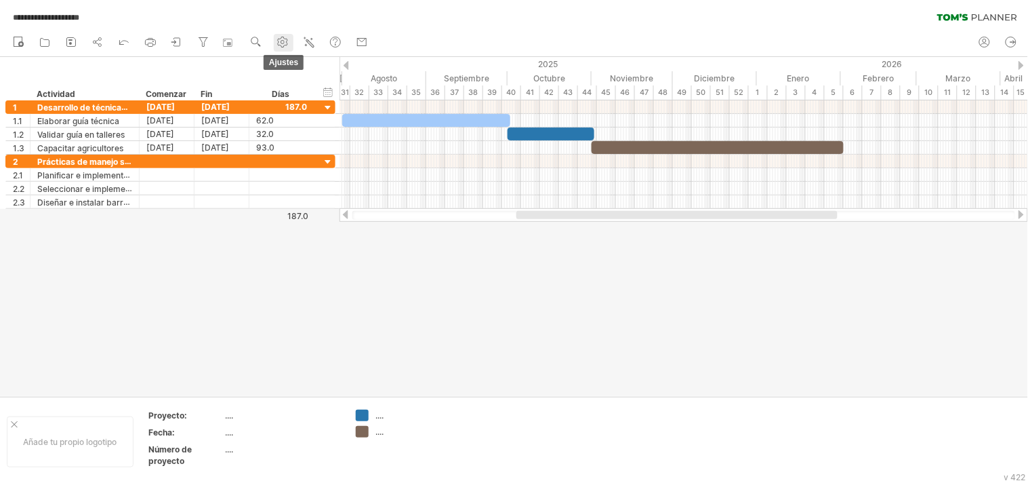
click at [276, 39] on icon at bounding box center [283, 42] width 14 height 14
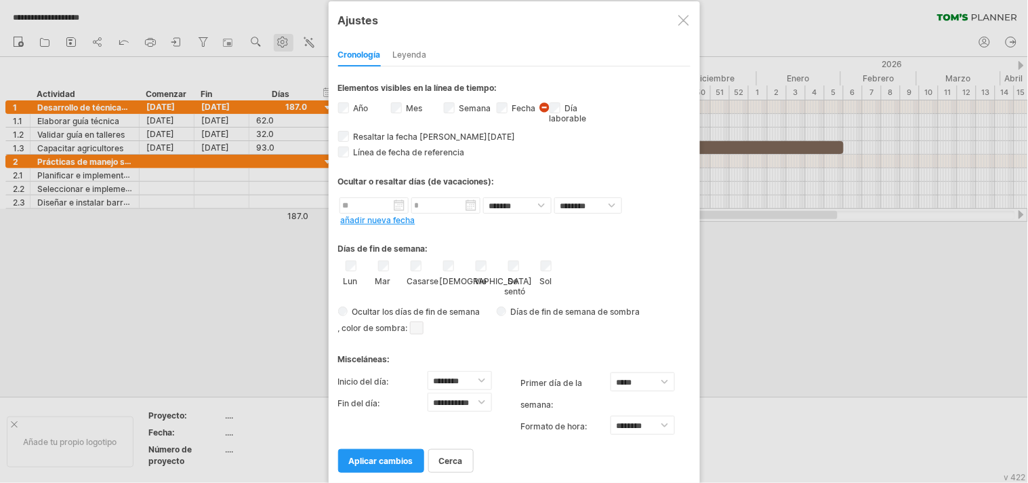
click at [276, 39] on div at bounding box center [514, 241] width 1028 height 483
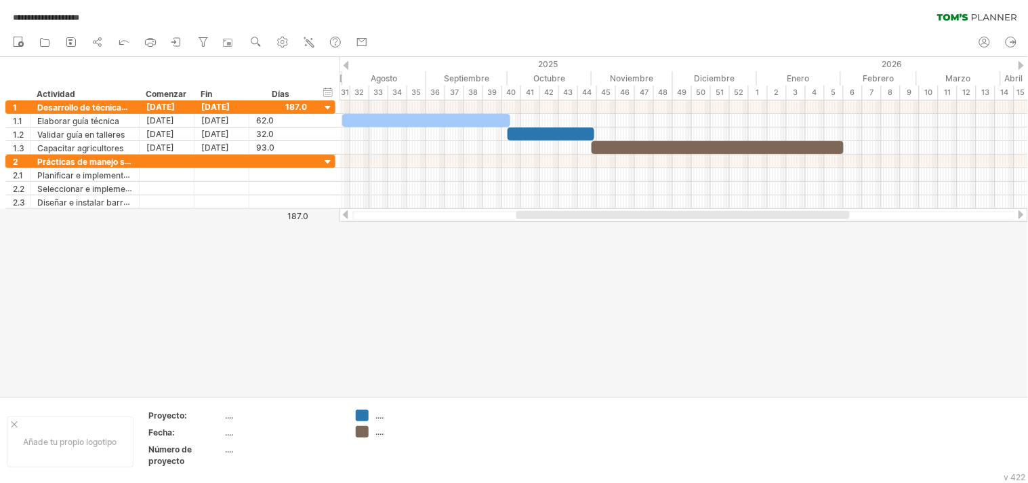
click at [371, 73] on font "Agosto" at bounding box center [384, 78] width 26 height 10
click at [424, 85] on font "configuración de la línea de tiempo" at bounding box center [435, 111] width 65 height 54
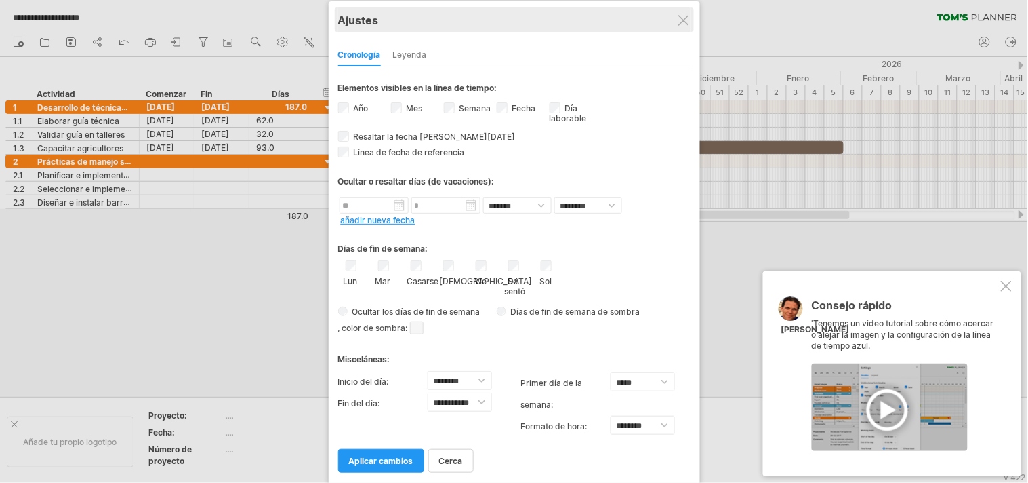
click at [680, 28] on div "Ajustes" at bounding box center [514, 19] width 352 height 24
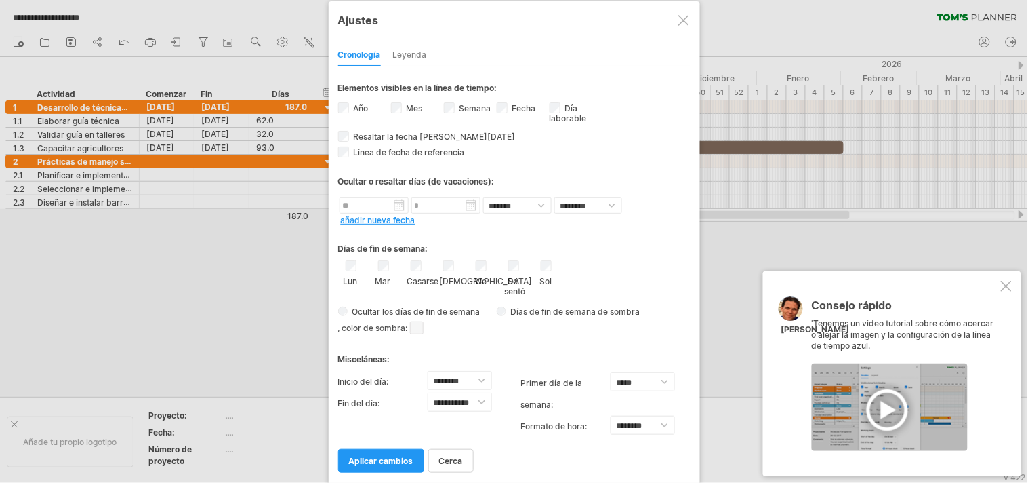
click at [782, 22] on div at bounding box center [514, 241] width 1028 height 483
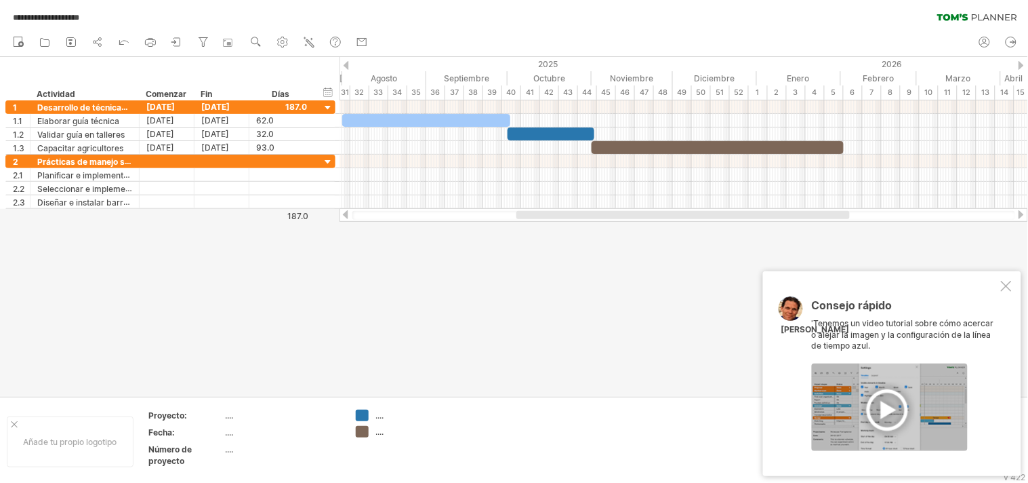
click at [396, 258] on div at bounding box center [514, 226] width 1028 height 339
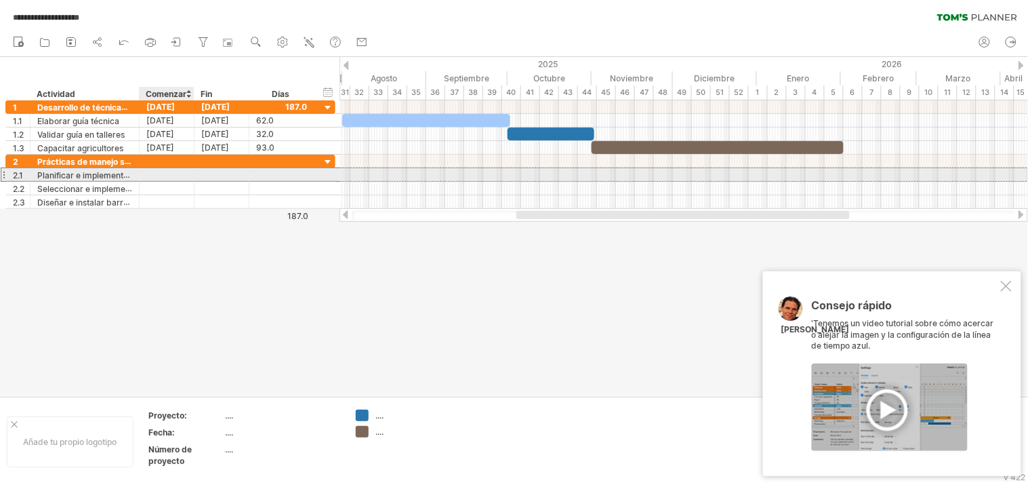
click at [159, 174] on div at bounding box center [167, 174] width 55 height 13
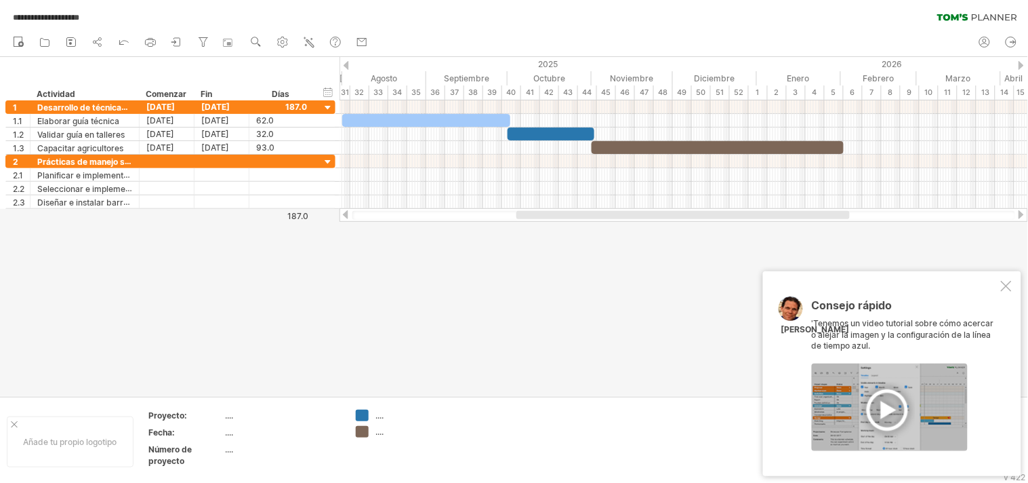
click at [355, 274] on div at bounding box center [514, 226] width 1028 height 339
click at [895, 411] on div at bounding box center [890, 406] width 156 height 87
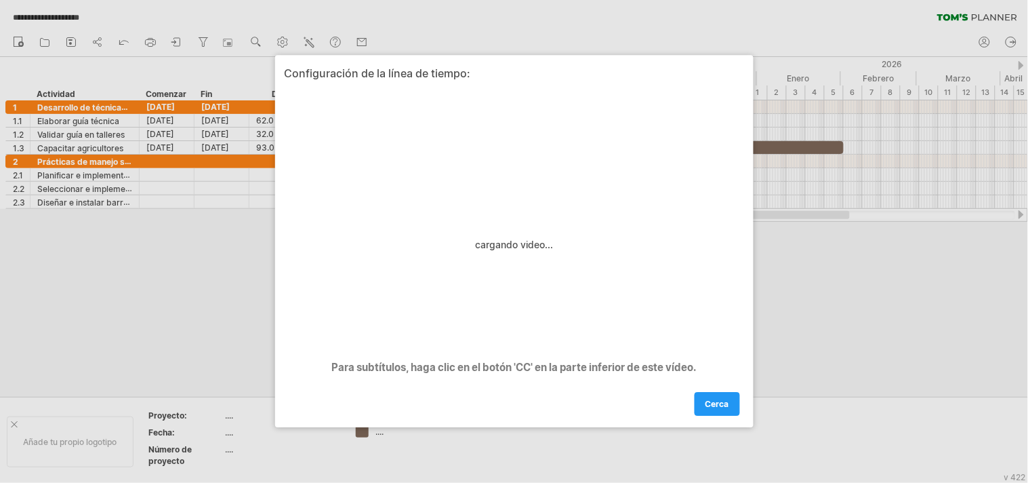
click at [786, 186] on div at bounding box center [514, 241] width 1028 height 483
click at [706, 399] on font "cerca" at bounding box center [717, 404] width 24 height 10
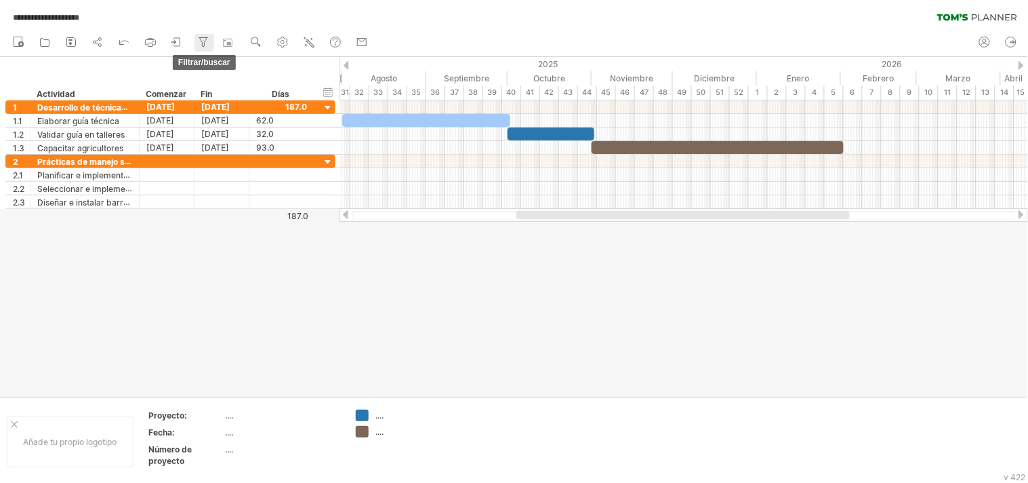
click at [204, 39] on icon at bounding box center [204, 42] width 14 height 14
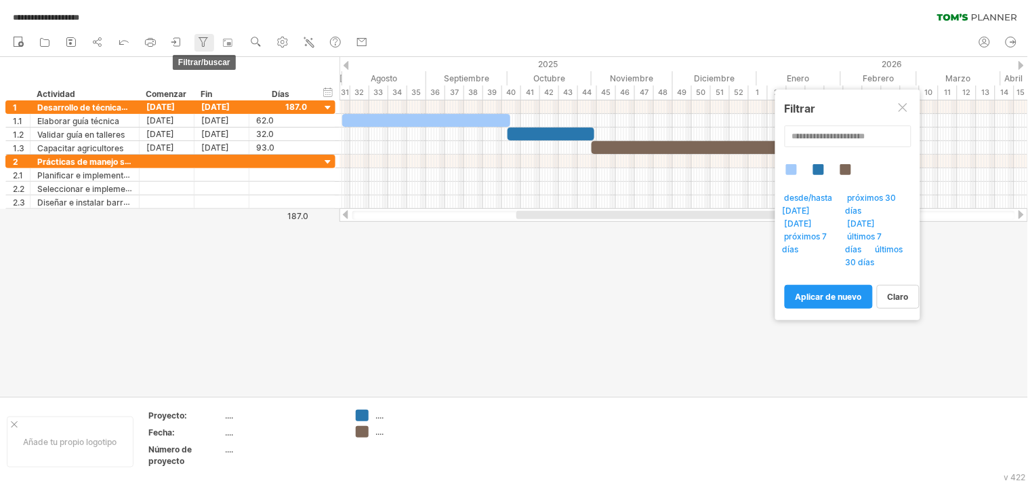
click at [204, 39] on icon at bounding box center [204, 42] width 14 height 14
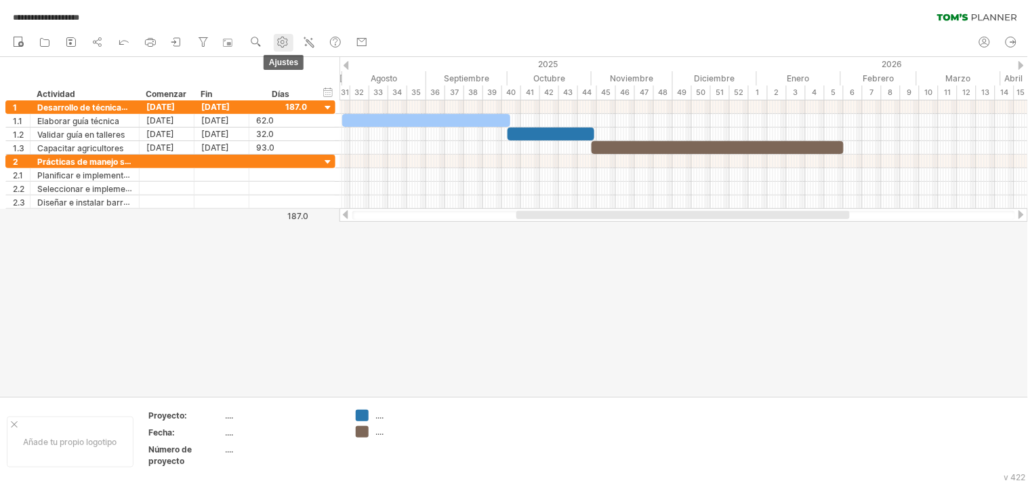
click at [283, 39] on use at bounding box center [283, 42] width 14 height 14
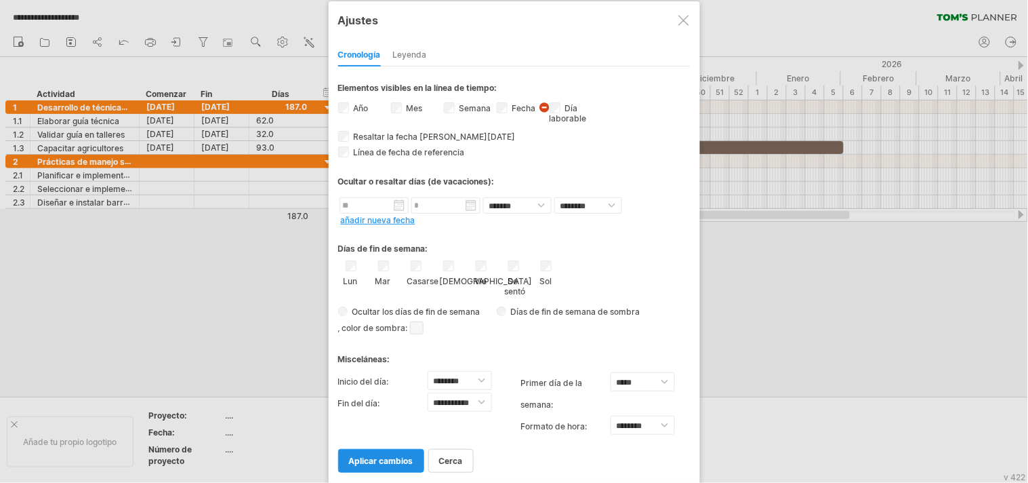
click at [371, 434] on link "aplicar cambios" at bounding box center [381, 461] width 86 height 24
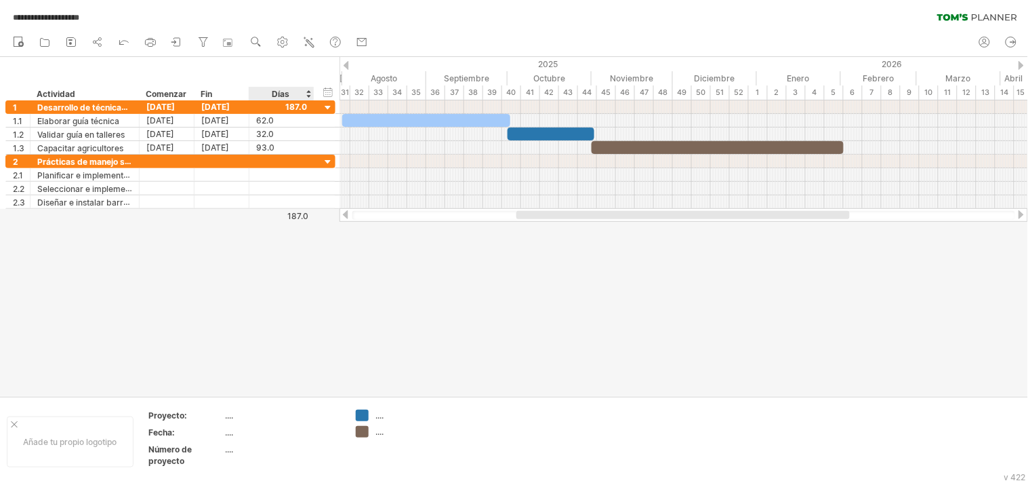
click at [285, 336] on div at bounding box center [514, 226] width 1028 height 339
click at [268, 262] on div at bounding box center [514, 226] width 1028 height 339
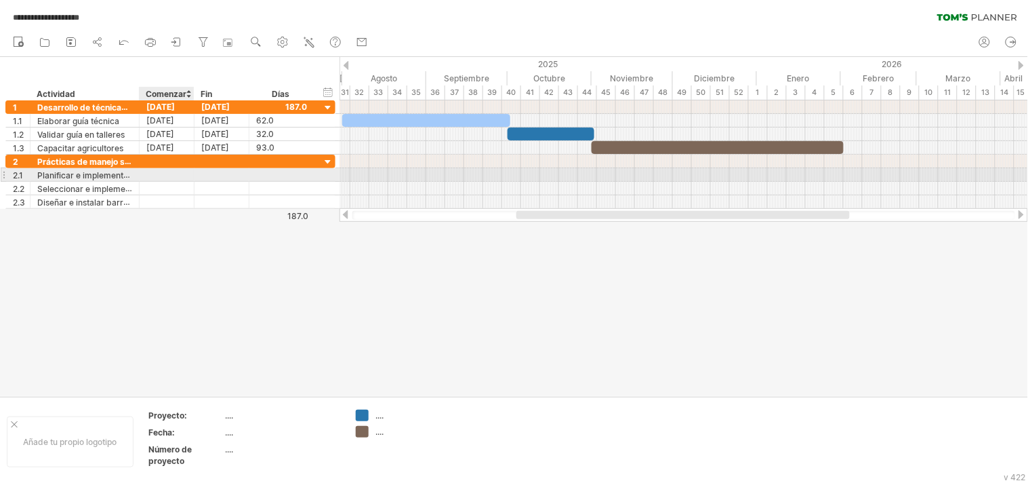
click at [172, 175] on div at bounding box center [167, 174] width 55 height 13
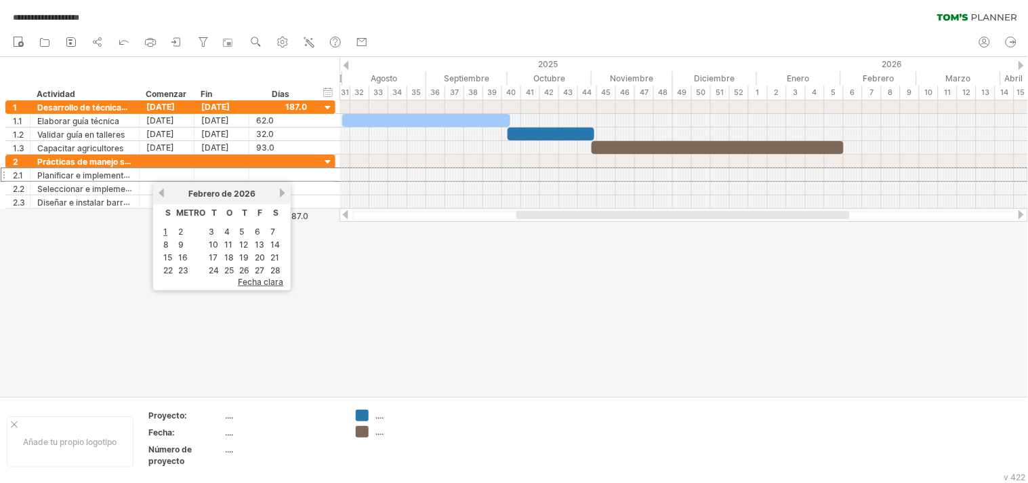
click at [368, 316] on div at bounding box center [514, 226] width 1028 height 339
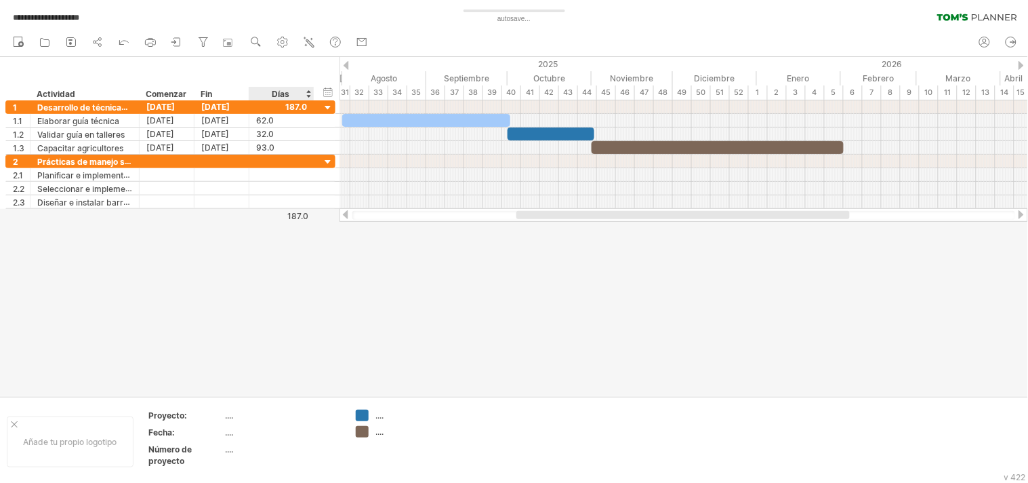
click at [322, 252] on div at bounding box center [514, 226] width 1028 height 339
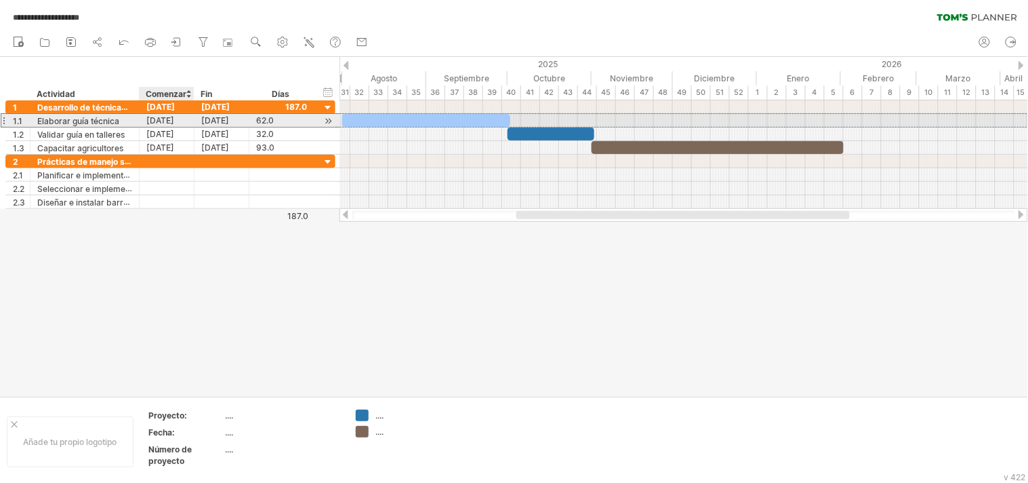
click at [170, 117] on font "01-08-25" at bounding box center [160, 120] width 28 height 10
click at [323, 120] on div at bounding box center [328, 121] width 13 height 14
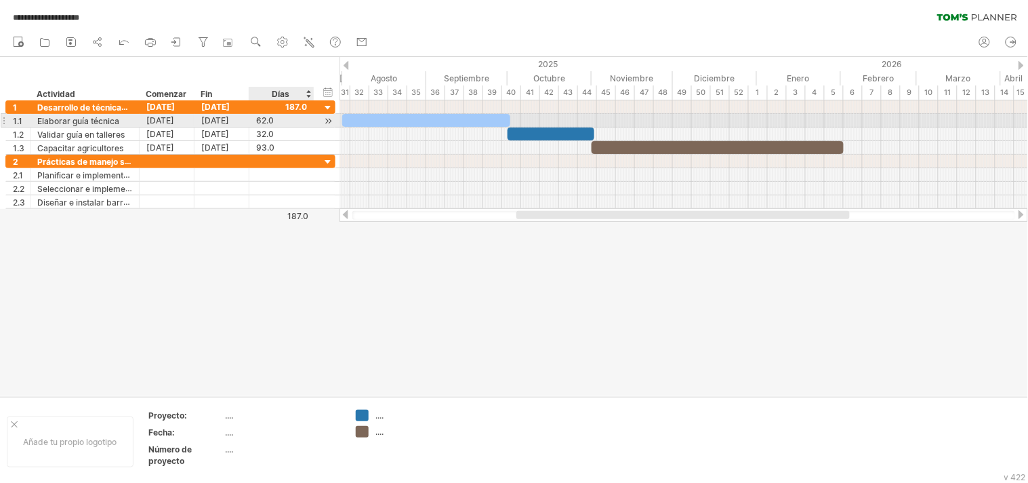
click at [329, 120] on div at bounding box center [328, 121] width 13 height 14
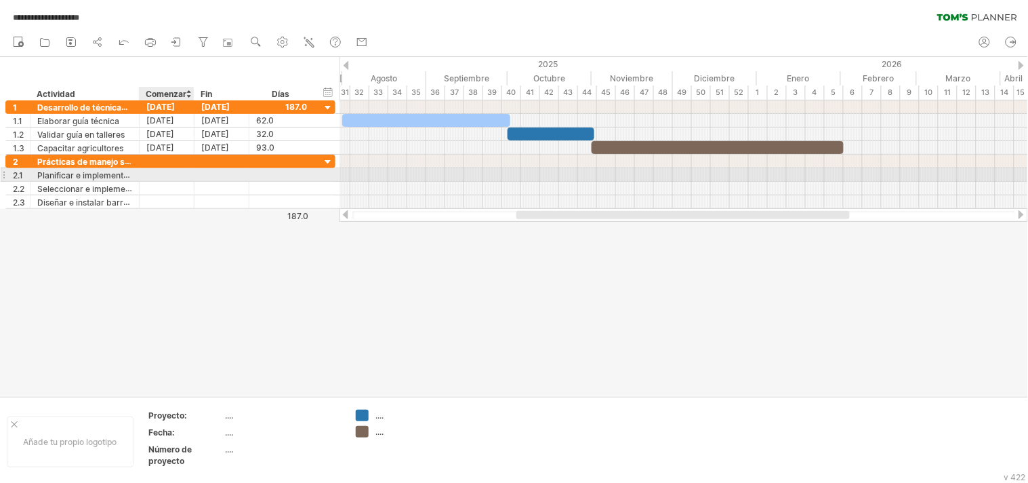
click at [157, 170] on div at bounding box center [167, 174] width 55 height 13
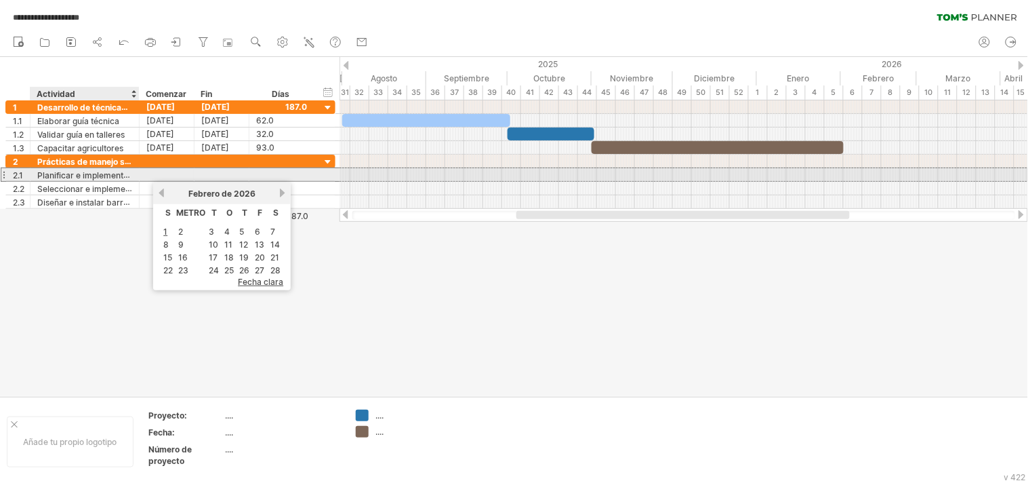
click at [106, 178] on font "Planificar e implementar talleres comunitarios" at bounding box center [125, 174] width 177 height 11
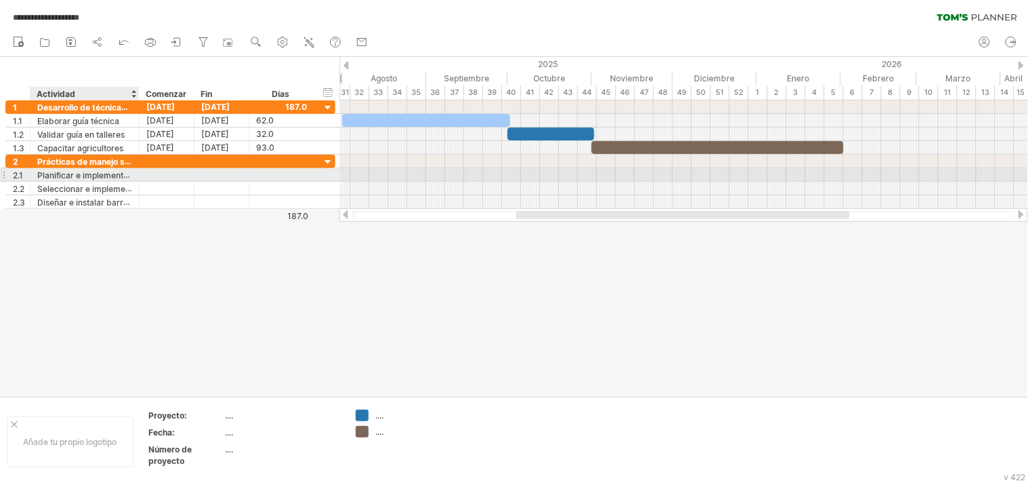
click at [104, 168] on div "Planificar e implementar talleres comunitarios" at bounding box center [84, 174] width 95 height 13
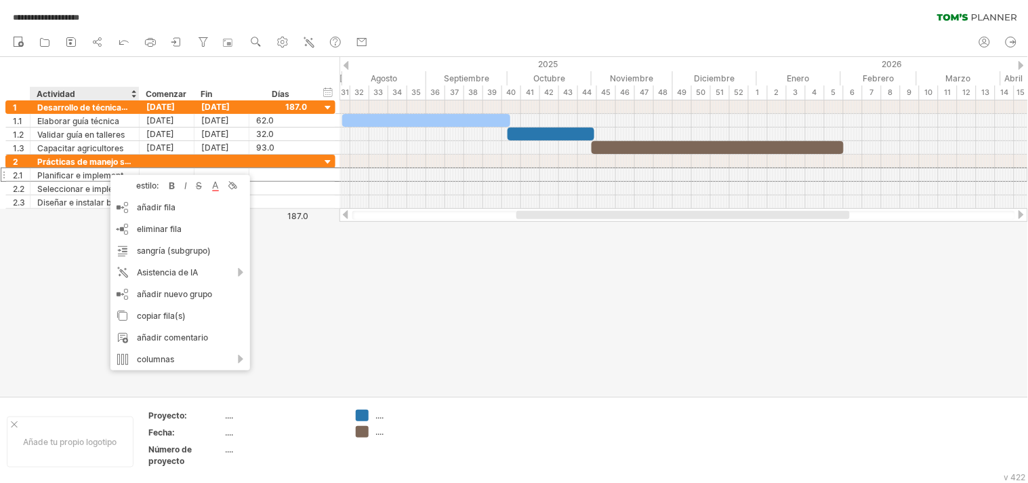
click at [306, 306] on div at bounding box center [514, 226] width 1028 height 339
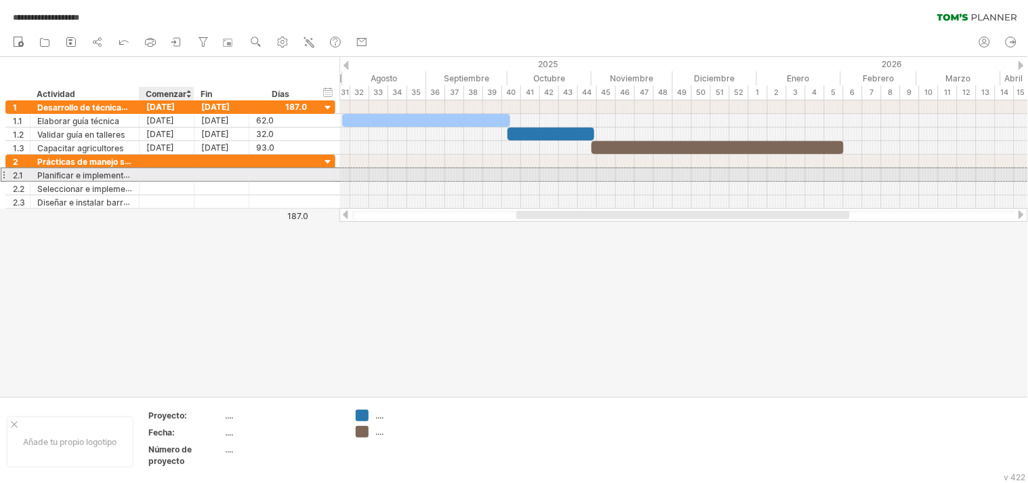
click at [167, 172] on div at bounding box center [167, 174] width 55 height 13
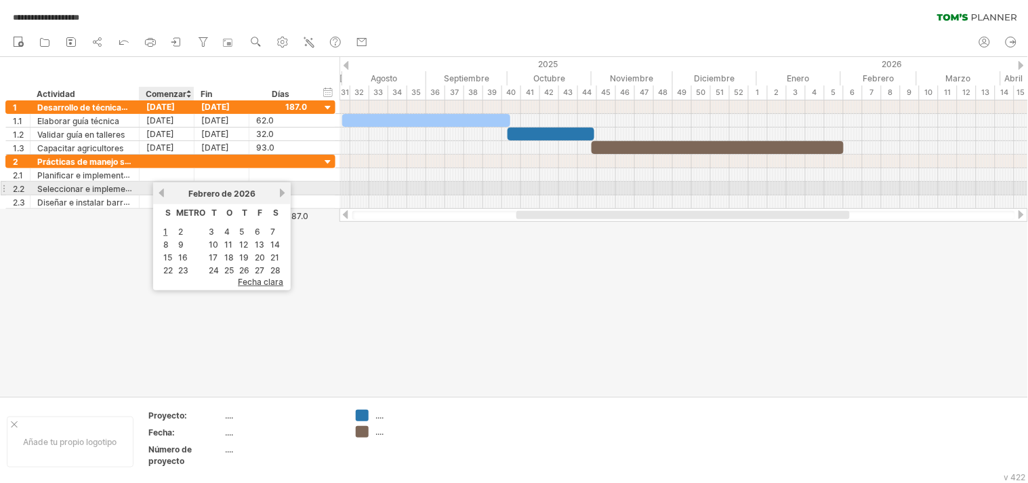
click at [163, 191] on link "anterior" at bounding box center [162, 193] width 10 height 10
click at [166, 194] on div "Octubre de 2025" at bounding box center [222, 193] width 113 height 10
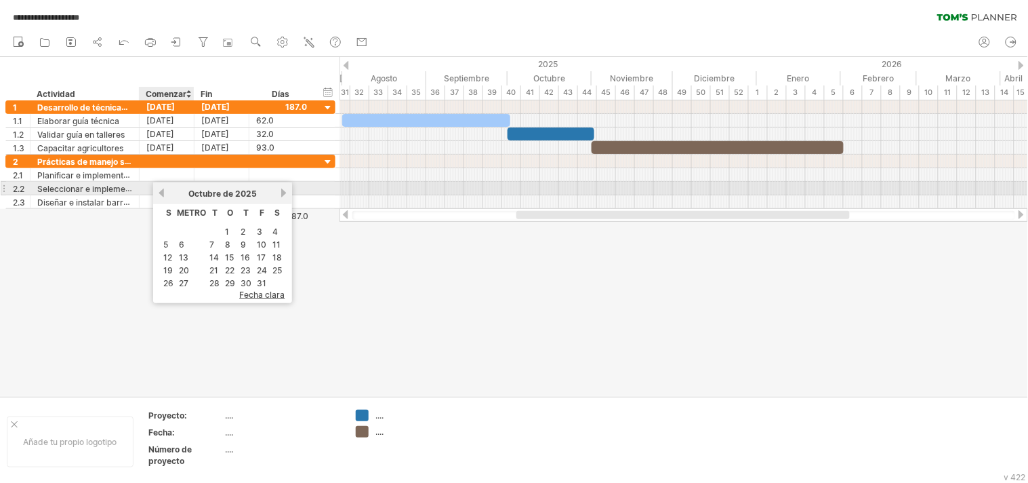
click at [163, 191] on link "anterior" at bounding box center [162, 193] width 10 height 10
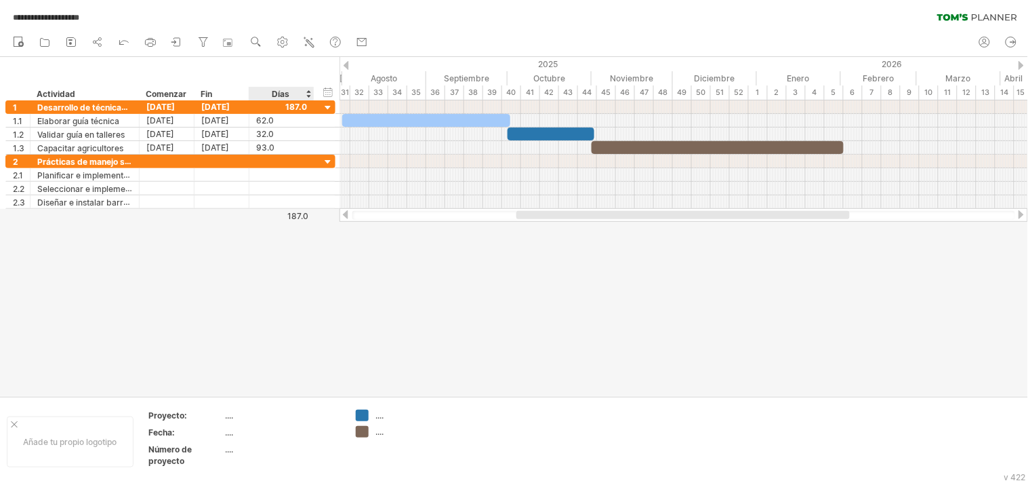
click at [337, 290] on div at bounding box center [514, 226] width 1028 height 339
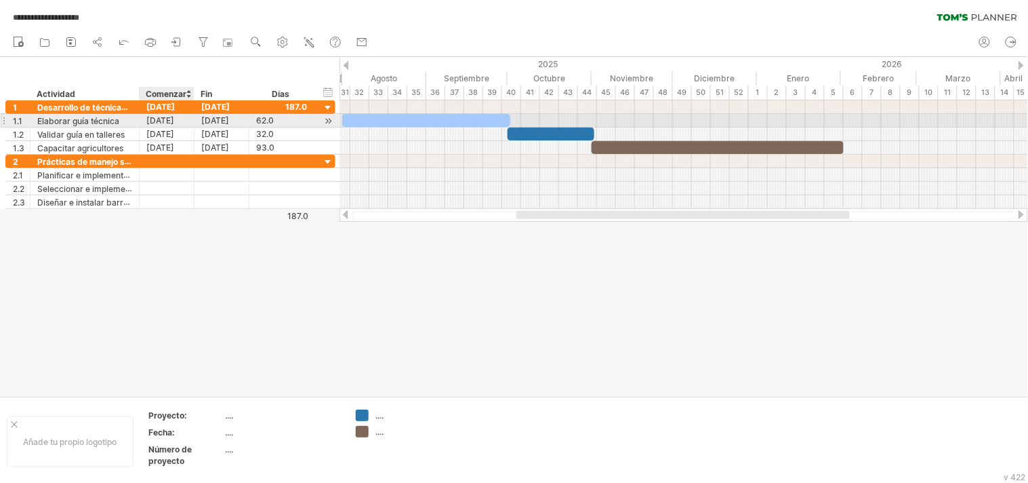
click at [168, 119] on font "01-08-25" at bounding box center [160, 120] width 28 height 10
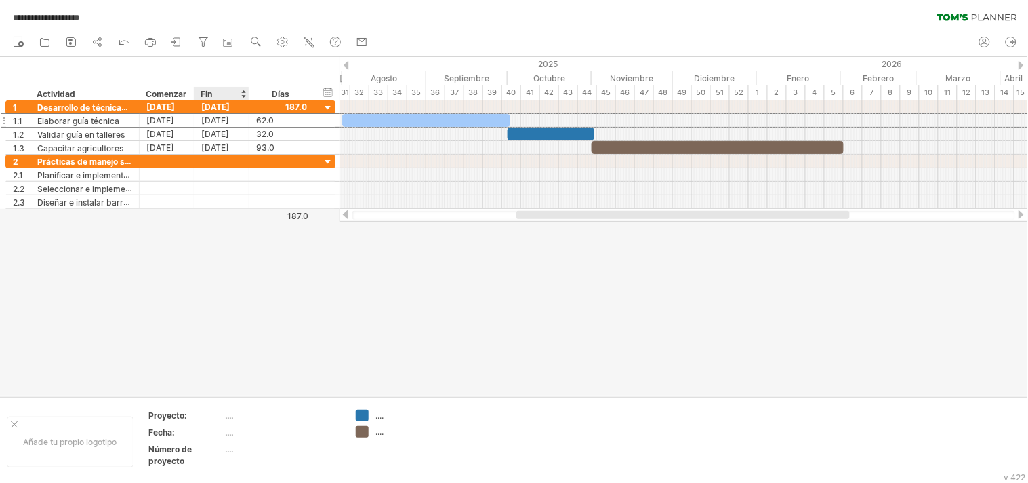
click at [226, 224] on div at bounding box center [514, 226] width 1028 height 339
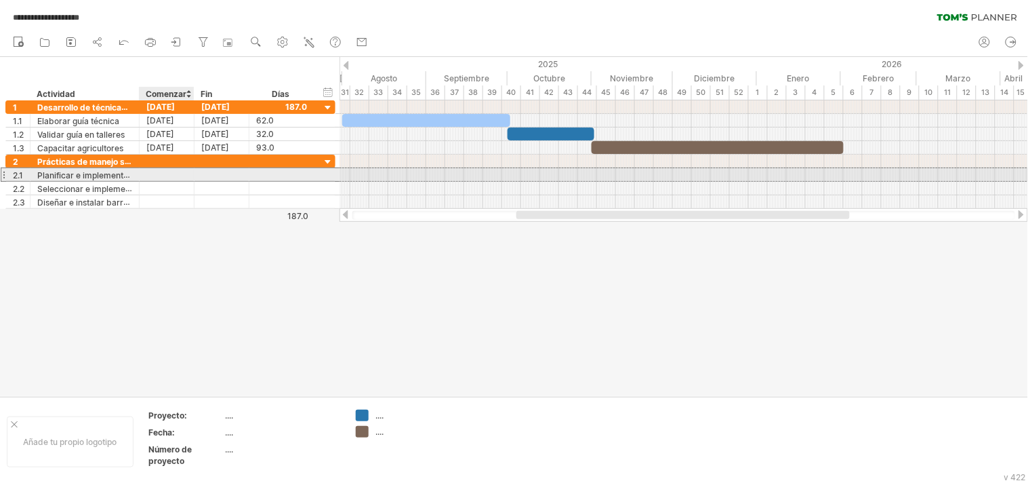
click at [165, 172] on div at bounding box center [167, 174] width 55 height 13
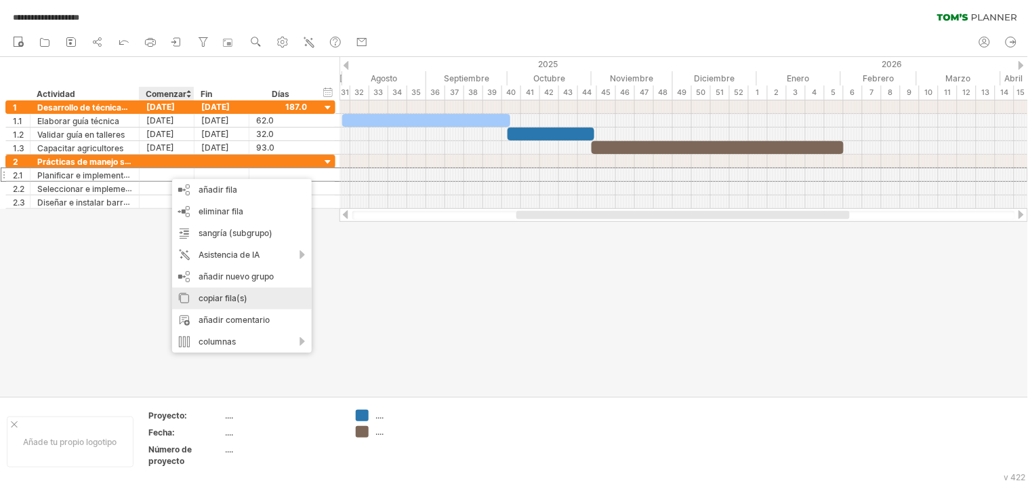
click at [241, 295] on font "copiar fila(s)" at bounding box center [223, 298] width 49 height 10
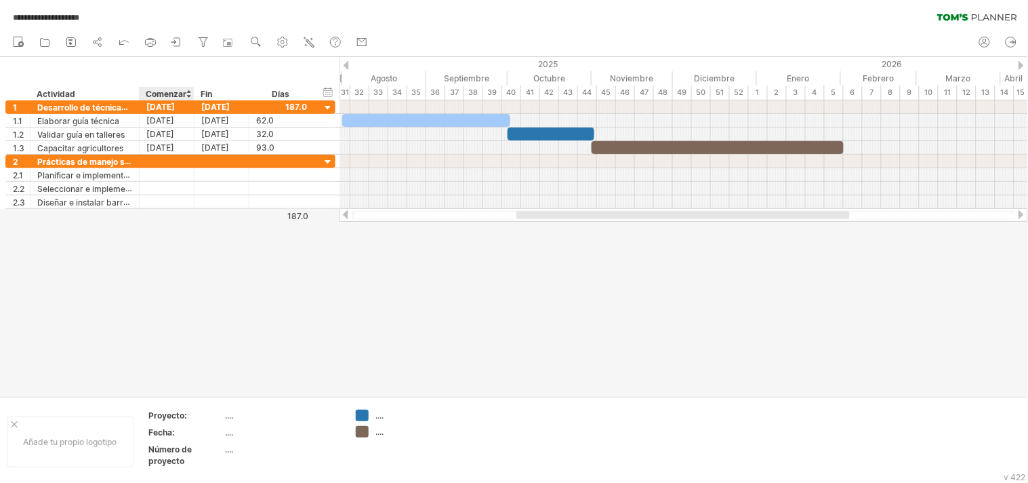
click at [383, 321] on div at bounding box center [514, 226] width 1028 height 339
click at [282, 249] on div at bounding box center [514, 226] width 1028 height 339
click at [156, 279] on div at bounding box center [514, 226] width 1028 height 339
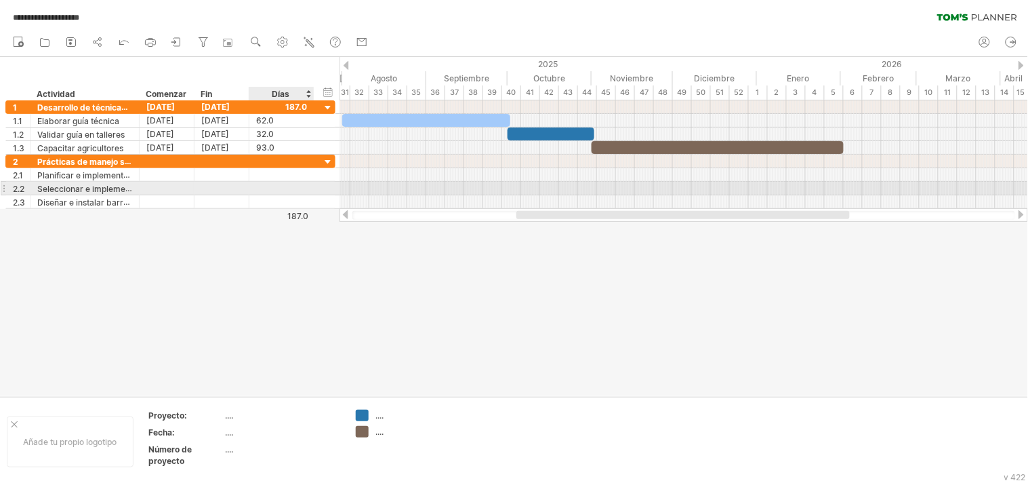
click at [303, 184] on div at bounding box center [281, 188] width 51 height 13
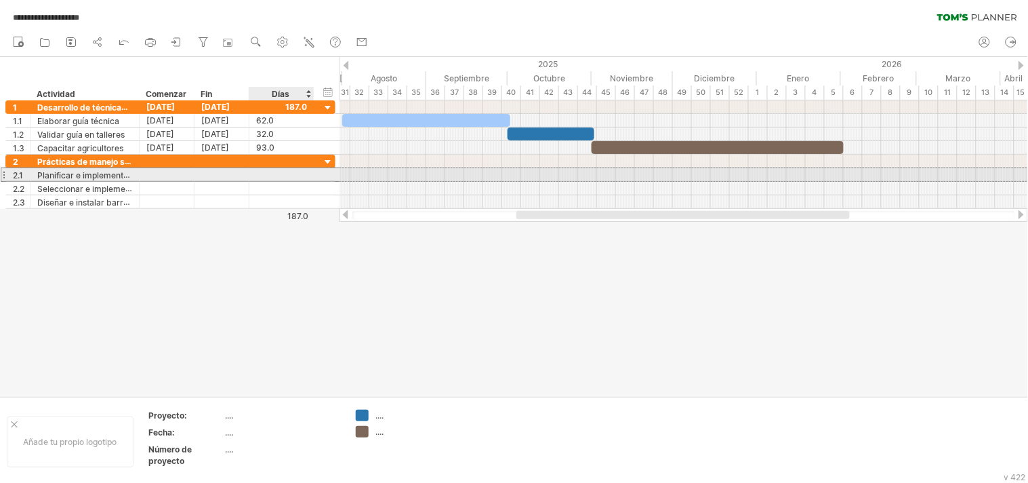
click at [268, 172] on div at bounding box center [281, 174] width 51 height 13
click at [234, 173] on div at bounding box center [221, 174] width 55 height 13
click at [167, 174] on div at bounding box center [167, 174] width 55 height 13
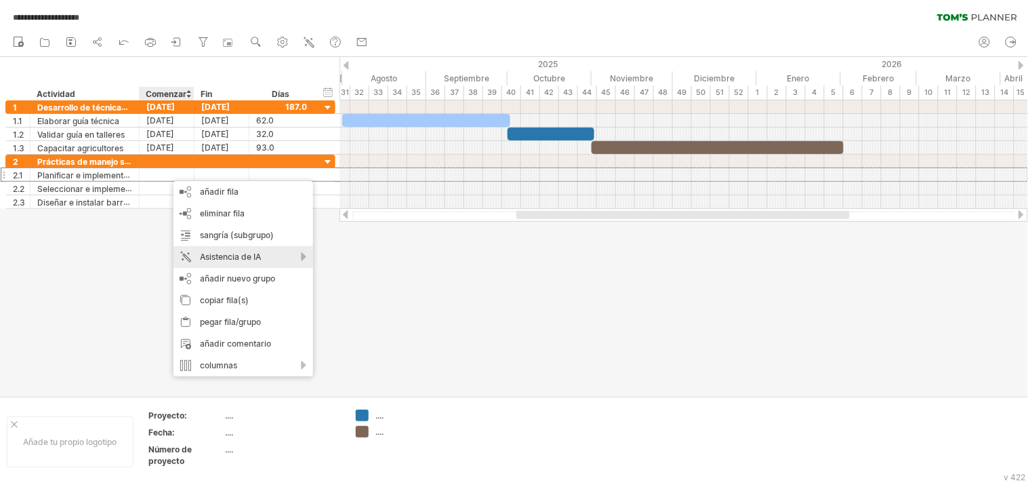
click at [237, 263] on div "Asistencia de IA" at bounding box center [243, 257] width 140 height 22
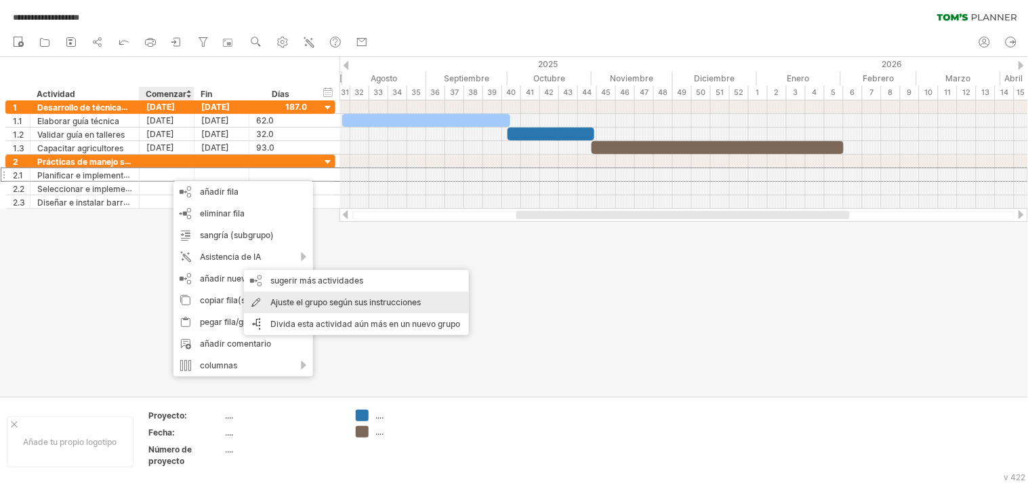
click at [293, 299] on font "Ajuste el grupo según sus instrucciones" at bounding box center [345, 302] width 150 height 10
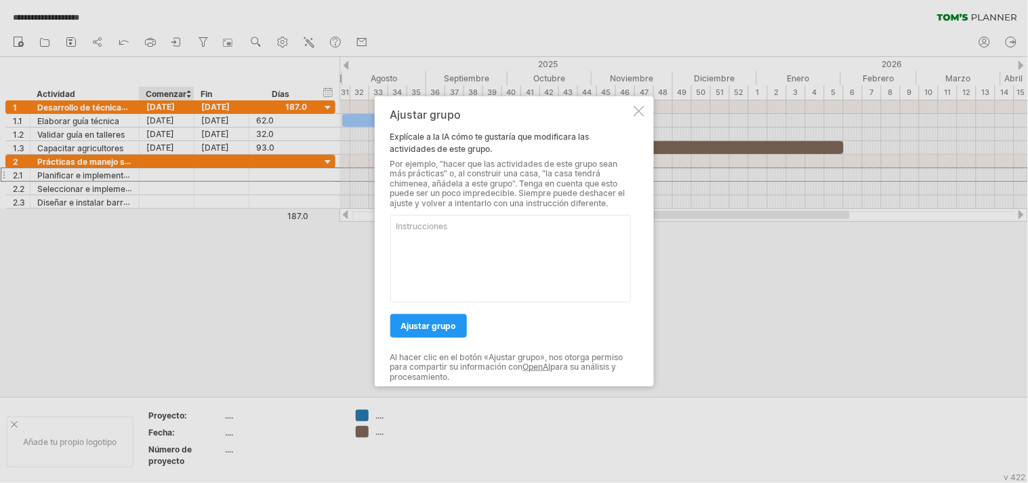
paste textarea "01/10/2025 01/04/2026 182 01/11/2025 01/03/2026 120 01/01/2026 01/04/2026 90"
type textarea "01/10/2025 01/04/2026 182 01/11/2025 01/03/2026 120 01/01/2026 01/04/2026 90 co…"
click at [427, 328] on font "ajustar grupo" at bounding box center [428, 326] width 55 height 10
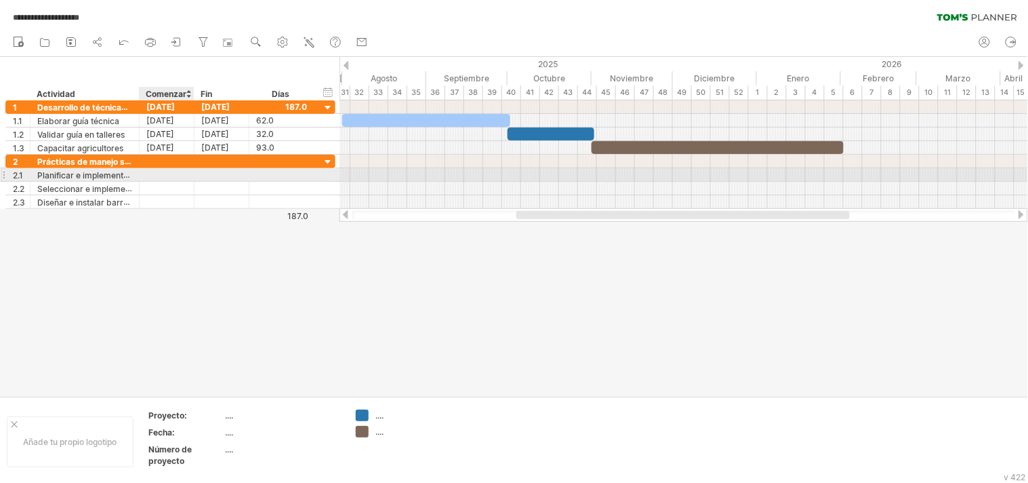
click at [182, 179] on div at bounding box center [167, 174] width 55 height 13
click at [166, 169] on div at bounding box center [167, 174] width 55 height 13
click at [164, 176] on div at bounding box center [167, 174] width 55 height 13
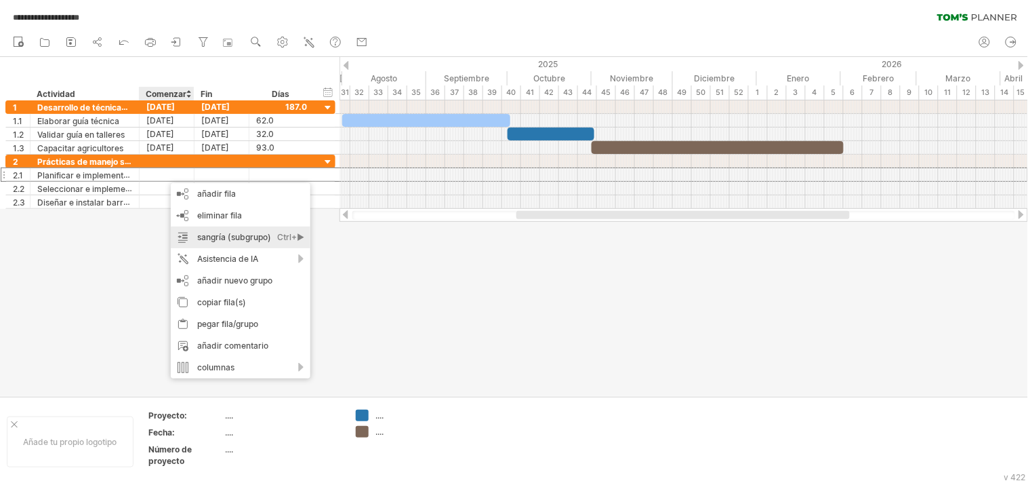
click at [260, 247] on div "sangría (subgrupo) Ctrl+► Cmd+►" at bounding box center [241, 237] width 140 height 22
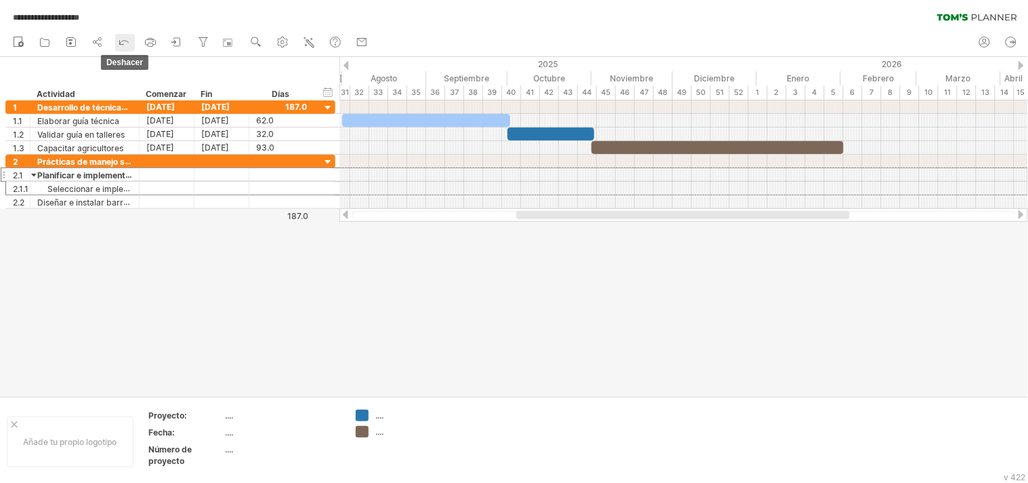
click at [126, 46] on icon at bounding box center [124, 42] width 14 height 14
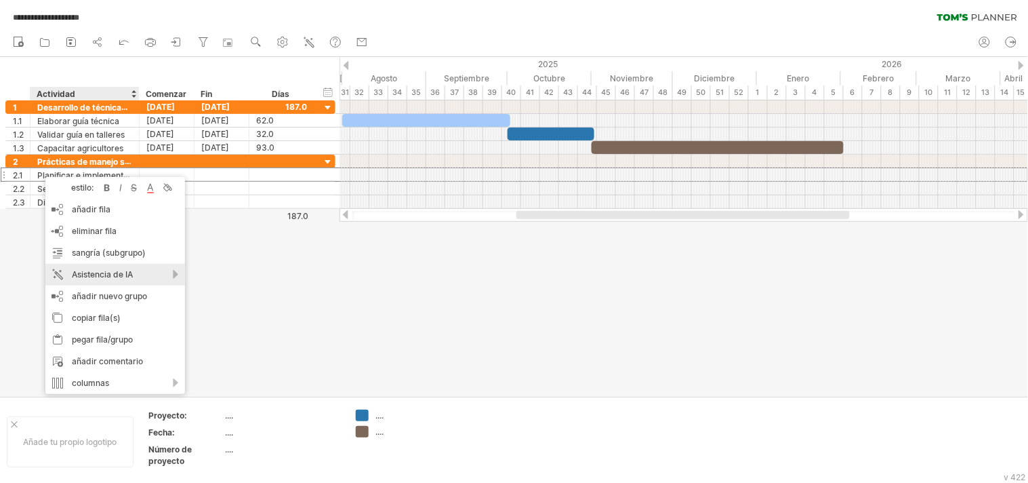
click at [113, 269] on font "Asistencia de IA" at bounding box center [102, 274] width 61 height 10
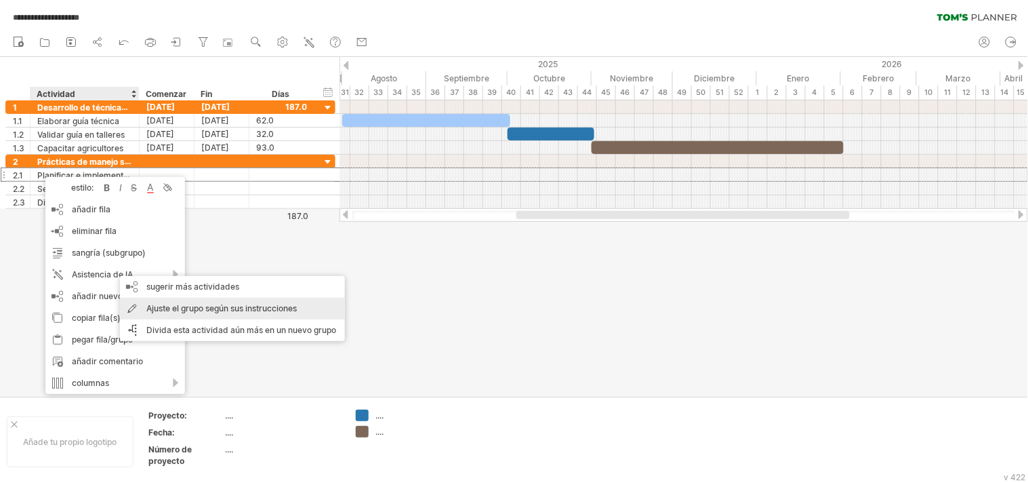
click at [174, 300] on div "Ajuste el grupo según sus instrucciones" at bounding box center [232, 309] width 225 height 22
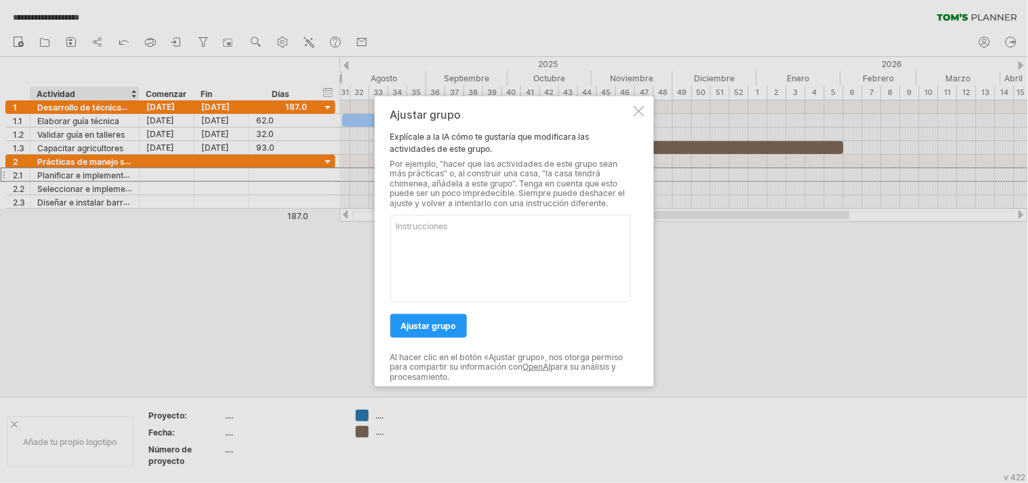
paste textarea "Planificar talleres Equipo técnico y municipios 01/10/2025 01/04/2026 182 Parce…"
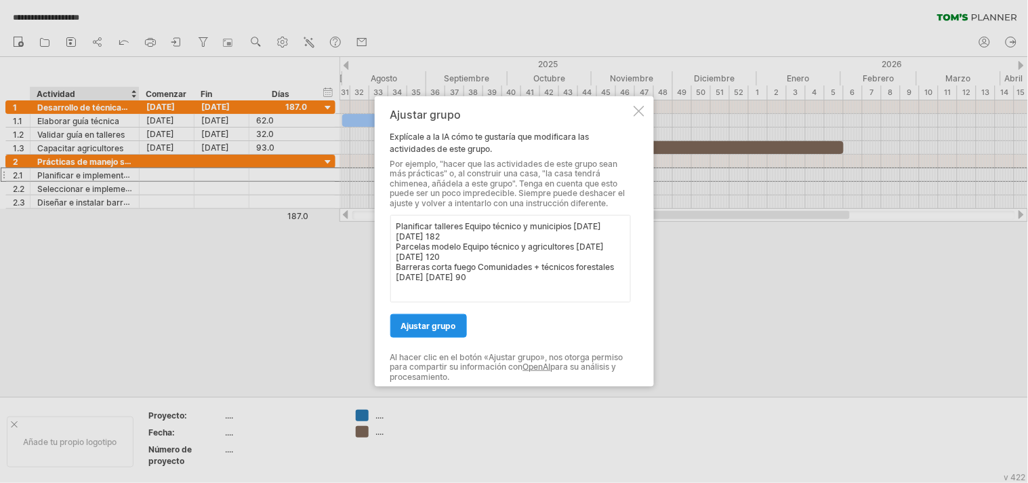
type textarea "Planificar talleres Equipo técnico y municipios 01/10/2025 01/04/2026 182 Parce…"
click at [424, 314] on link "ajustar grupo" at bounding box center [428, 326] width 77 height 24
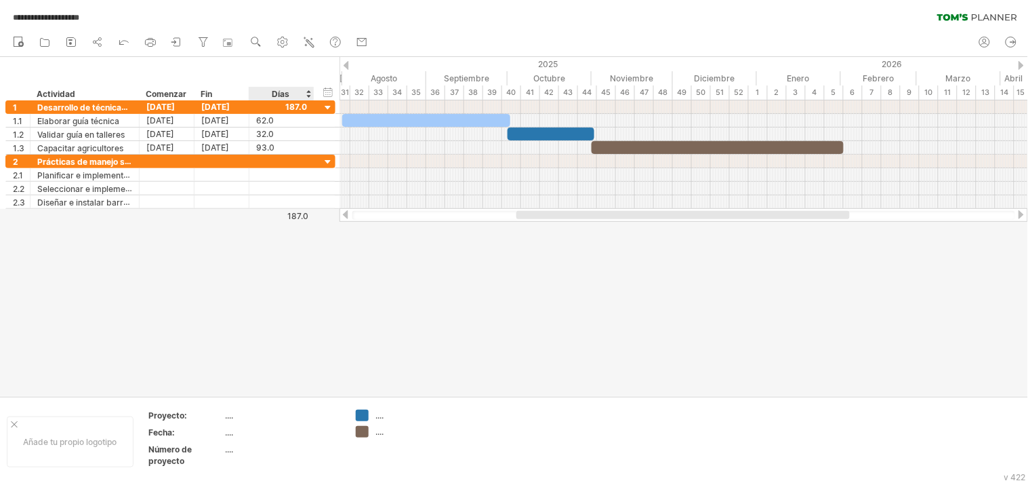
click at [299, 271] on div at bounding box center [514, 226] width 1028 height 339
click at [479, 283] on div at bounding box center [514, 226] width 1028 height 339
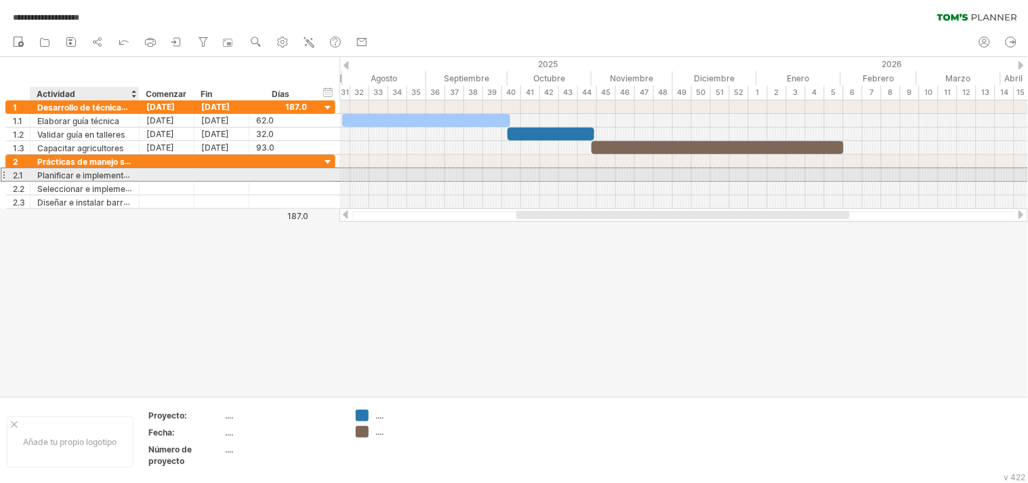
click at [113, 177] on font "Planificar e implementar talleres comunitarios" at bounding box center [125, 174] width 177 height 11
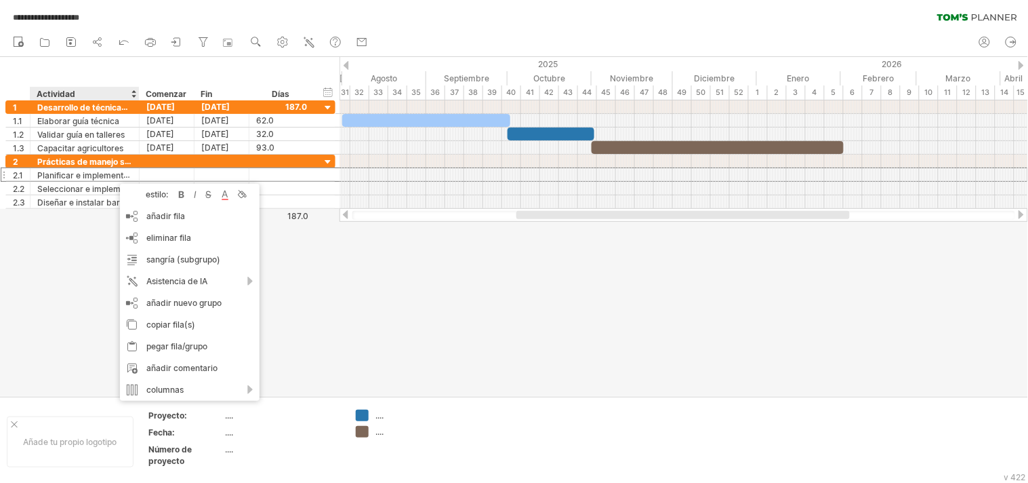
click at [401, 314] on div at bounding box center [514, 226] width 1028 height 339
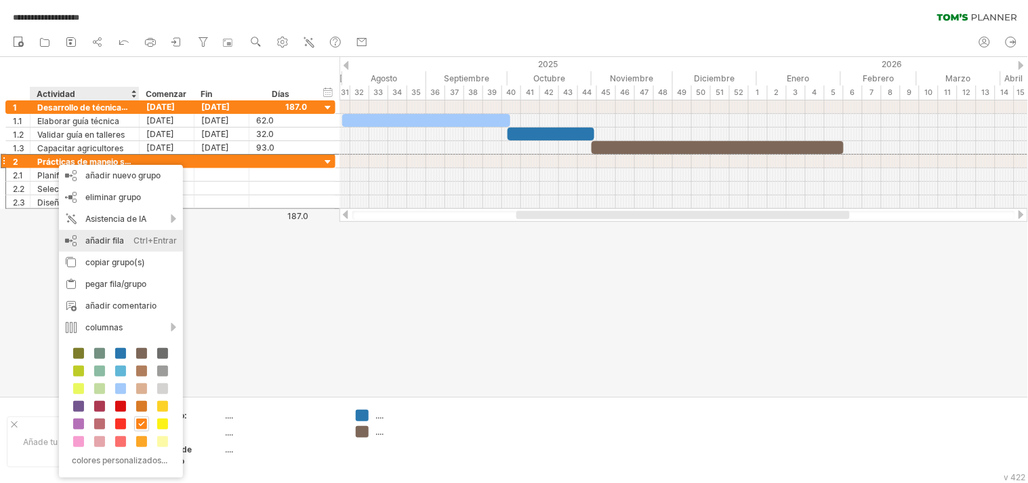
click at [107, 237] on font "añadir fila" at bounding box center [104, 240] width 39 height 10
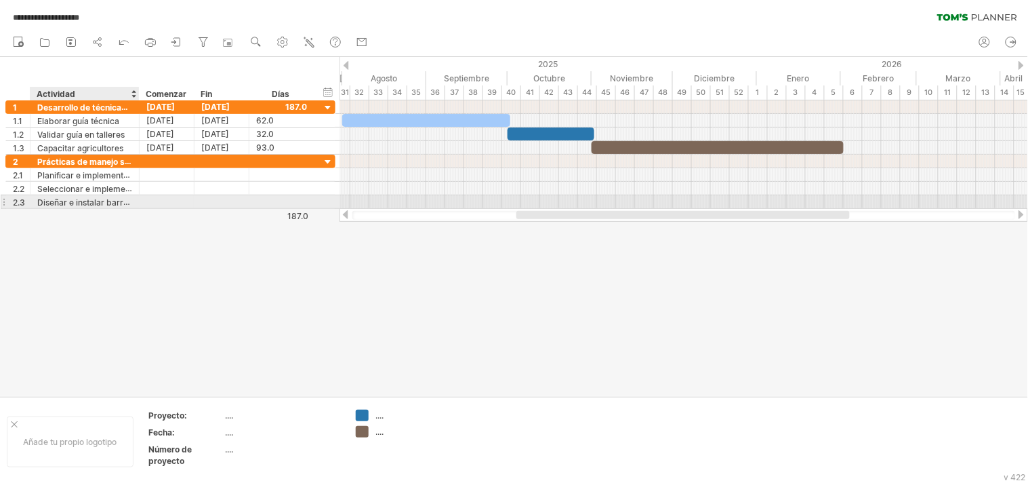
click at [107, 203] on font "Diseñar e instalar barreras cortafuegos" at bounding box center [112, 202] width 151 height 11
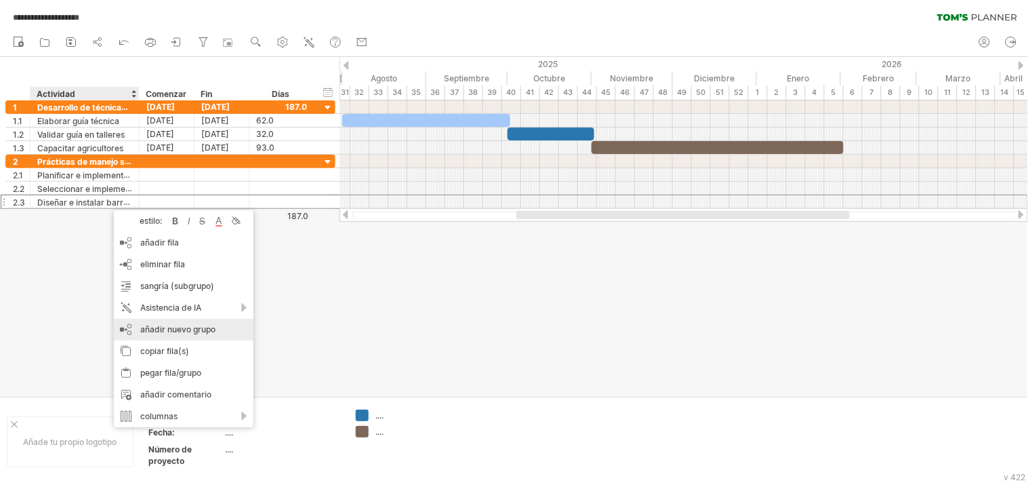
click at [163, 326] on font "añadir nuevo grupo" at bounding box center [177, 329] width 75 height 10
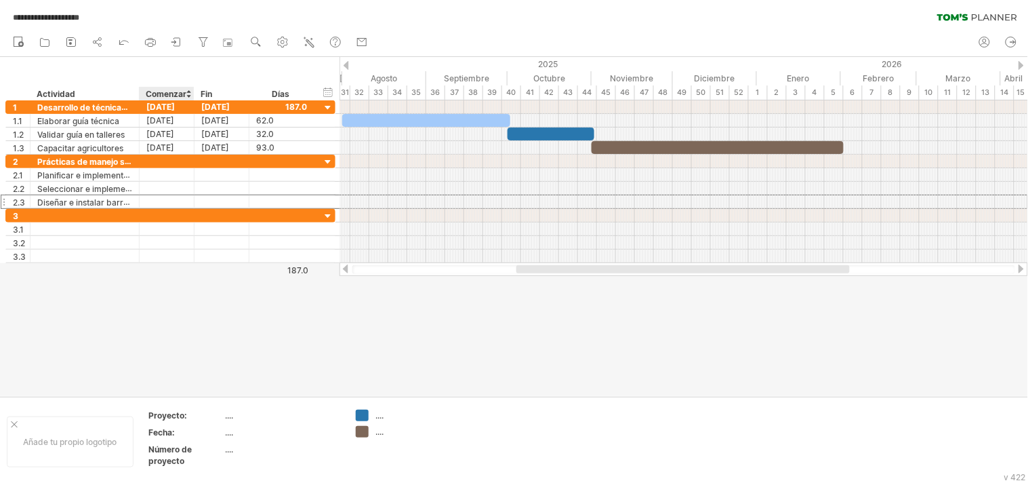
click at [192, 302] on div at bounding box center [514, 226] width 1028 height 339
click at [49, 214] on div at bounding box center [84, 215] width 95 height 13
click at [273, 350] on div at bounding box center [514, 226] width 1028 height 339
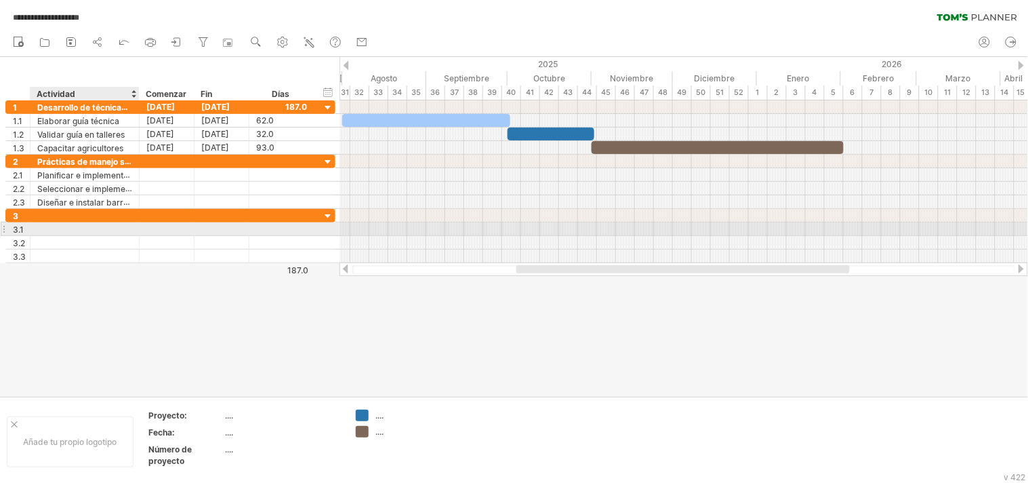
click at [64, 225] on div at bounding box center [84, 228] width 95 height 13
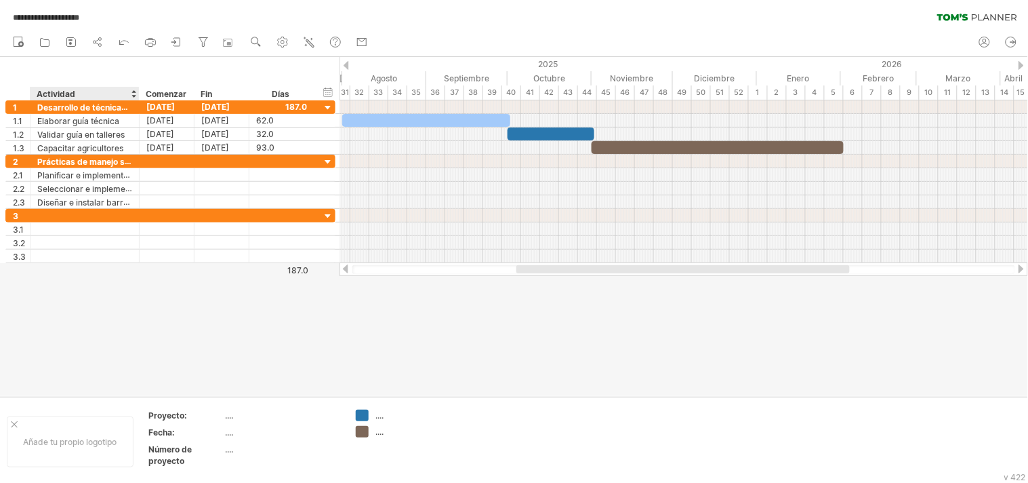
click at [109, 283] on div at bounding box center [514, 226] width 1028 height 339
click at [321, 352] on div at bounding box center [514, 226] width 1028 height 339
